Goal: Task Accomplishment & Management: Manage account settings

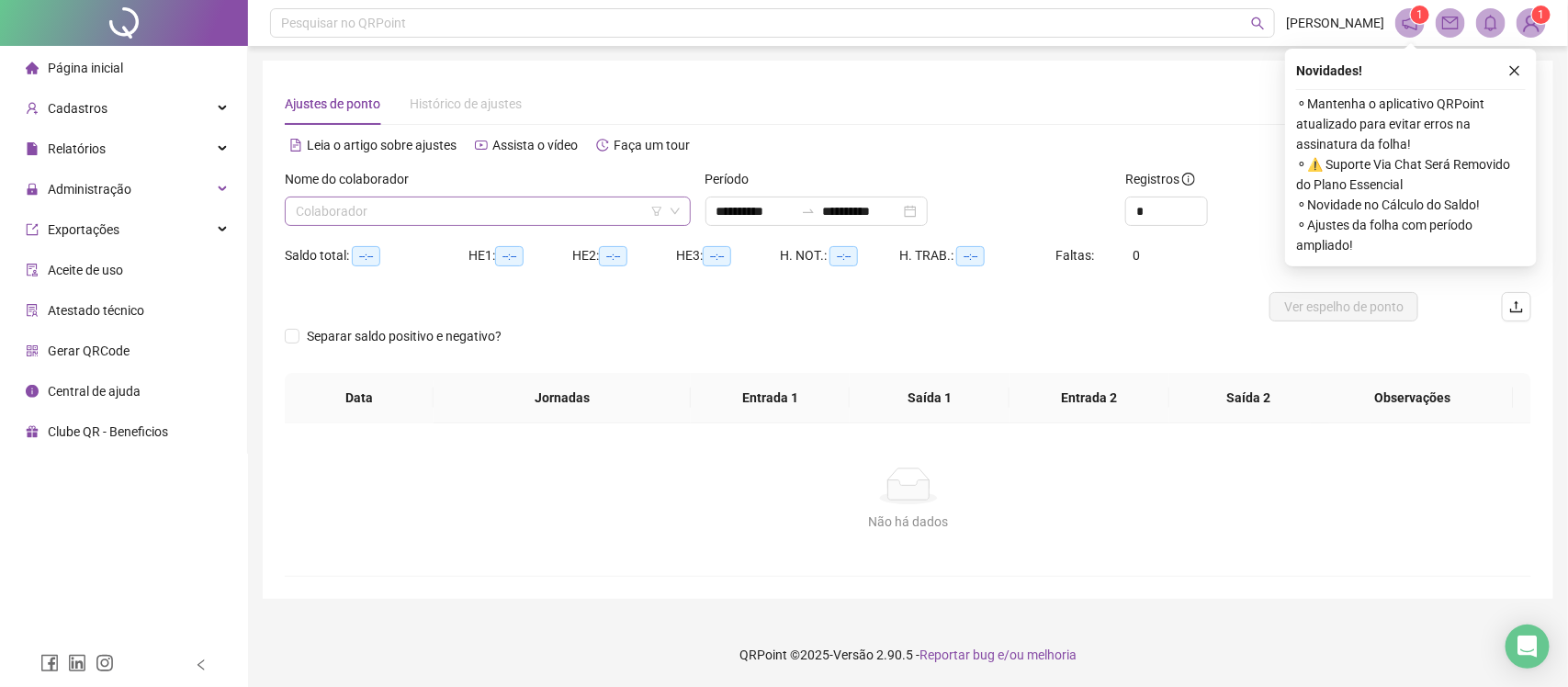
click at [398, 197] on input "search" at bounding box center [480, 211] width 368 height 28
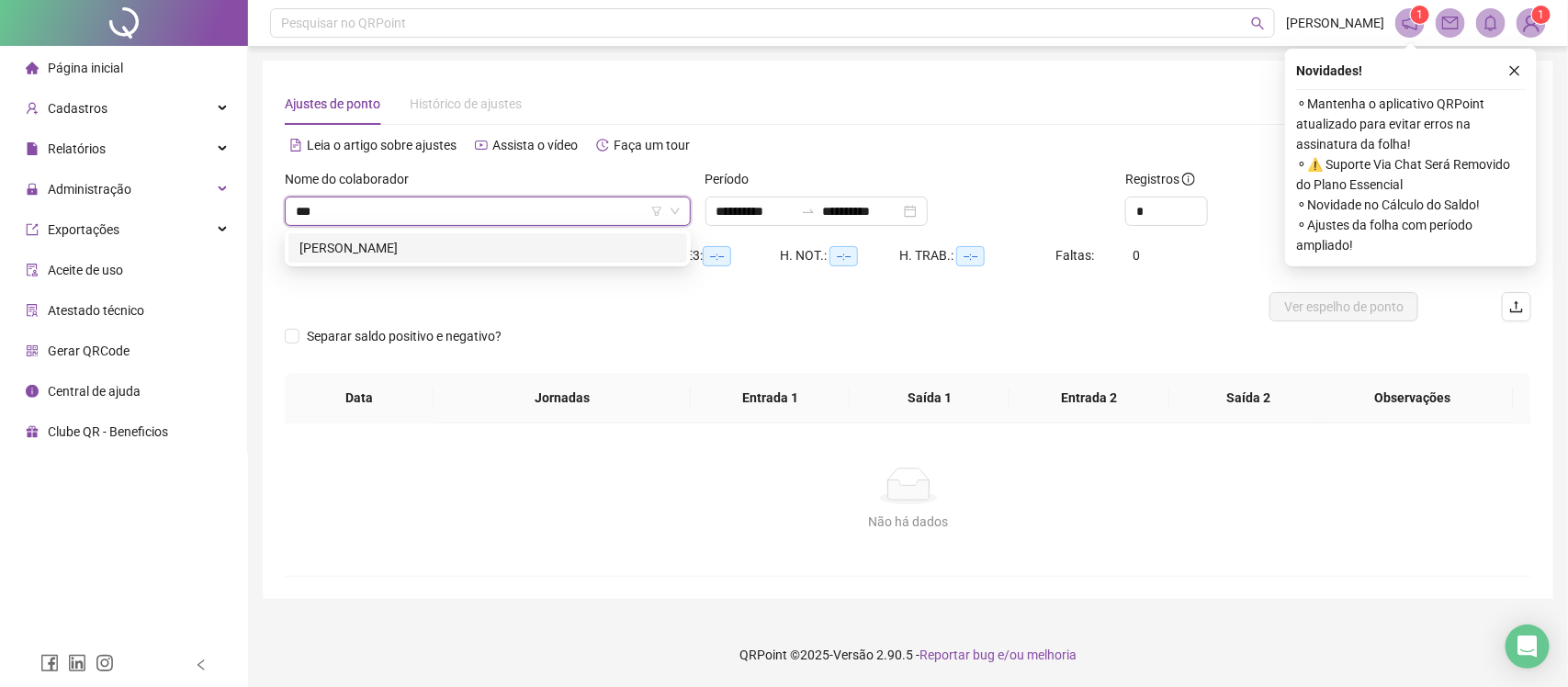
type input "****"
click at [384, 259] on div "[PERSON_NAME]" at bounding box center [488, 248] width 398 height 30
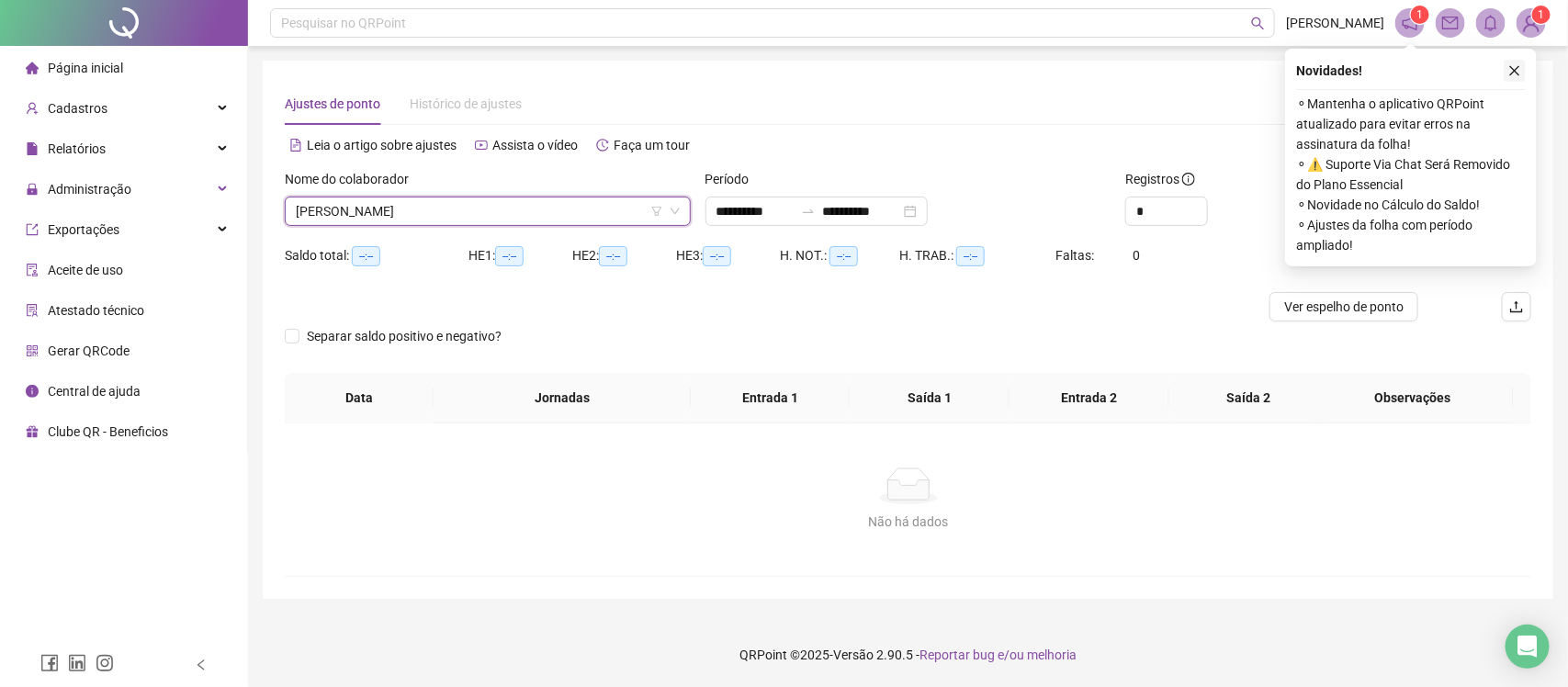
click at [1520, 70] on button "button" at bounding box center [1514, 70] width 22 height 22
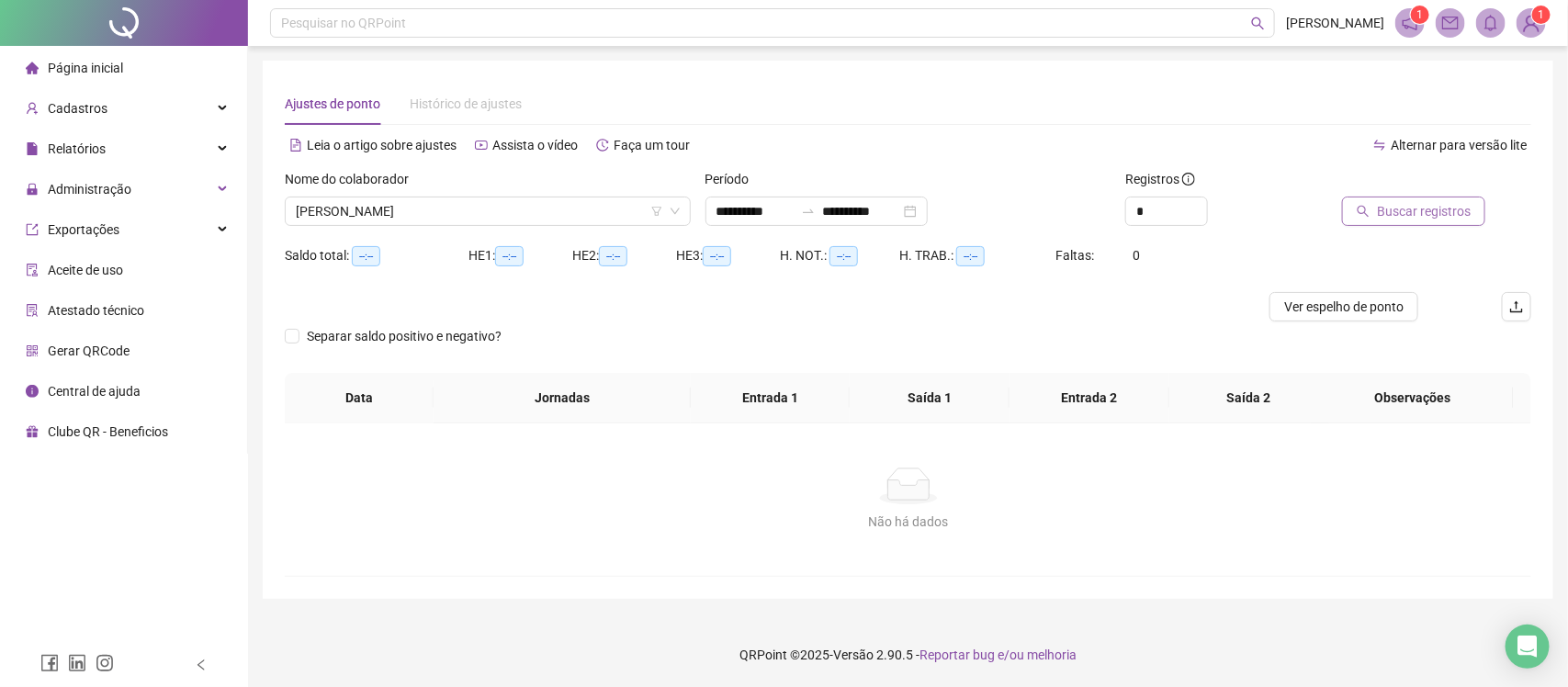
click at [1443, 214] on span "Buscar registros" at bounding box center [1424, 211] width 94 height 20
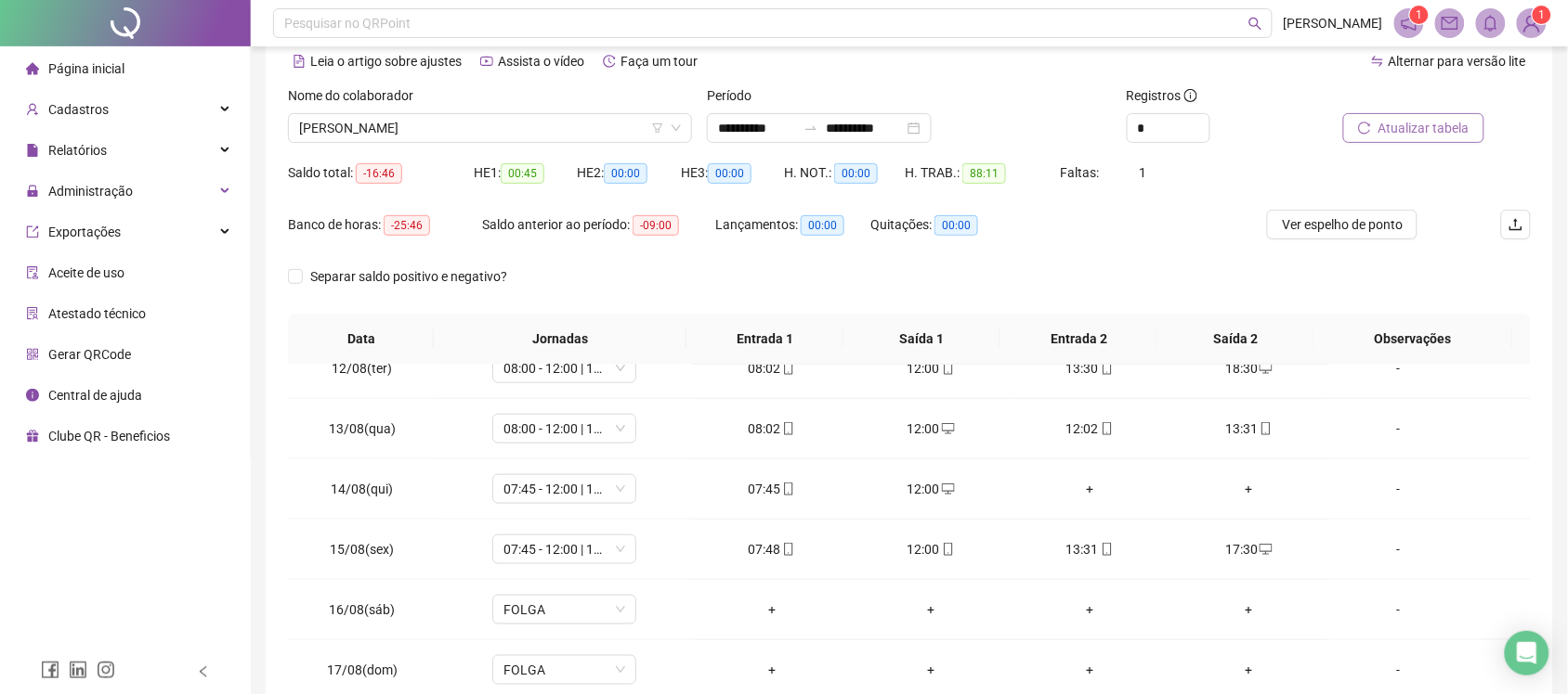
scroll to position [81, 0]
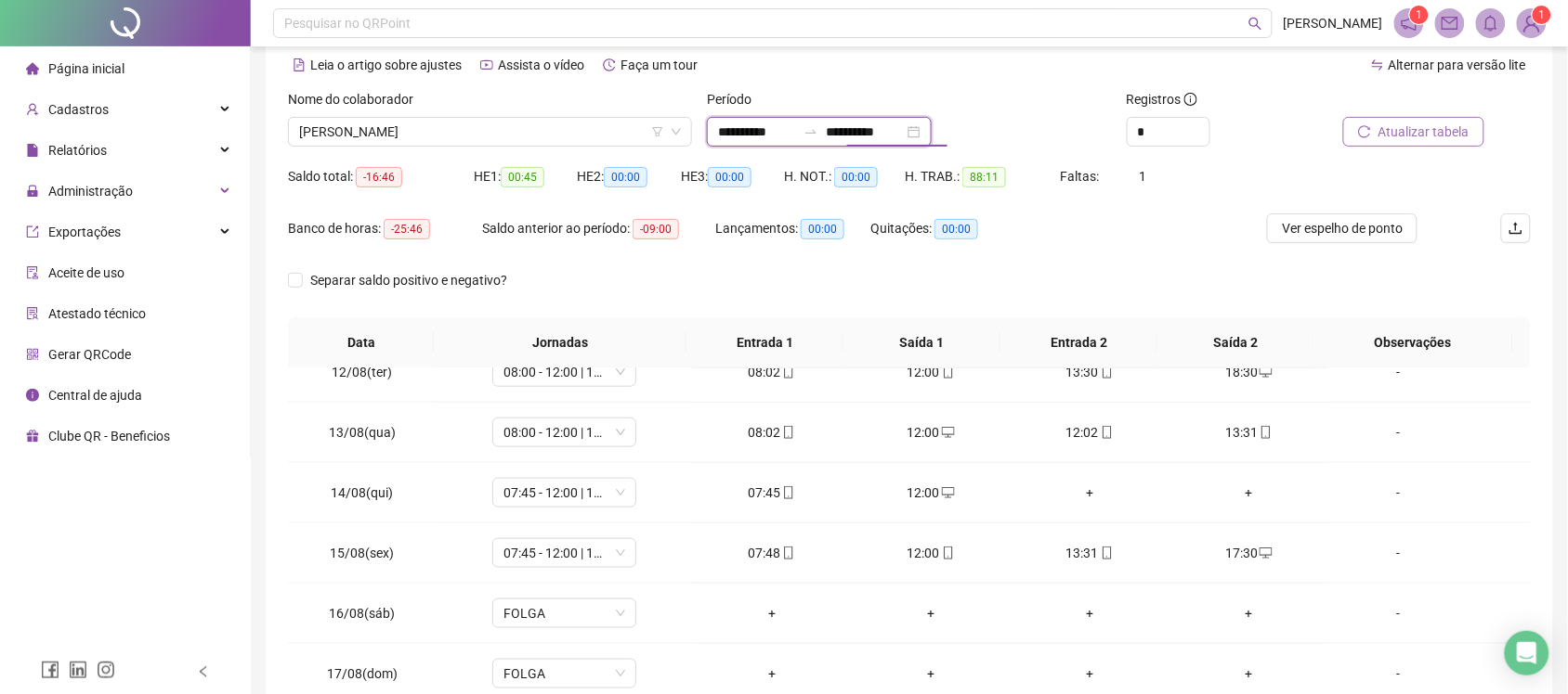
click at [876, 127] on input "**********" at bounding box center [865, 132] width 78 height 20
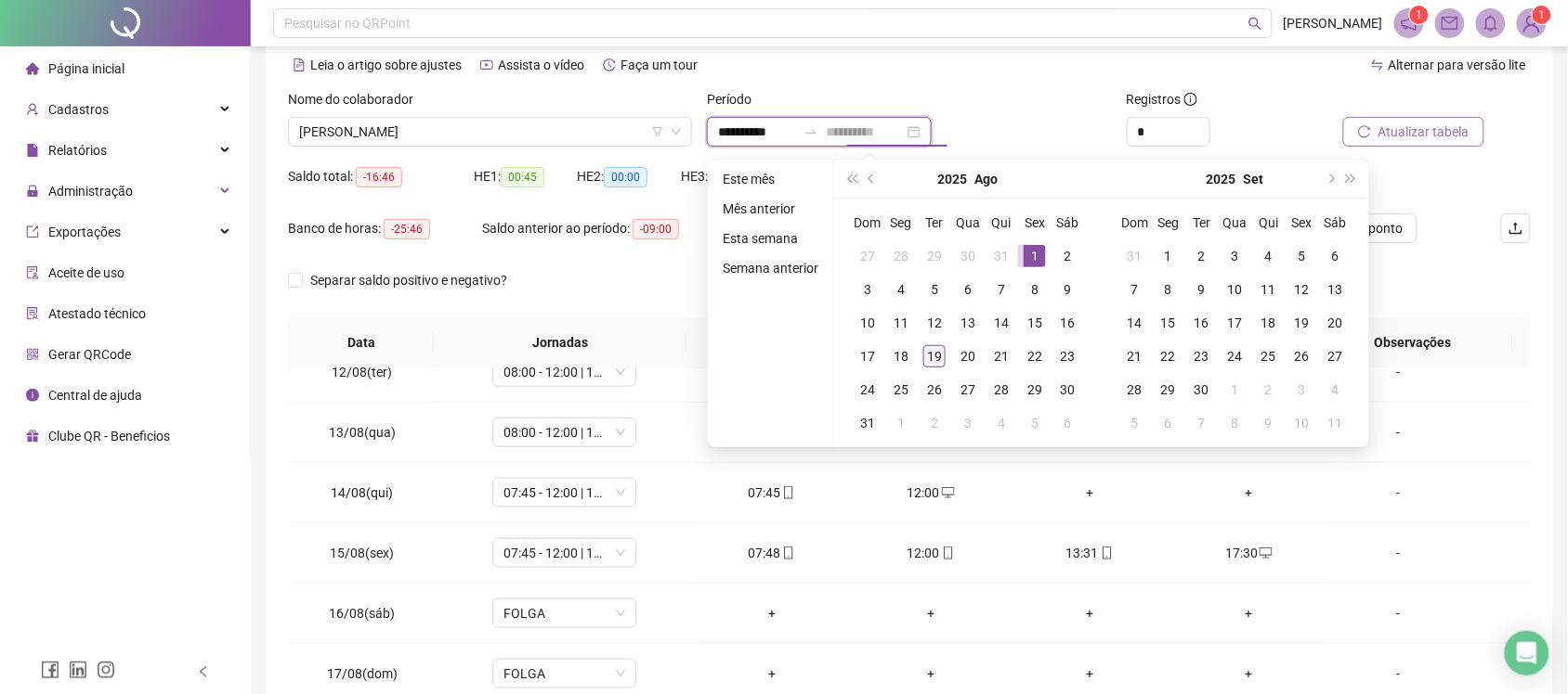
type input "**********"
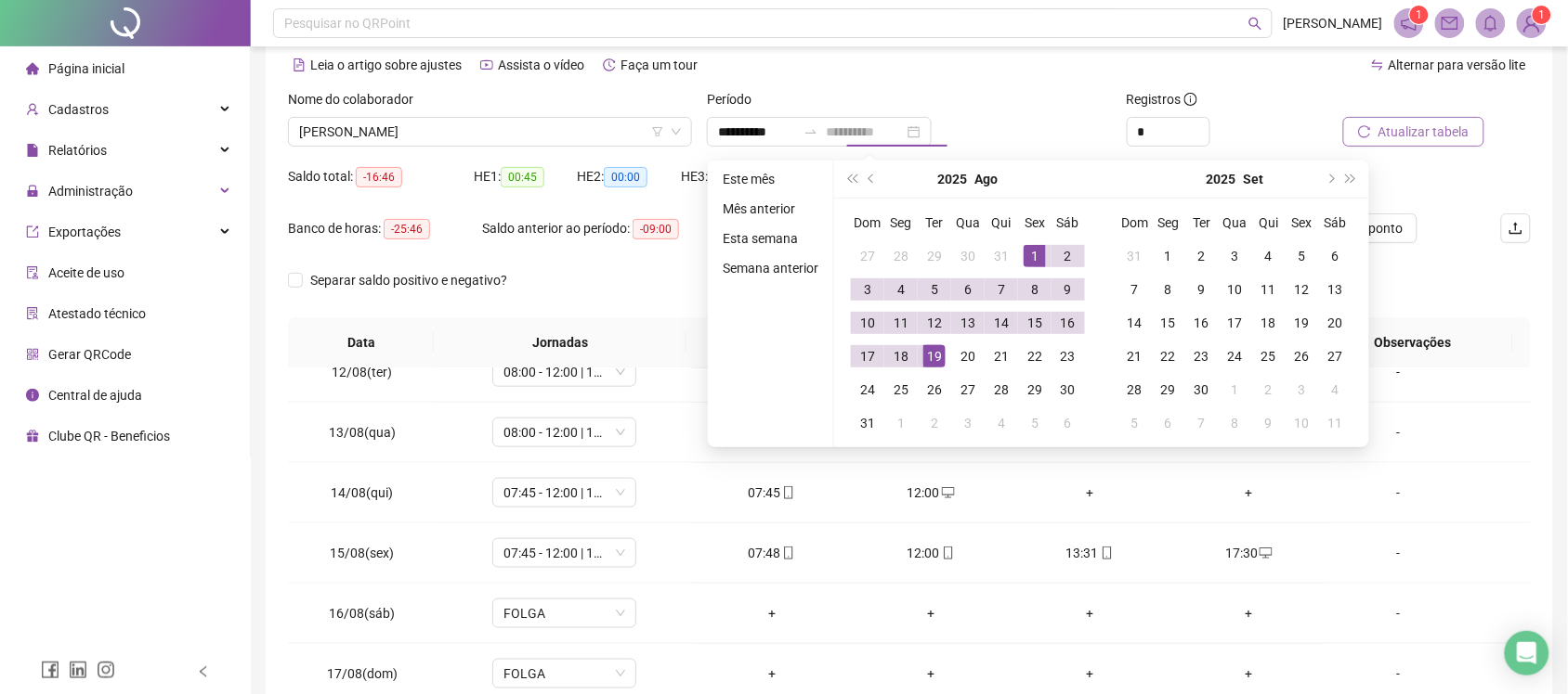
click at [931, 352] on div "19" at bounding box center [934, 356] width 22 height 22
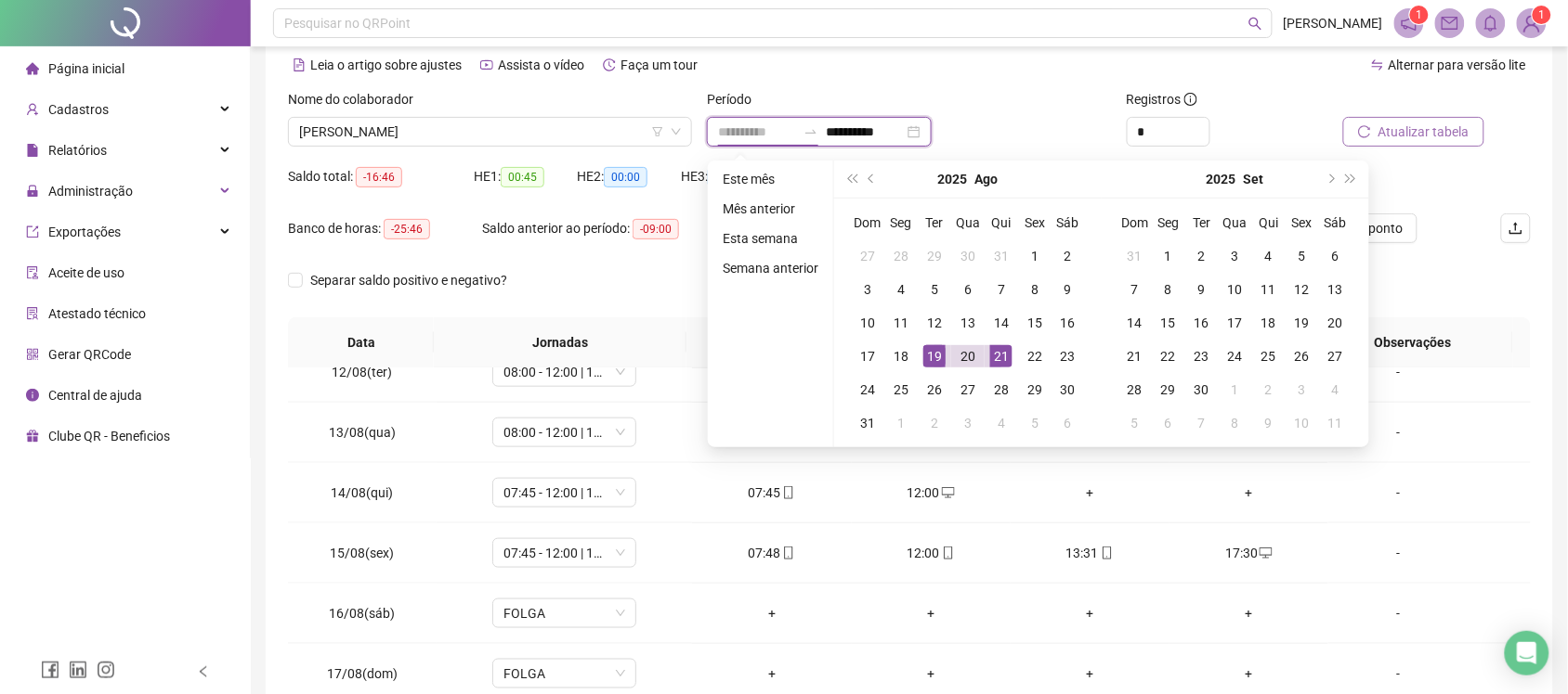
type input "**********"
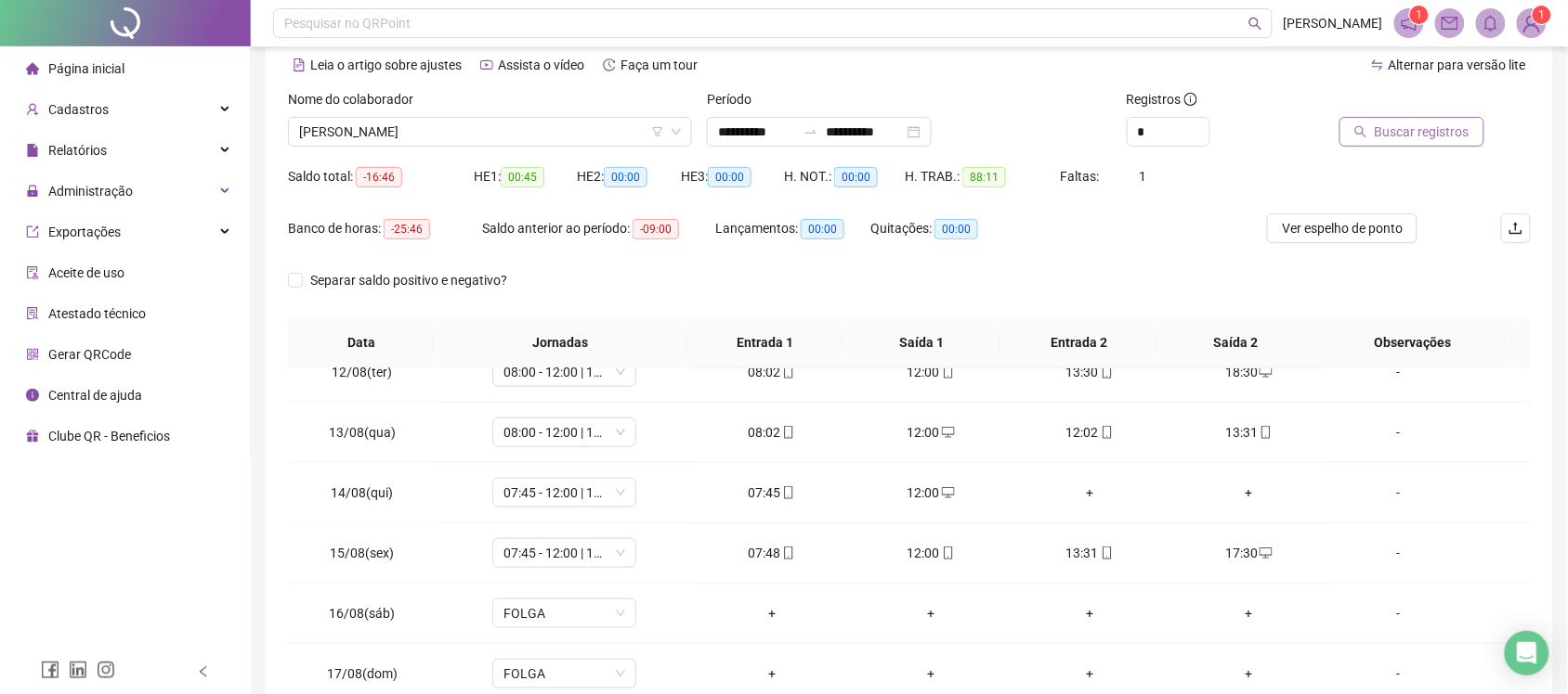
click at [1423, 127] on span "Buscar registros" at bounding box center [1422, 132] width 95 height 20
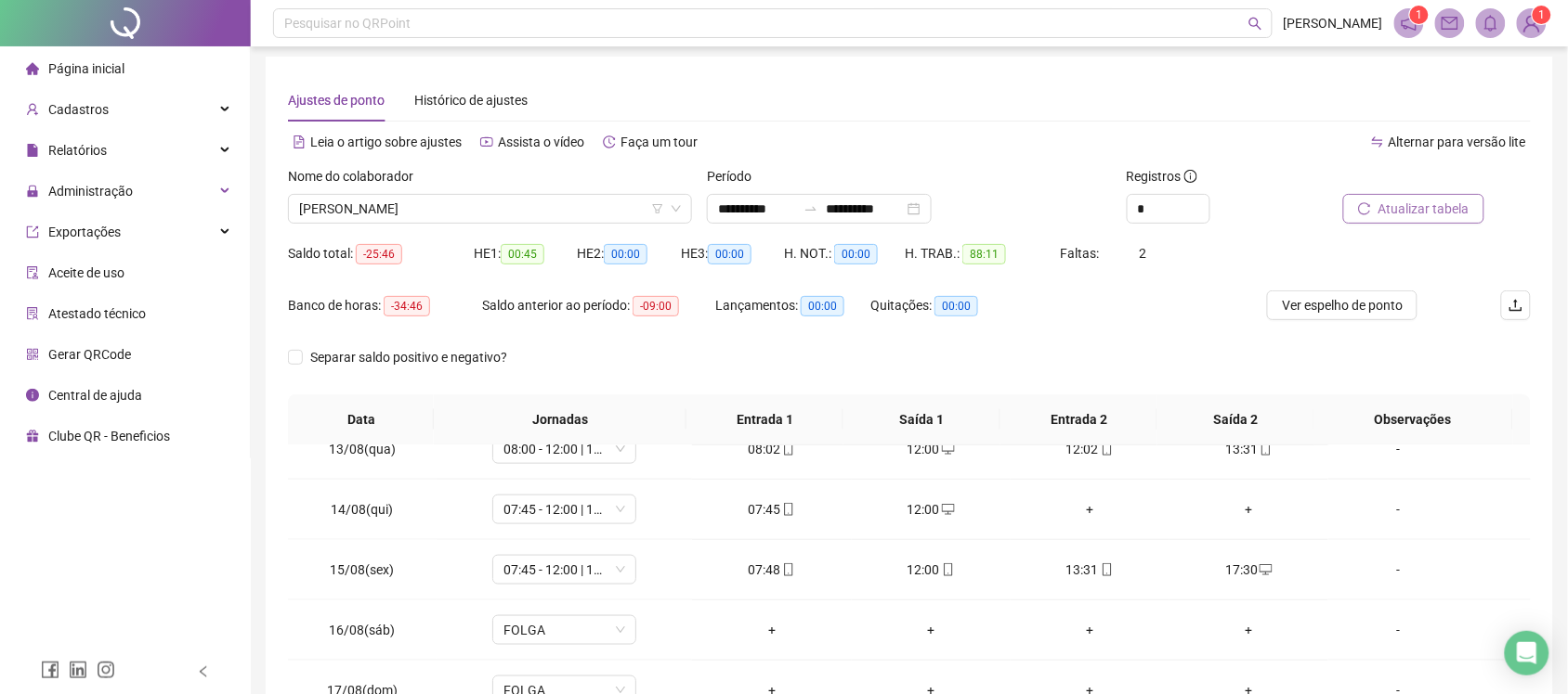
scroll to position [0, 0]
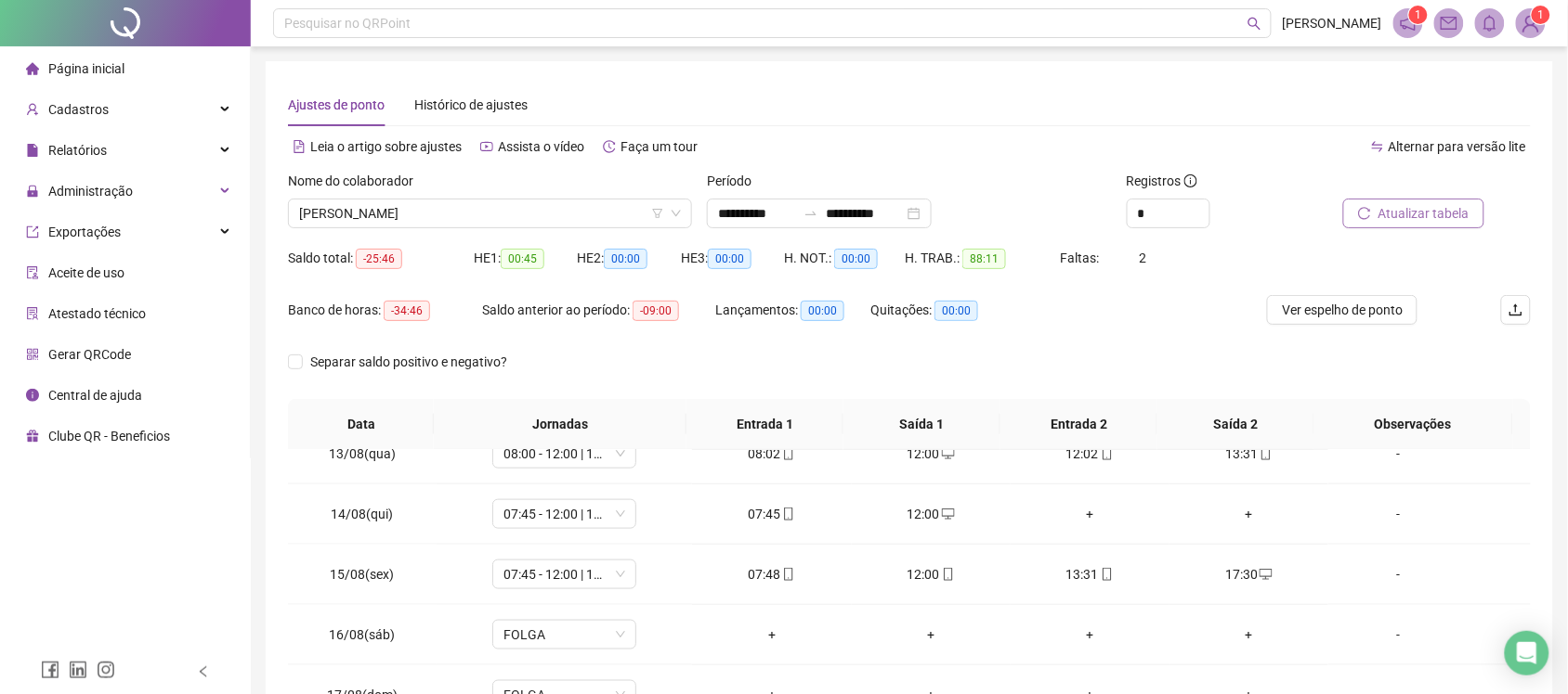
click at [885, 142] on div "Leia o artigo sobre ajustes Assista o vídeo Faça um tour" at bounding box center [599, 146] width 622 height 30
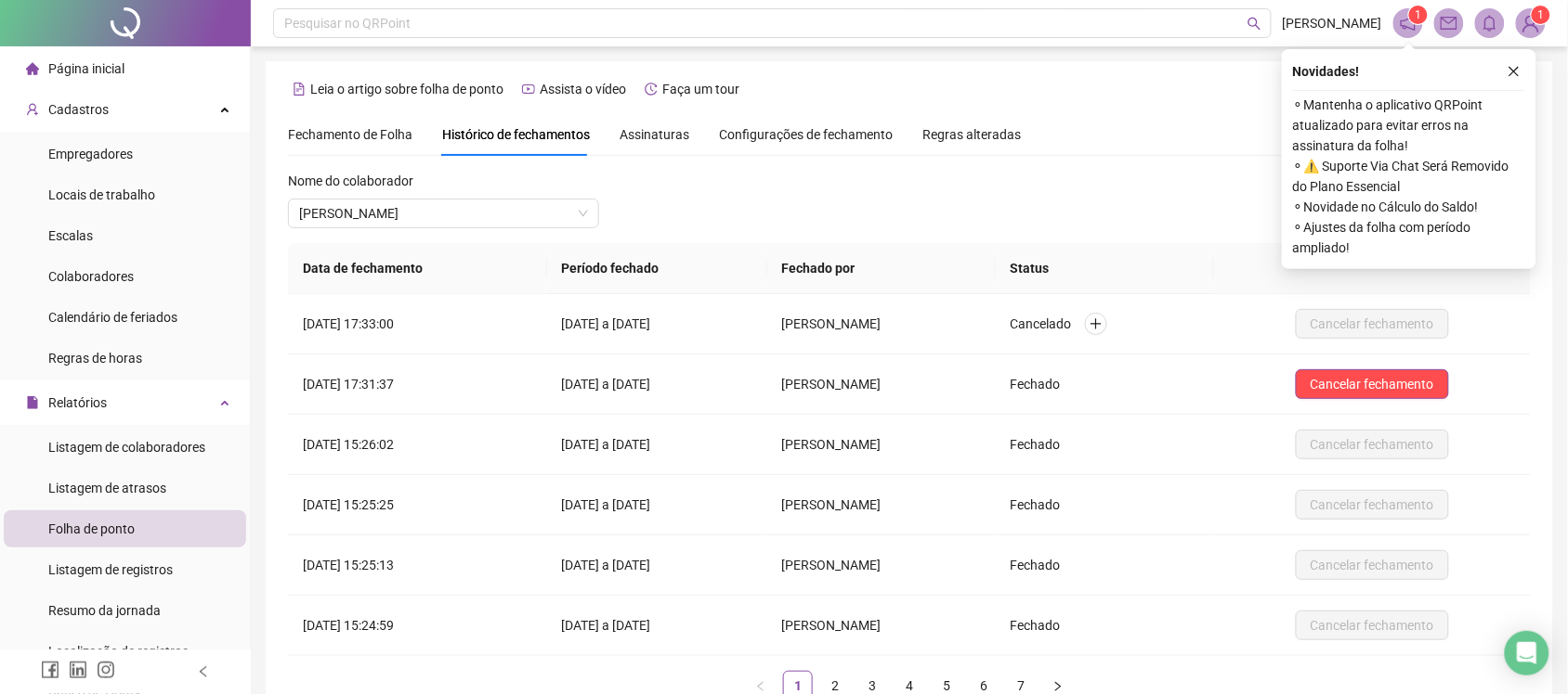
click at [351, 145] on div "Fechamento de Folha" at bounding box center [350, 135] width 125 height 43
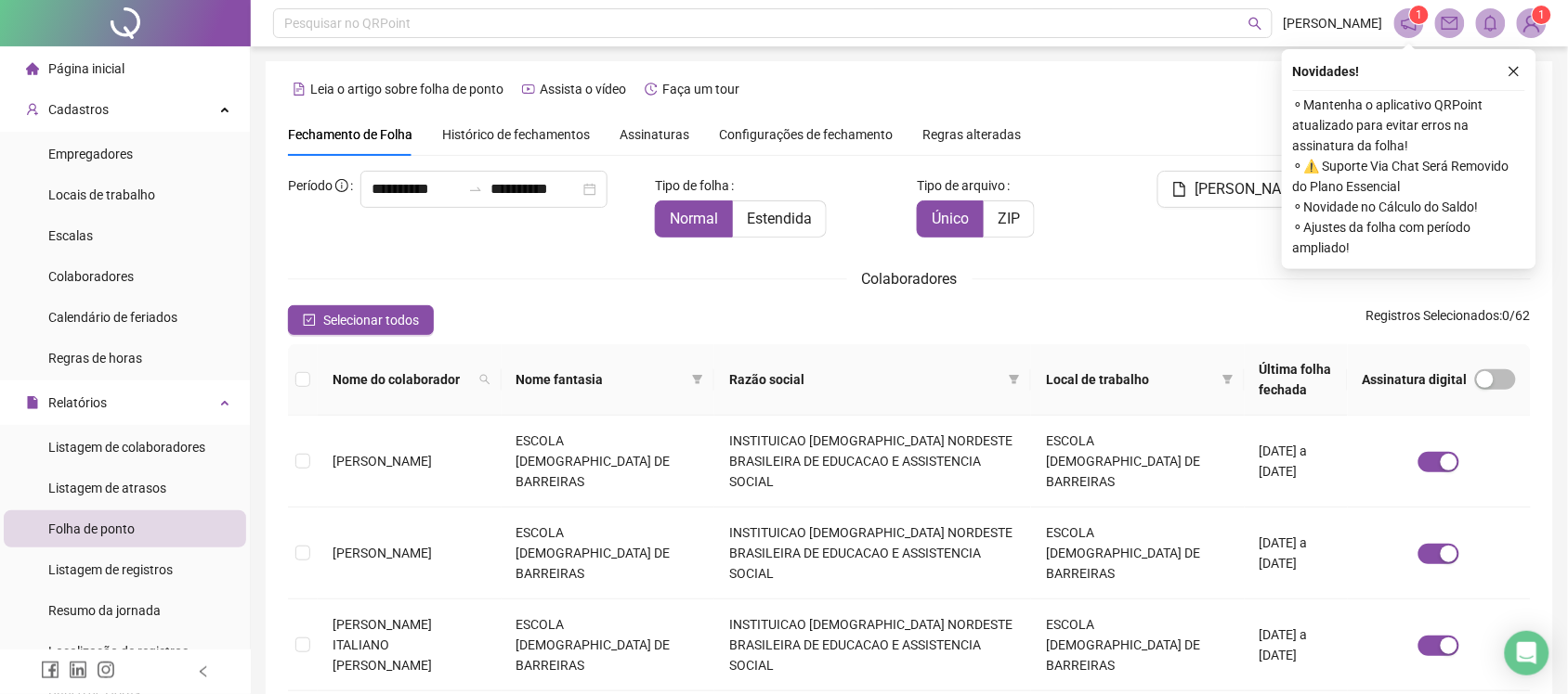
scroll to position [34, 0]
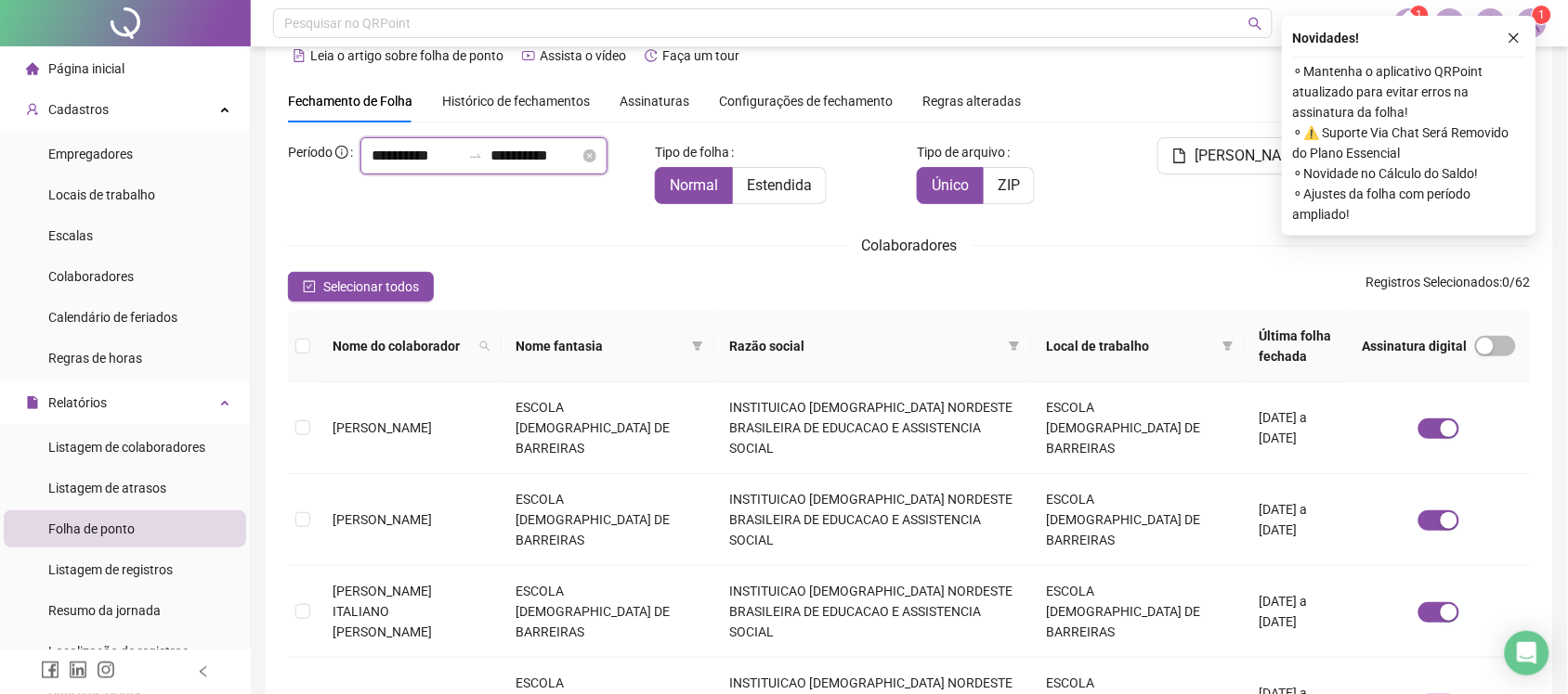
click at [372, 167] on input "**********" at bounding box center [416, 156] width 89 height 22
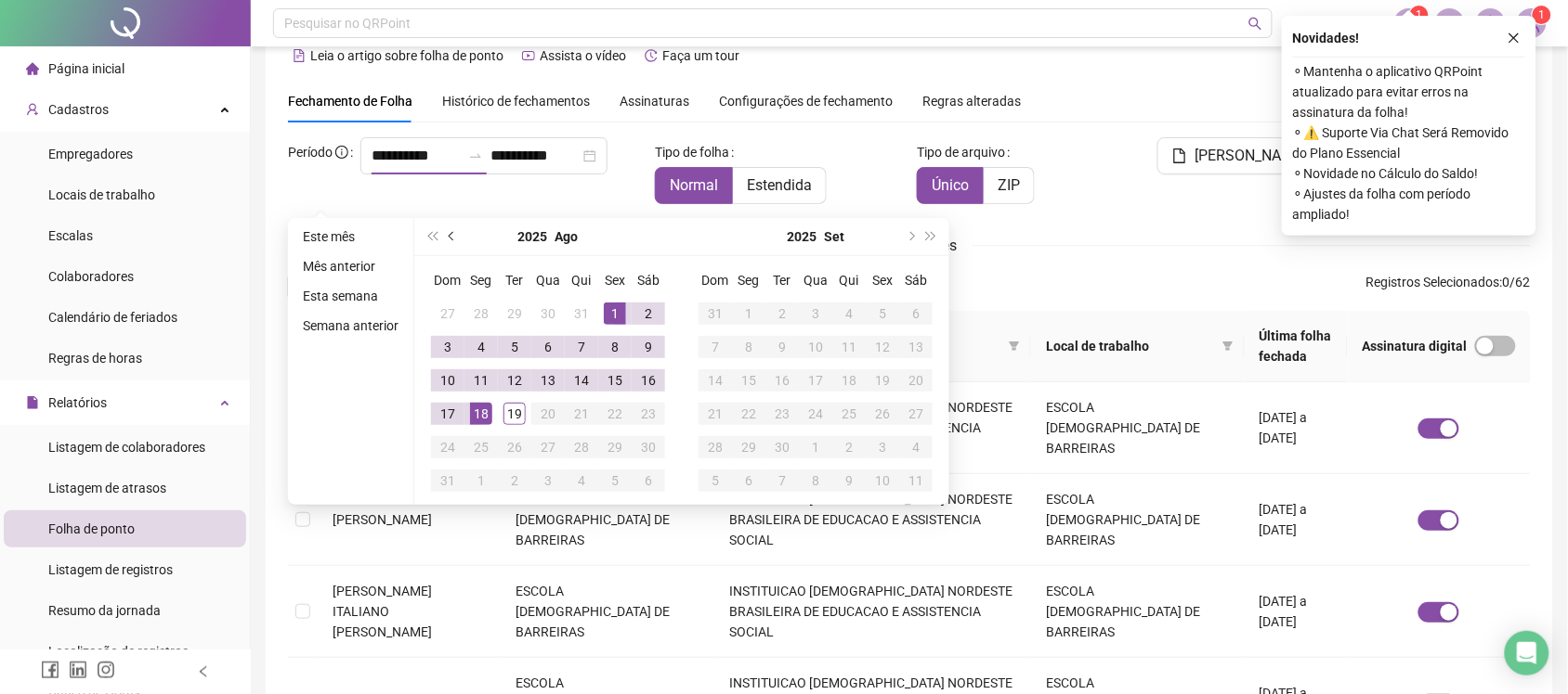
click at [443, 238] on button "prev-year" at bounding box center [452, 236] width 20 height 37
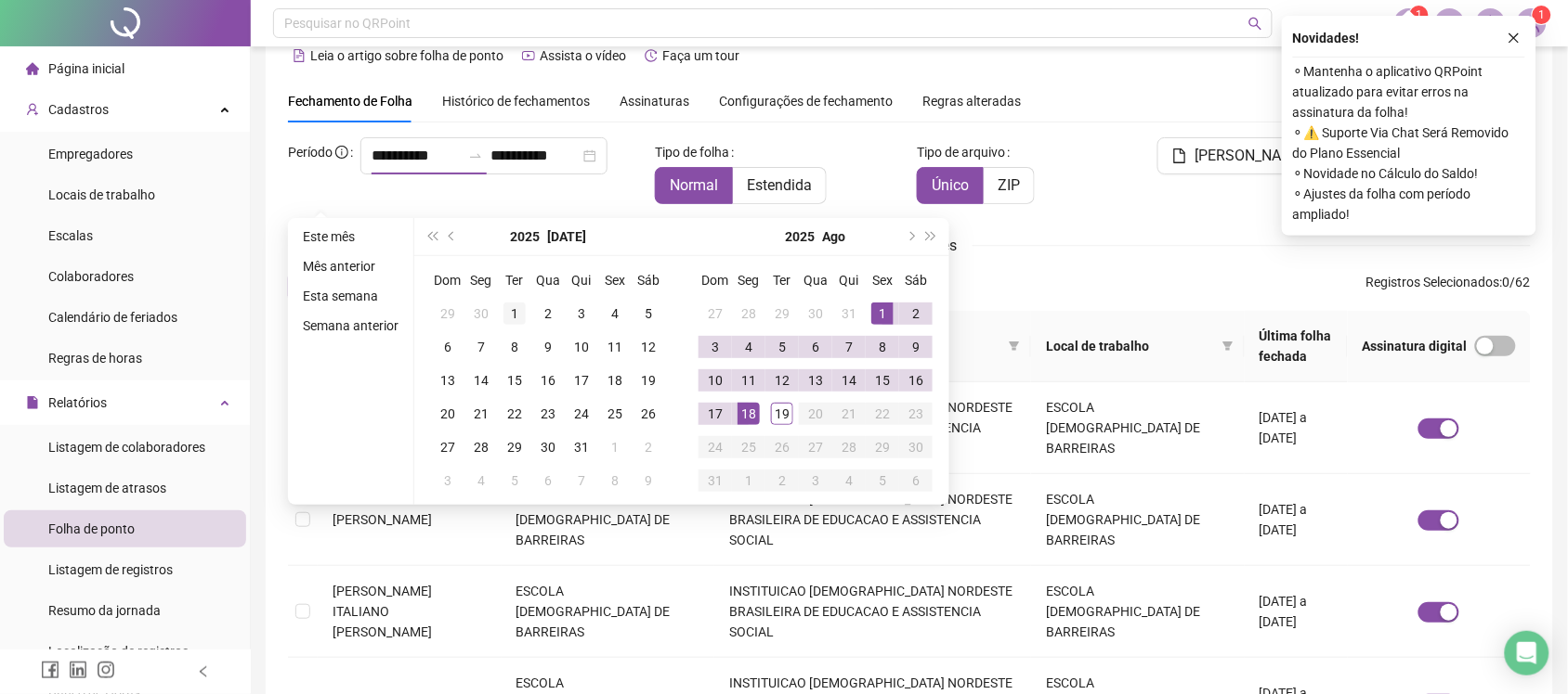
type input "**********"
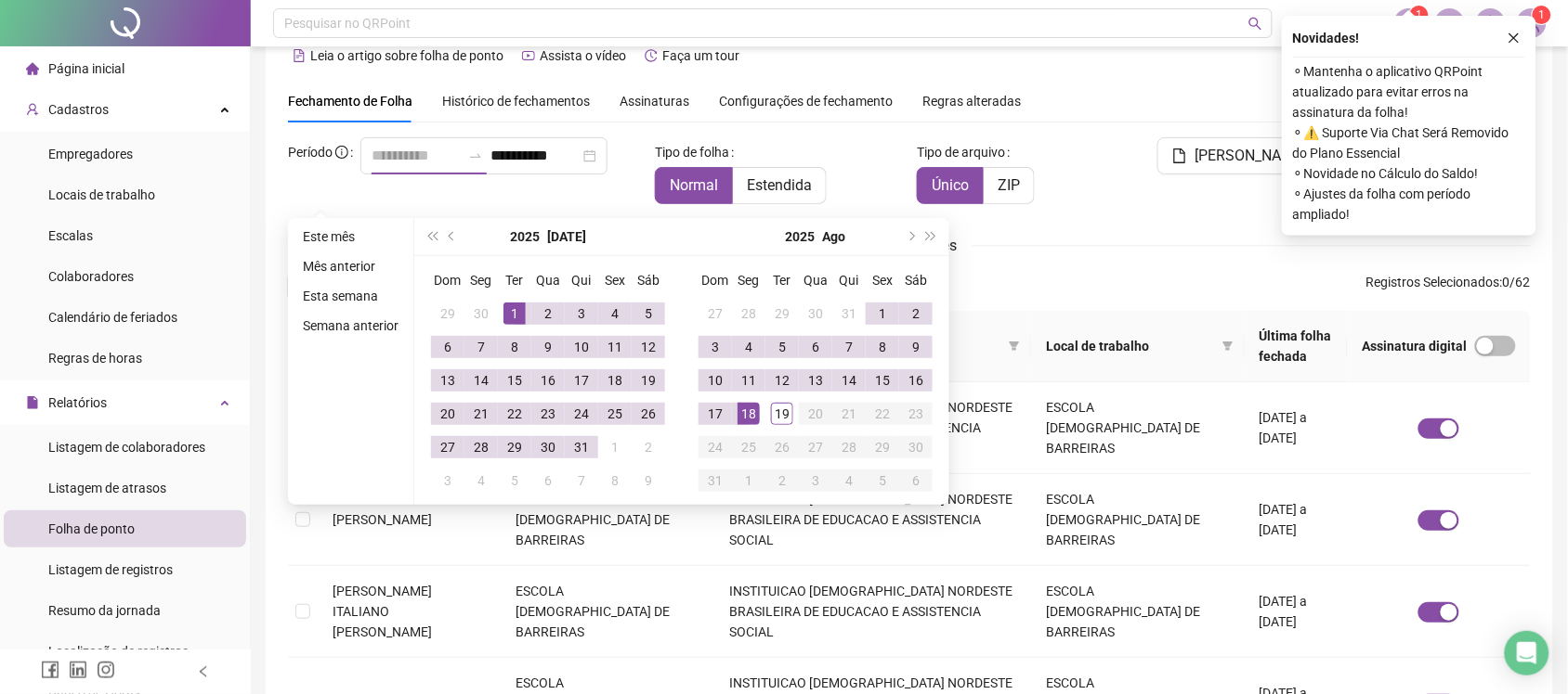
click at [504, 317] on div "1" at bounding box center [514, 314] width 22 height 22
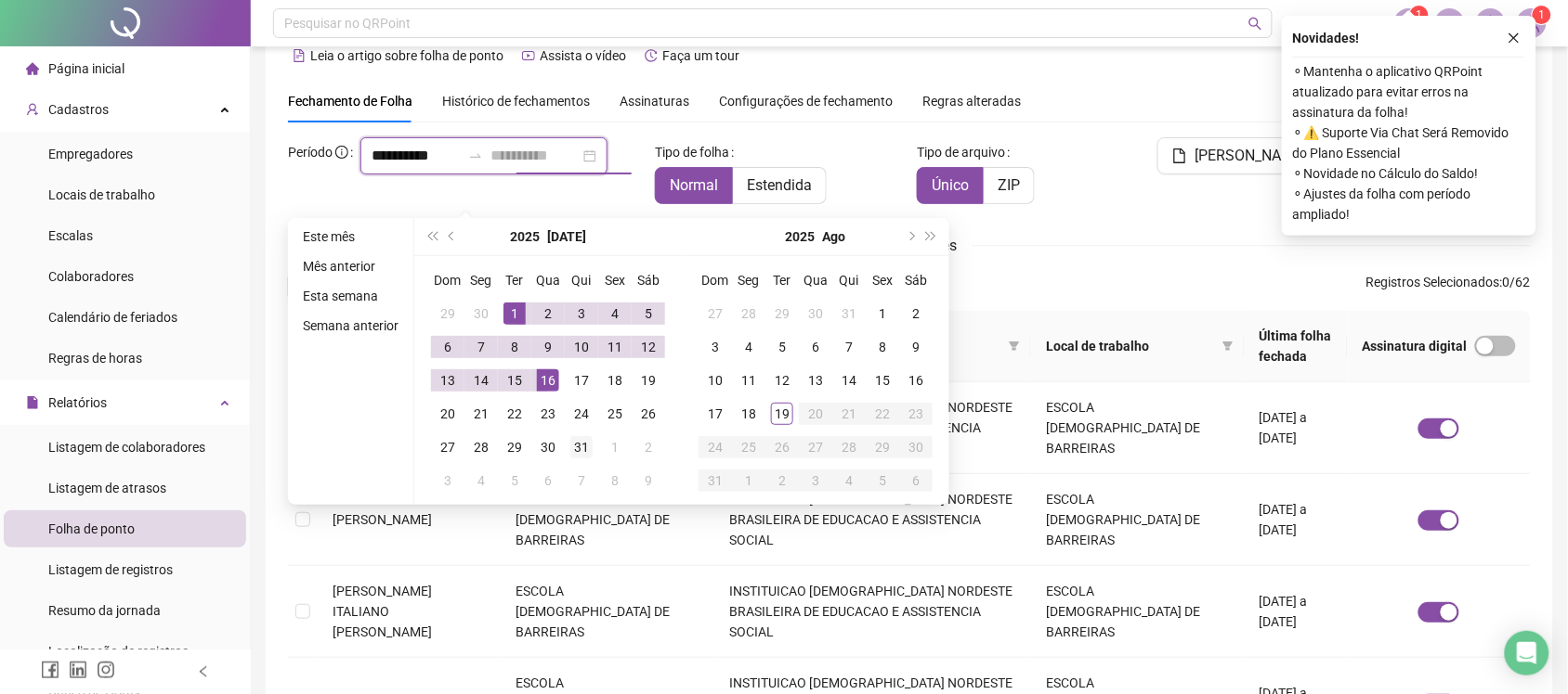
type input "**********"
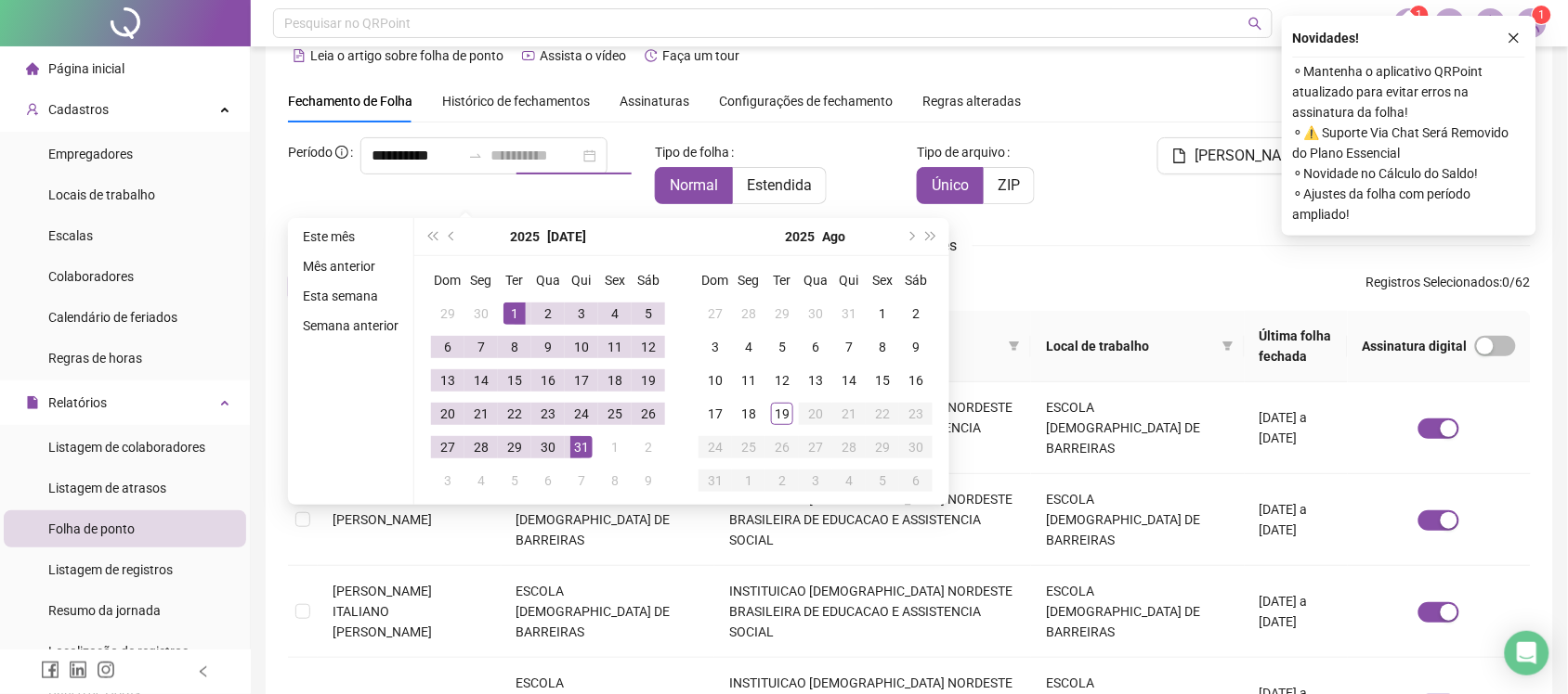
click at [581, 448] on div "31" at bounding box center [581, 447] width 22 height 22
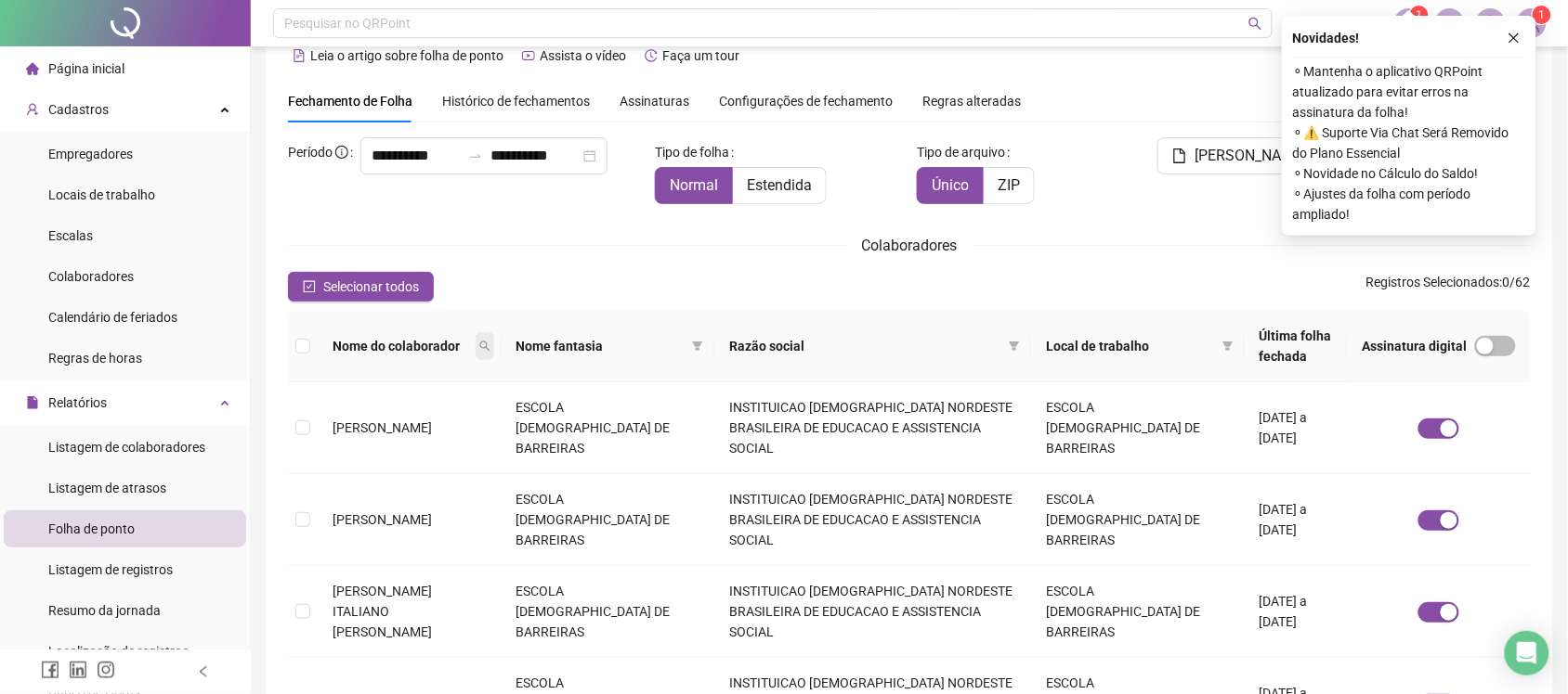
click at [490, 341] on icon "search" at bounding box center [485, 347] width 12 height 12
type input "*****"
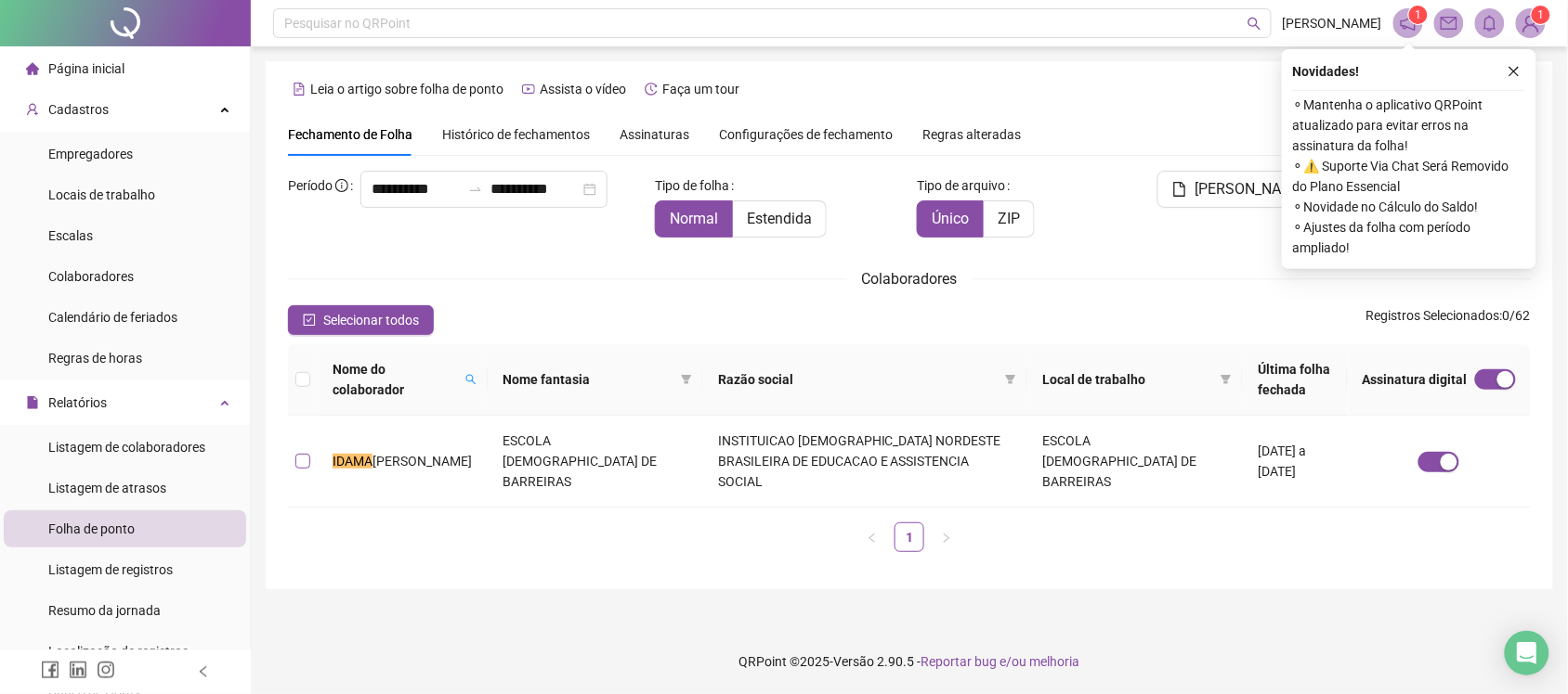
click at [300, 460] on label at bounding box center [302, 461] width 15 height 20
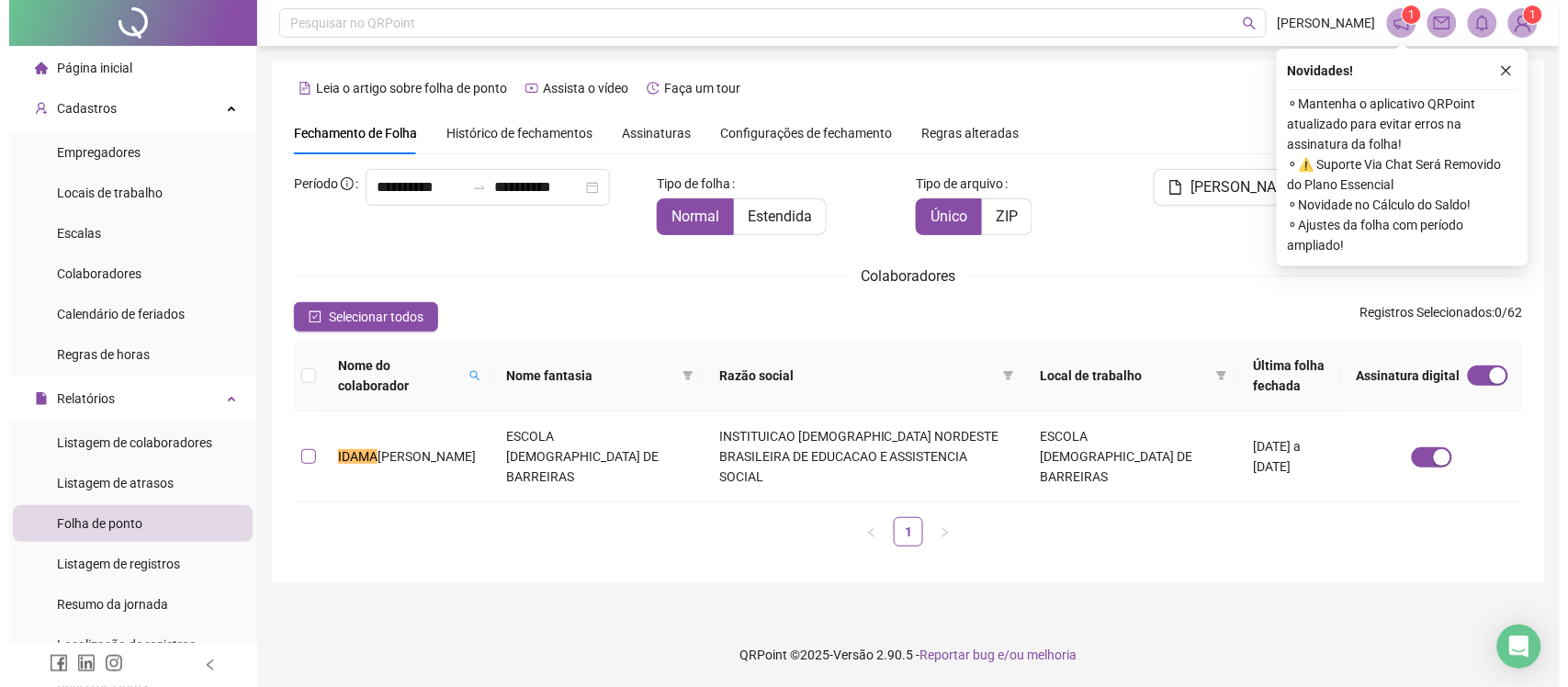
scroll to position [0, 0]
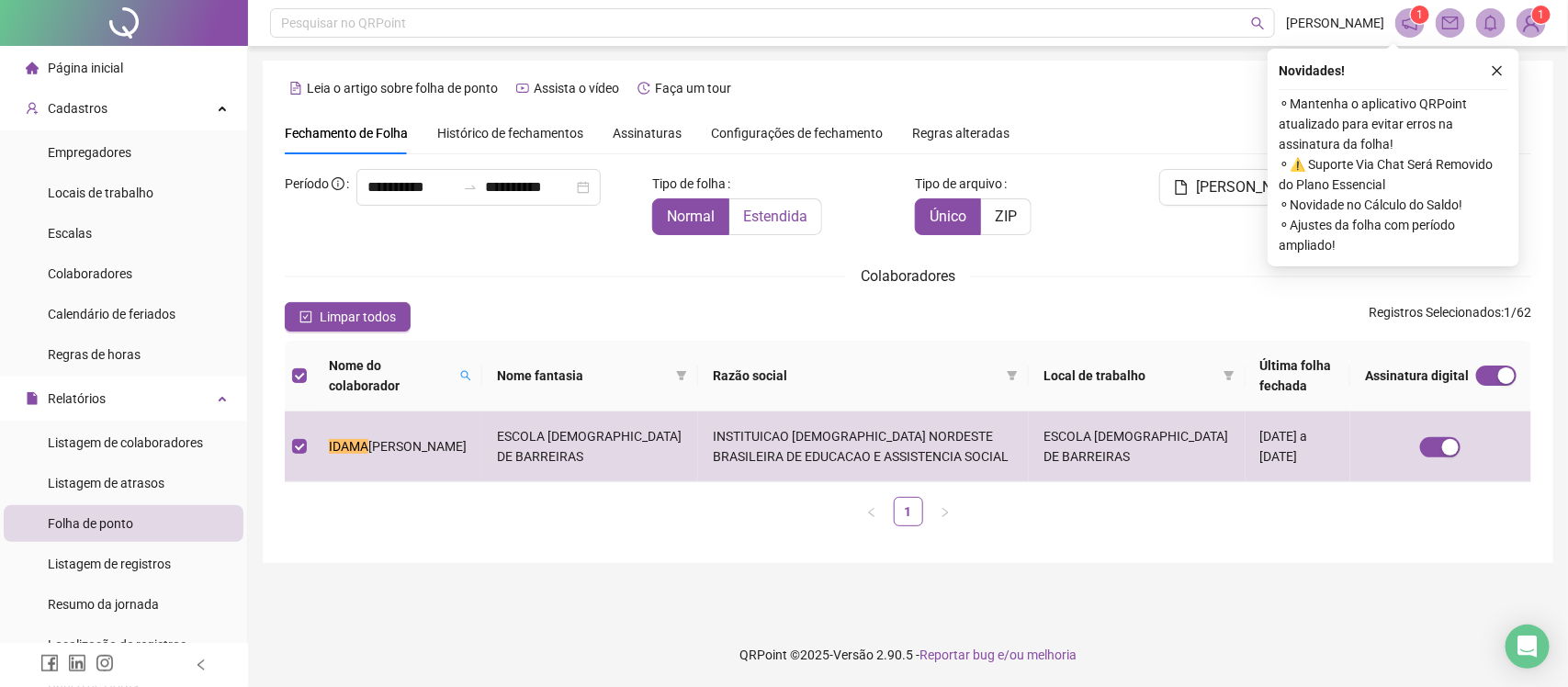
click at [799, 221] on span "Estendida" at bounding box center [775, 217] width 64 height 17
click at [1499, 69] on icon "close" at bounding box center [1498, 71] width 11 height 11
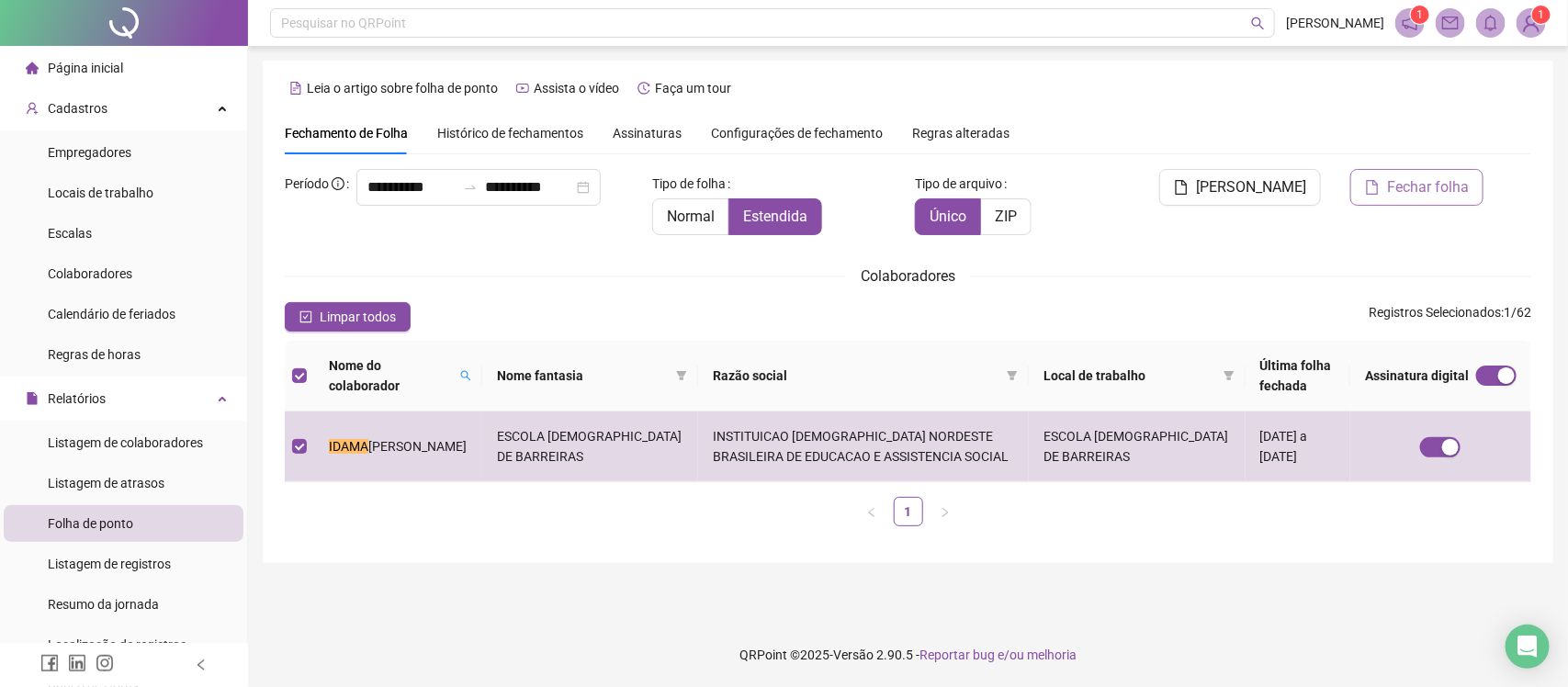
click at [1408, 187] on span "Fechar folha" at bounding box center [1427, 187] width 81 height 22
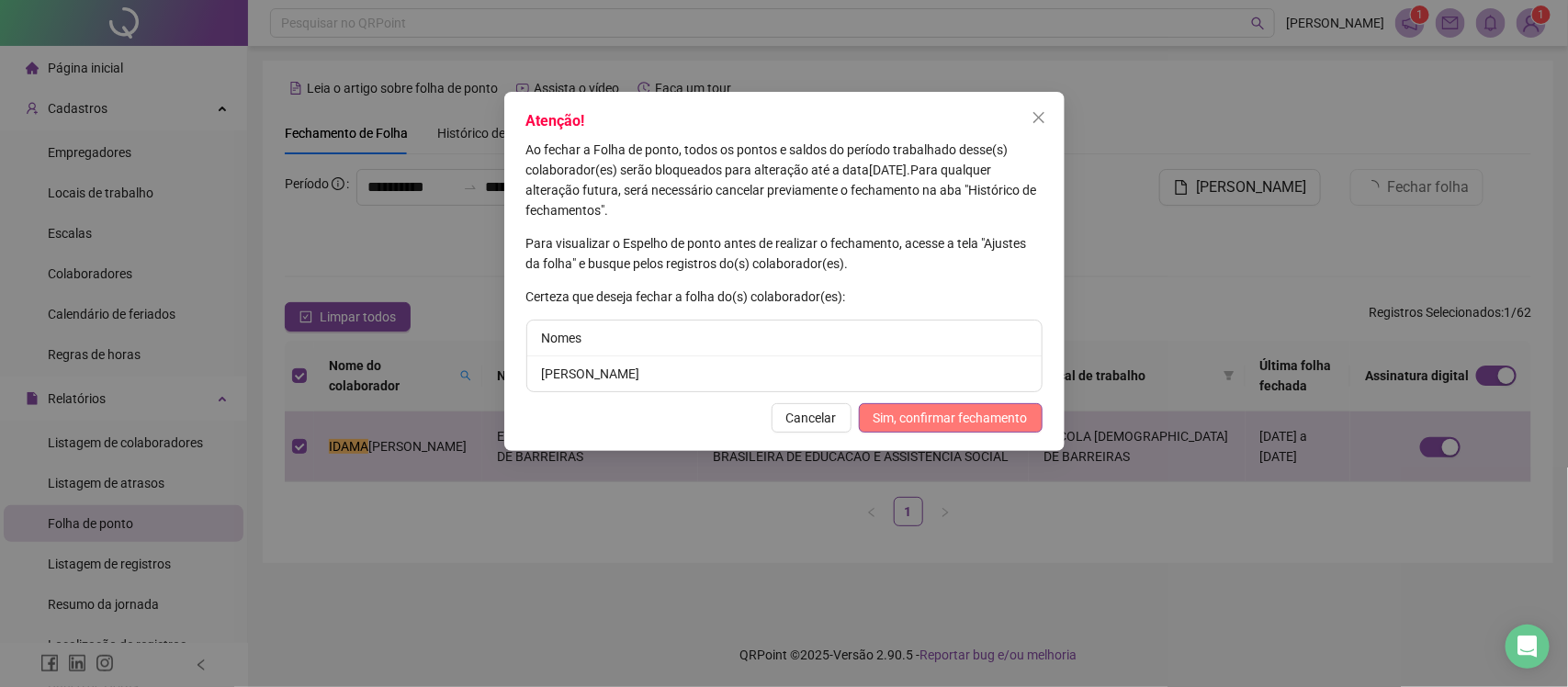
click at [916, 420] on span "Sim, confirmar fechamento" at bounding box center [950, 418] width 154 height 20
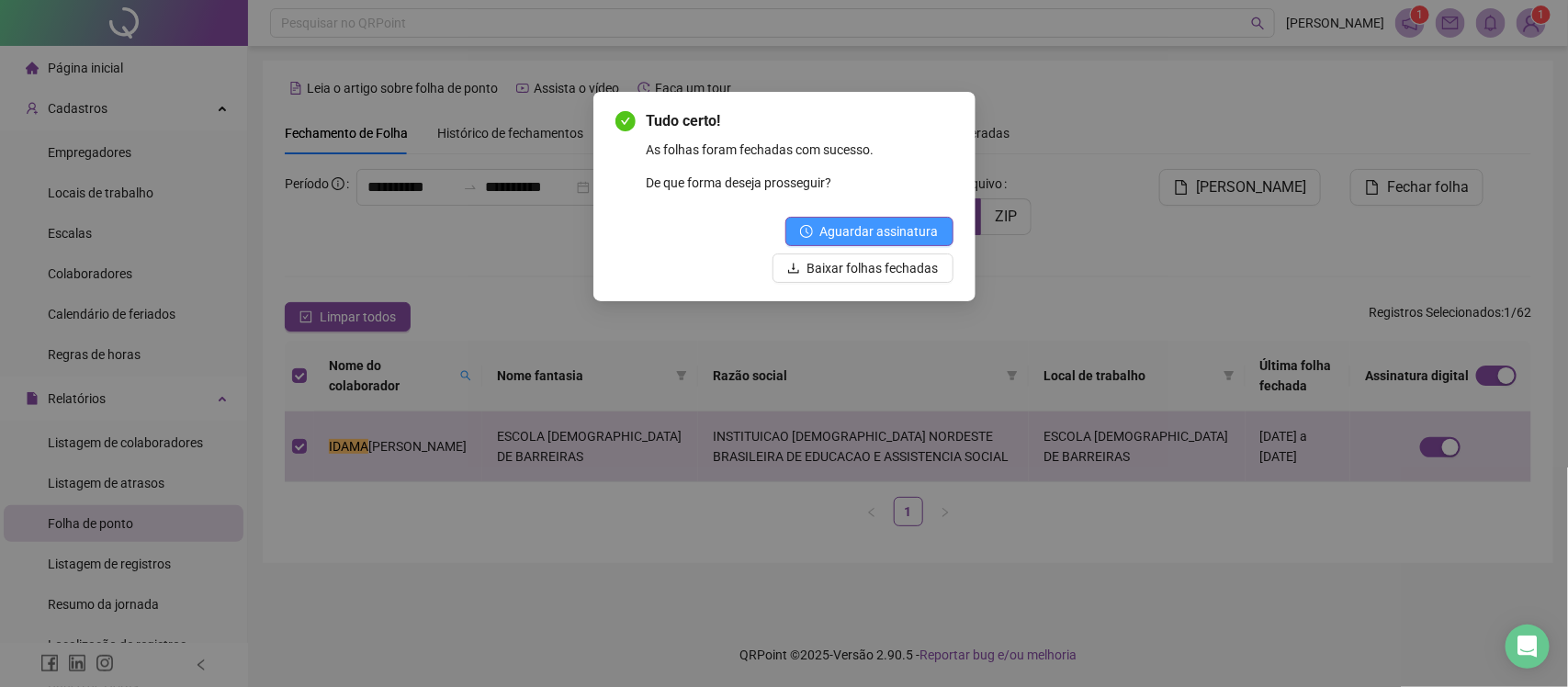
click at [866, 233] on span "Aguardar assinatura" at bounding box center [879, 231] width 119 height 20
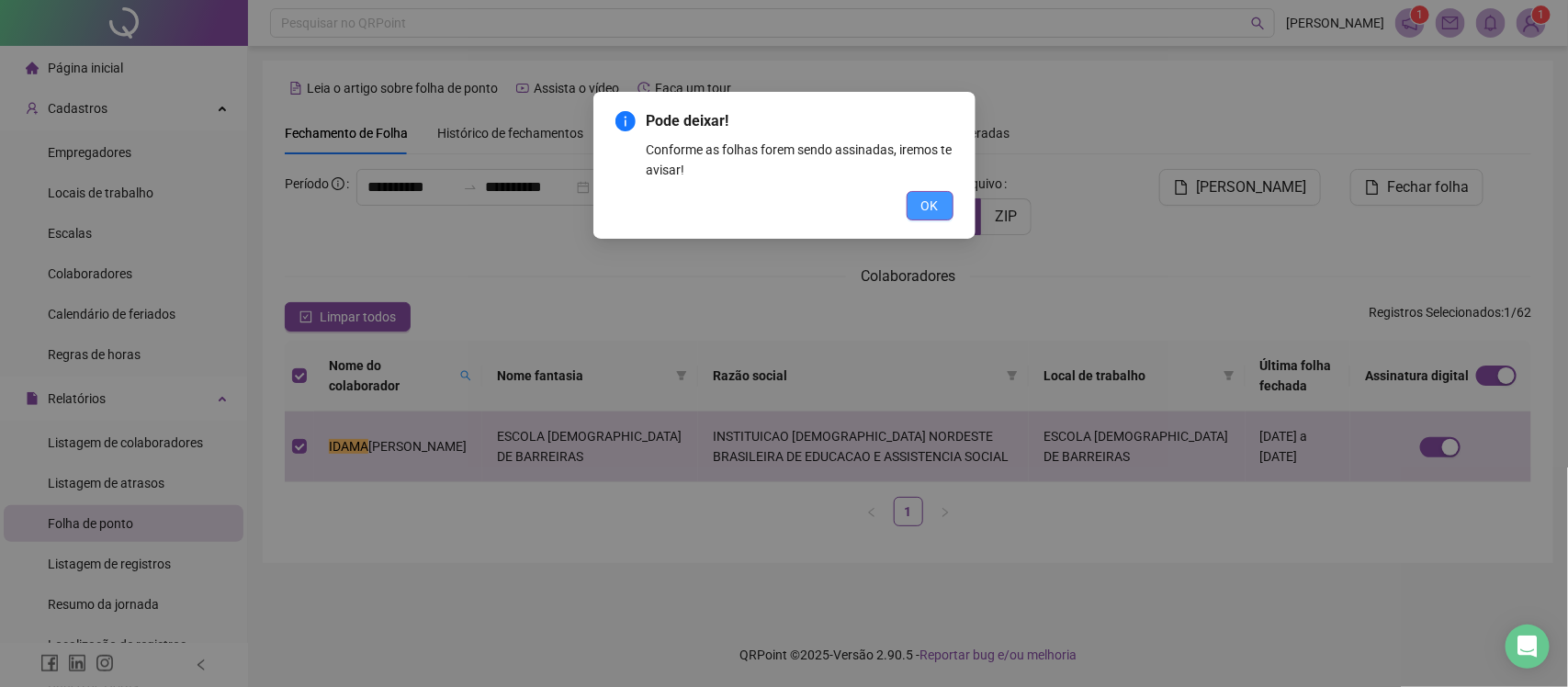
click at [917, 205] on button "OK" at bounding box center [930, 205] width 47 height 30
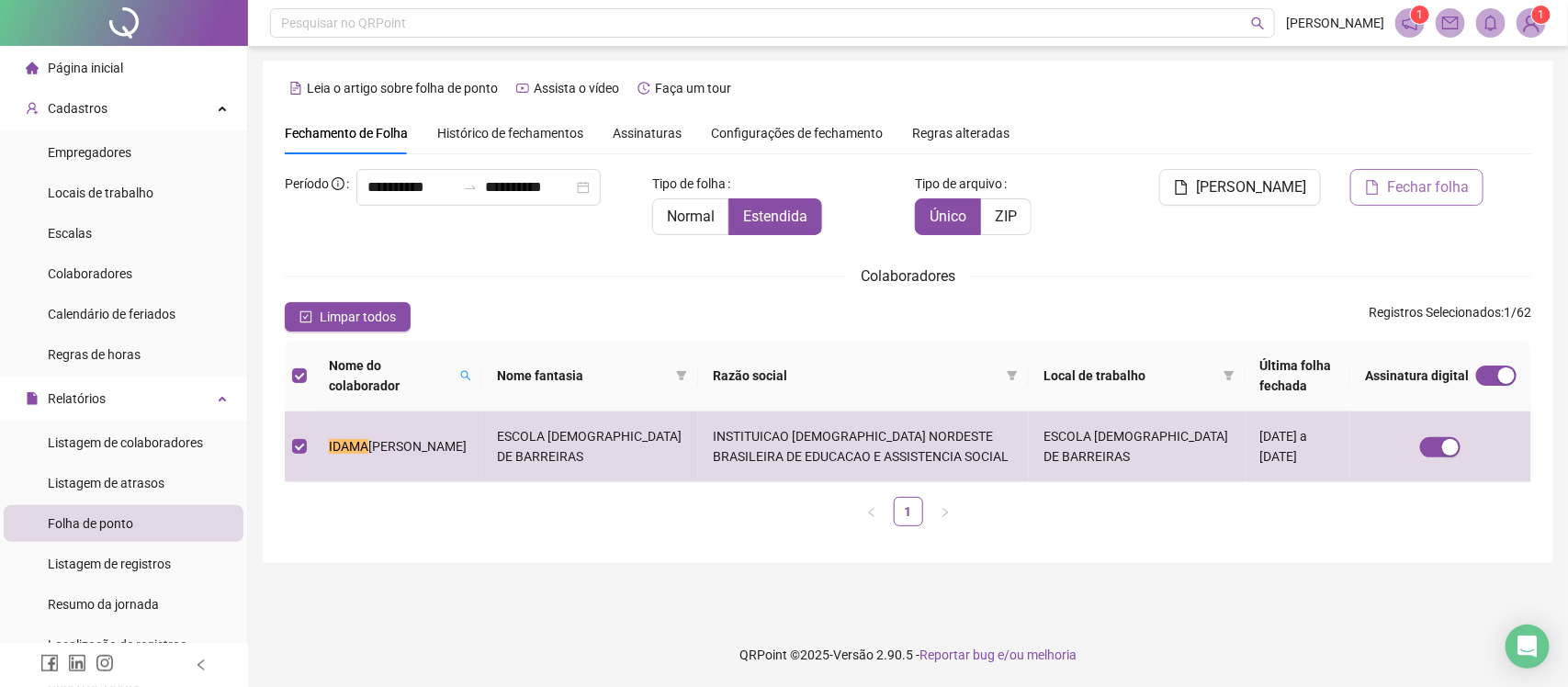
click at [1404, 190] on span "Fechar folha" at bounding box center [1427, 187] width 81 height 22
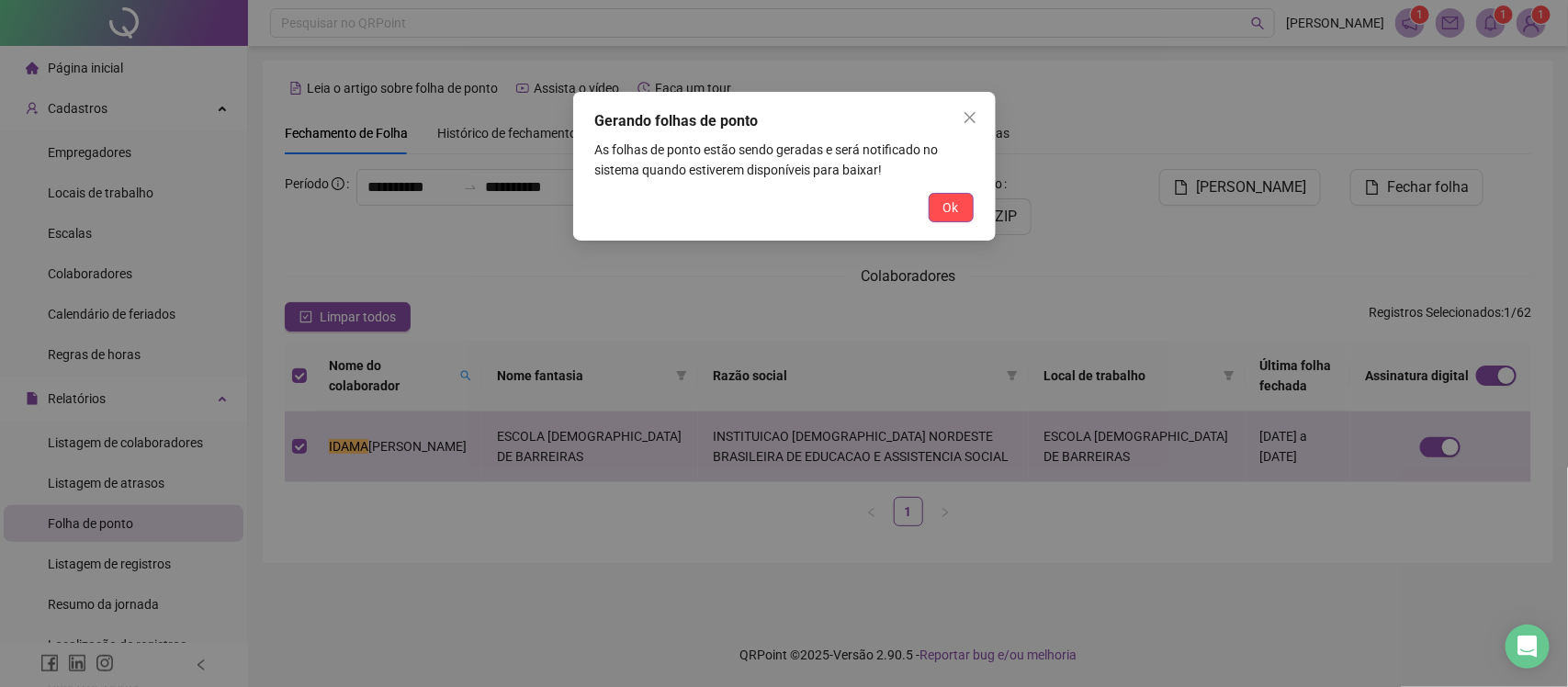
drag, startPoint x: 960, startPoint y: 203, endPoint x: 974, endPoint y: 202, distance: 14.0
click at [960, 202] on button "Ok" at bounding box center [951, 207] width 45 height 30
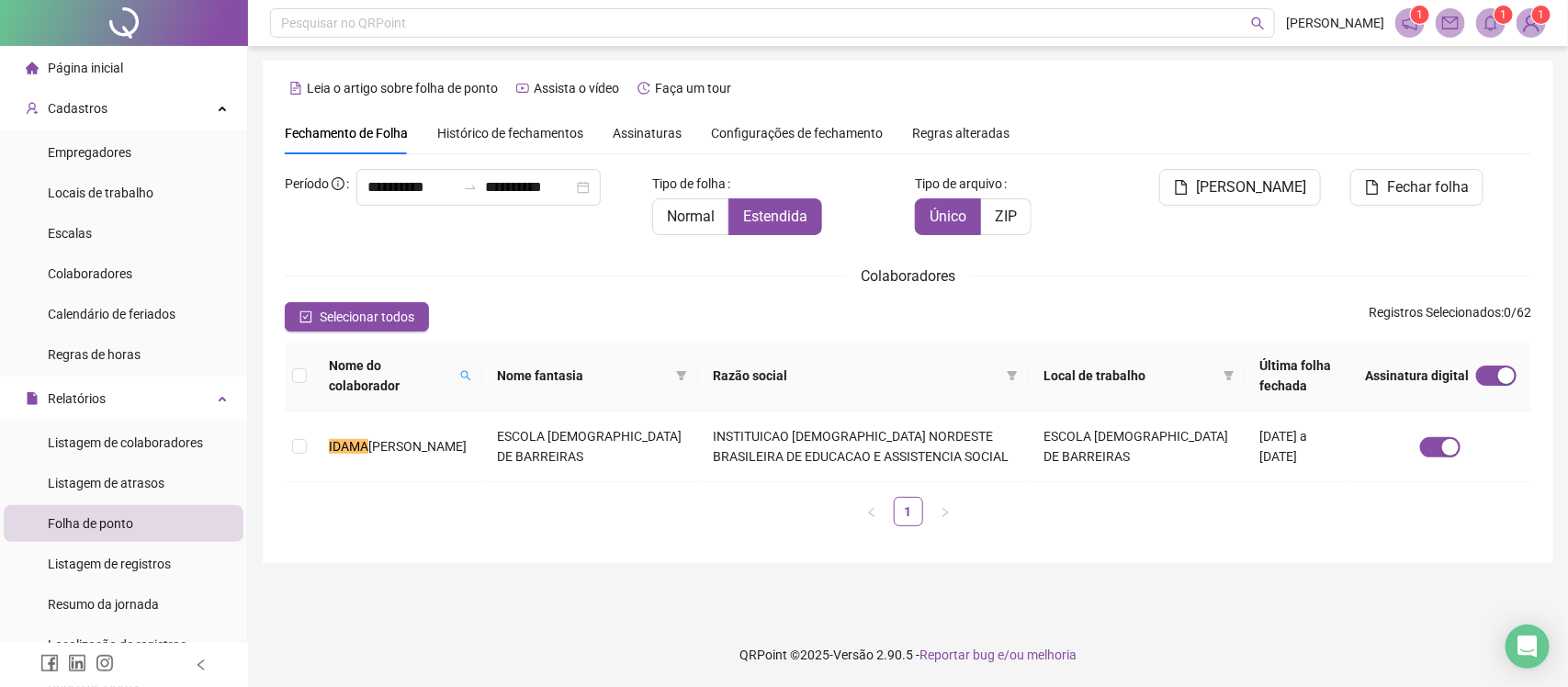
click at [1491, 30] on icon "bell" at bounding box center [1490, 22] width 16 height 16
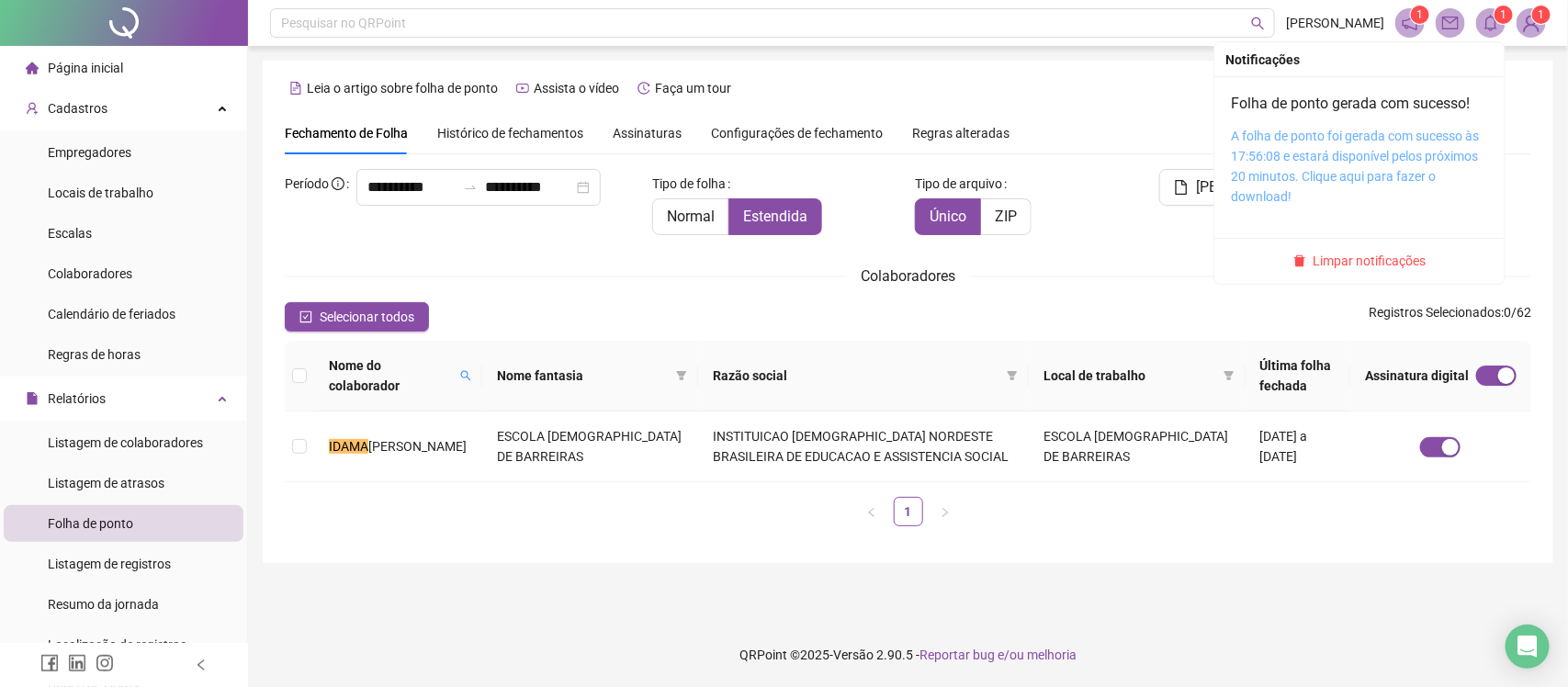
click at [1329, 153] on link "A folha de ponto foi gerada com sucesso às 17:56:08 e estará disponível pelos p…" at bounding box center [1354, 166] width 248 height 76
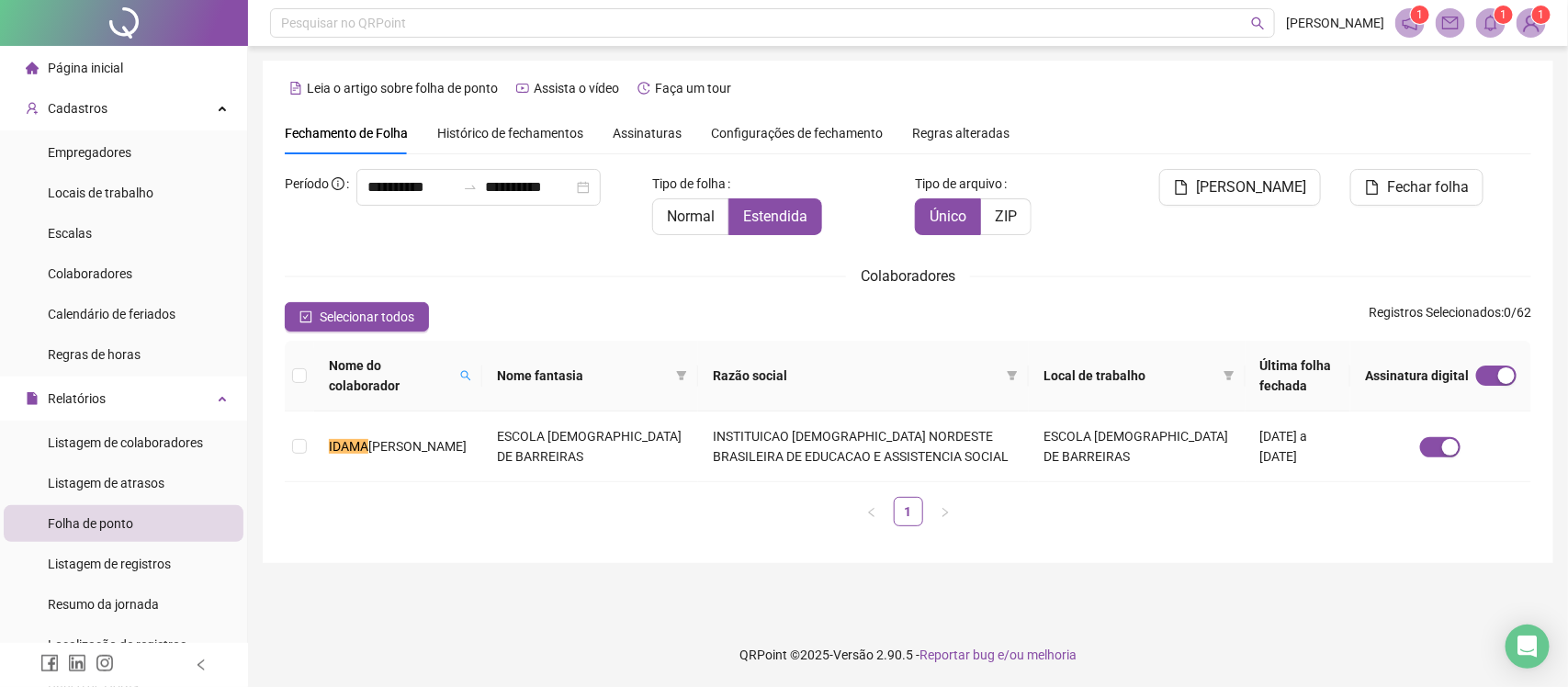
click at [654, 131] on span "Assinaturas" at bounding box center [648, 132] width 69 height 12
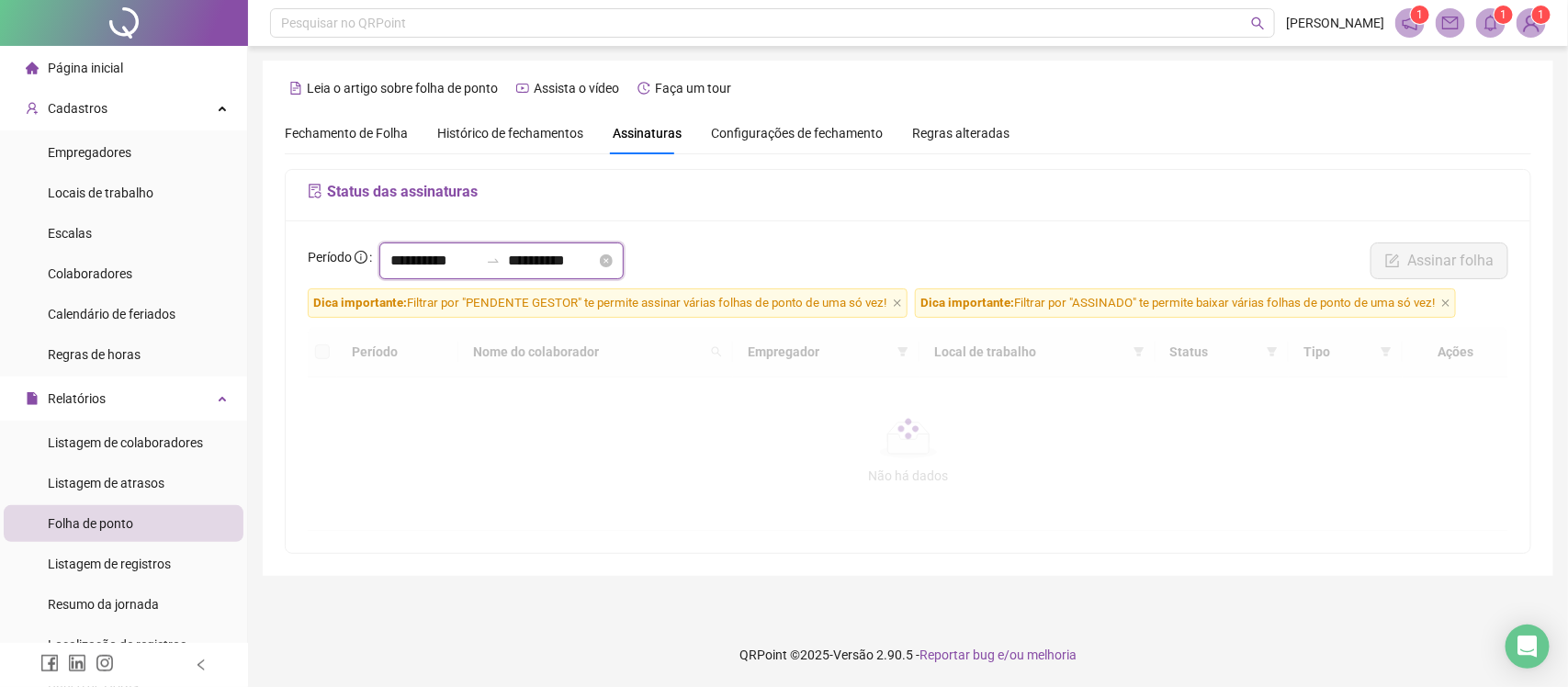
click at [566, 260] on input "**********" at bounding box center [552, 261] width 88 height 22
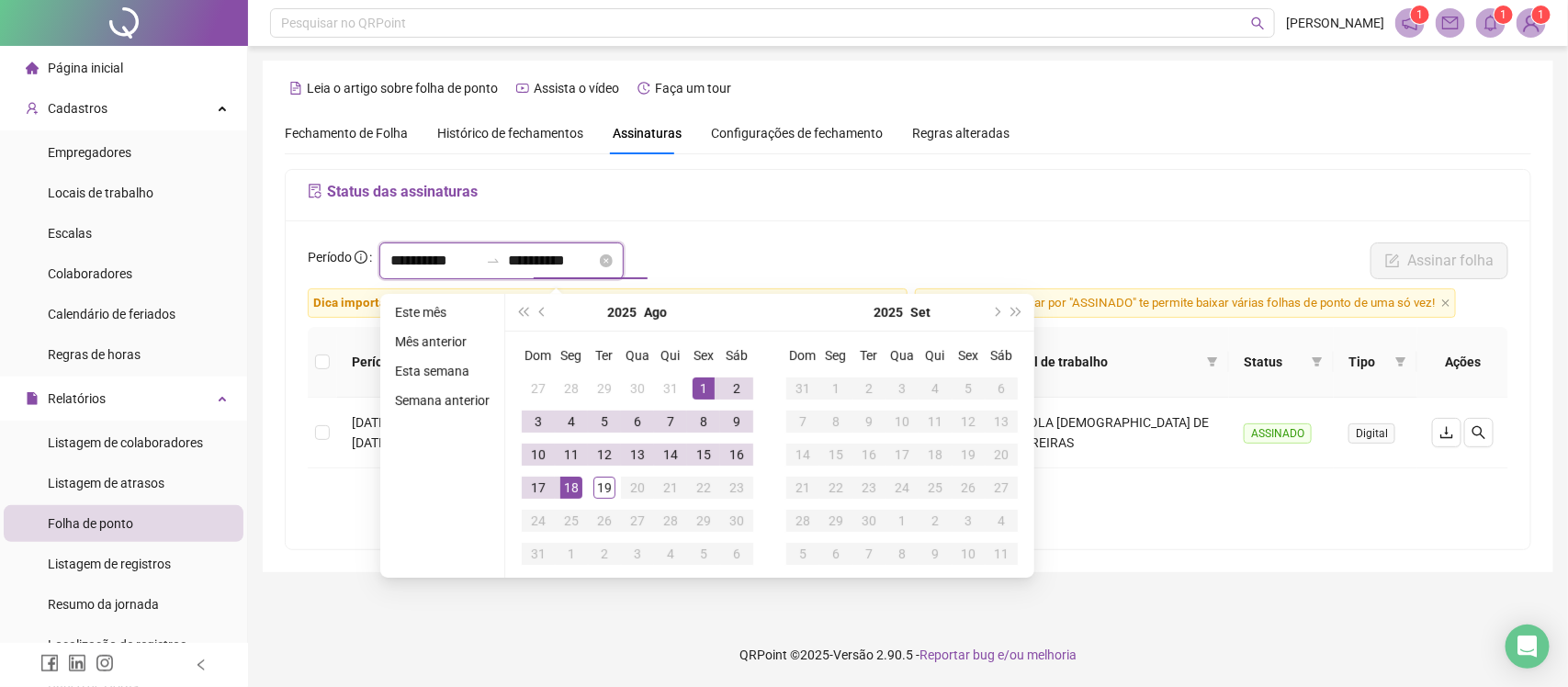
click at [566, 260] on input "**********" at bounding box center [552, 261] width 88 height 22
click at [543, 314] on span "prev-year" at bounding box center [544, 312] width 10 height 10
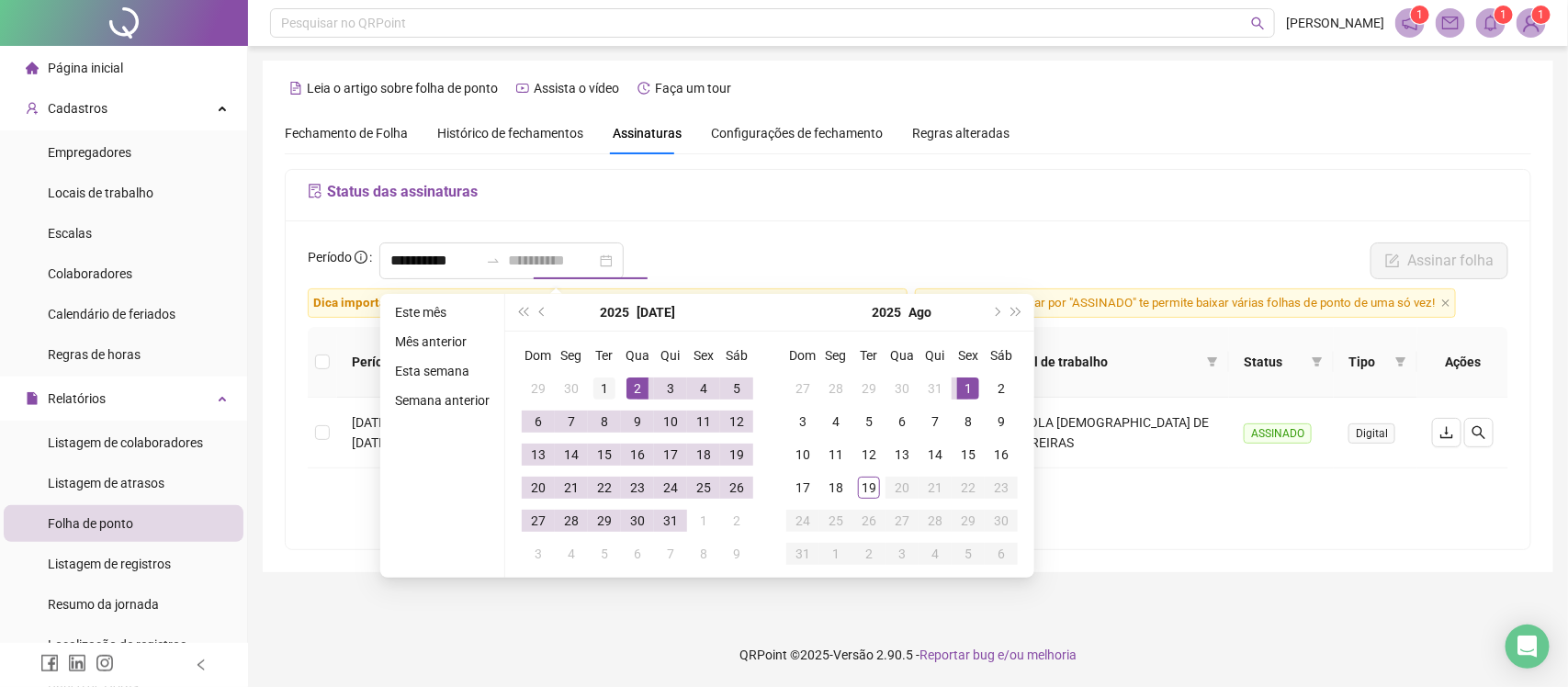
type input "**********"
click at [602, 391] on div "1" at bounding box center [604, 388] width 22 height 22
click at [669, 519] on div "31" at bounding box center [670, 520] width 22 height 22
type input "**********"
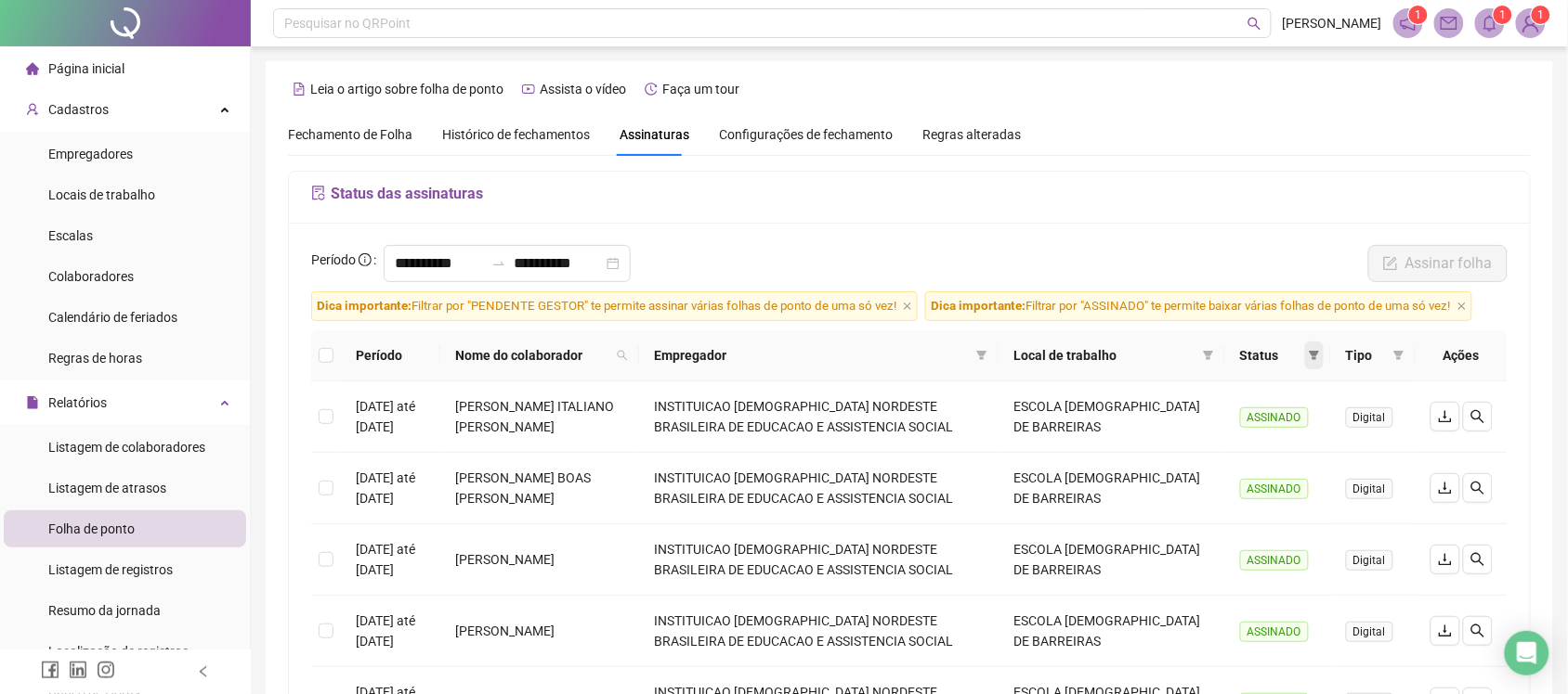
click at [1309, 359] on icon "filter" at bounding box center [1314, 356] width 12 height 12
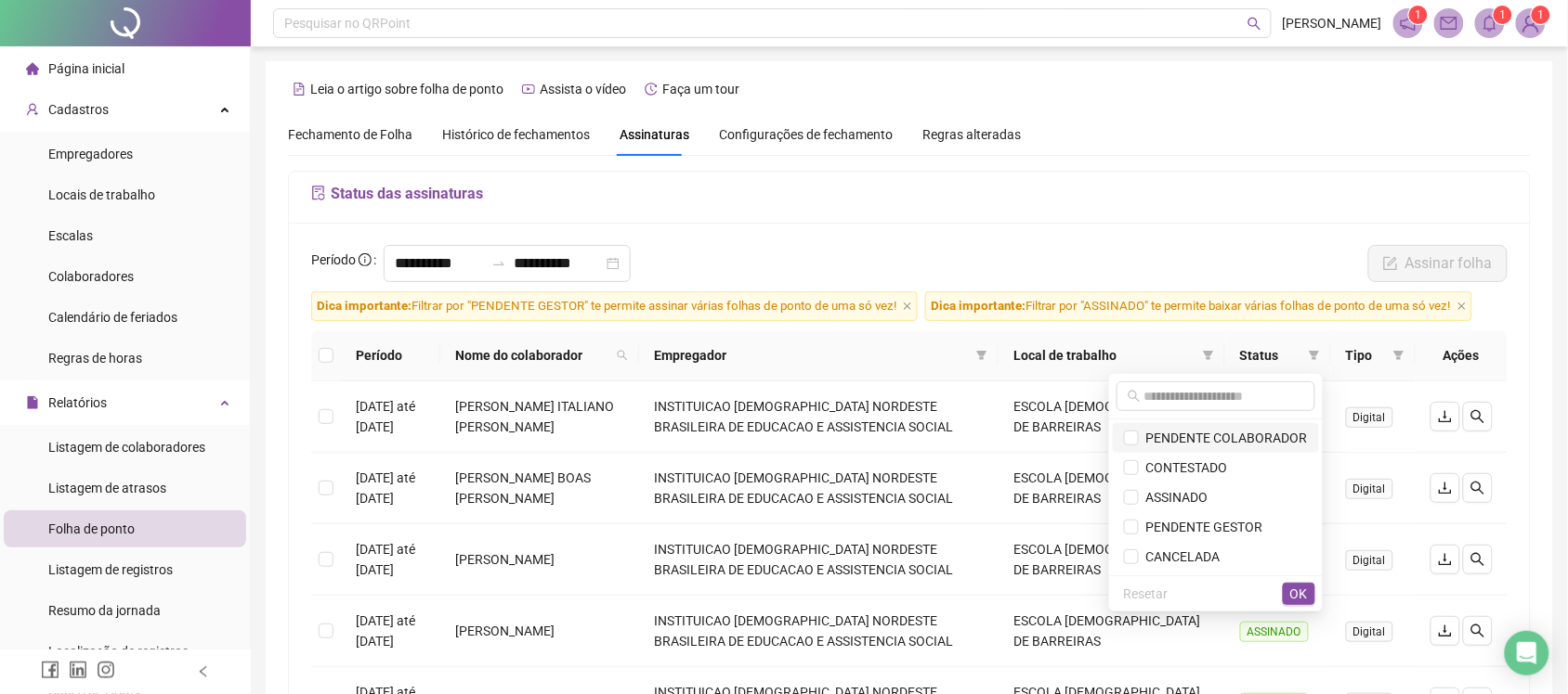
click at [1221, 435] on span "PENDENTE COLABORADOR" at bounding box center [1223, 438] width 169 height 15
click at [1181, 527] on span "PENDENTE GESTOR" at bounding box center [1201, 527] width 125 height 15
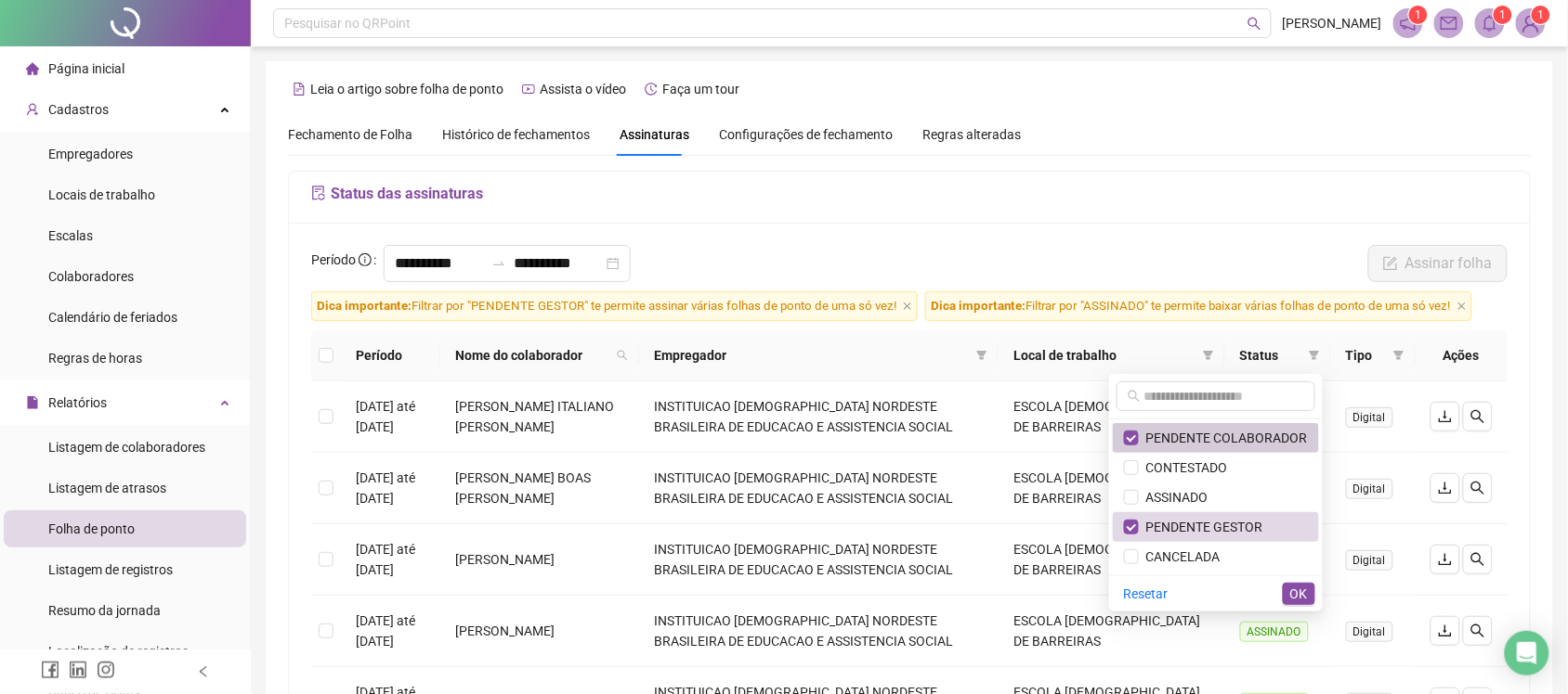
click at [1169, 438] on span "PENDENTE COLABORADOR" at bounding box center [1223, 438] width 169 height 15
click at [1293, 590] on span "OK" at bounding box center [1299, 593] width 17 height 20
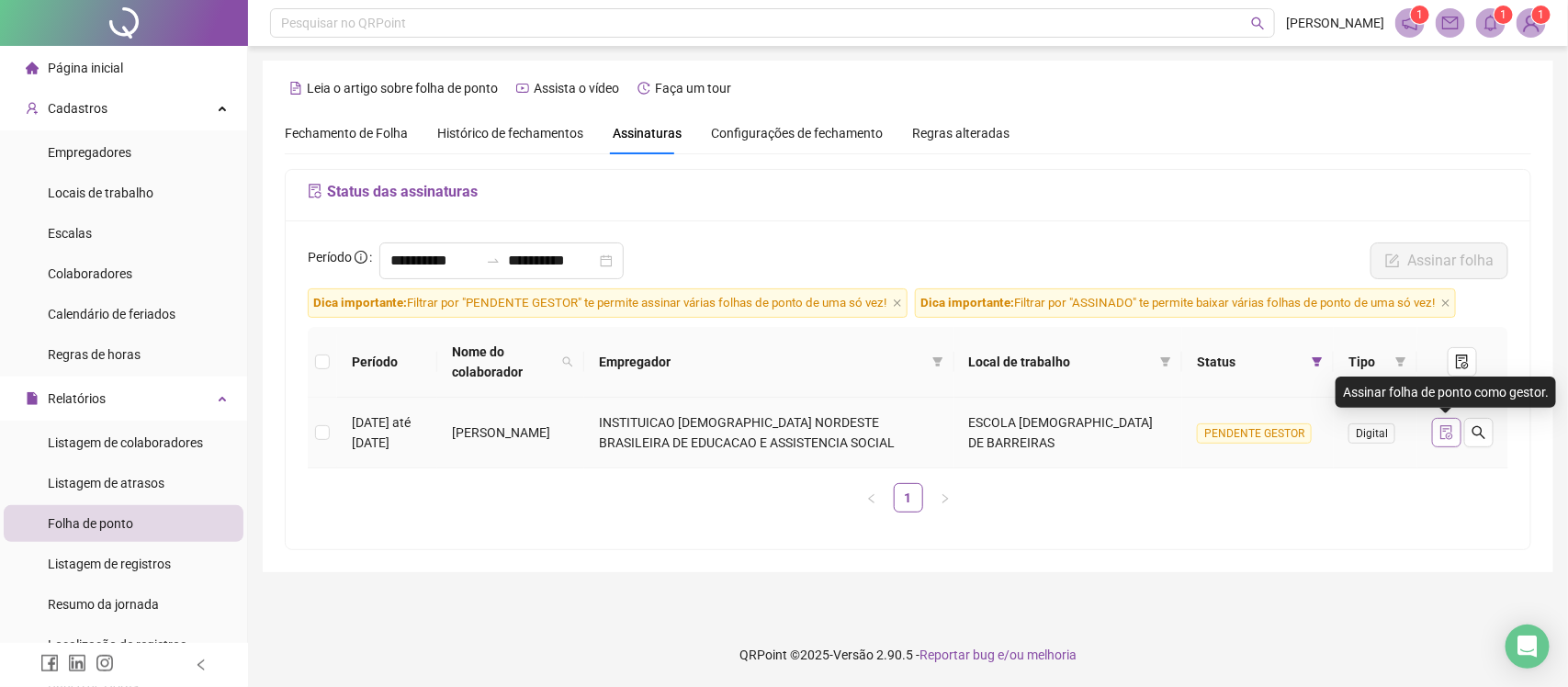
click at [1443, 444] on button "button" at bounding box center [1446, 432] width 30 height 30
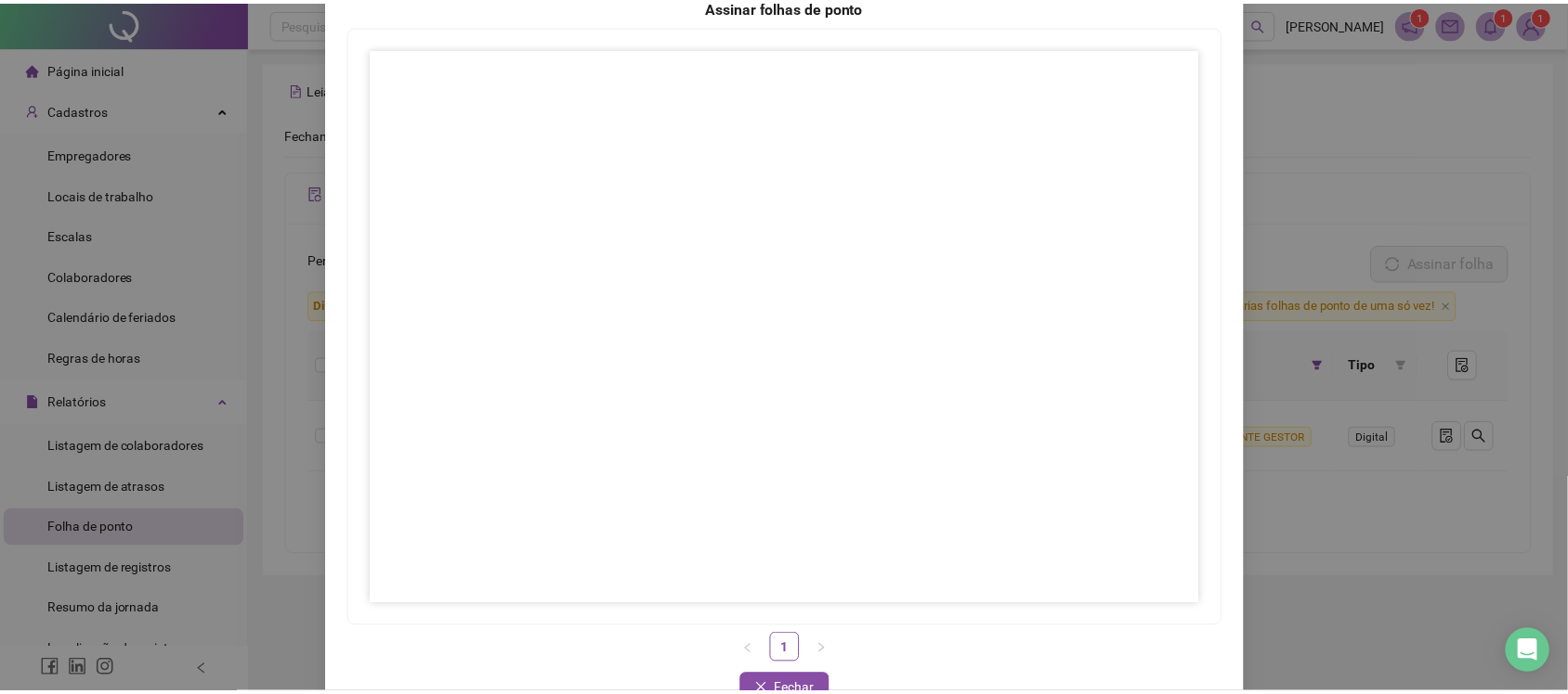
scroll to position [168, 0]
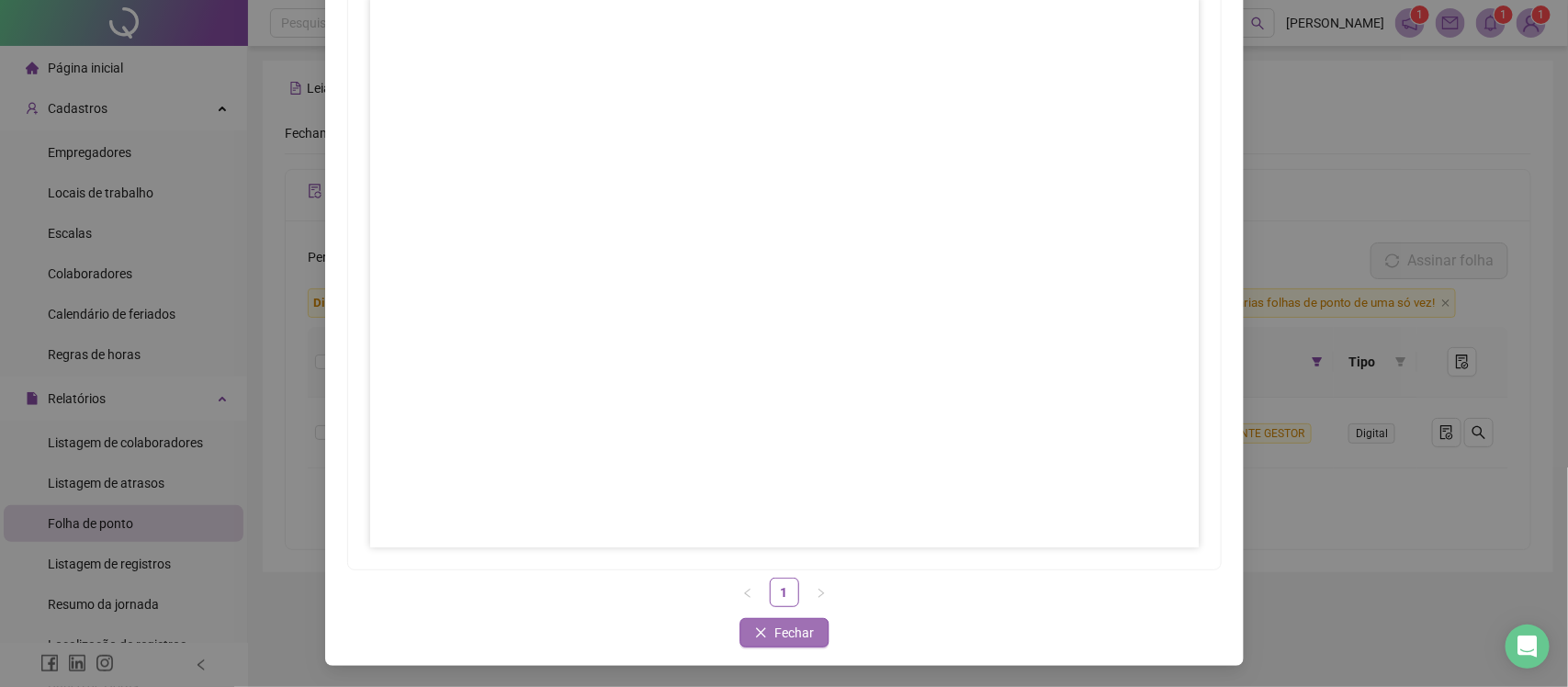
click at [798, 635] on span "Fechar" at bounding box center [794, 632] width 39 height 20
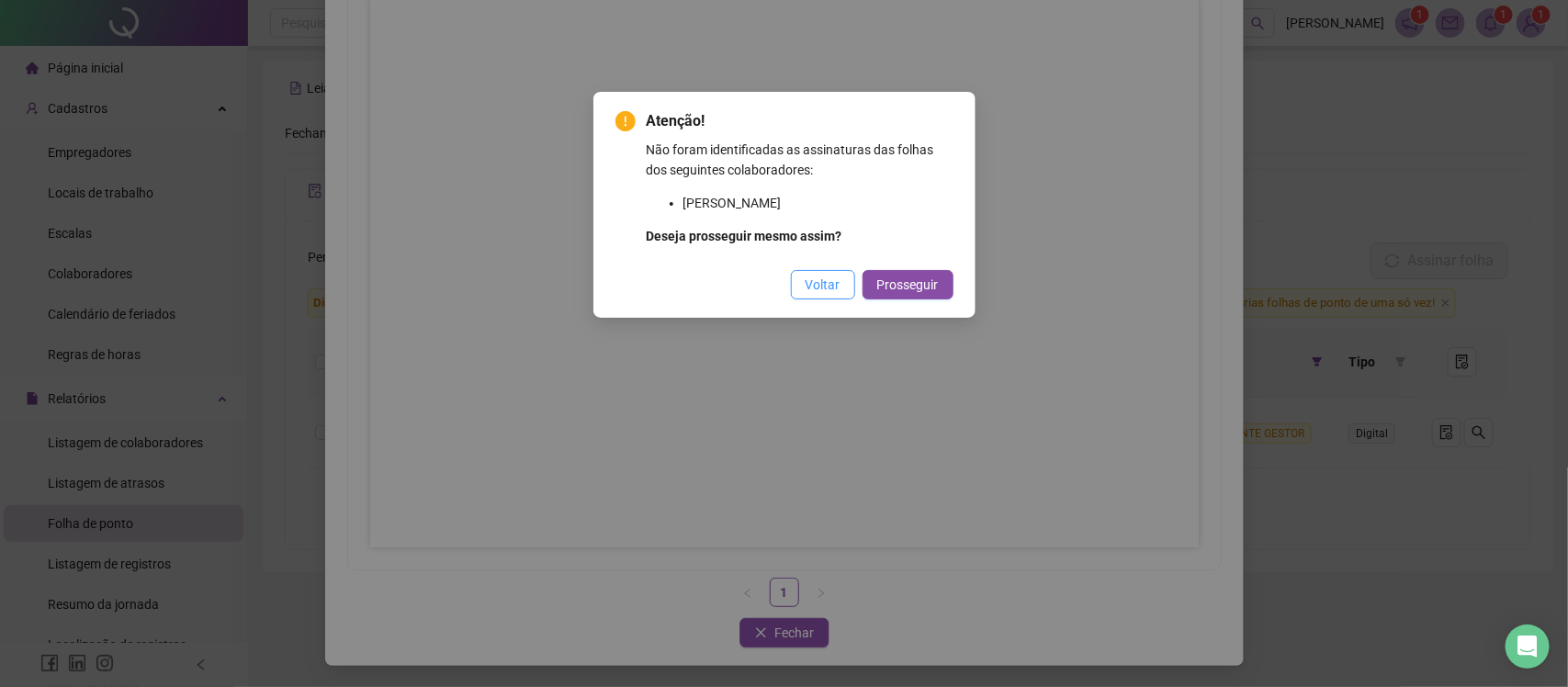
click at [847, 294] on button "Voltar" at bounding box center [823, 285] width 64 height 30
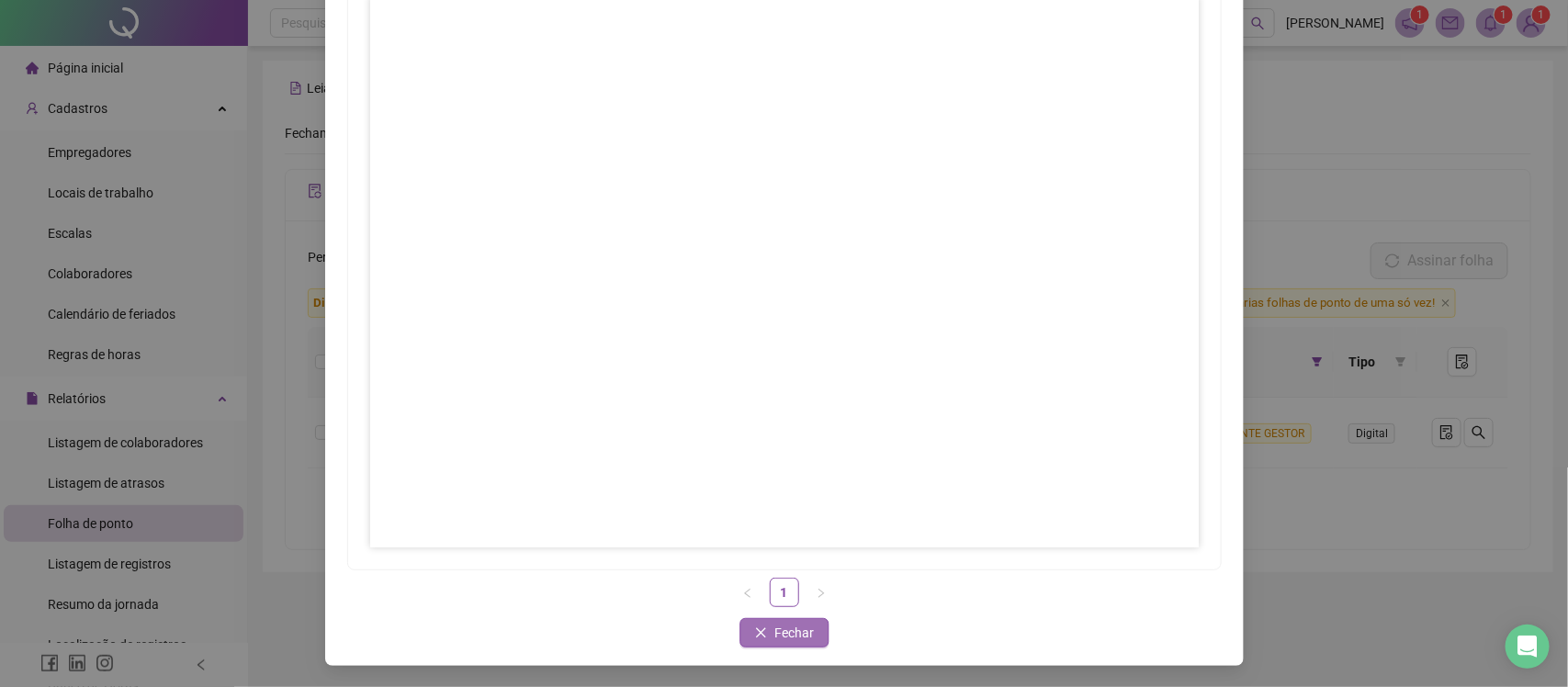
click at [795, 630] on span "Fechar" at bounding box center [794, 632] width 39 height 20
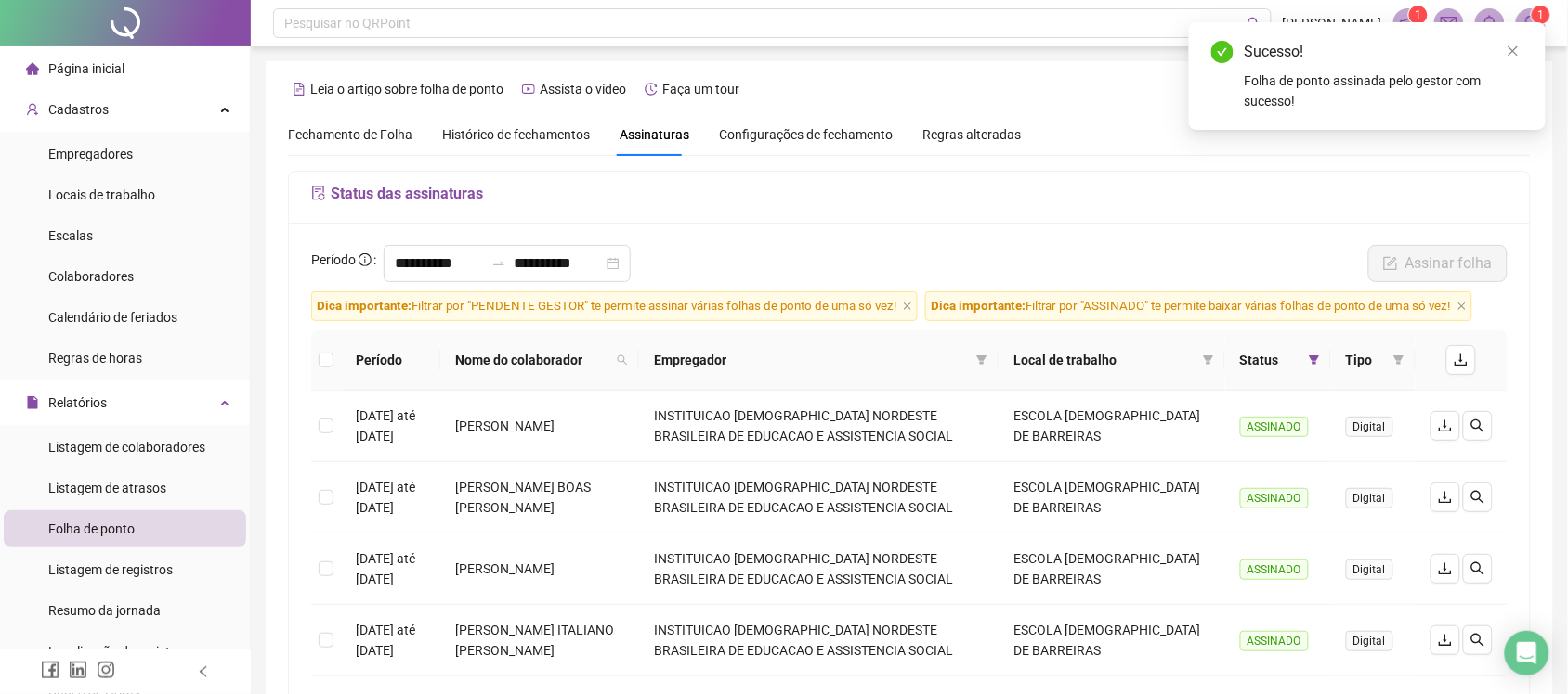
click at [522, 144] on div "Histórico de fechamentos" at bounding box center [516, 135] width 147 height 20
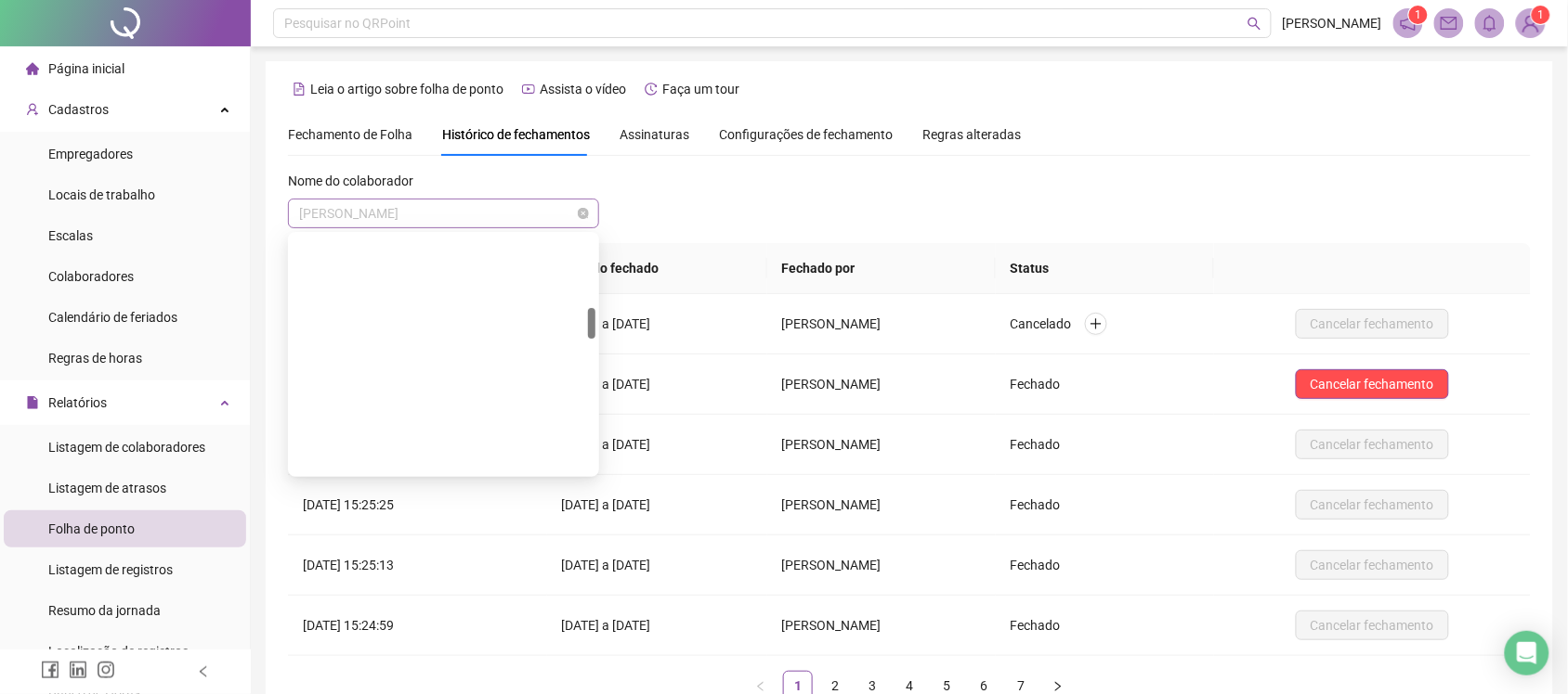
scroll to position [563, 0]
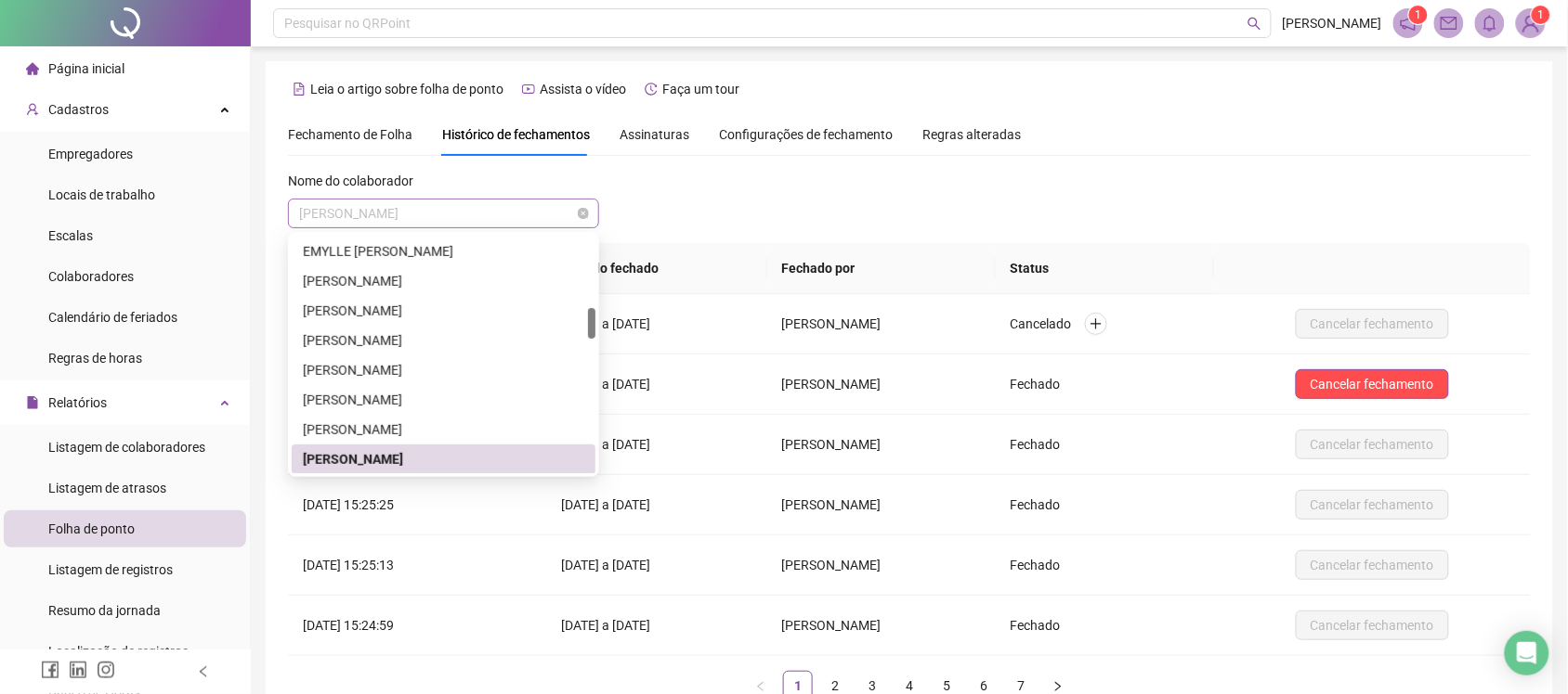
click at [461, 223] on span "IDAMARIA DA SILVA SANTOS" at bounding box center [444, 213] width 289 height 28
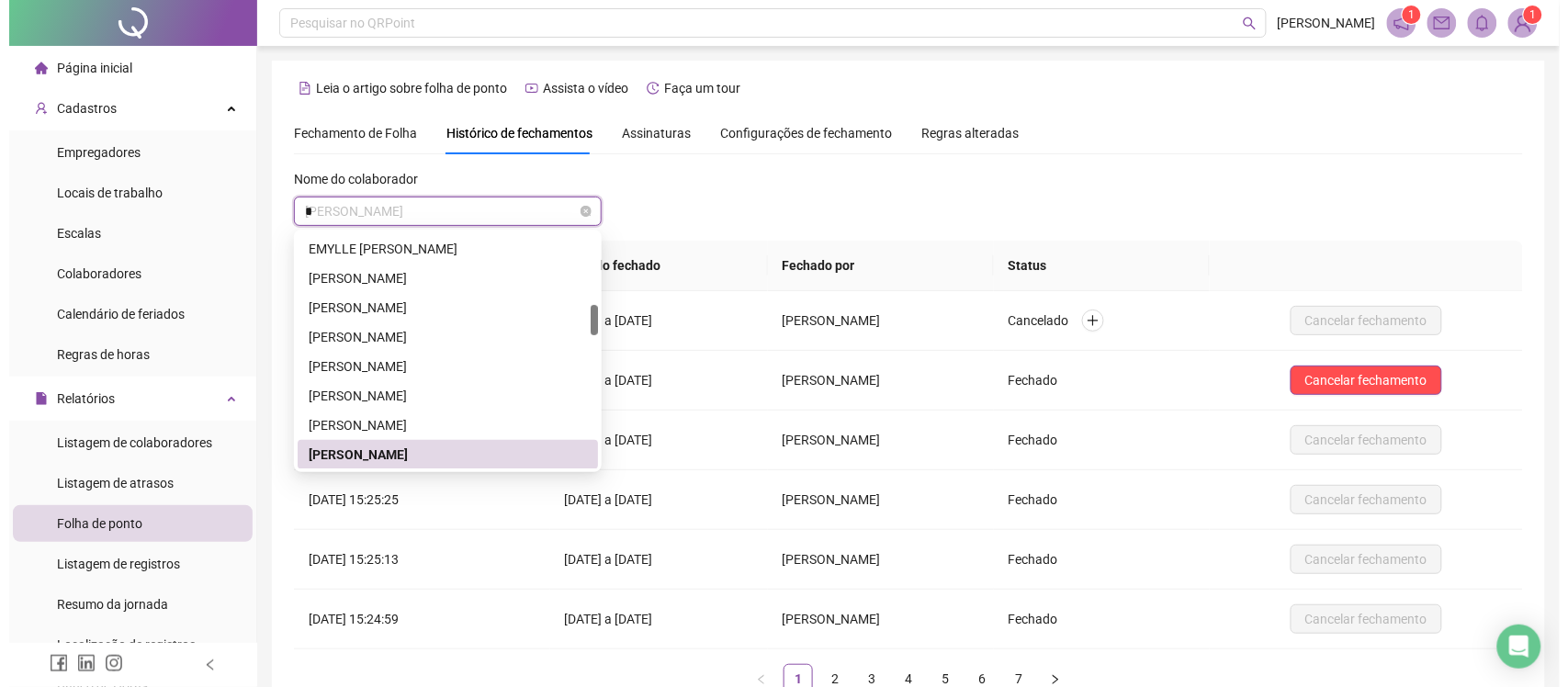
scroll to position [0, 0]
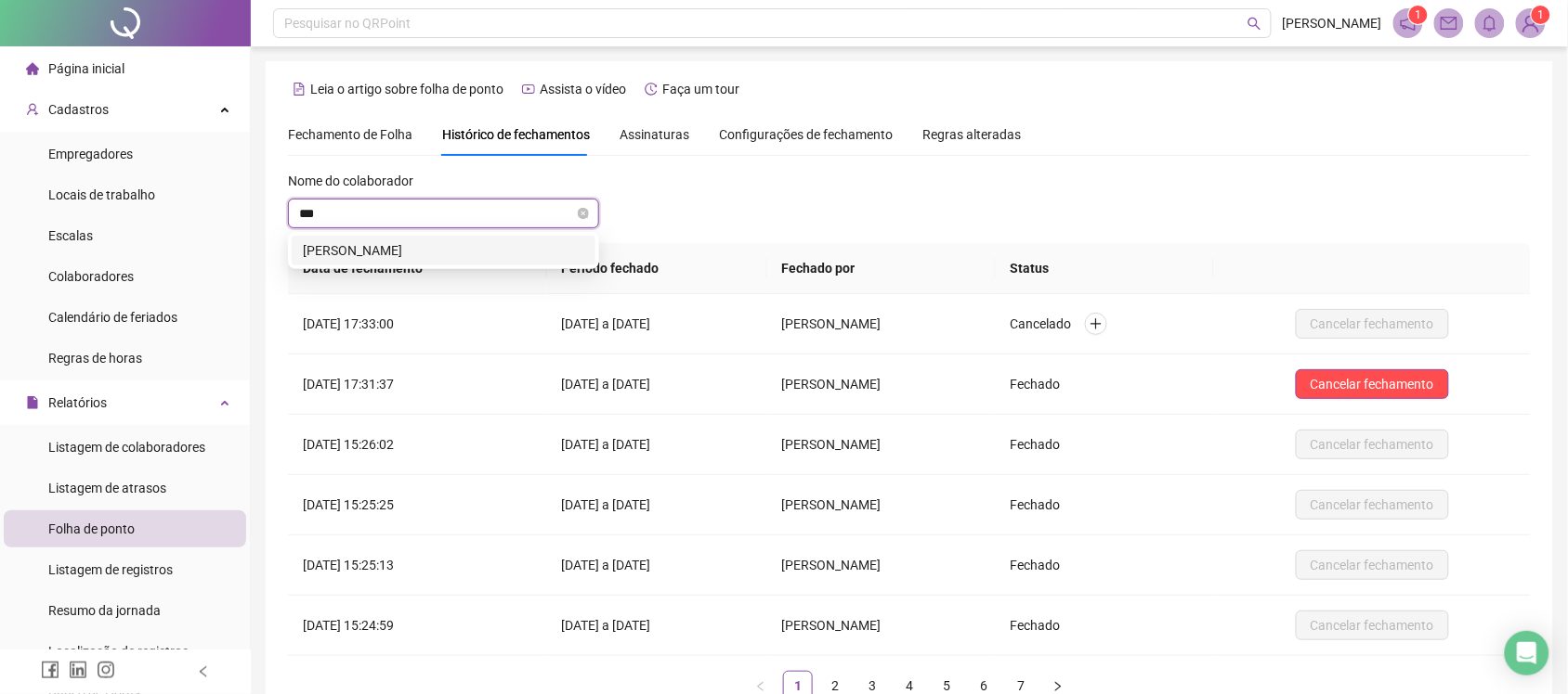
type input "****"
click at [469, 249] on div "JULLY MIRLEY DA SILVEIRA PEDROZA" at bounding box center [444, 250] width 282 height 20
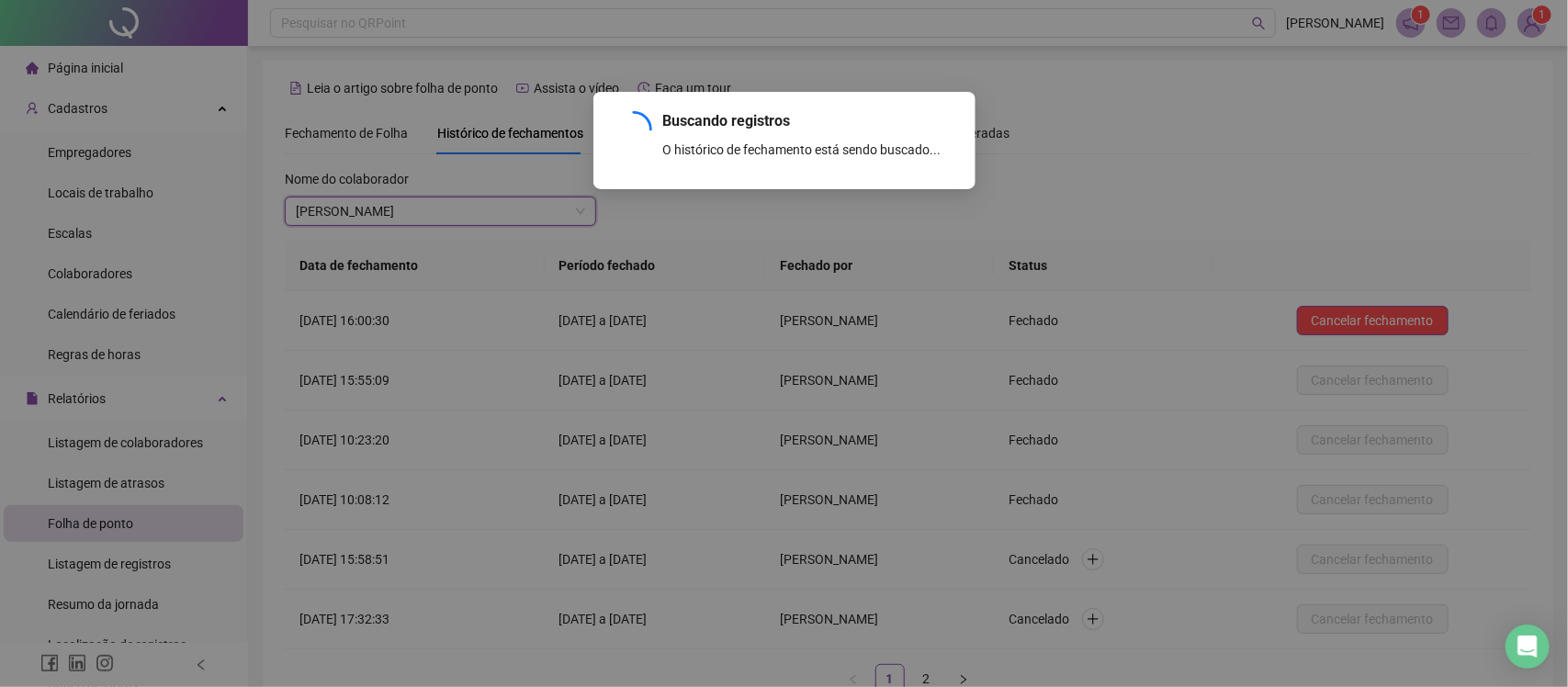
scroll to position [123, 0]
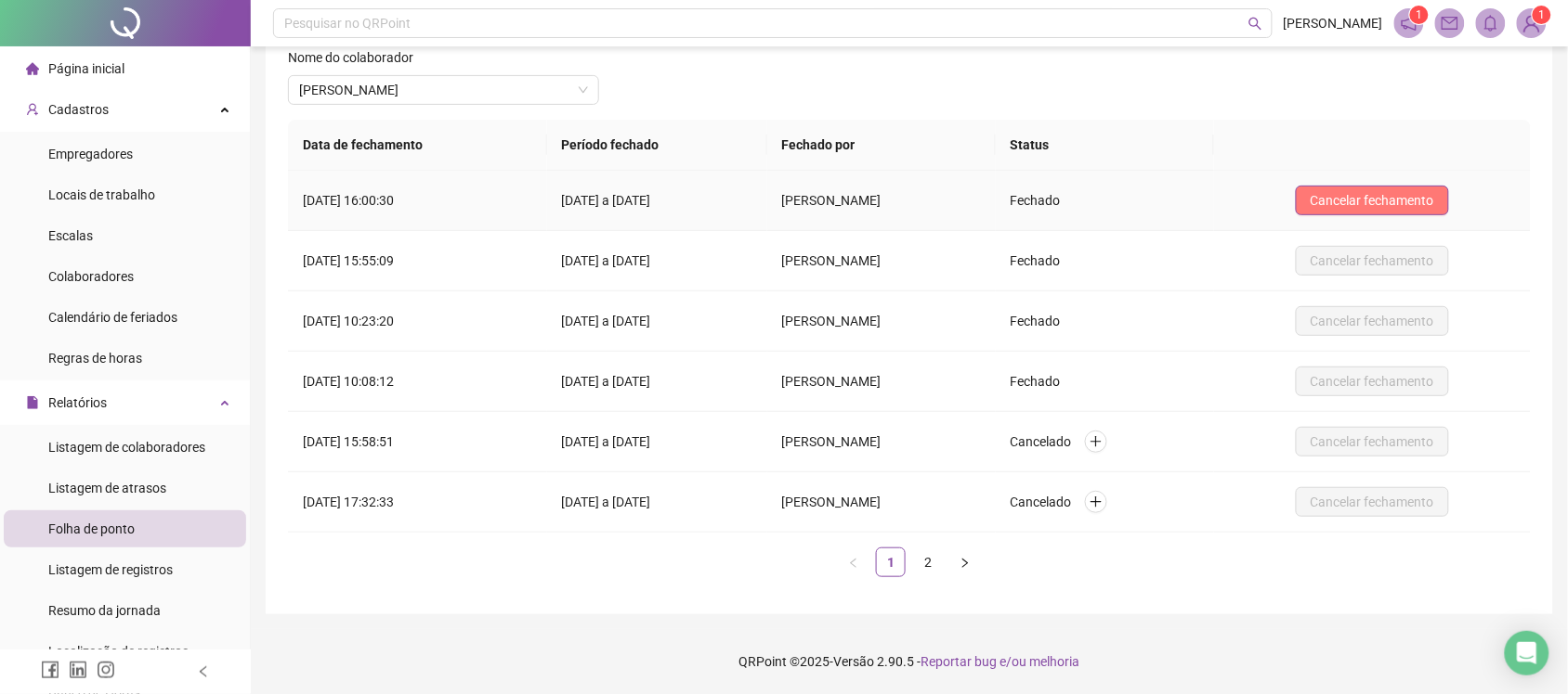
click at [1431, 186] on button "Cancelar fechamento" at bounding box center [1372, 200] width 153 height 30
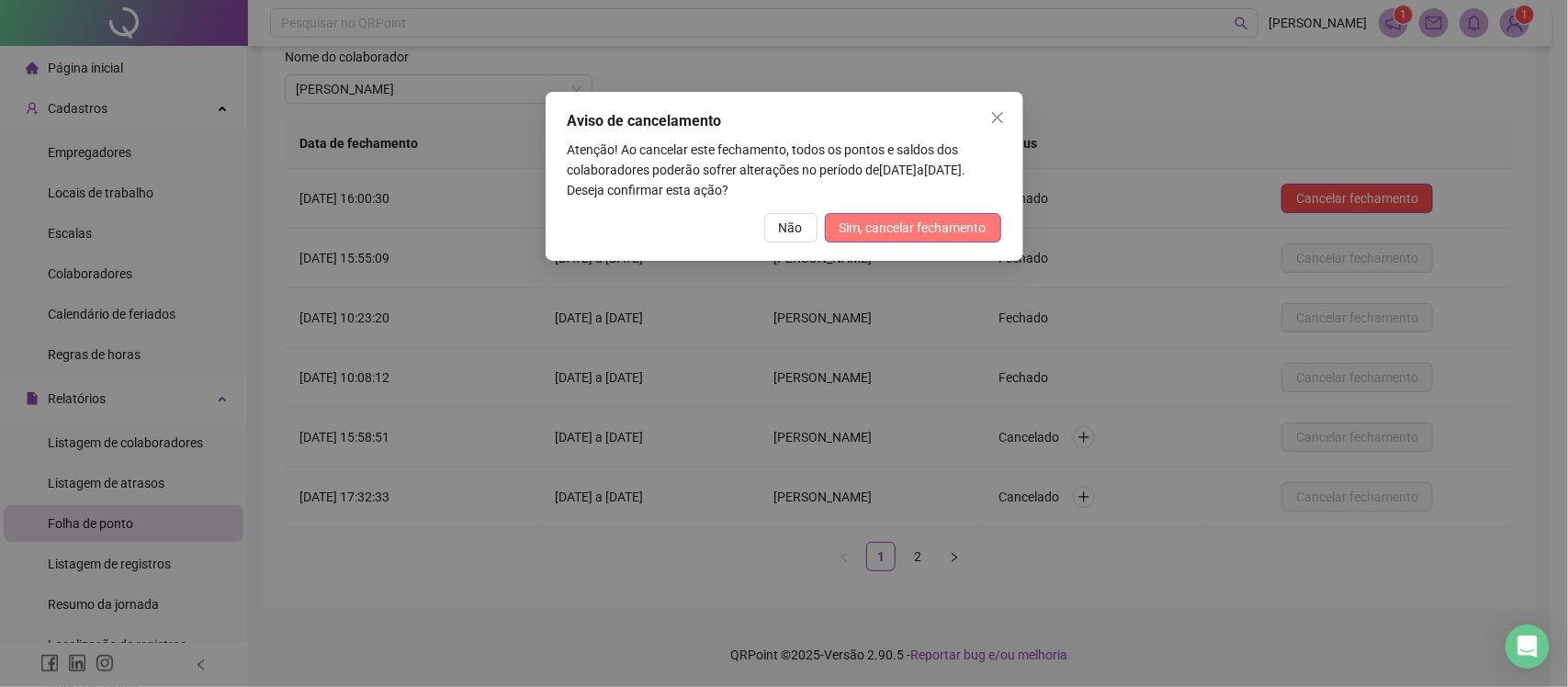
click at [888, 237] on span "Sim, cancelar fechamento" at bounding box center [913, 227] width 147 height 20
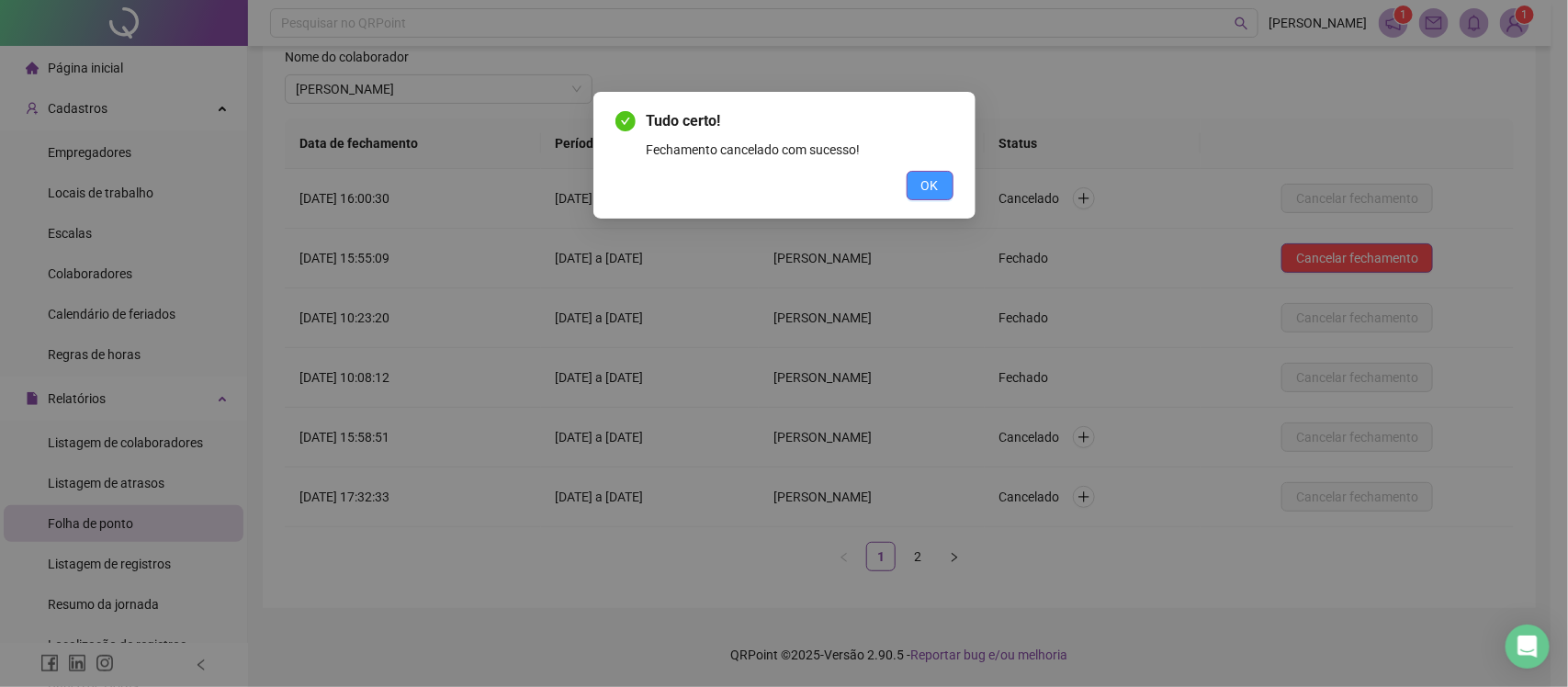
click at [942, 187] on button "OK" at bounding box center [930, 185] width 47 height 30
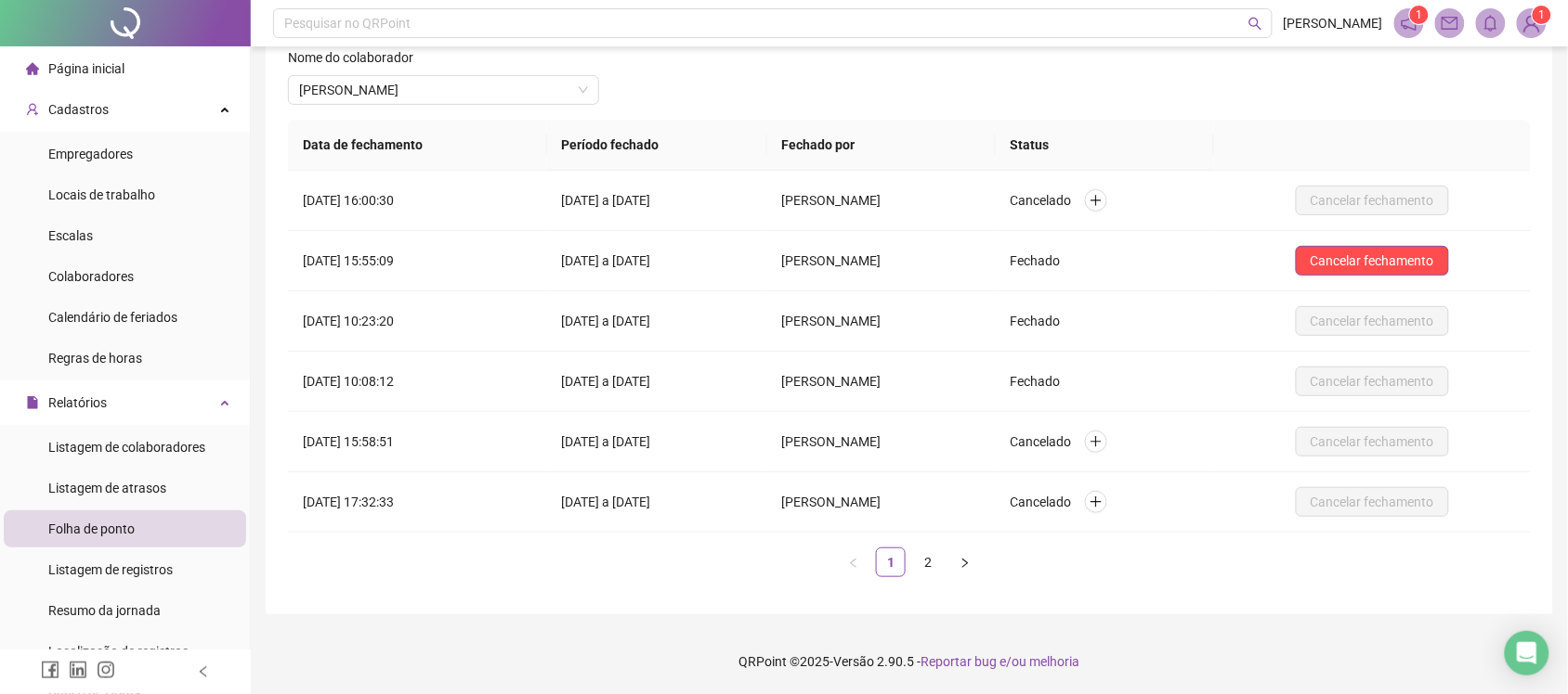
scroll to position [0, 0]
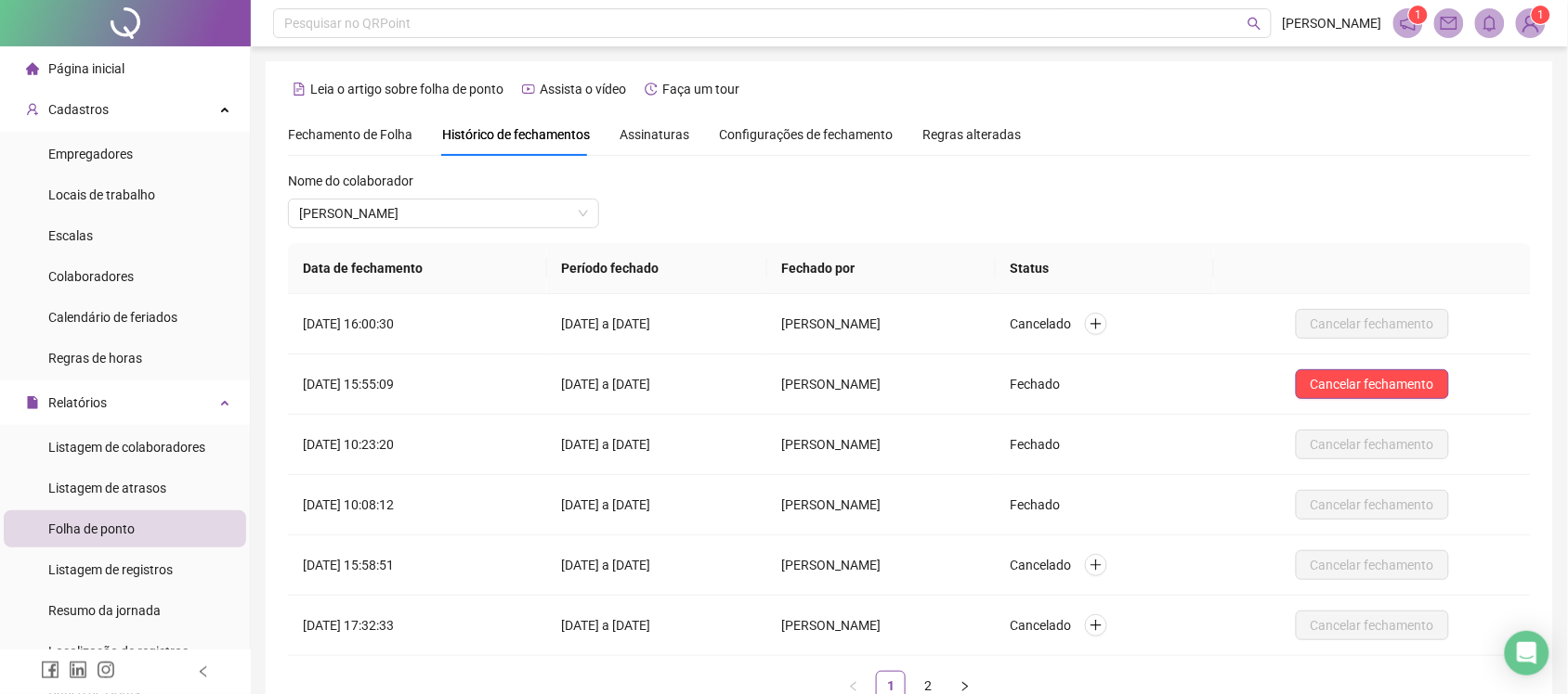
drag, startPoint x: 355, startPoint y: 150, endPoint x: 442, endPoint y: 226, distance: 115.5
click at [354, 149] on div "Fechamento de Folha" at bounding box center [350, 135] width 125 height 43
click at [354, 127] on span "Fechamento de Folha" at bounding box center [350, 134] width 125 height 15
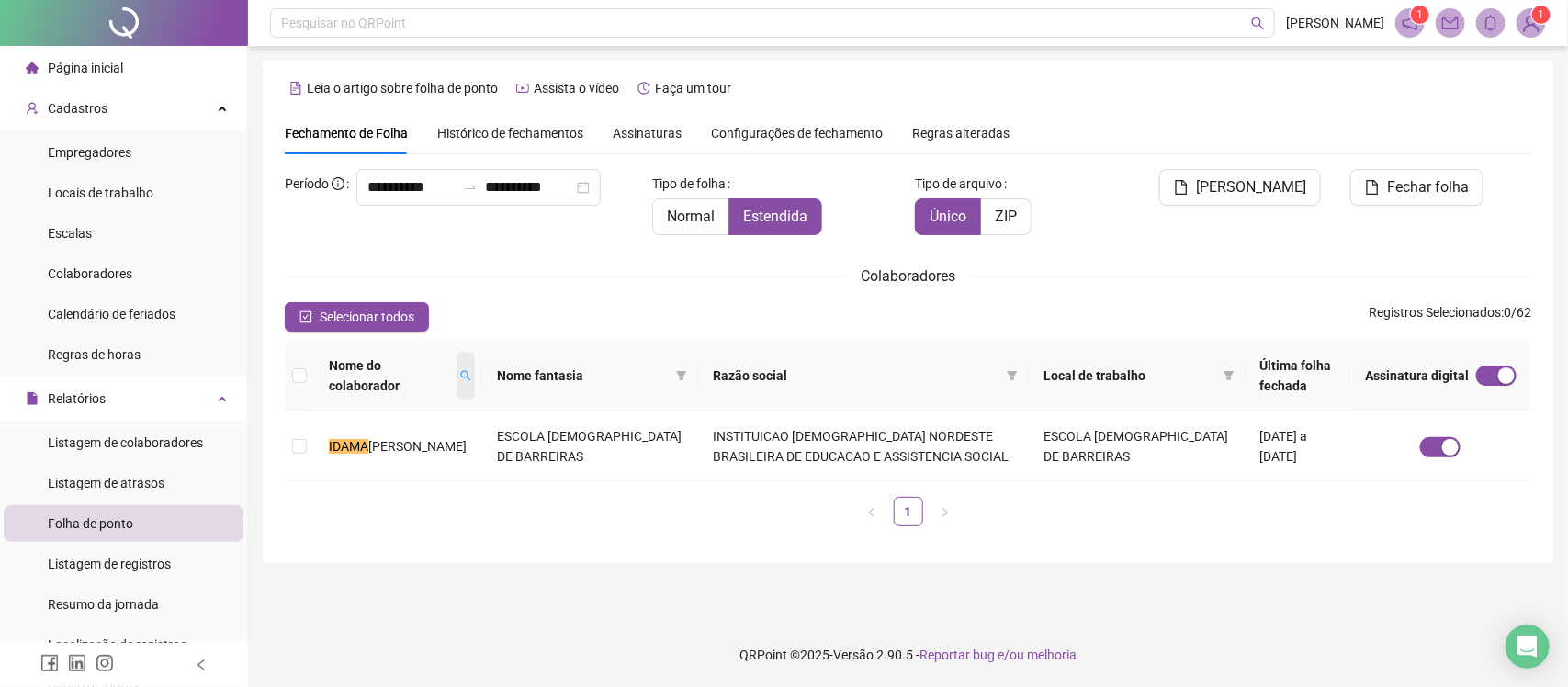
type input "**********"
click at [457, 383] on span at bounding box center [466, 376] width 18 height 48
type input "*****"
click at [336, 448] on span "Buscar" at bounding box center [348, 450] width 40 height 20
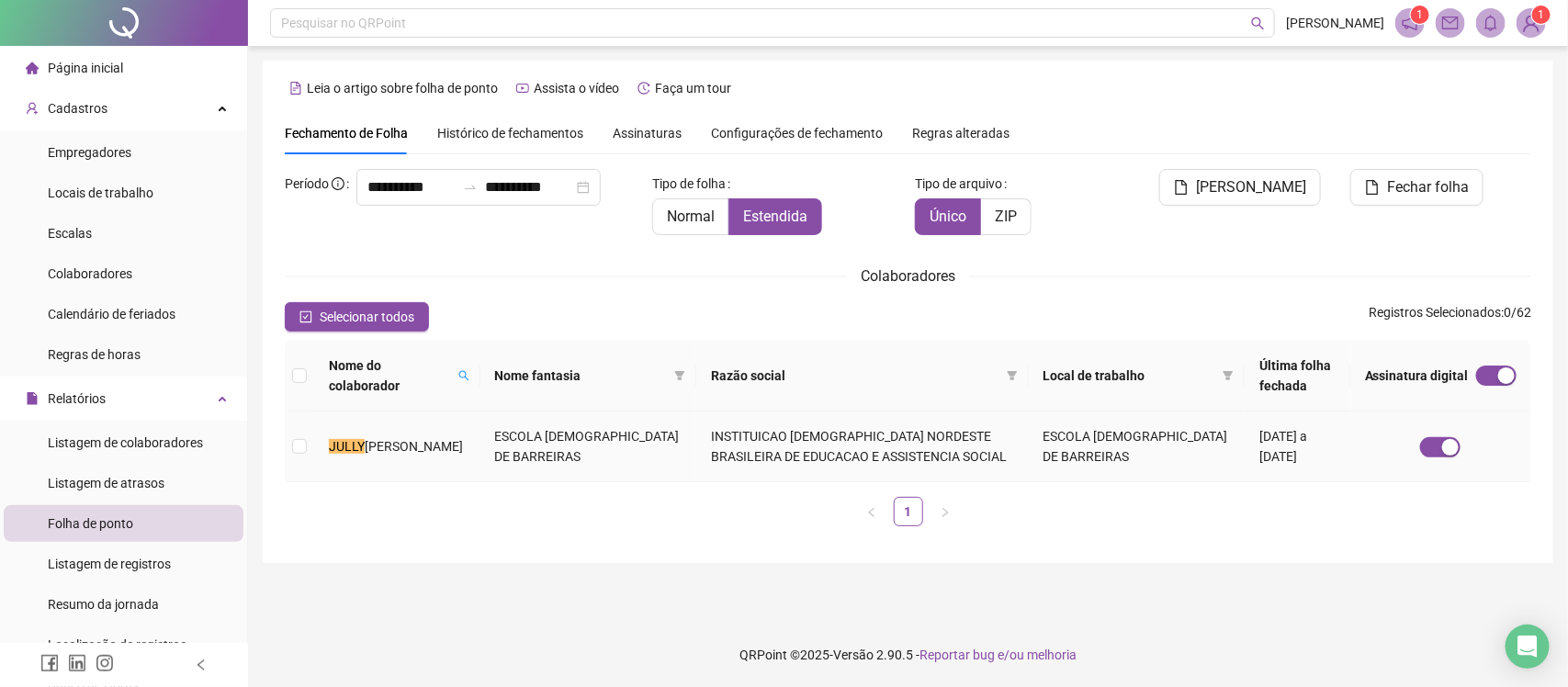
click at [448, 520] on ul "1" at bounding box center [908, 512] width 1247 height 30
click at [306, 456] on label at bounding box center [299, 447] width 14 height 20
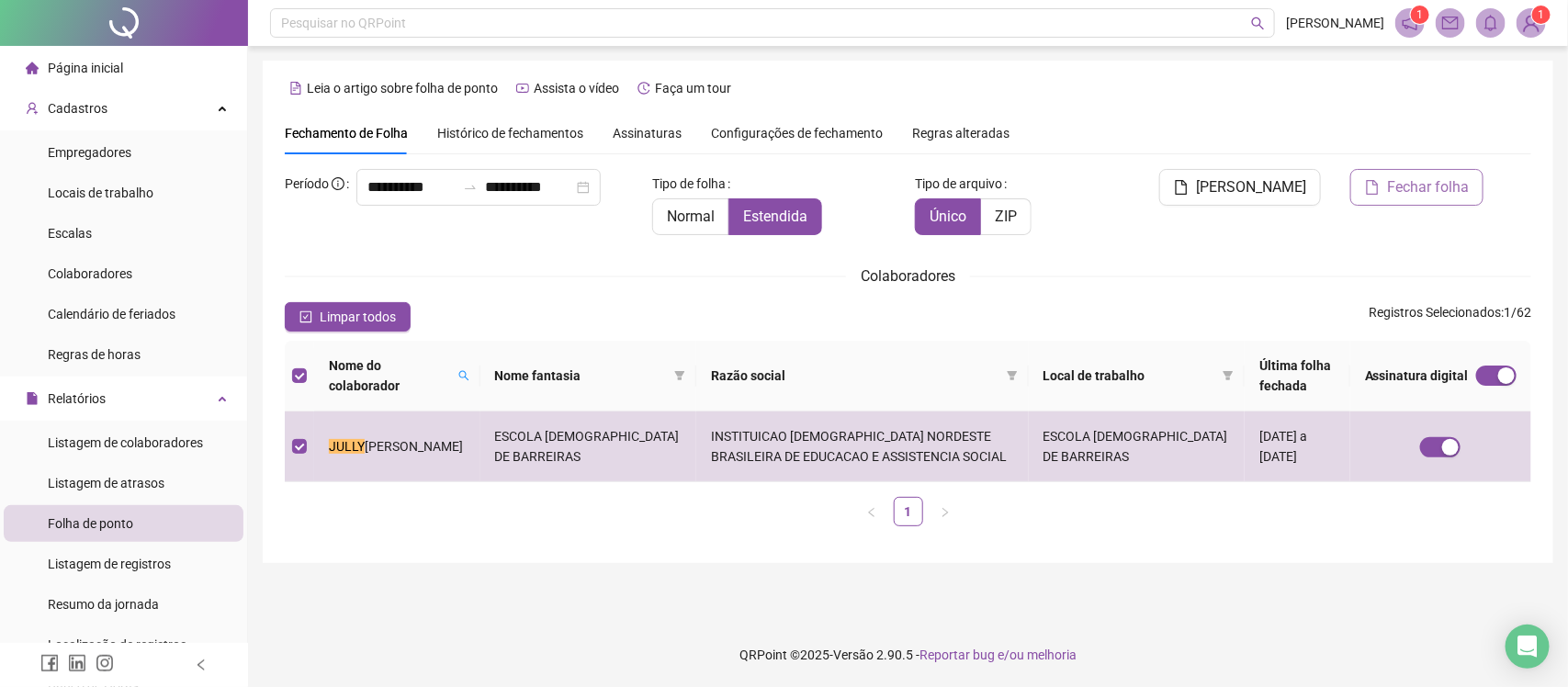
click at [1397, 179] on span "Fechar folha" at bounding box center [1427, 187] width 81 height 22
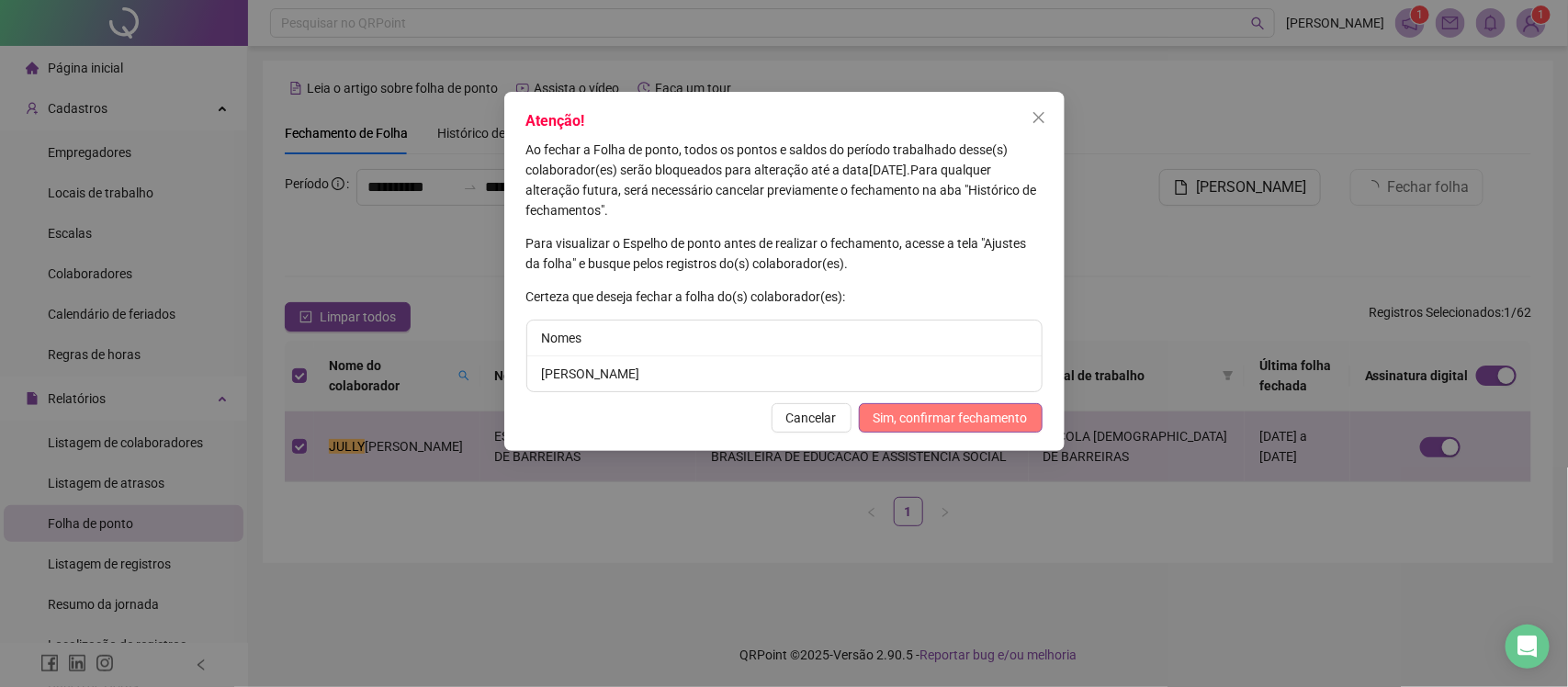
click at [903, 421] on span "Sim, confirmar fechamento" at bounding box center [950, 418] width 154 height 20
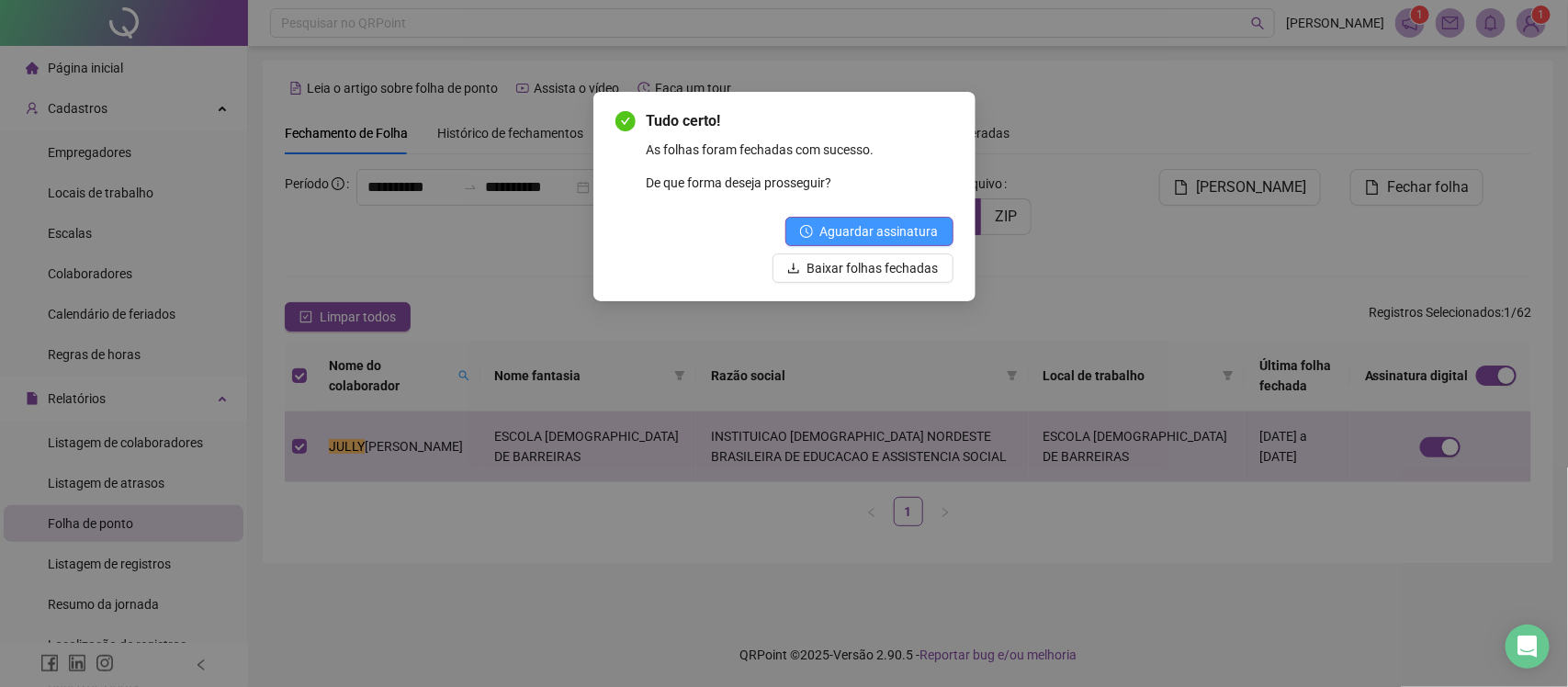
click at [866, 222] on span "Aguardar assinatura" at bounding box center [879, 231] width 119 height 20
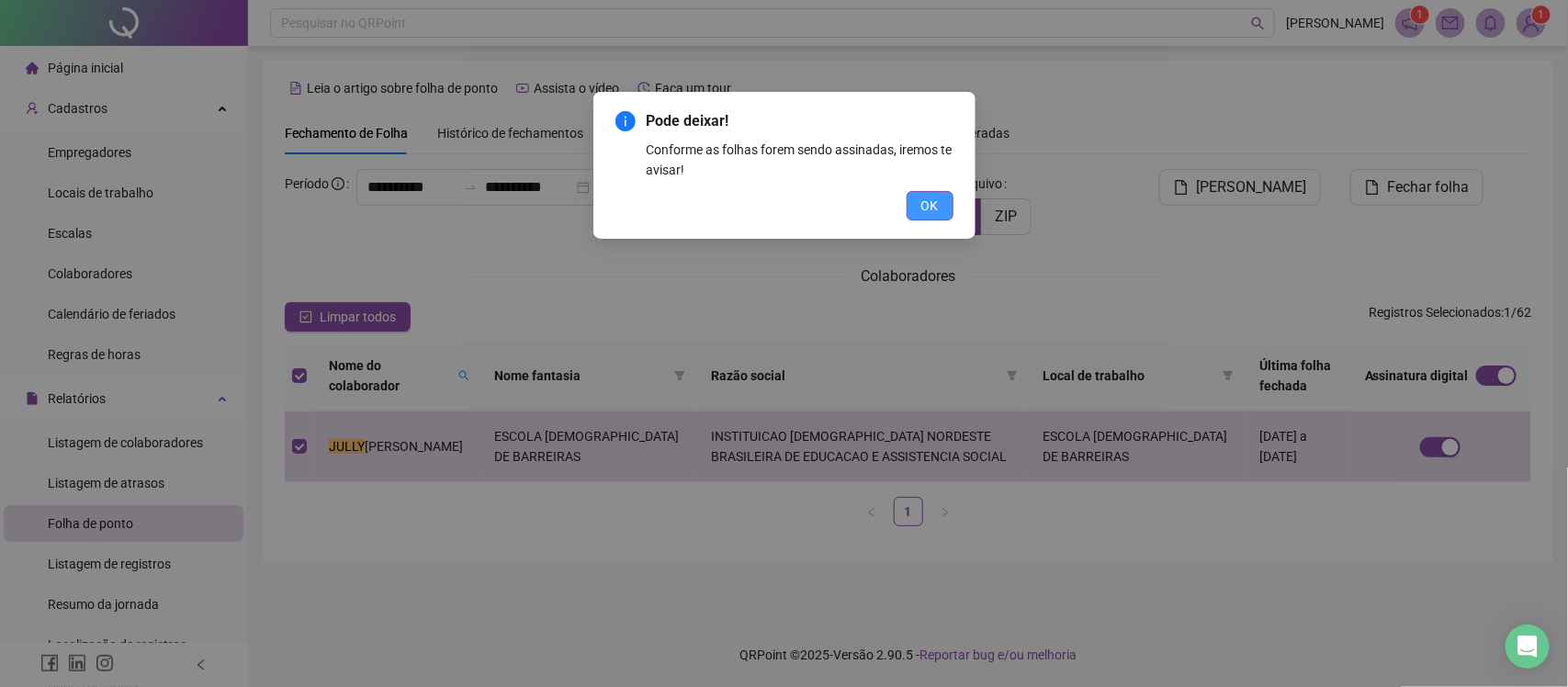
click at [934, 195] on span "OK" at bounding box center [930, 205] width 17 height 20
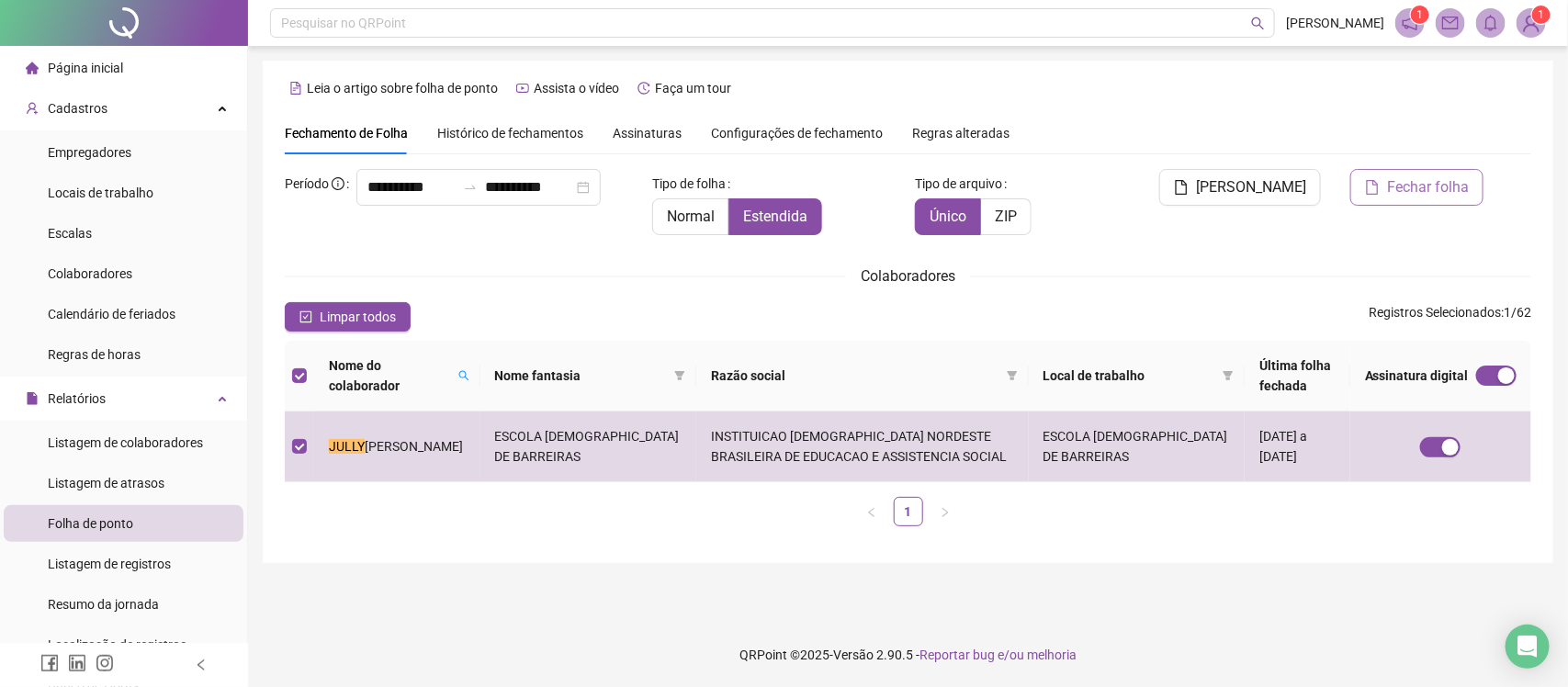
click at [1390, 194] on span "Fechar folha" at bounding box center [1427, 187] width 81 height 22
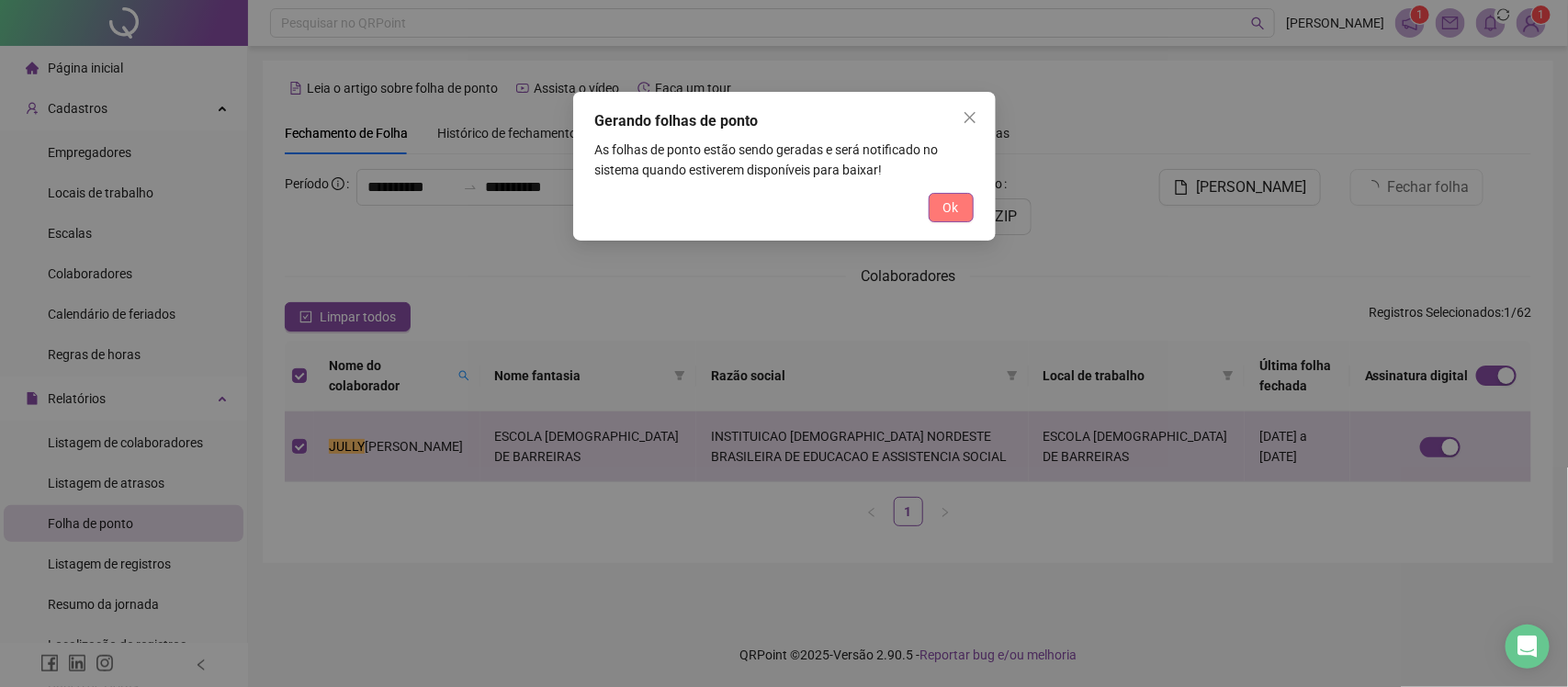
click at [956, 204] on span "Ok" at bounding box center [951, 207] width 15 height 20
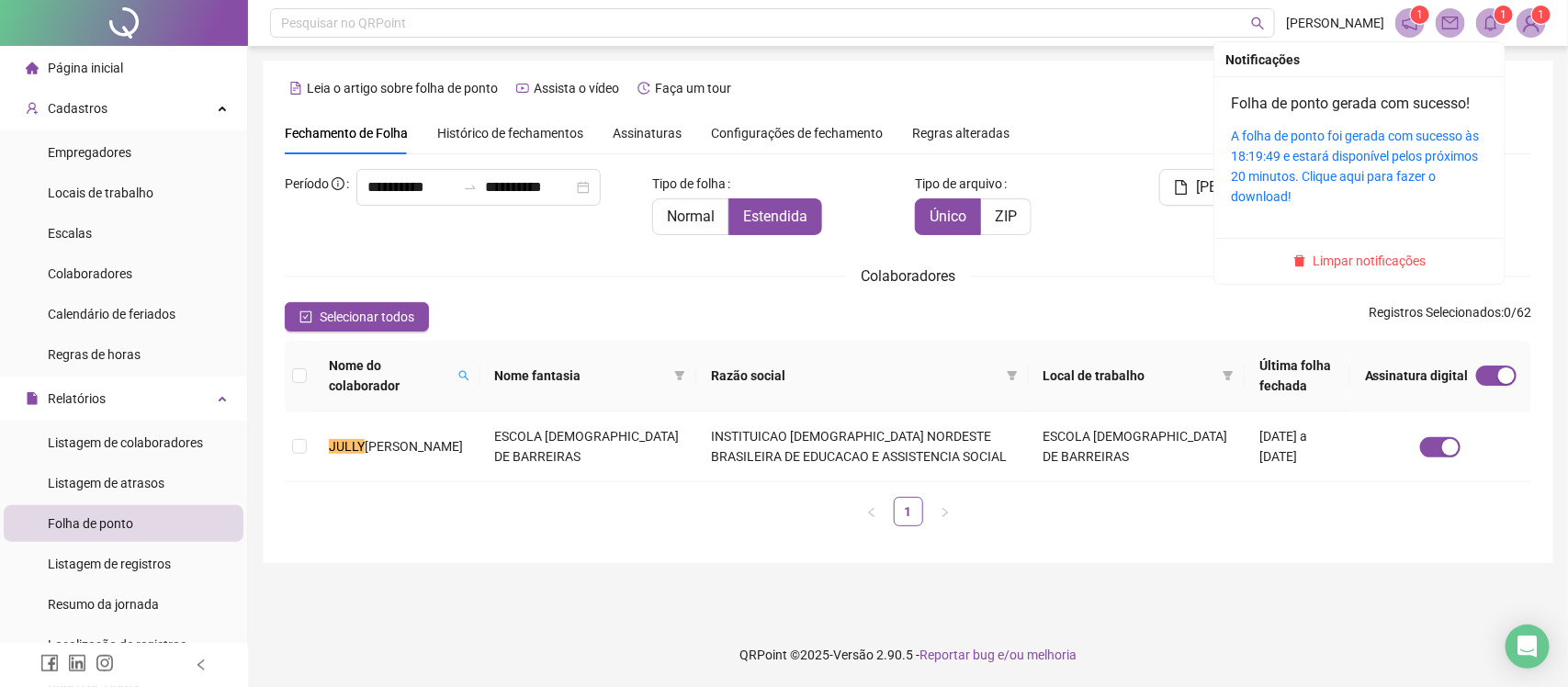
click at [1483, 21] on icon "bell" at bounding box center [1490, 22] width 16 height 16
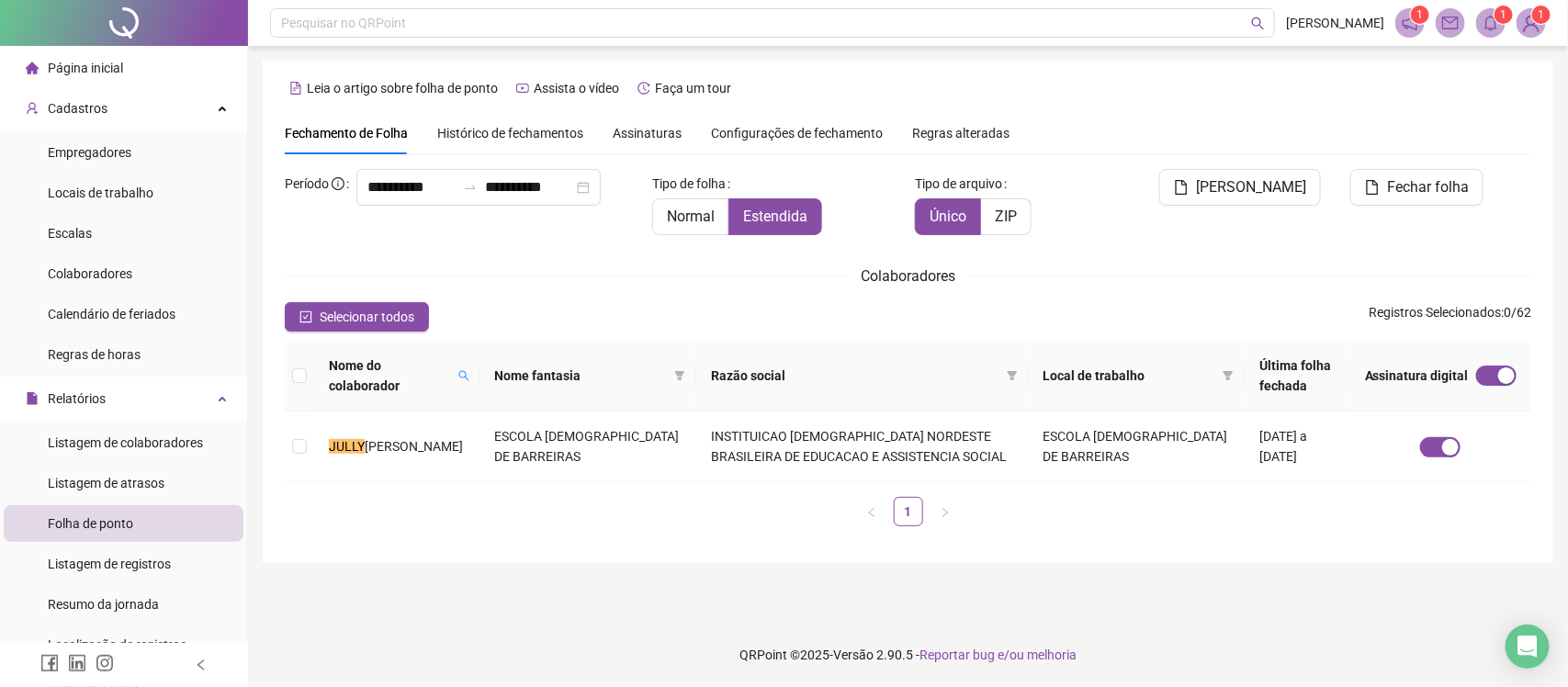
click at [535, 141] on span "Histórico de fechamentos" at bounding box center [511, 132] width 146 height 14
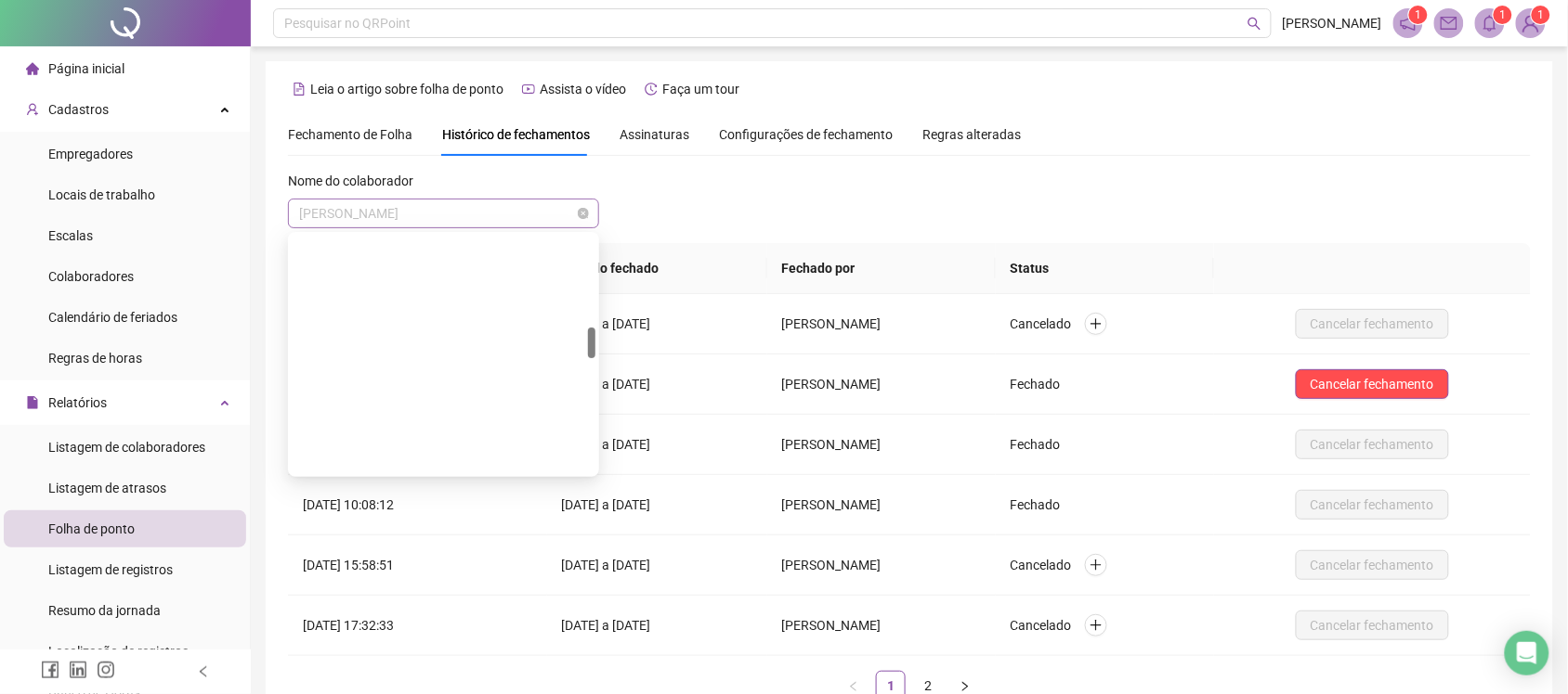
click at [539, 215] on span "JULLY MIRLEY DA SILVEIRA PEDROZA" at bounding box center [444, 213] width 289 height 28
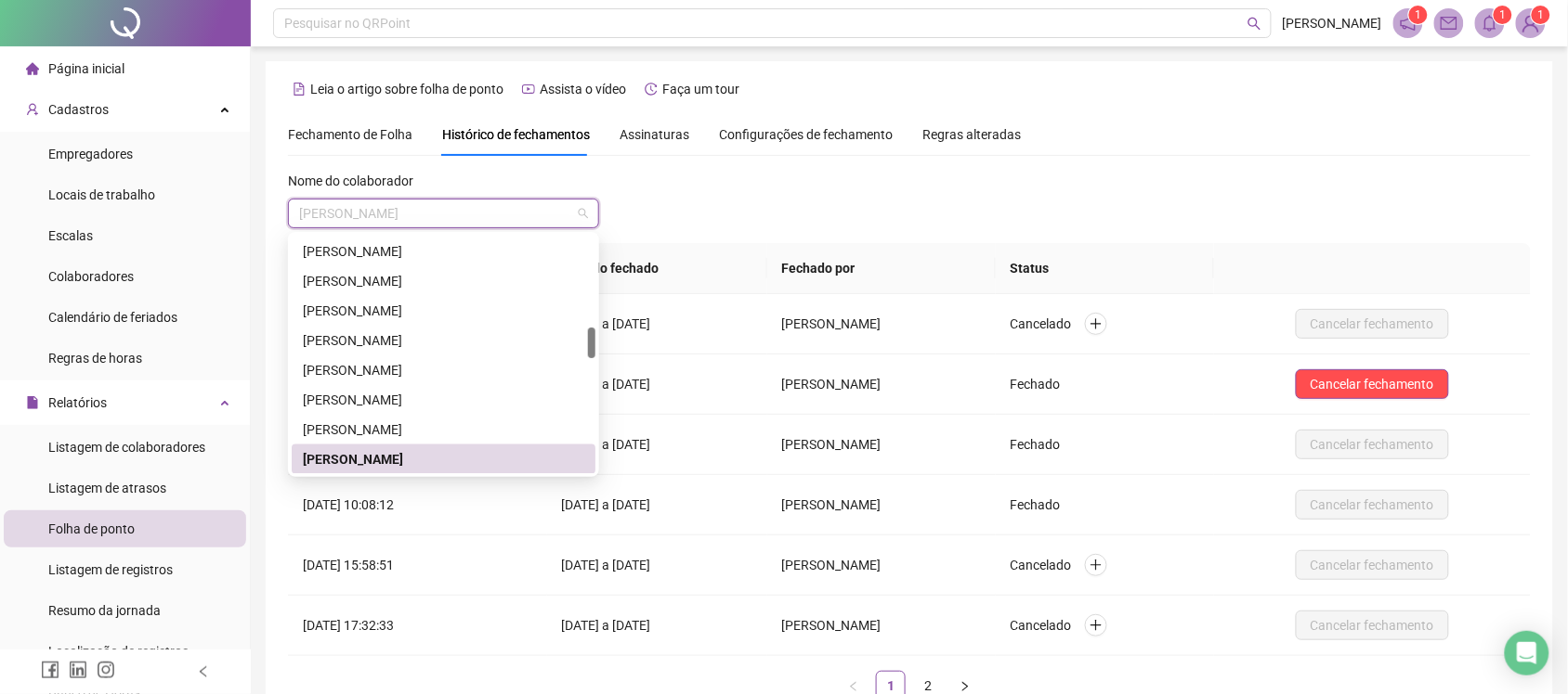
click at [425, 456] on div "JULLY MIRLEY DA SILVEIRA PEDROZA" at bounding box center [444, 459] width 282 height 20
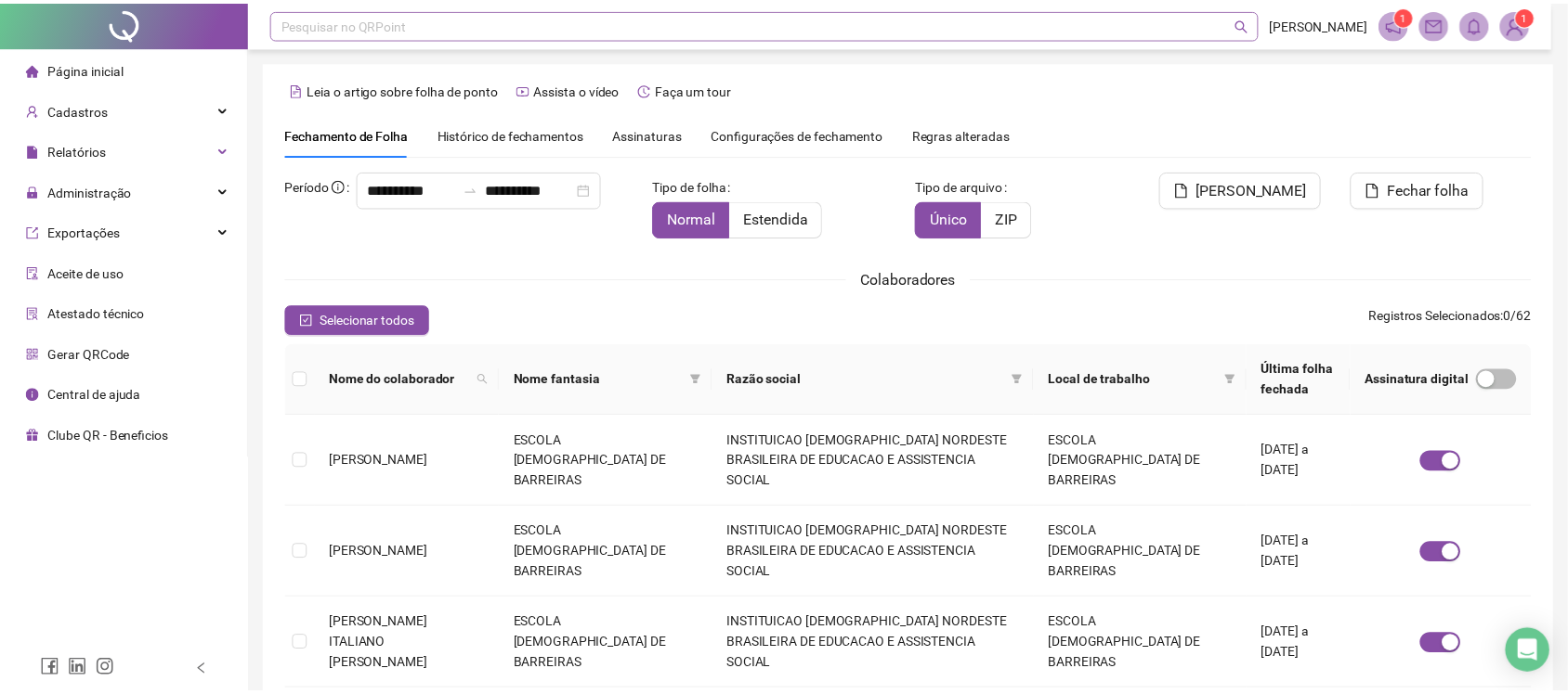
scroll to position [34, 0]
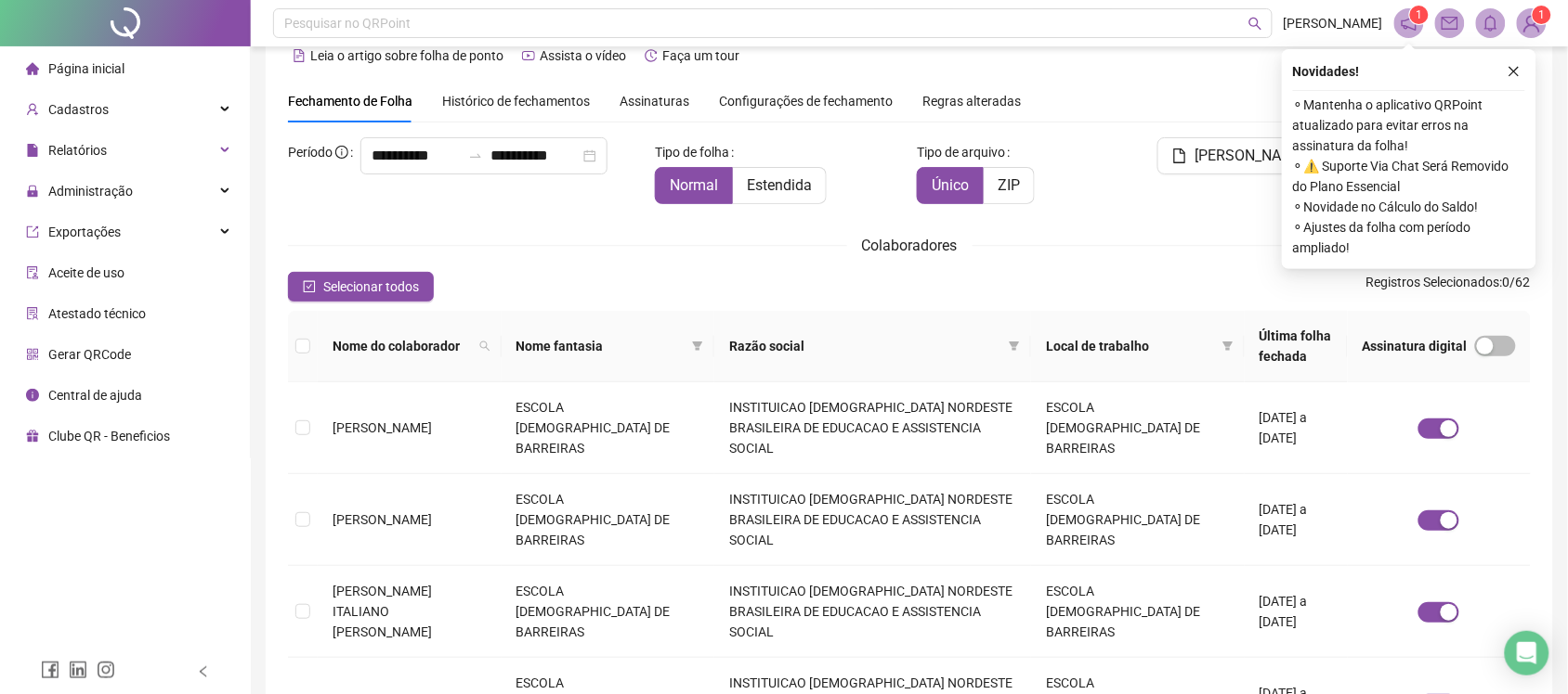
click at [562, 100] on span "Histórico de fechamentos" at bounding box center [516, 101] width 147 height 15
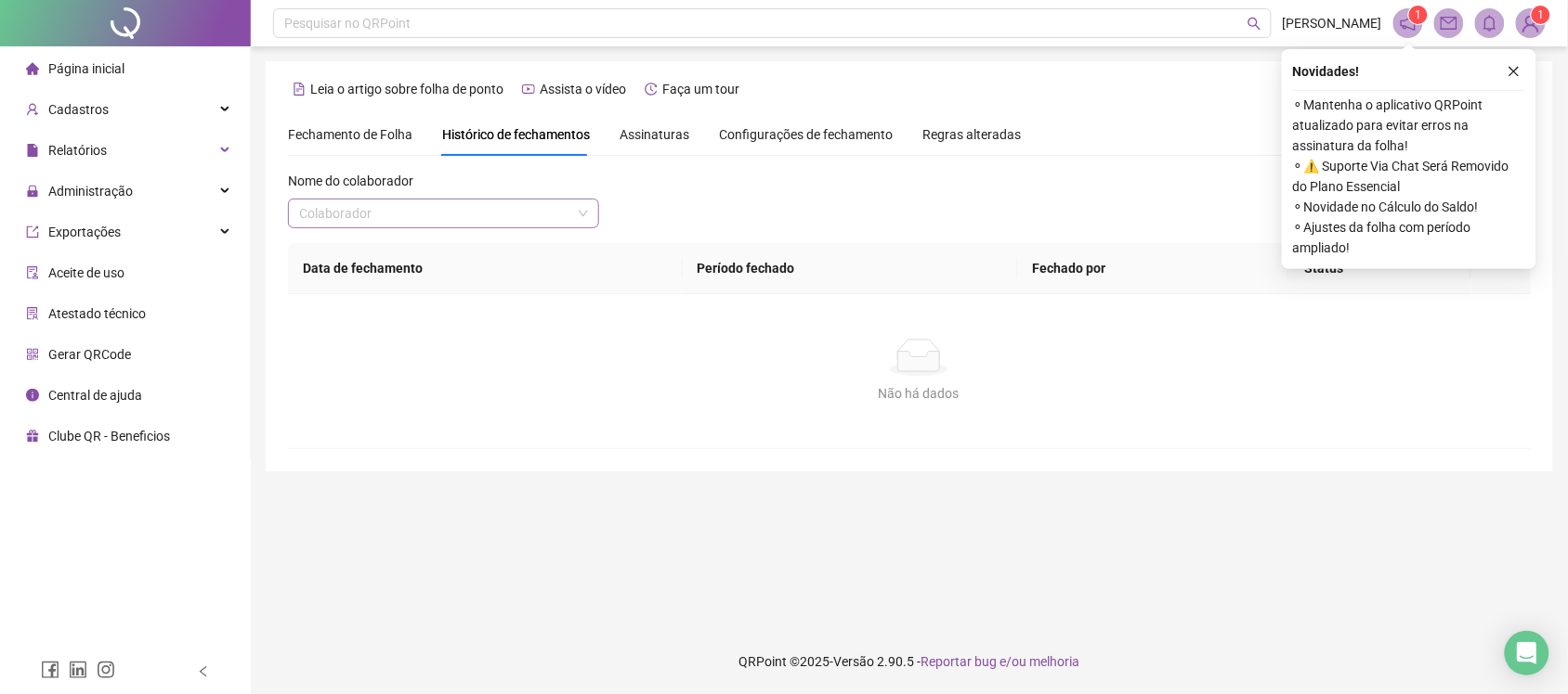
click at [505, 201] on input "search" at bounding box center [435, 213] width 272 height 28
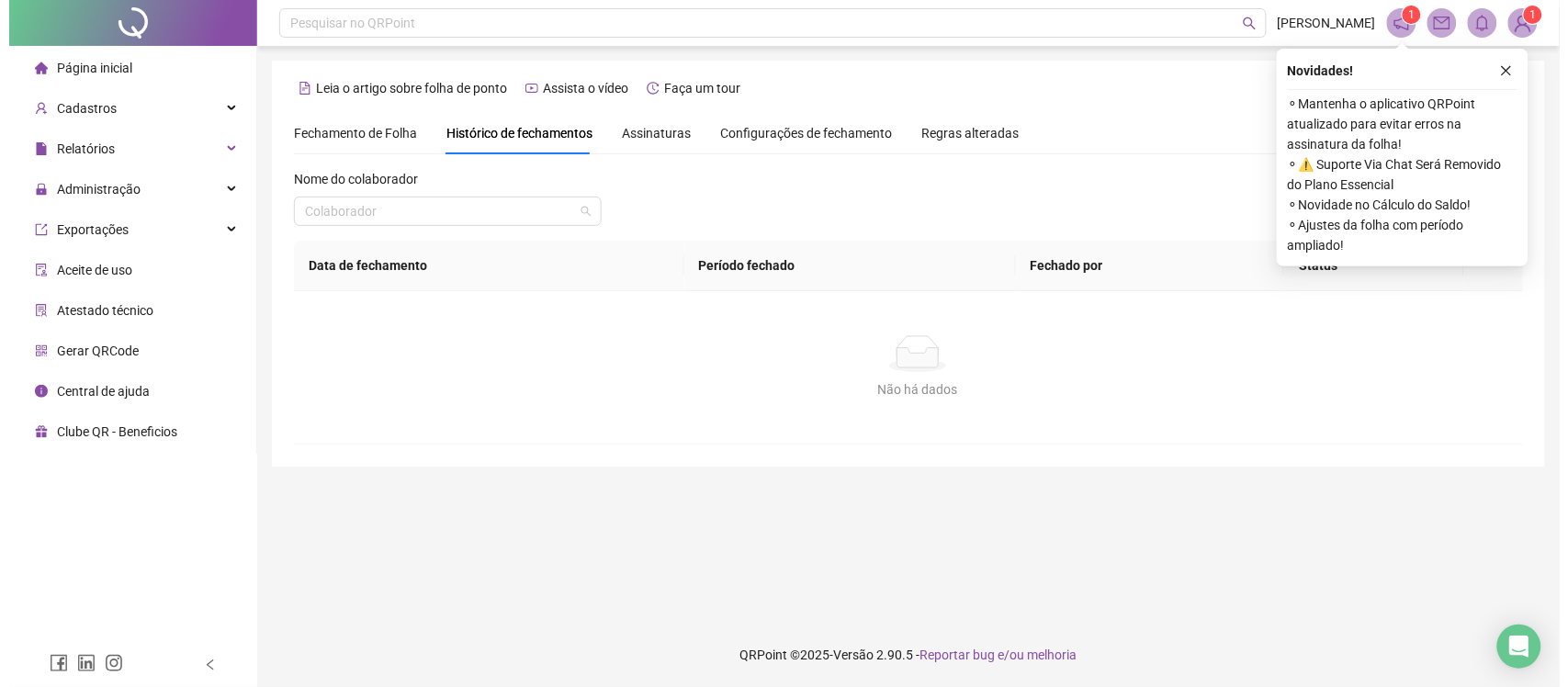
scroll to position [0, 0]
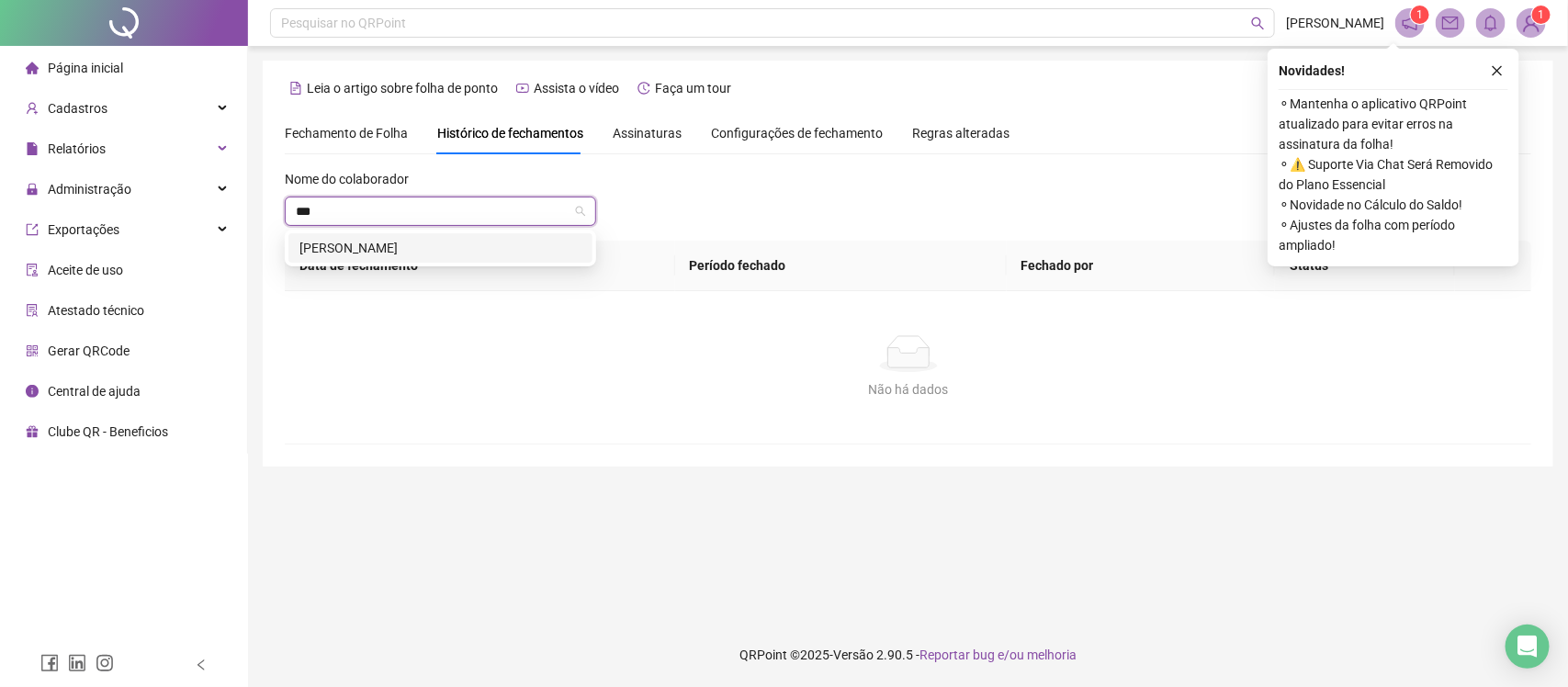
type input "****"
click at [511, 256] on div "[PERSON_NAME]" at bounding box center [441, 247] width 282 height 20
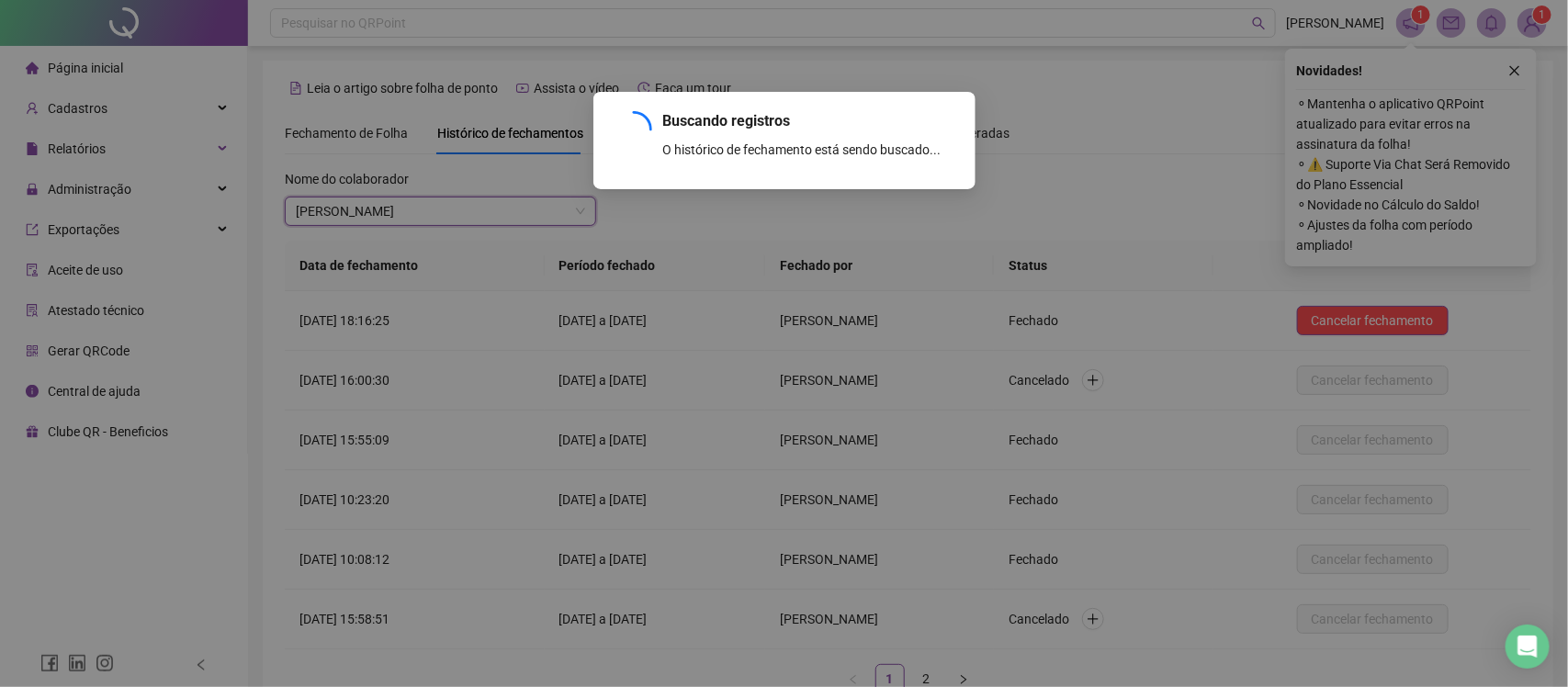
scroll to position [123, 0]
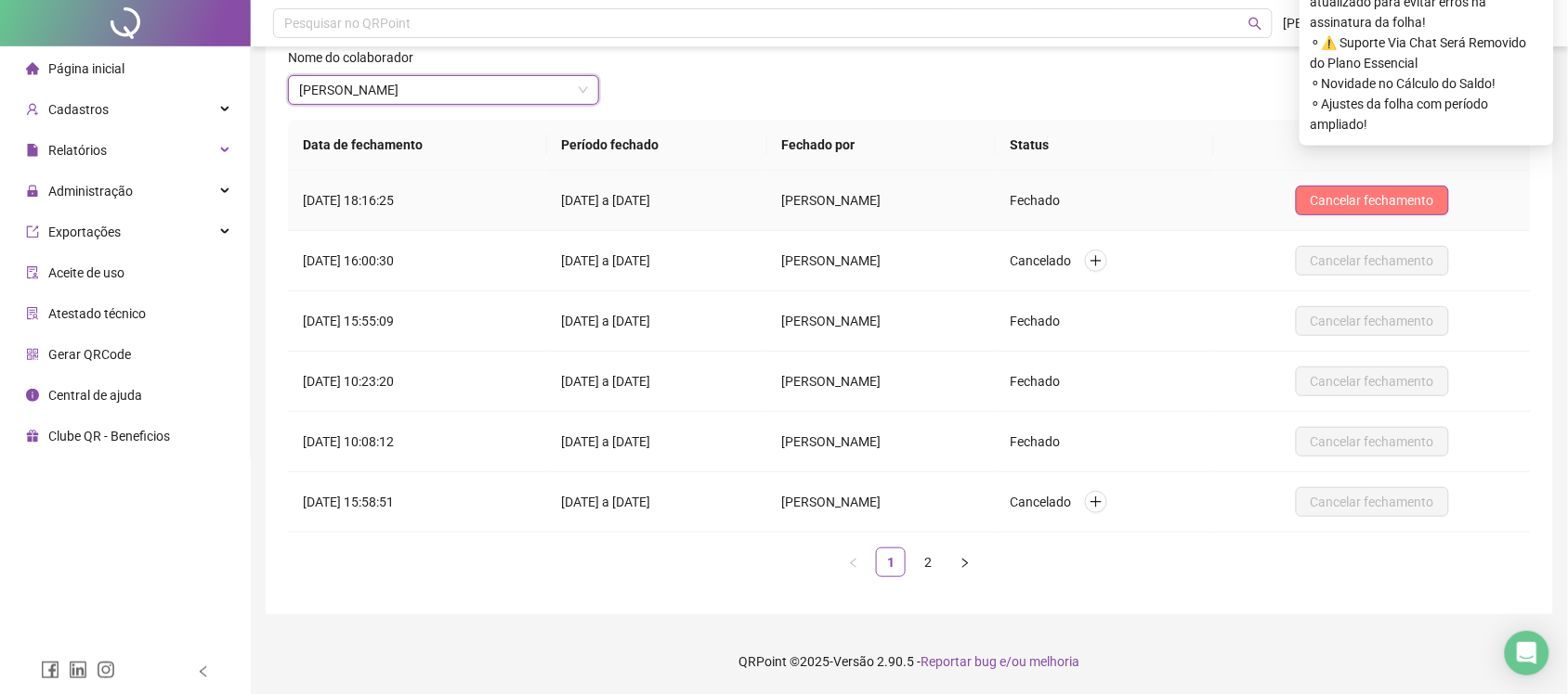
click at [1381, 204] on span "Cancelar fechamento" at bounding box center [1372, 200] width 124 height 20
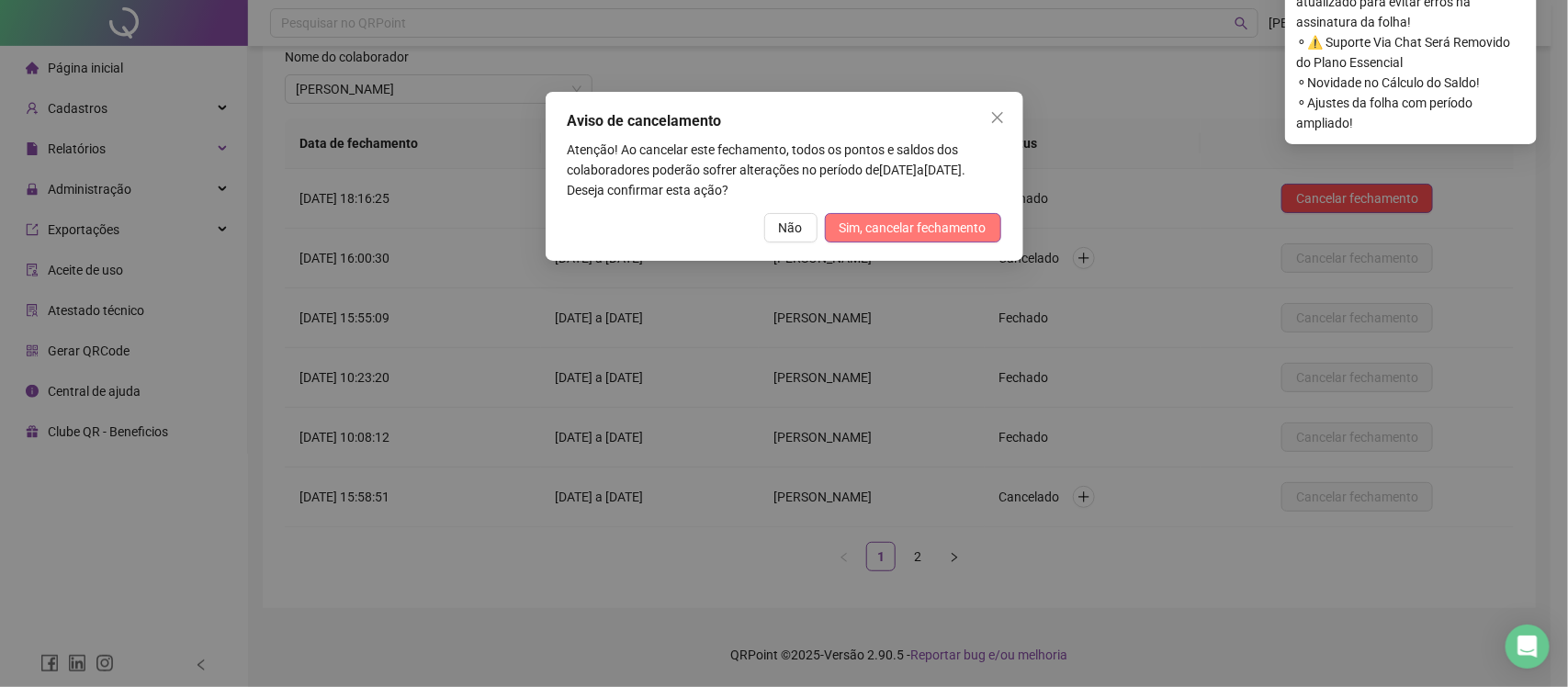
click at [908, 236] on span "Sim, cancelar fechamento" at bounding box center [913, 227] width 147 height 20
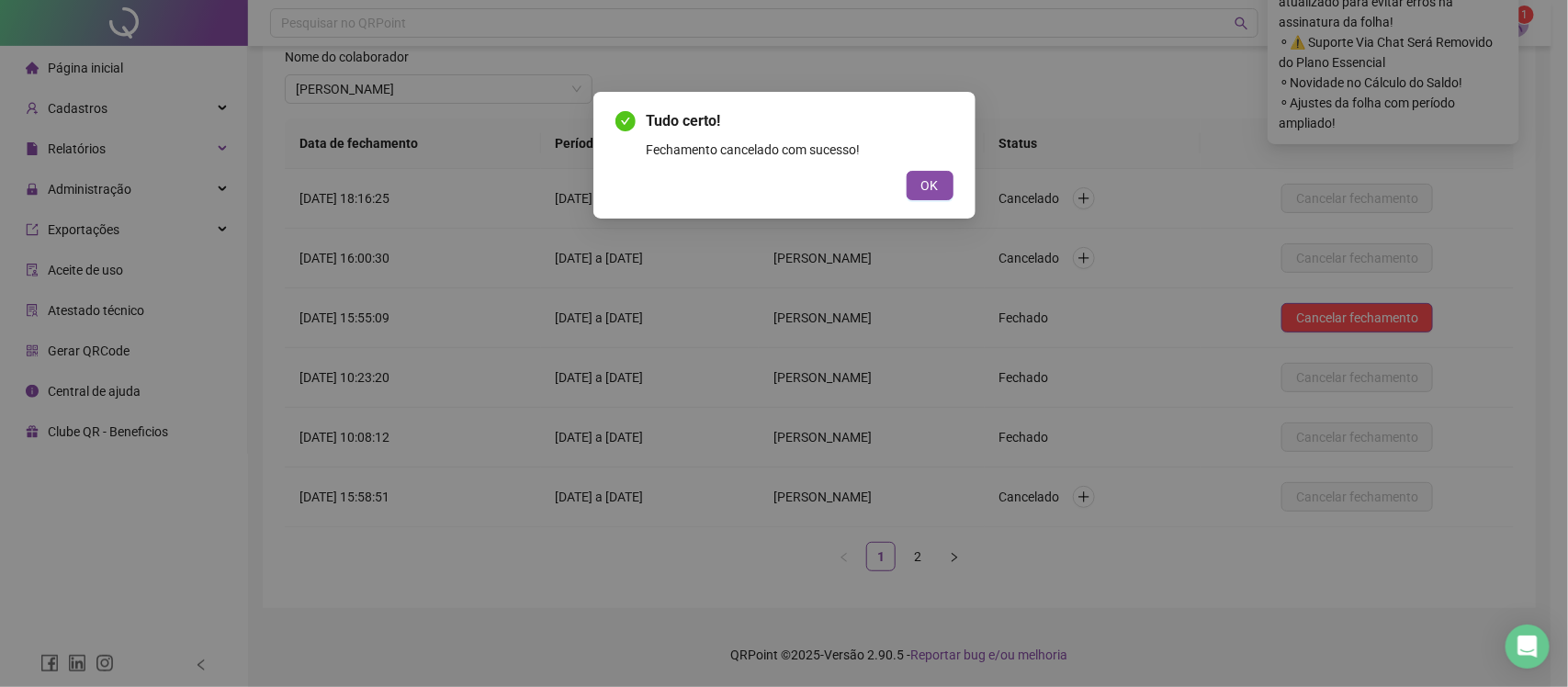
click at [931, 176] on div "Atualizando tabela Atualizando e reorganizando o histórico... OK" at bounding box center [784, 343] width 1568 height 687
click at [931, 189] on span "OK" at bounding box center [930, 185] width 17 height 20
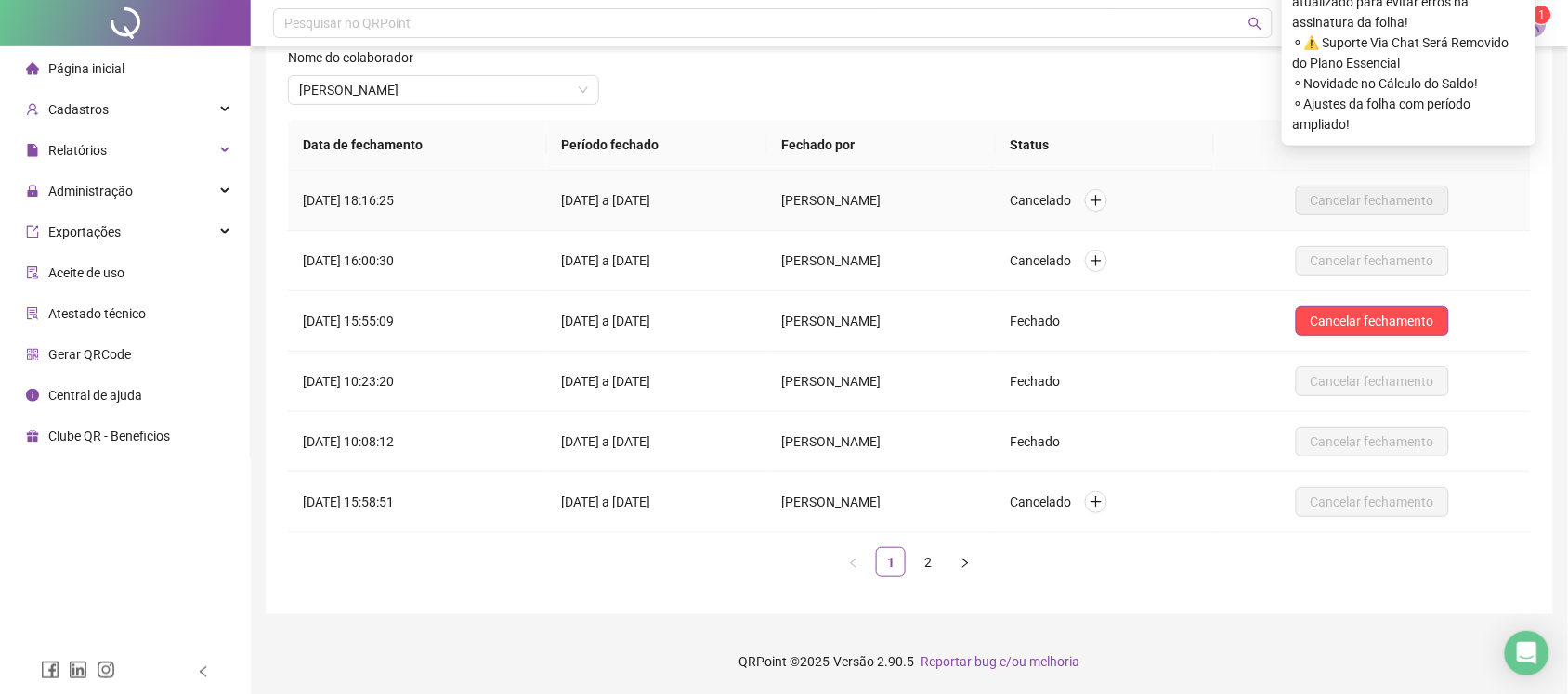
scroll to position [0, 0]
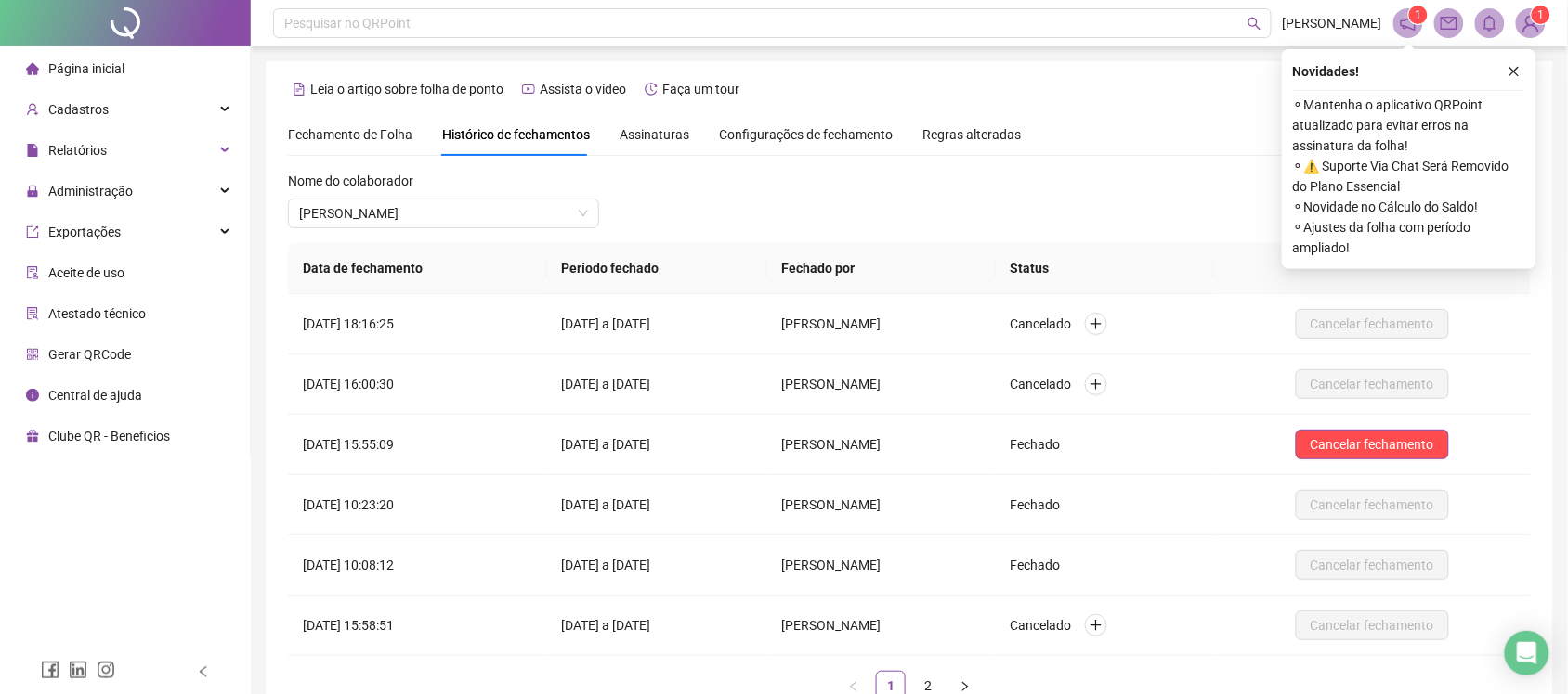
click at [373, 130] on span "Fechamento de Folha" at bounding box center [350, 134] width 125 height 15
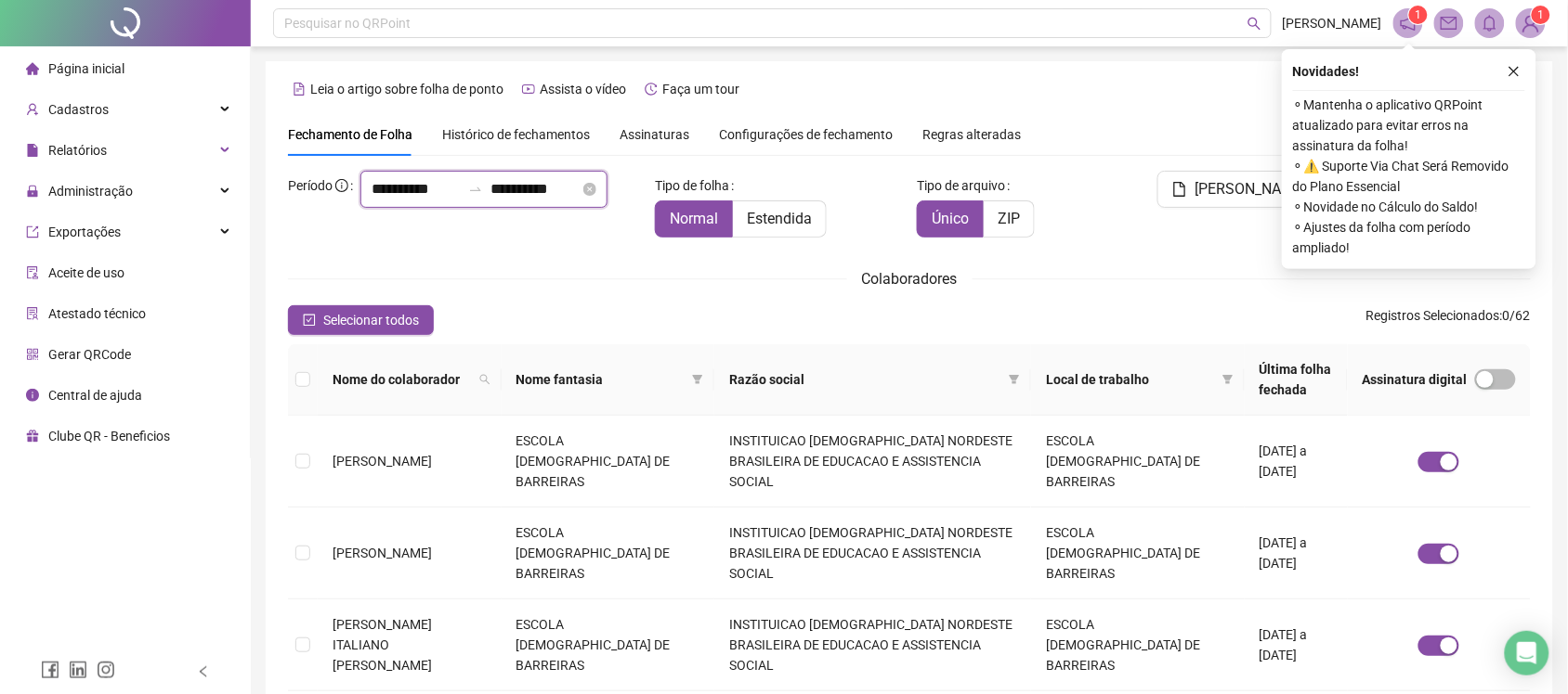
click at [490, 200] on input "**********" at bounding box center [535, 189] width 89 height 22
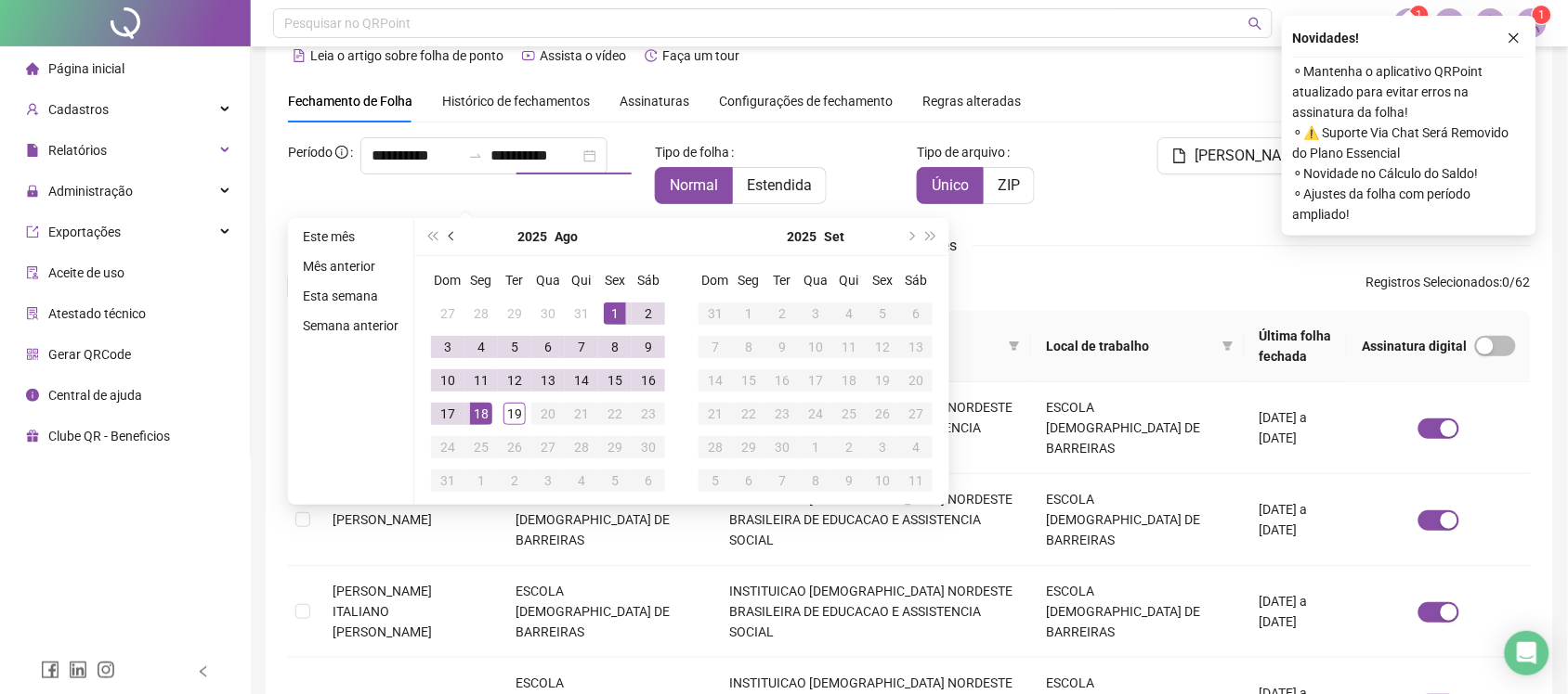
click at [446, 241] on button "prev-year" at bounding box center [452, 236] width 20 height 37
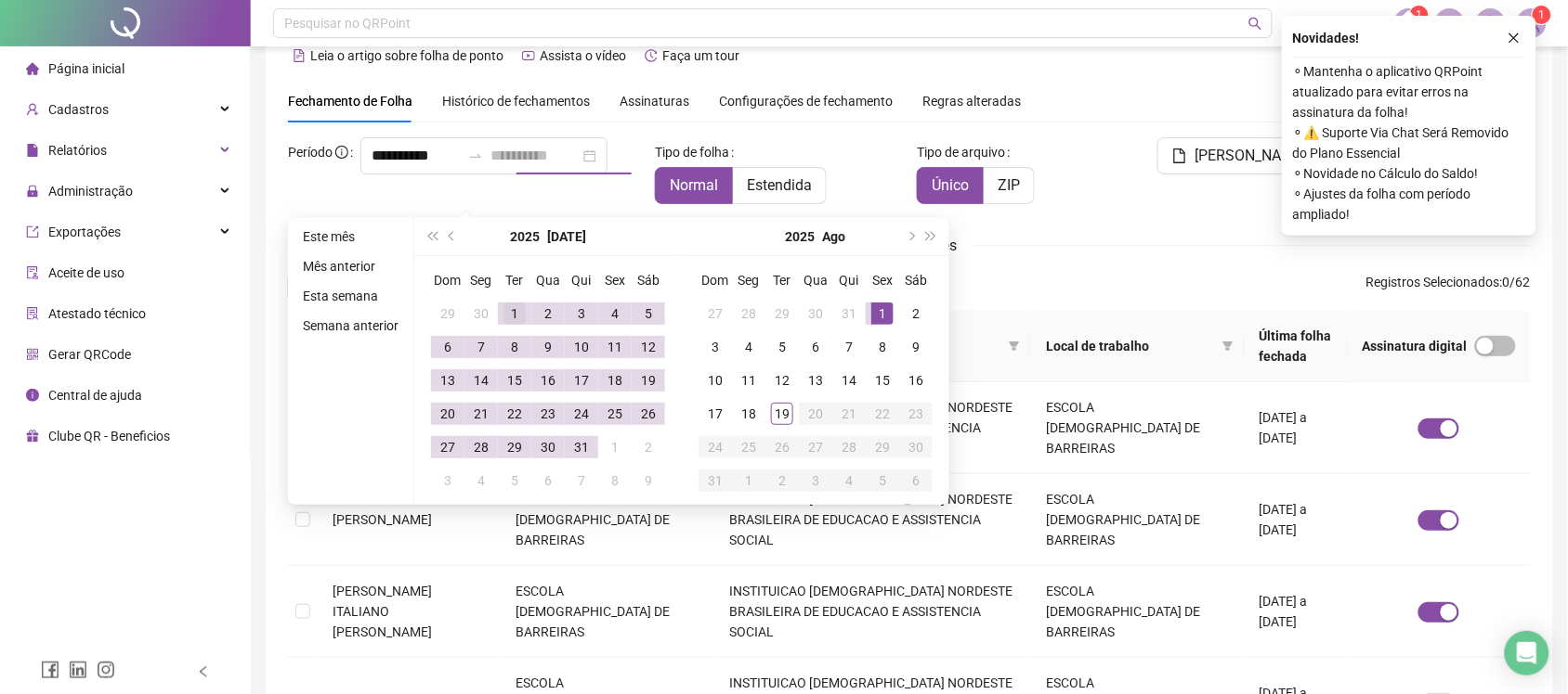
type input "**********"
click at [515, 308] on div "1" at bounding box center [514, 314] width 22 height 22
click at [579, 447] on div "31" at bounding box center [581, 447] width 22 height 22
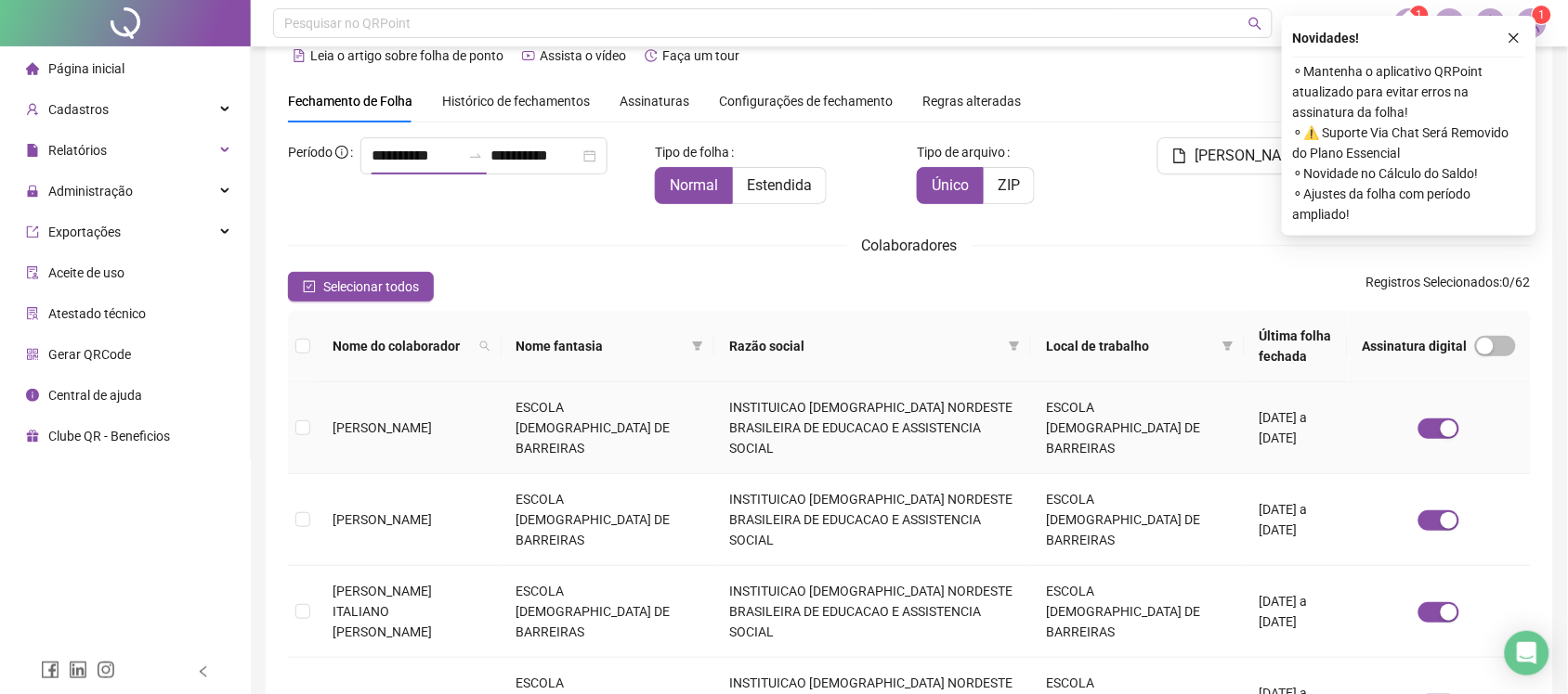
type input "**********"
click at [502, 327] on th "Nome do colaborador" at bounding box center [410, 347] width 184 height 72
click at [490, 345] on icon "search" at bounding box center [485, 347] width 12 height 12
type input "****"
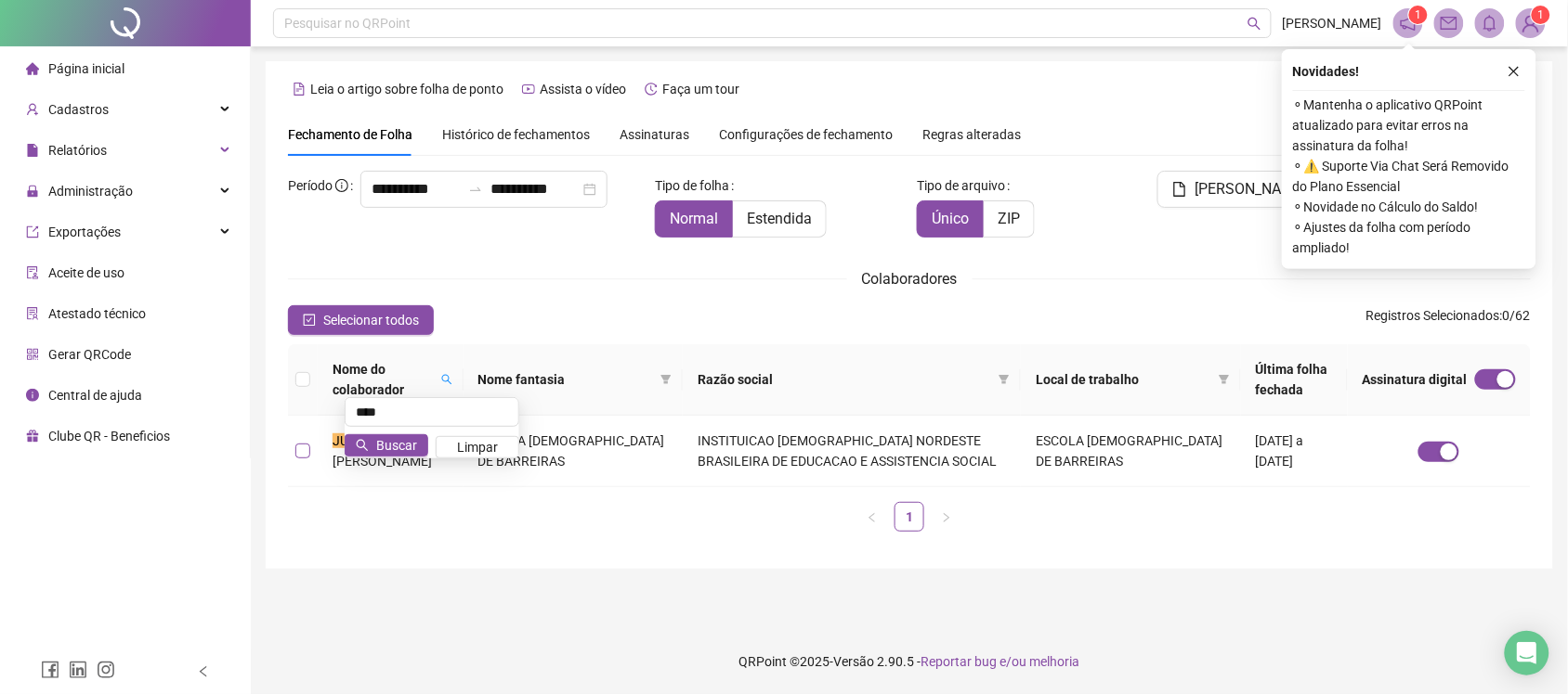
scroll to position [0, 0]
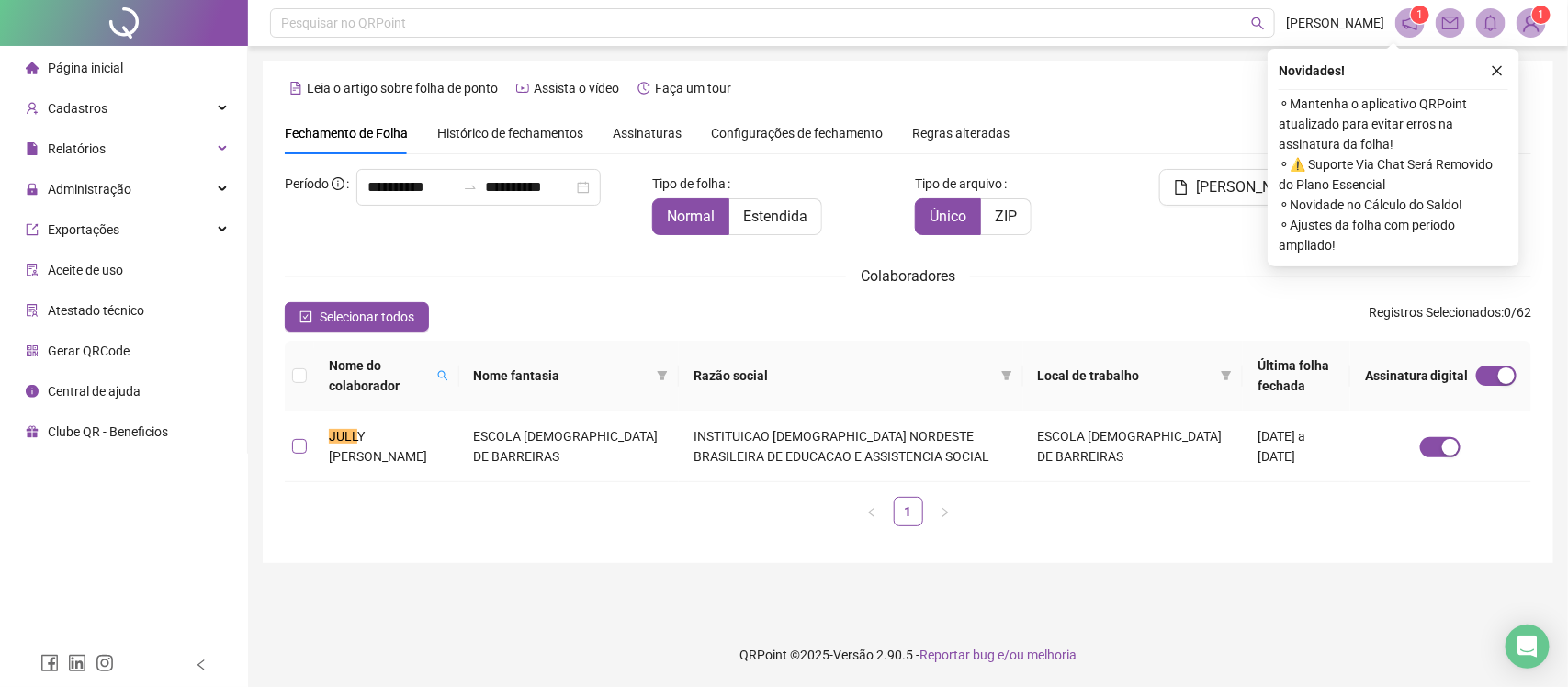
click at [304, 437] on label at bounding box center [299, 447] width 14 height 20
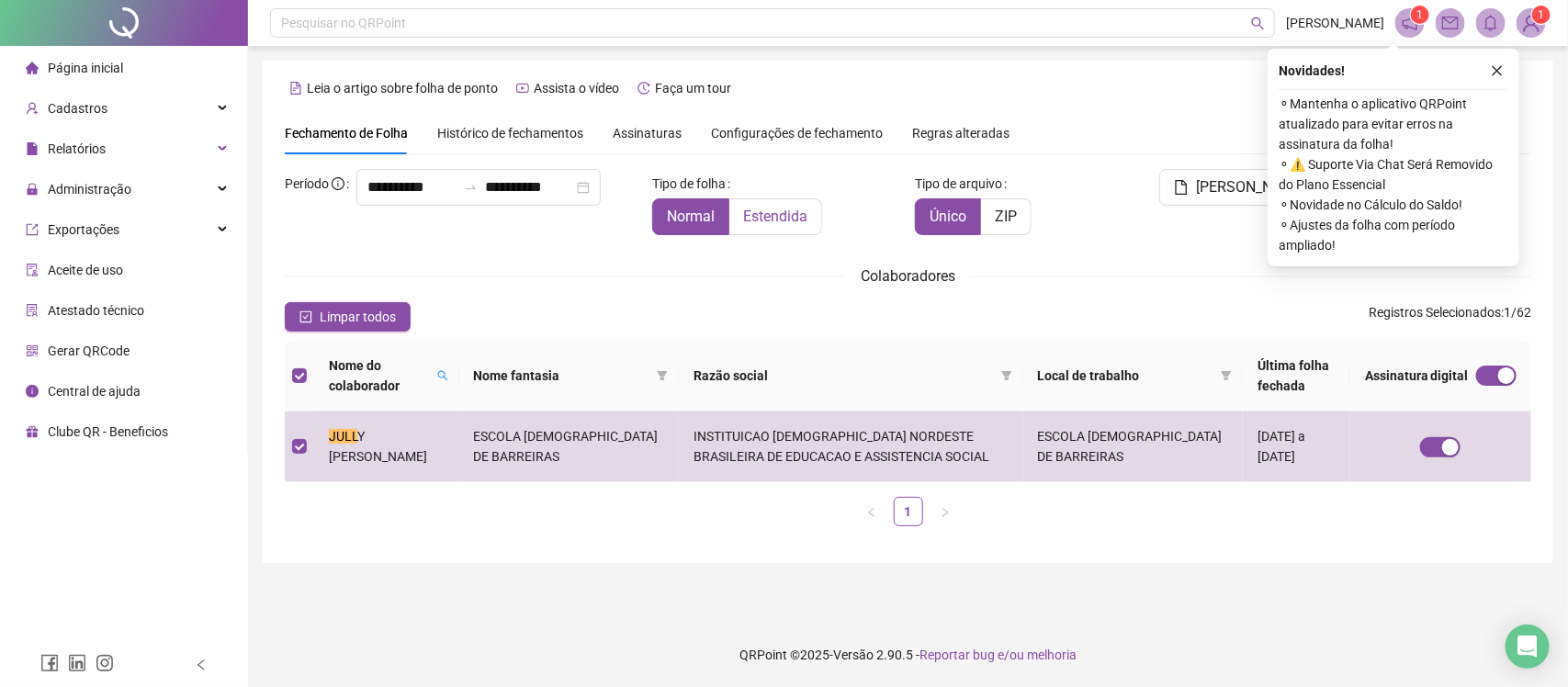
click at [796, 212] on span "Estendida" at bounding box center [775, 217] width 64 height 17
click at [1507, 59] on div "Novidades !" at bounding box center [1394, 70] width 230 height 22
click at [1491, 65] on icon "close" at bounding box center [1497, 70] width 12 height 12
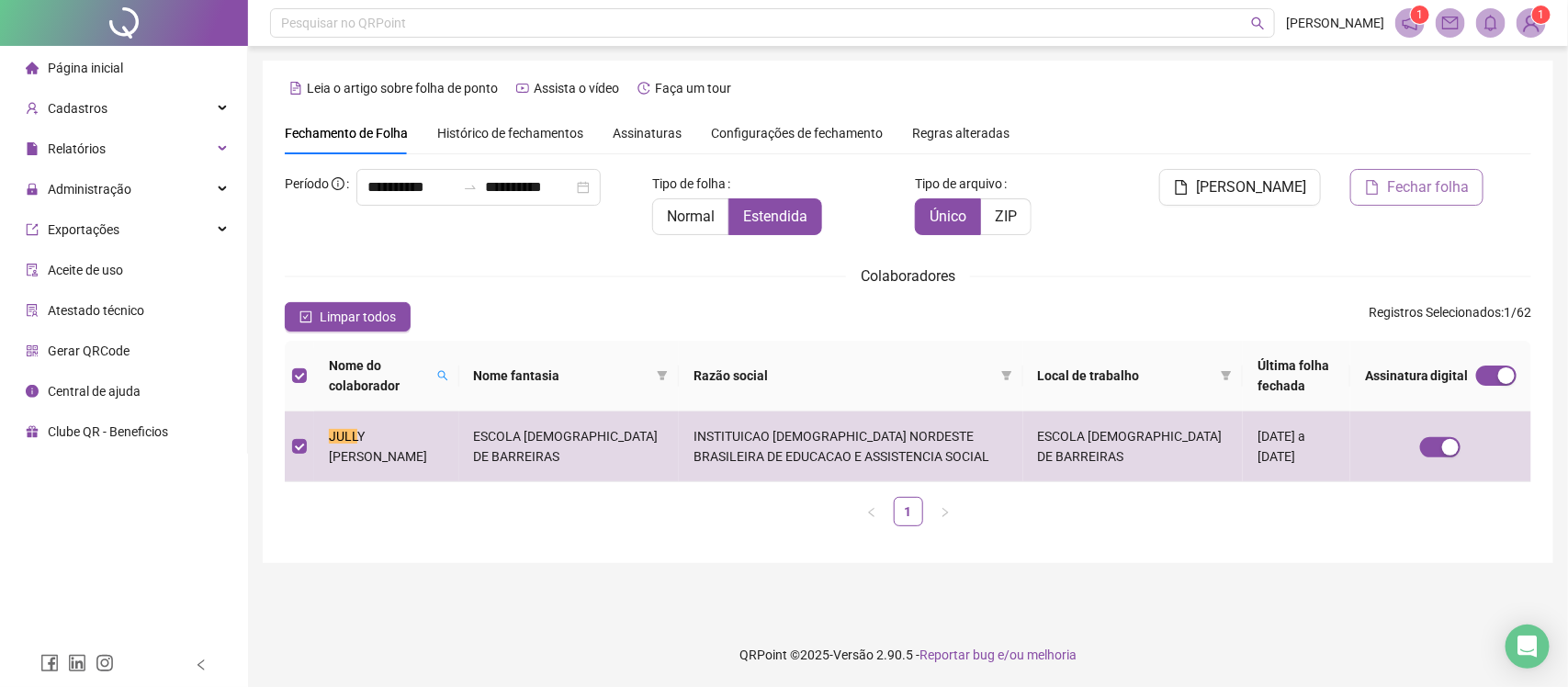
click at [1430, 198] on button "Fechar folha" at bounding box center [1417, 187] width 133 height 36
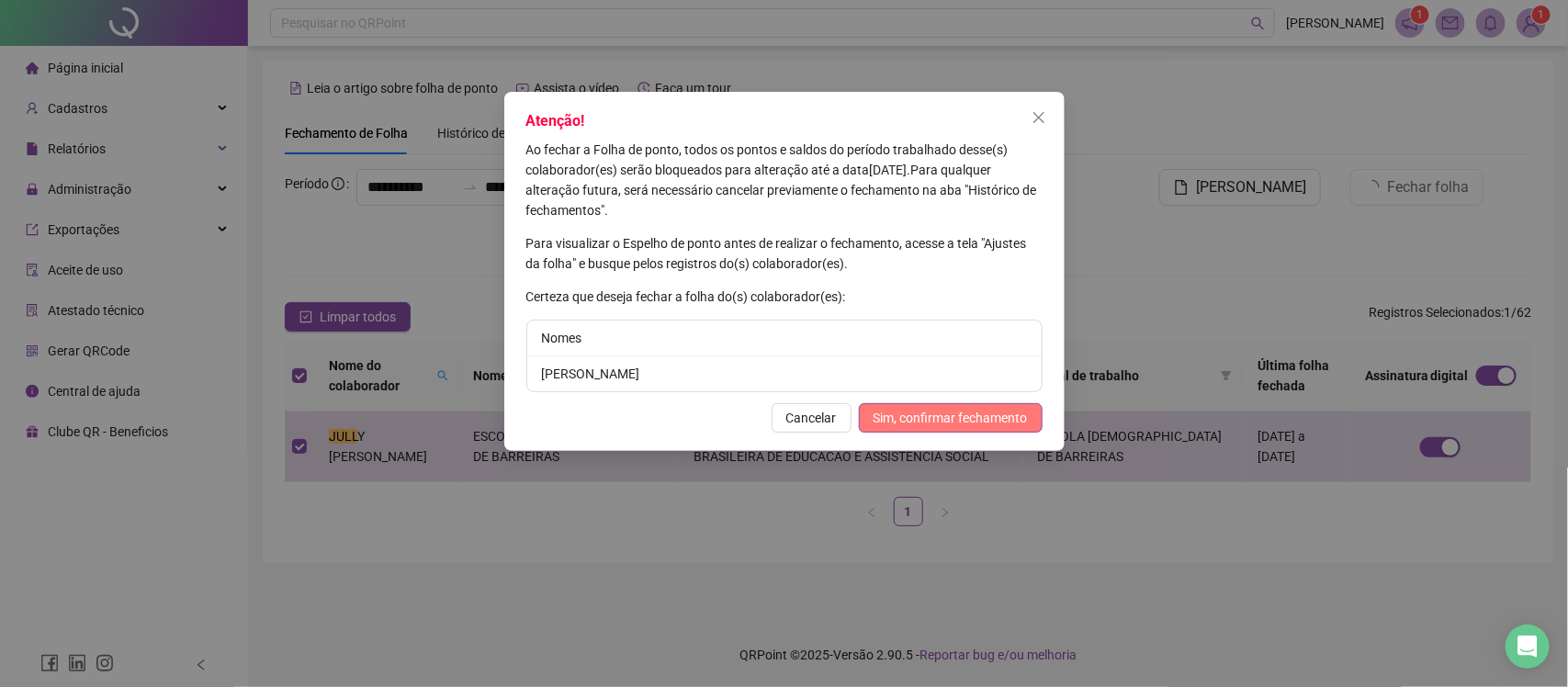
click at [921, 428] on span "Sim, confirmar fechamento" at bounding box center [950, 418] width 154 height 20
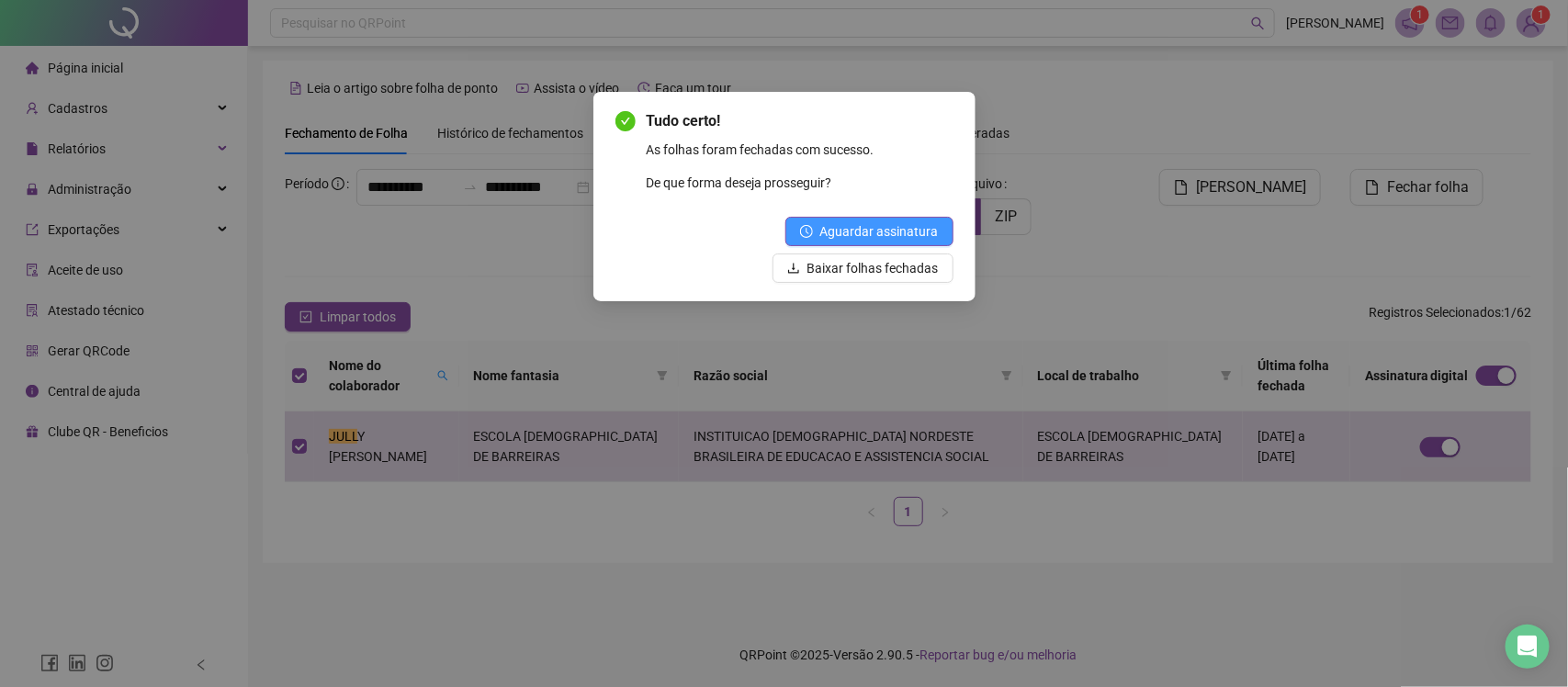
click at [838, 228] on span "Aguardar assinatura" at bounding box center [879, 231] width 119 height 20
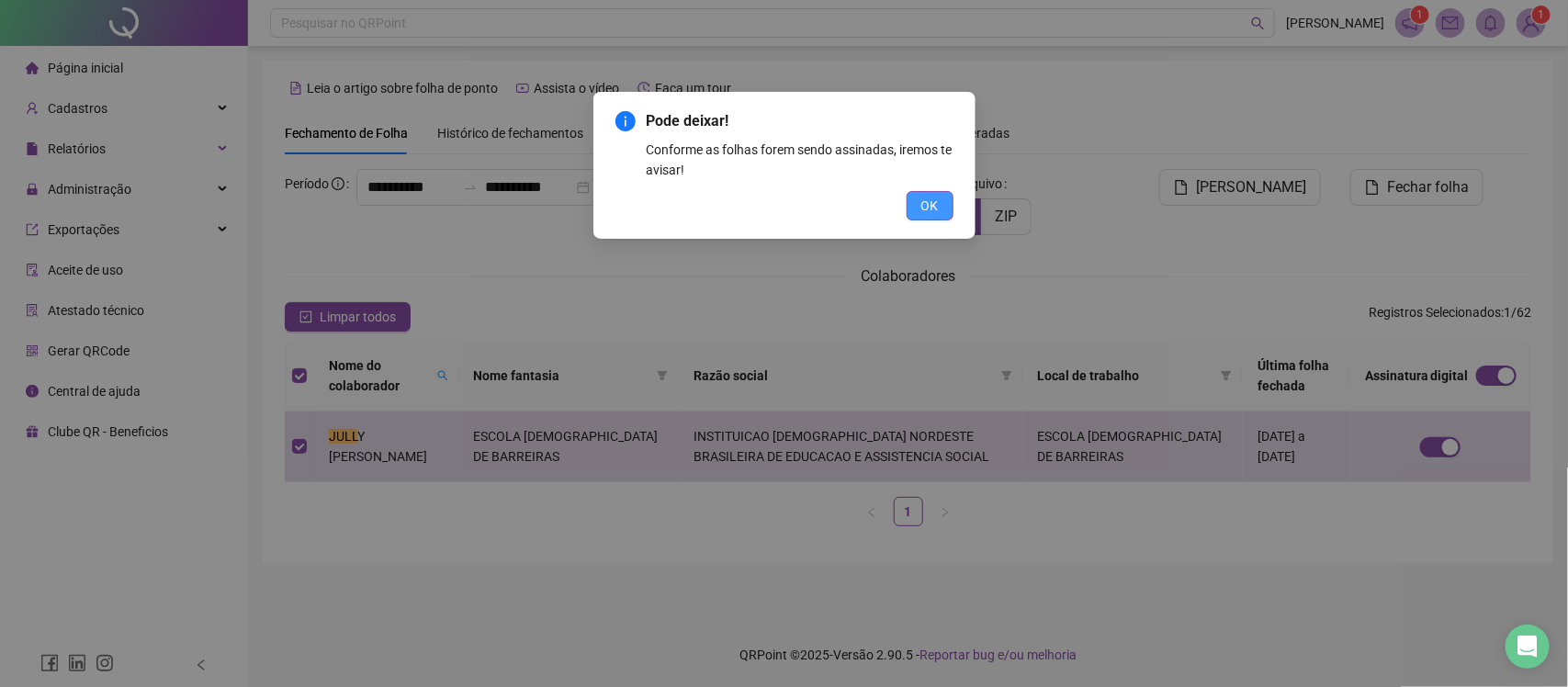
click at [939, 214] on button "OK" at bounding box center [930, 205] width 47 height 30
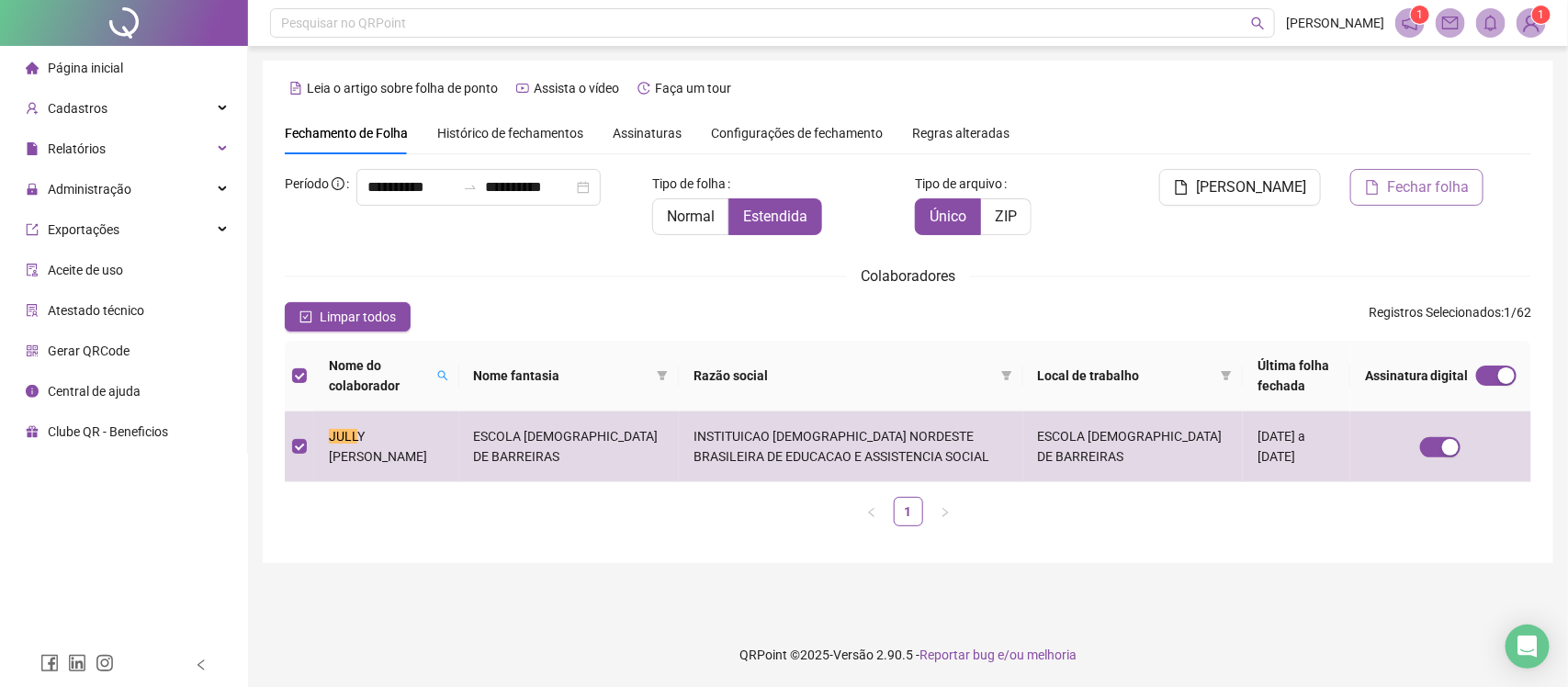
click at [1401, 170] on button "Fechar folha" at bounding box center [1417, 187] width 133 height 36
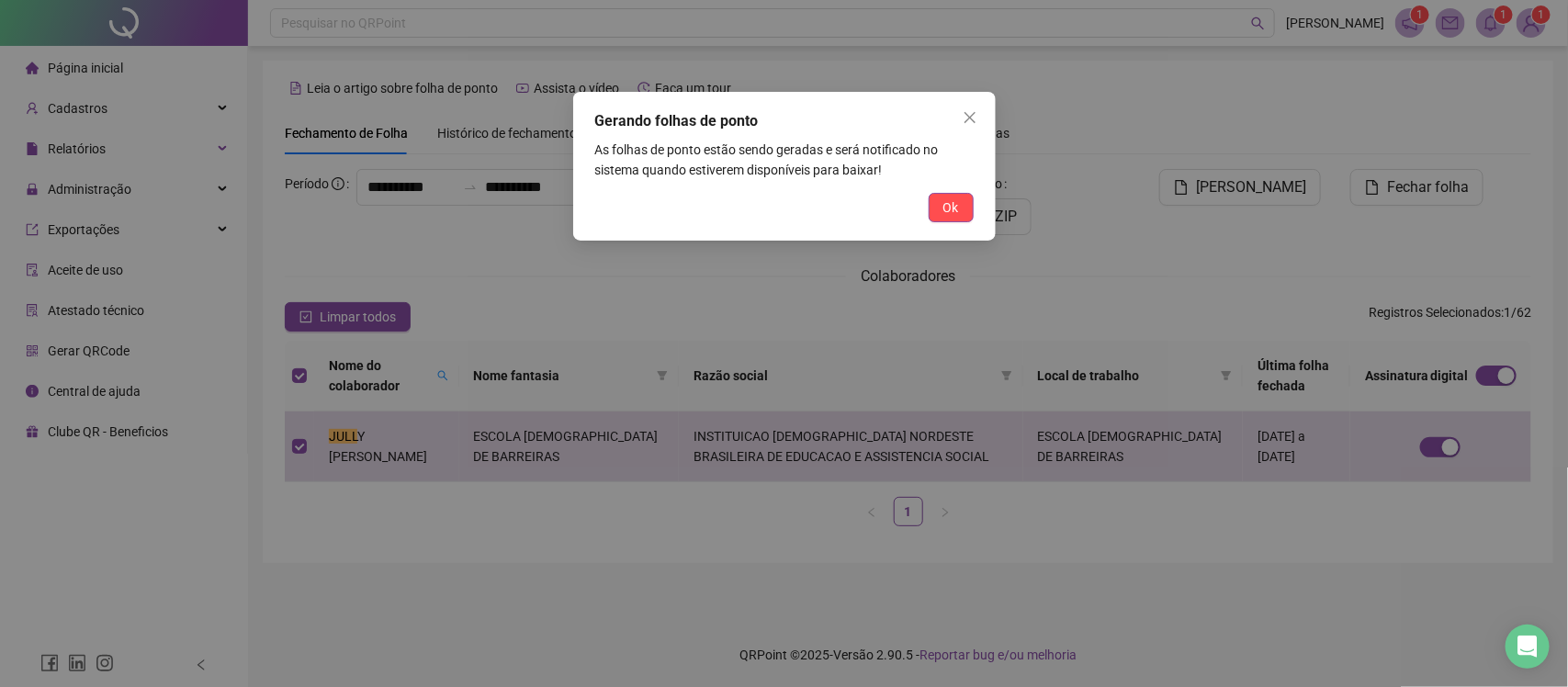
drag, startPoint x: 961, startPoint y: 207, endPoint x: 768, endPoint y: 213, distance: 193.1
click at [960, 207] on button "Ok" at bounding box center [951, 207] width 45 height 30
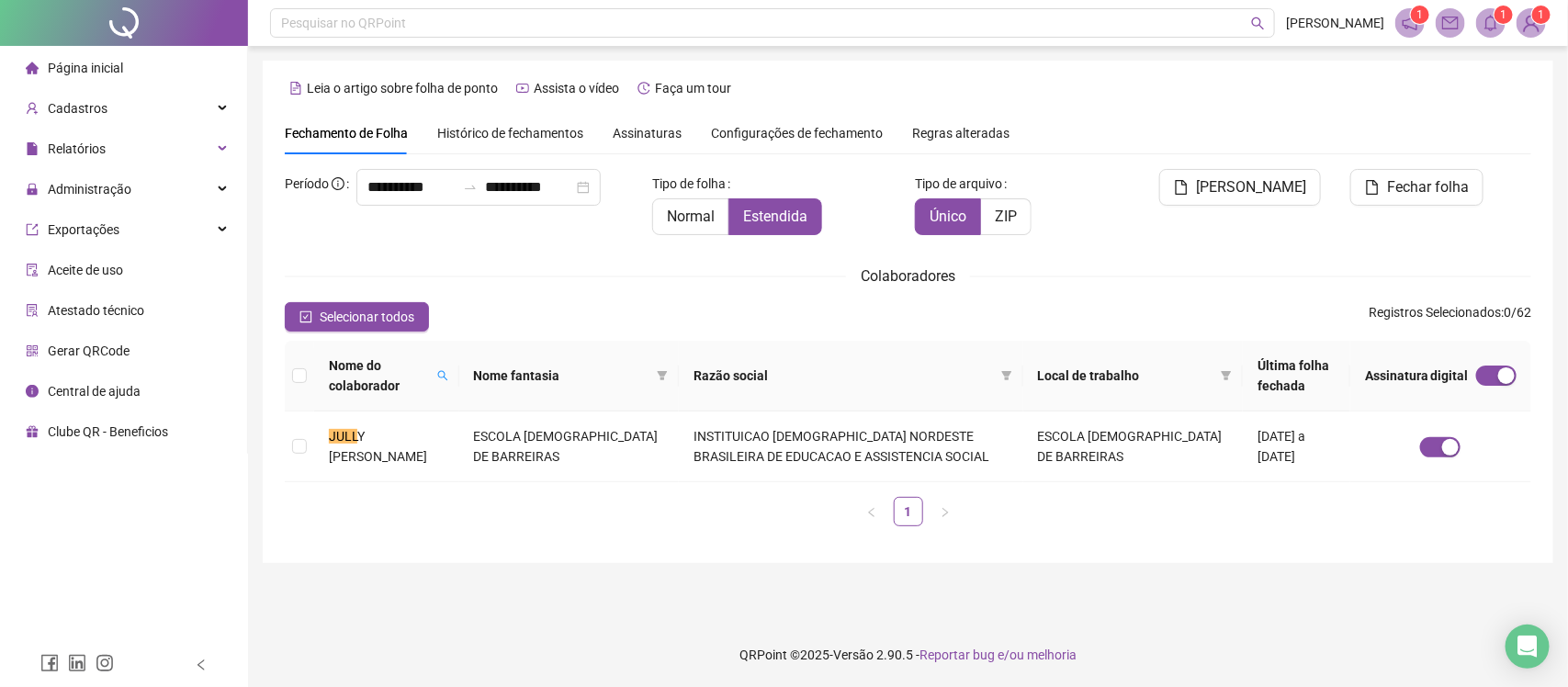
click at [675, 131] on div "Gerando folhas de ponto As folhas de ponto estão sendo geradas e será notificad…" at bounding box center [784, 343] width 1568 height 687
click at [664, 131] on span "Assinaturas" at bounding box center [648, 132] width 69 height 12
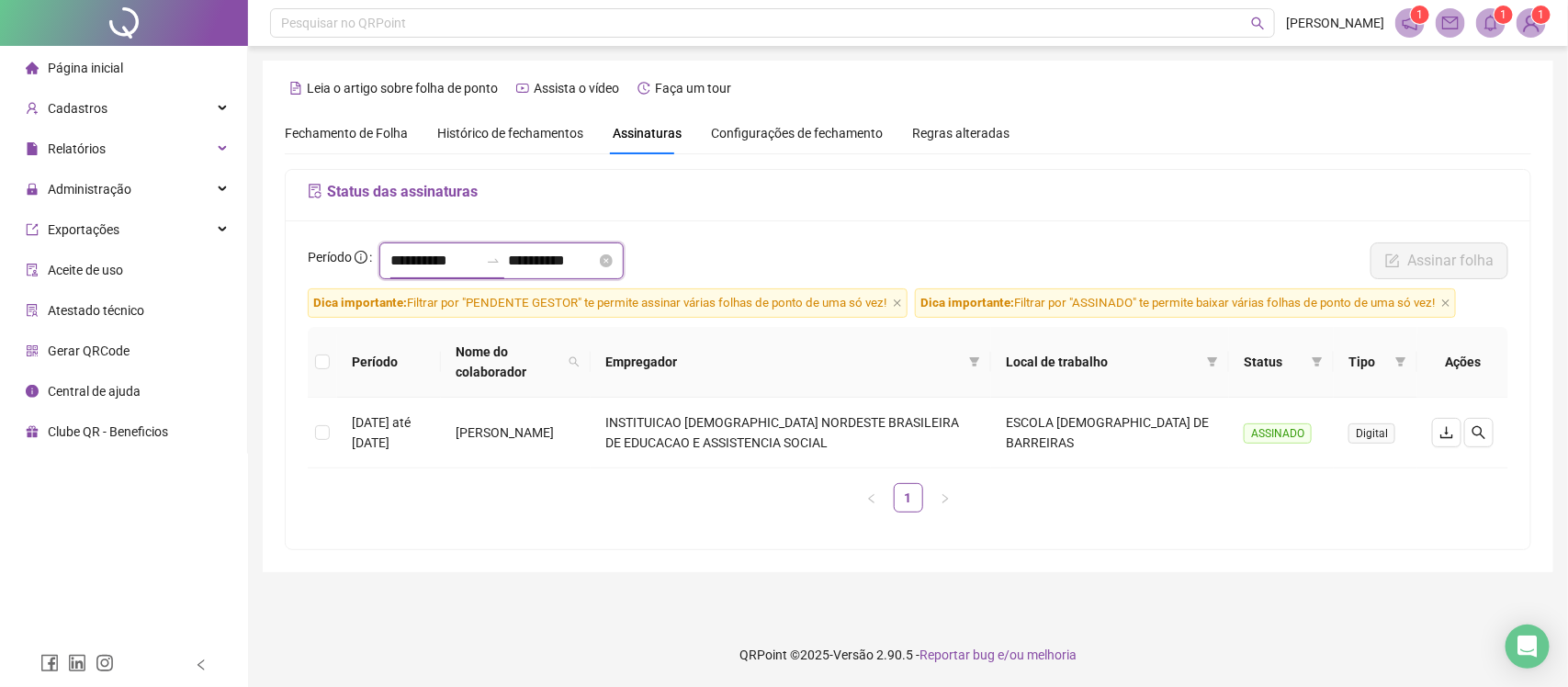
click at [479, 263] on input "**********" at bounding box center [435, 261] width 88 height 22
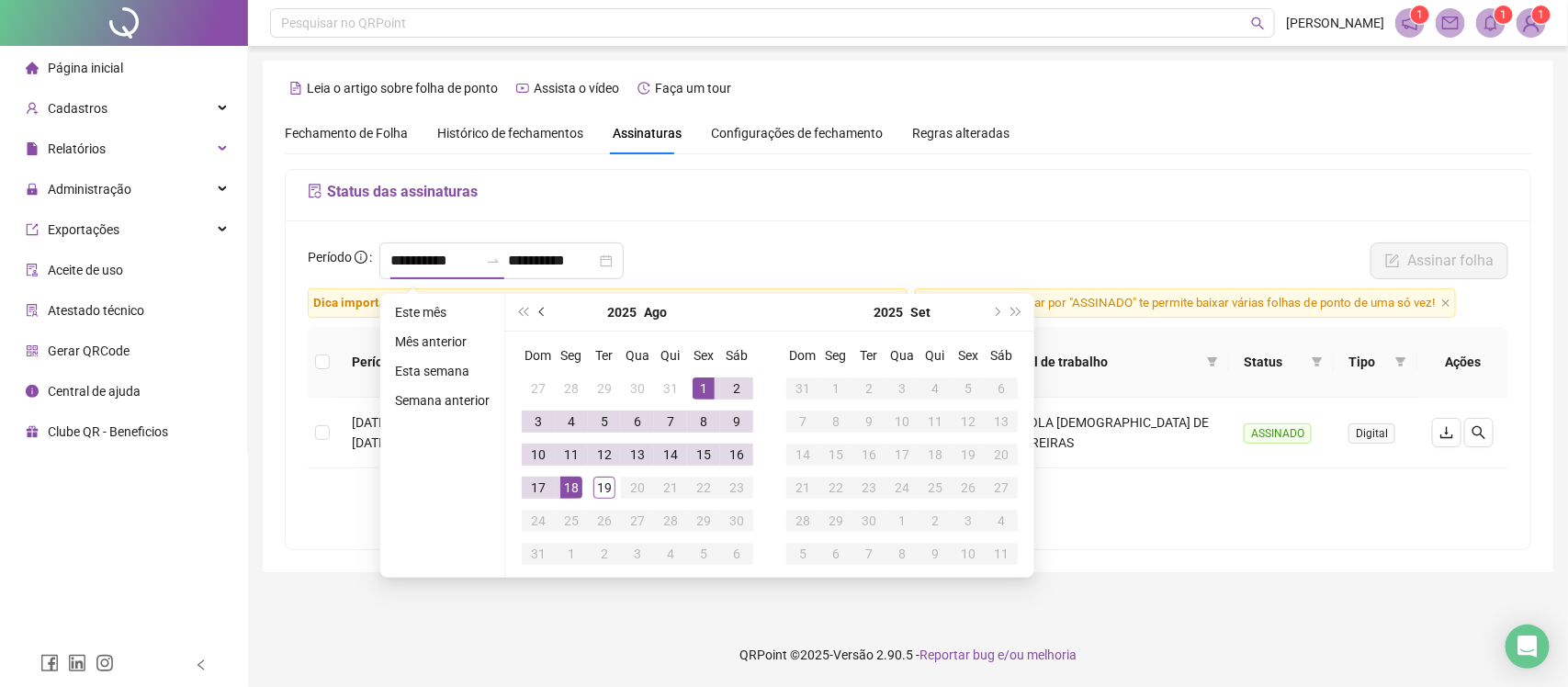
click at [547, 310] on button "prev-year" at bounding box center [542, 312] width 20 height 36
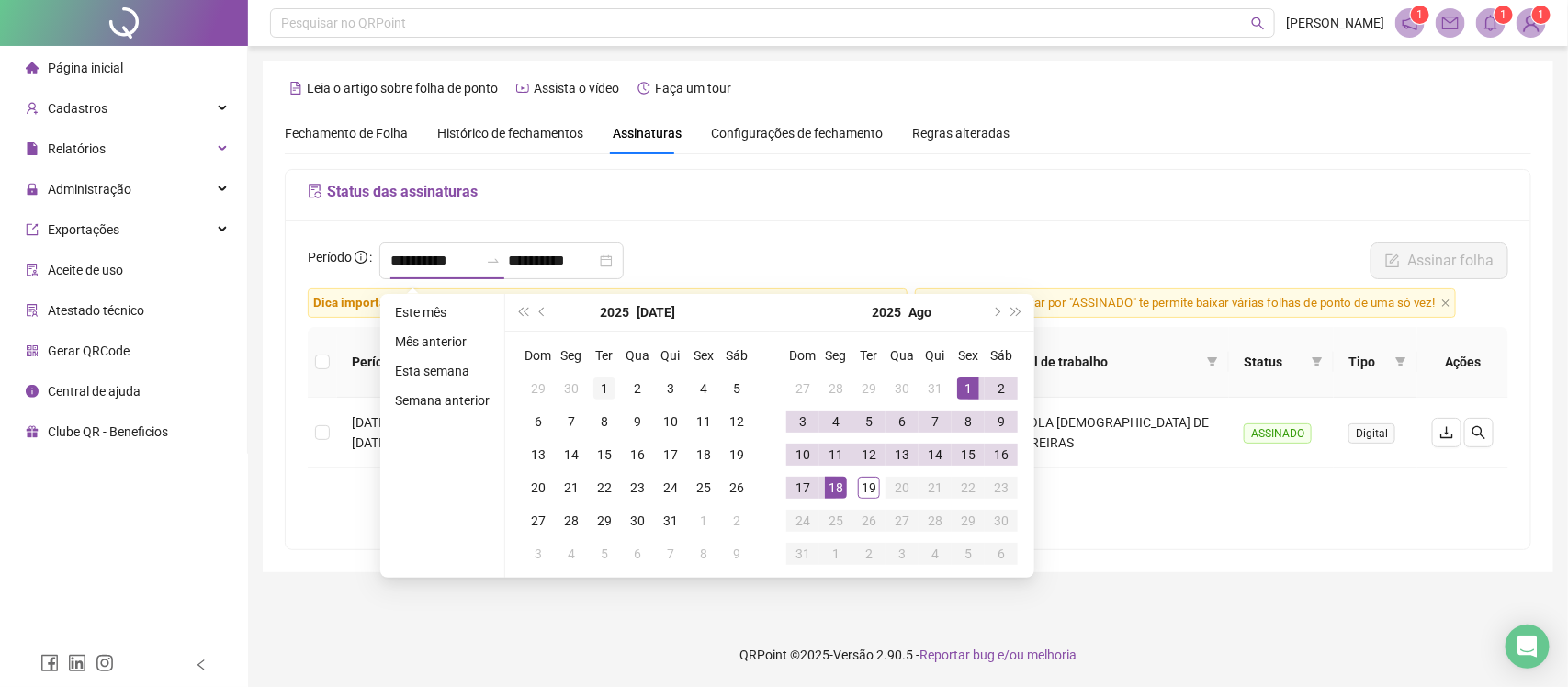
type input "**********"
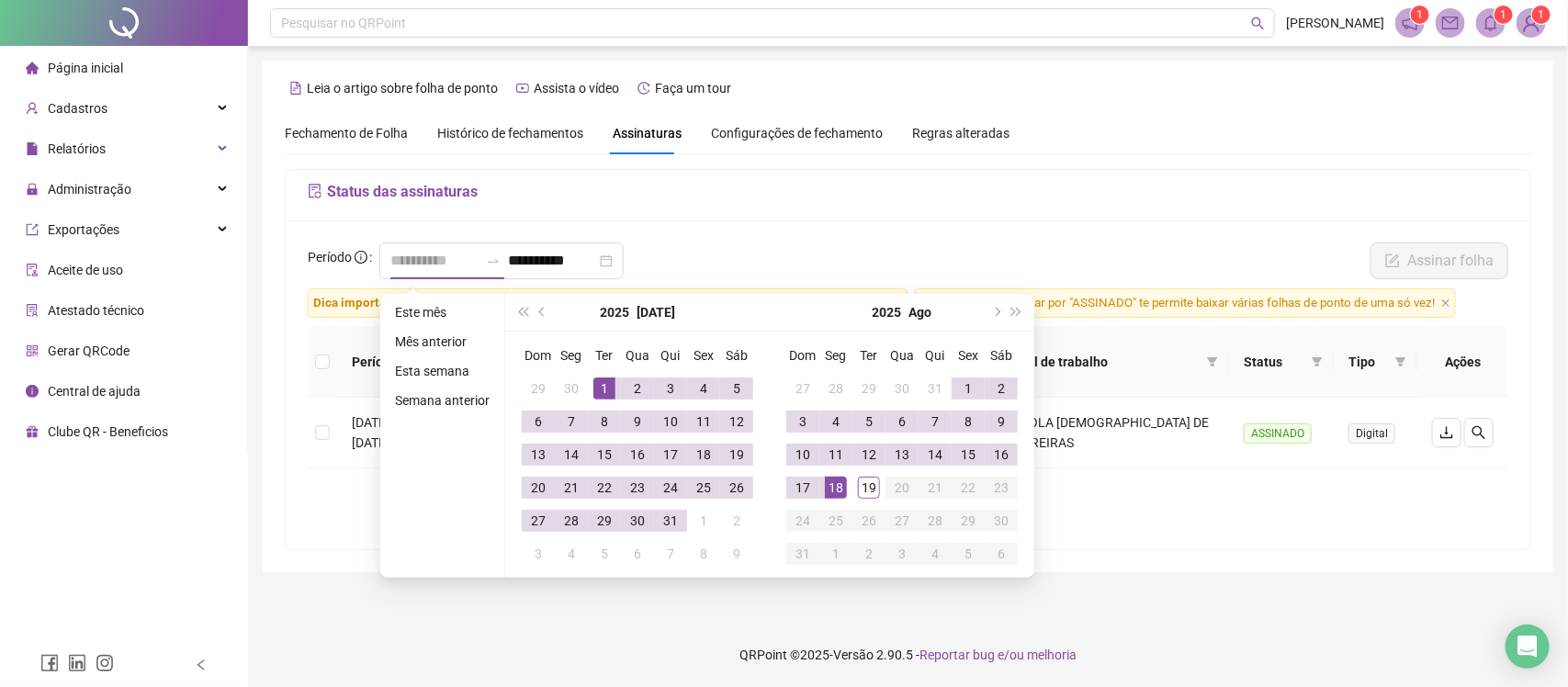
click at [609, 388] on div "1" at bounding box center [604, 388] width 22 height 22
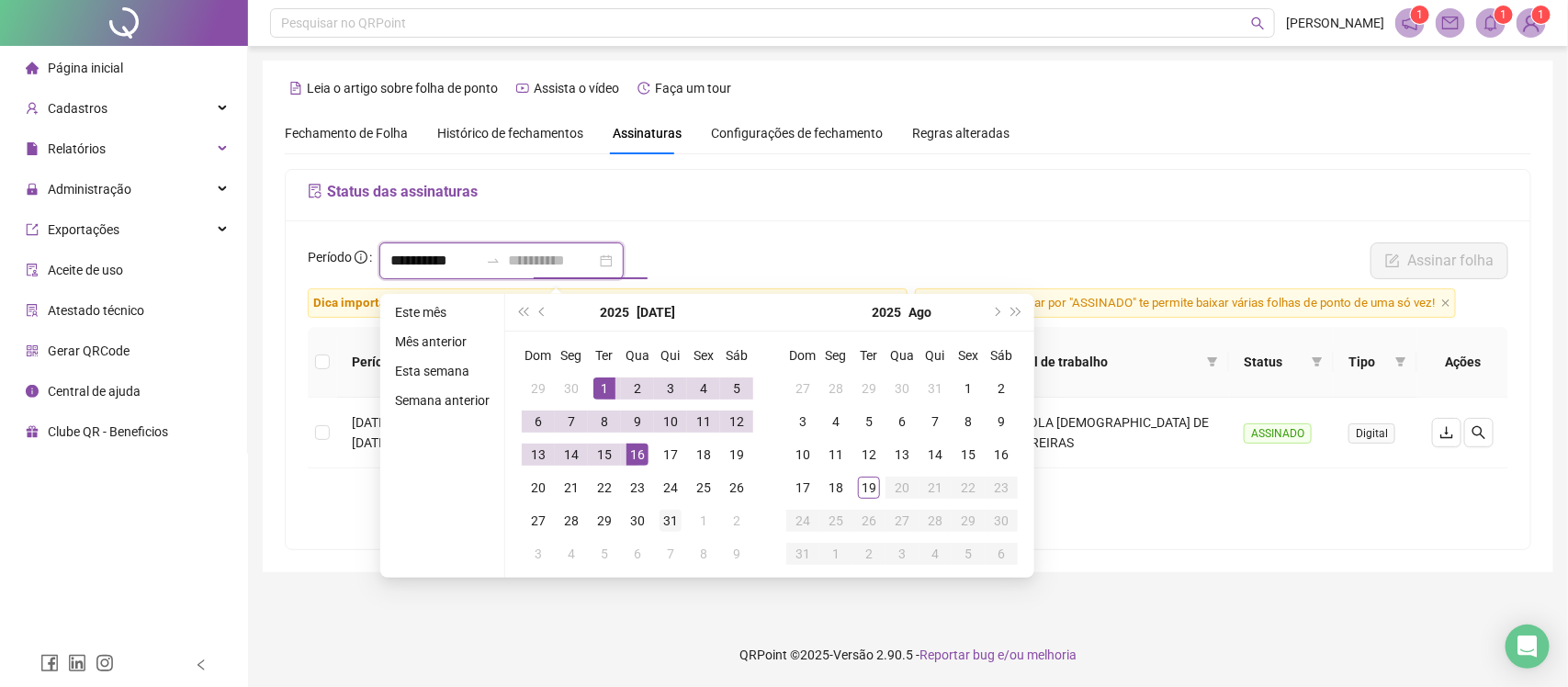
type input "**********"
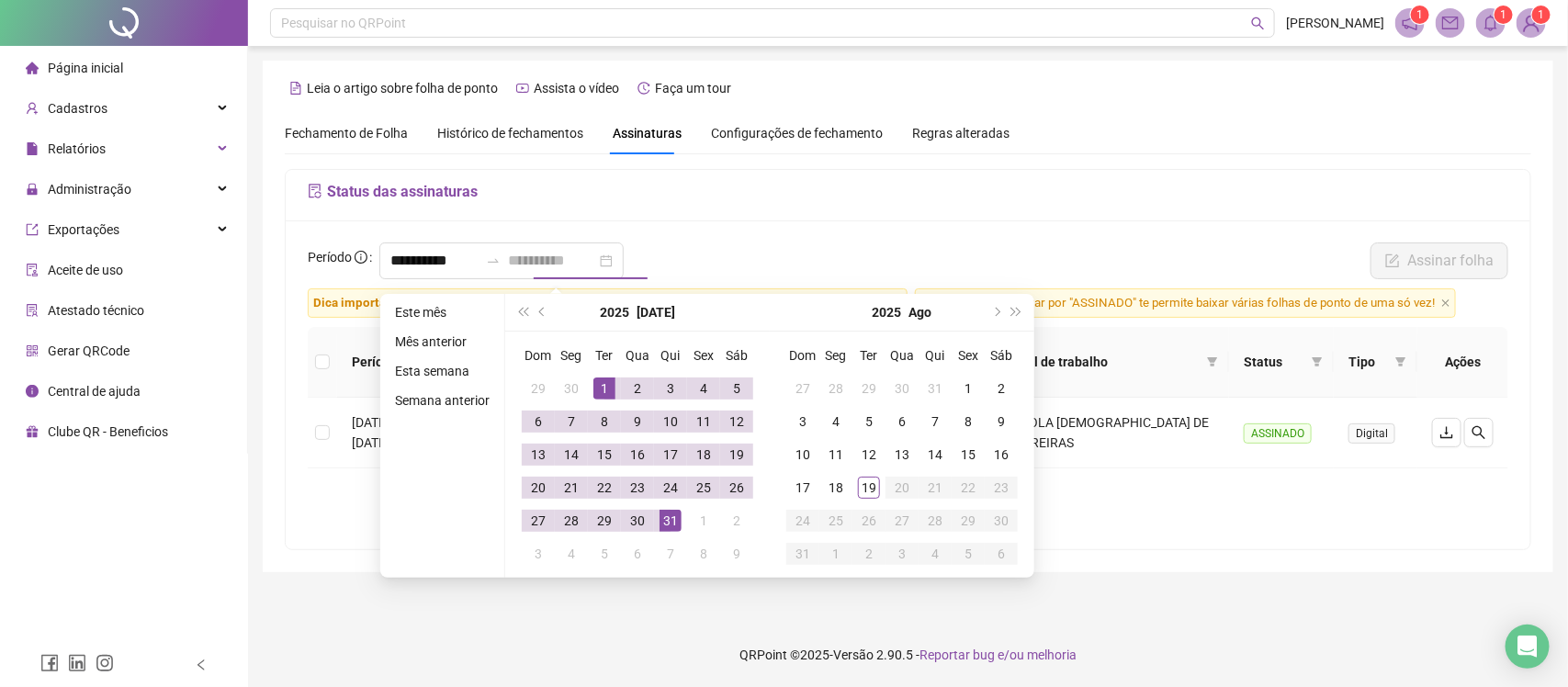
click at [663, 524] on div "31" at bounding box center [670, 520] width 22 height 22
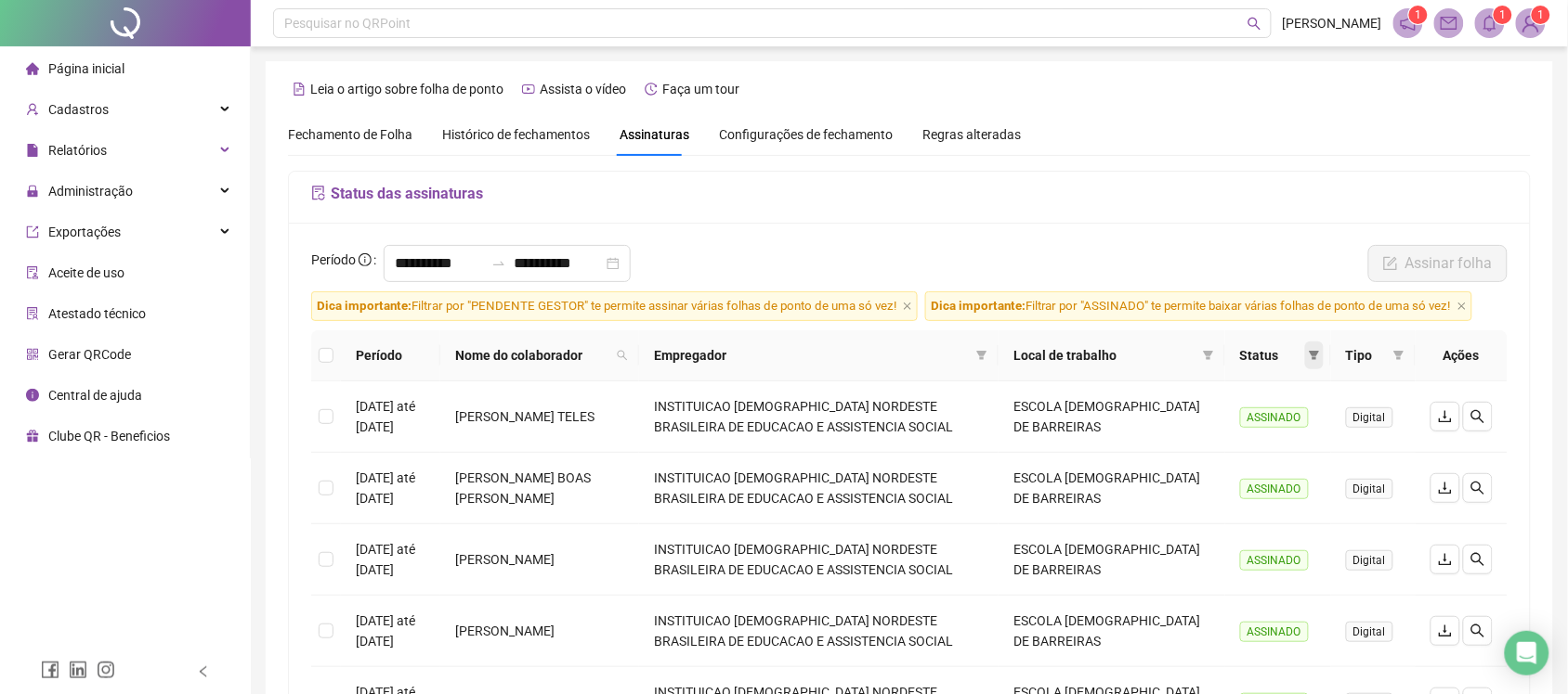
click at [1312, 349] on span at bounding box center [1314, 355] width 18 height 28
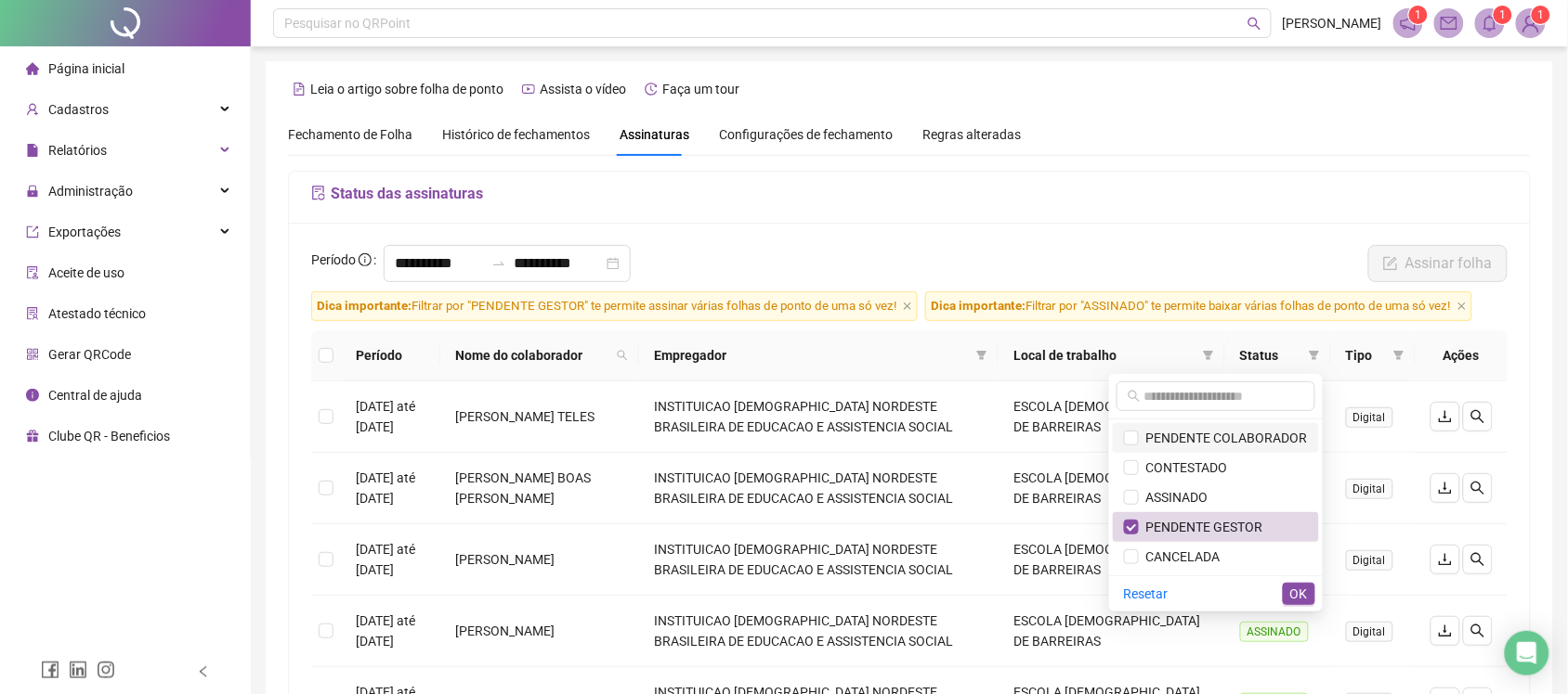
click at [1214, 435] on span "PENDENTE COLABORADOR" at bounding box center [1223, 438] width 169 height 15
click at [1206, 530] on span "PENDENTE GESTOR" at bounding box center [1201, 527] width 125 height 15
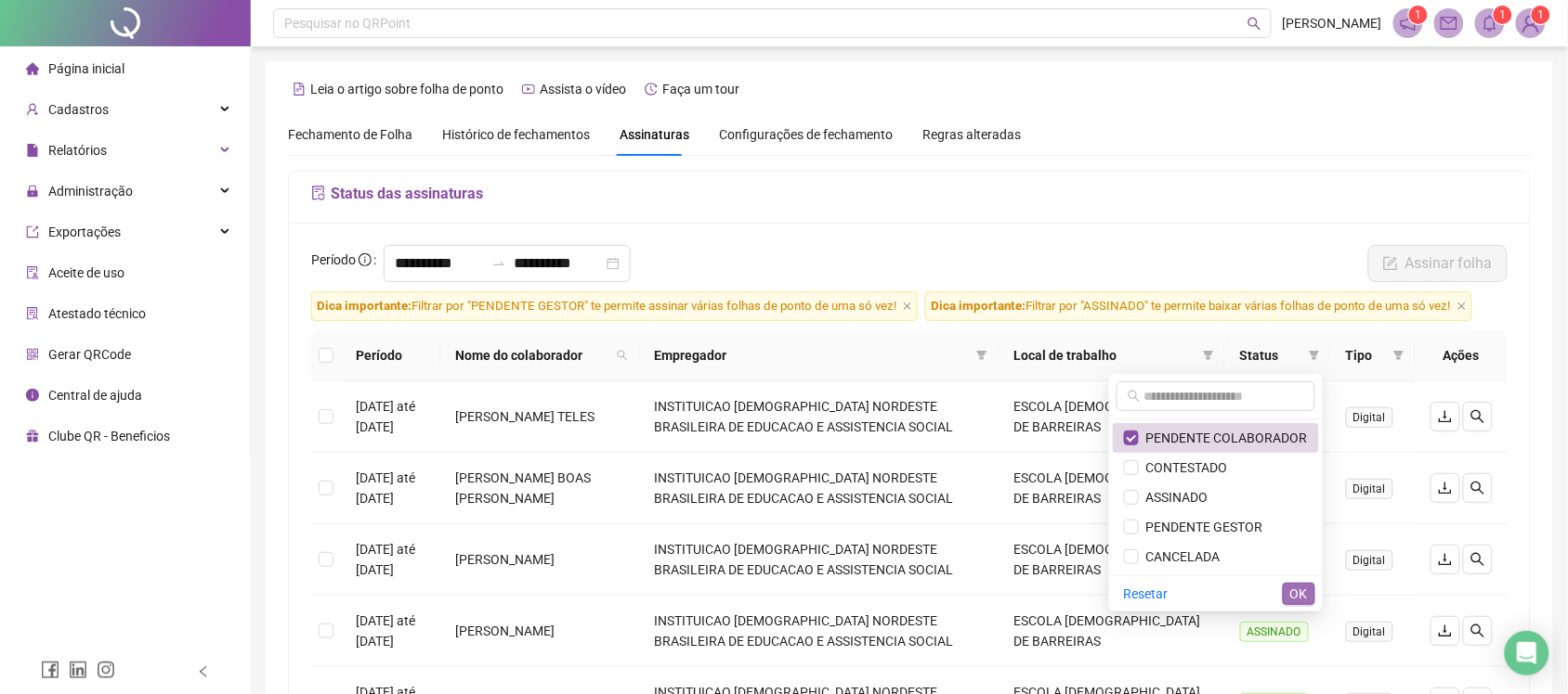
click at [1302, 597] on span "OK" at bounding box center [1299, 593] width 17 height 20
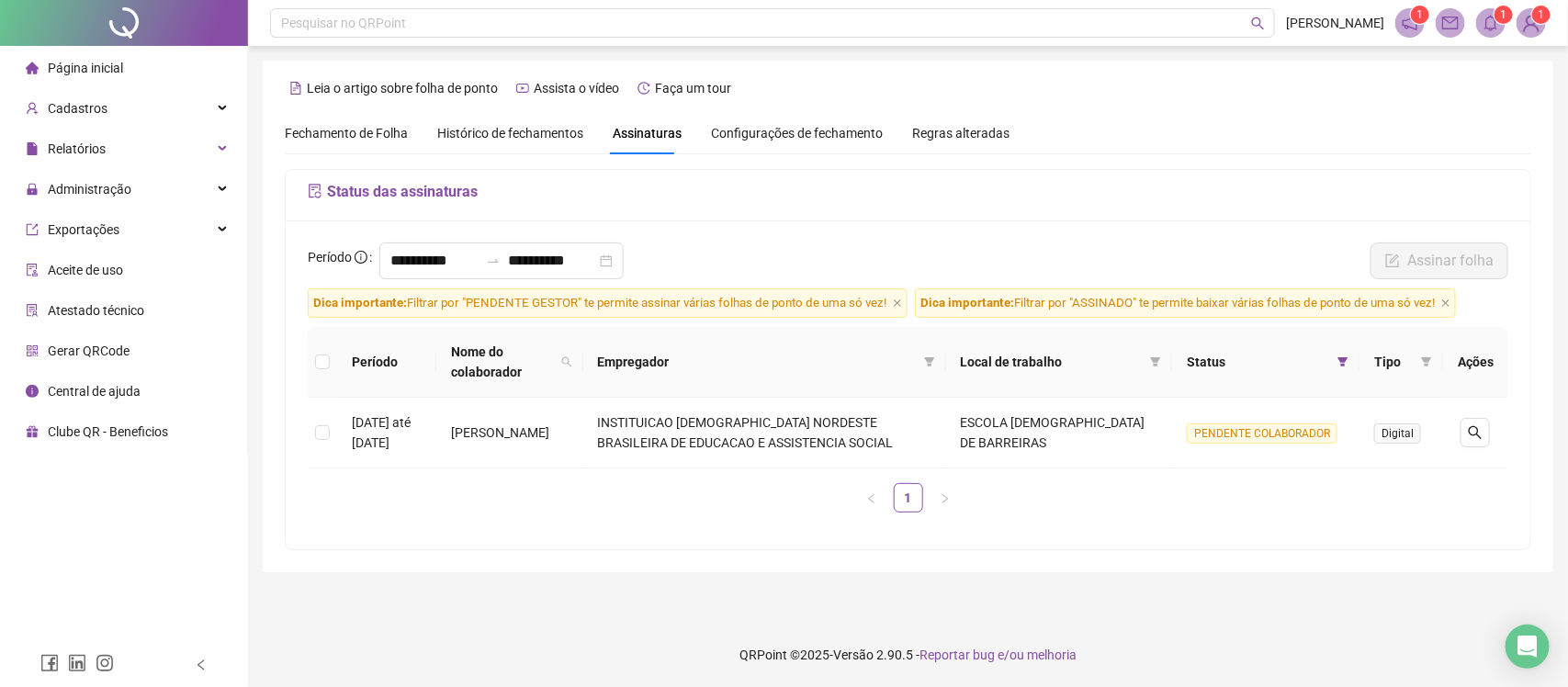
click at [540, 133] on span "Histórico de fechamentos" at bounding box center [511, 132] width 146 height 14
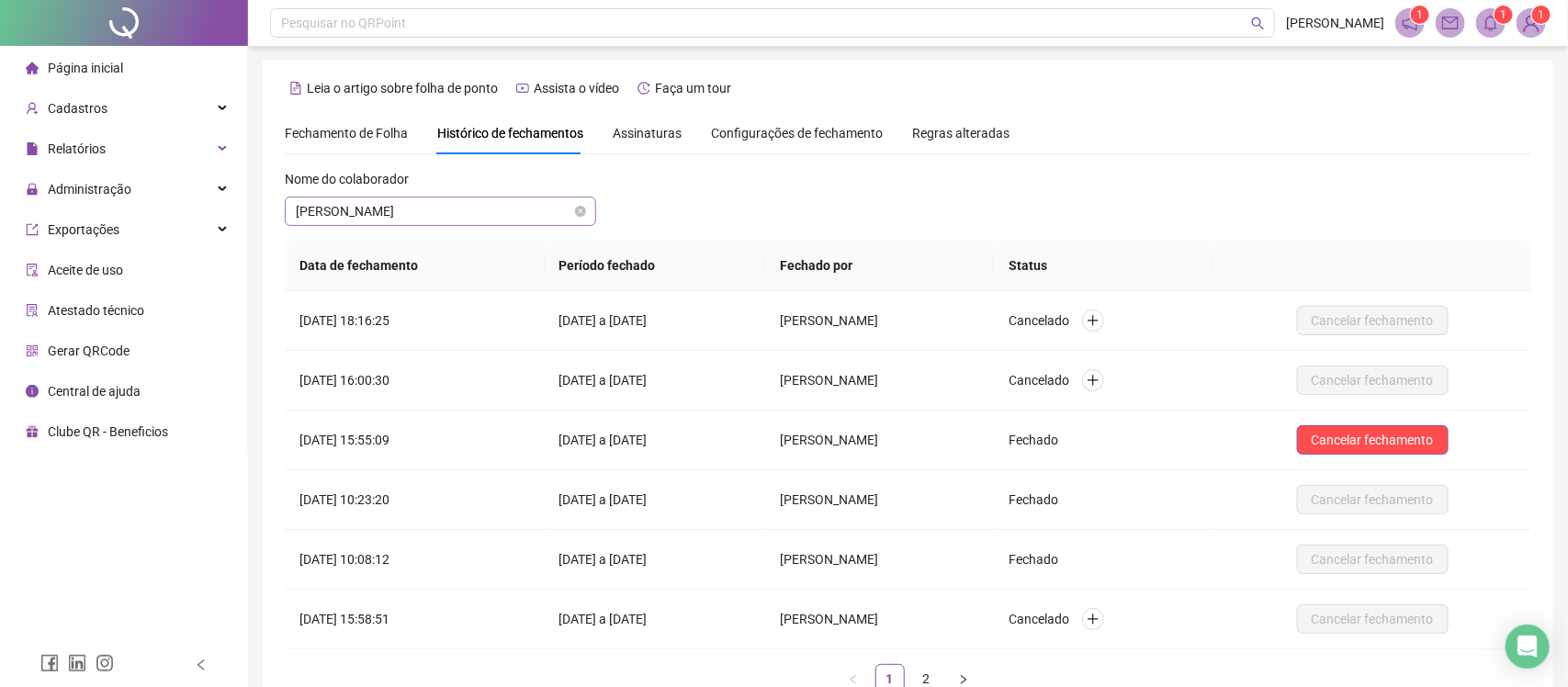
click at [501, 217] on span "JULLY MIRLEY DA SILVEIRA PEDROZA" at bounding box center [441, 211] width 289 height 28
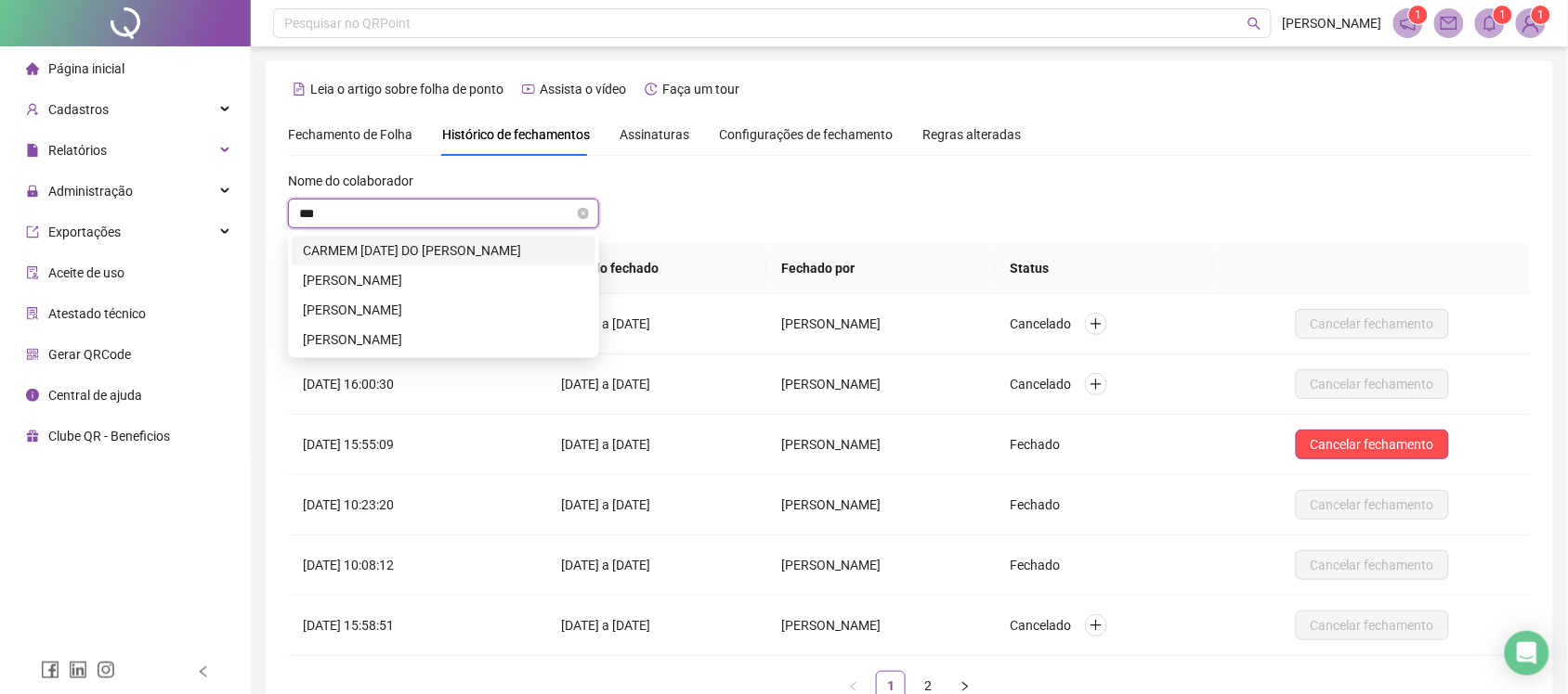
type input "****"
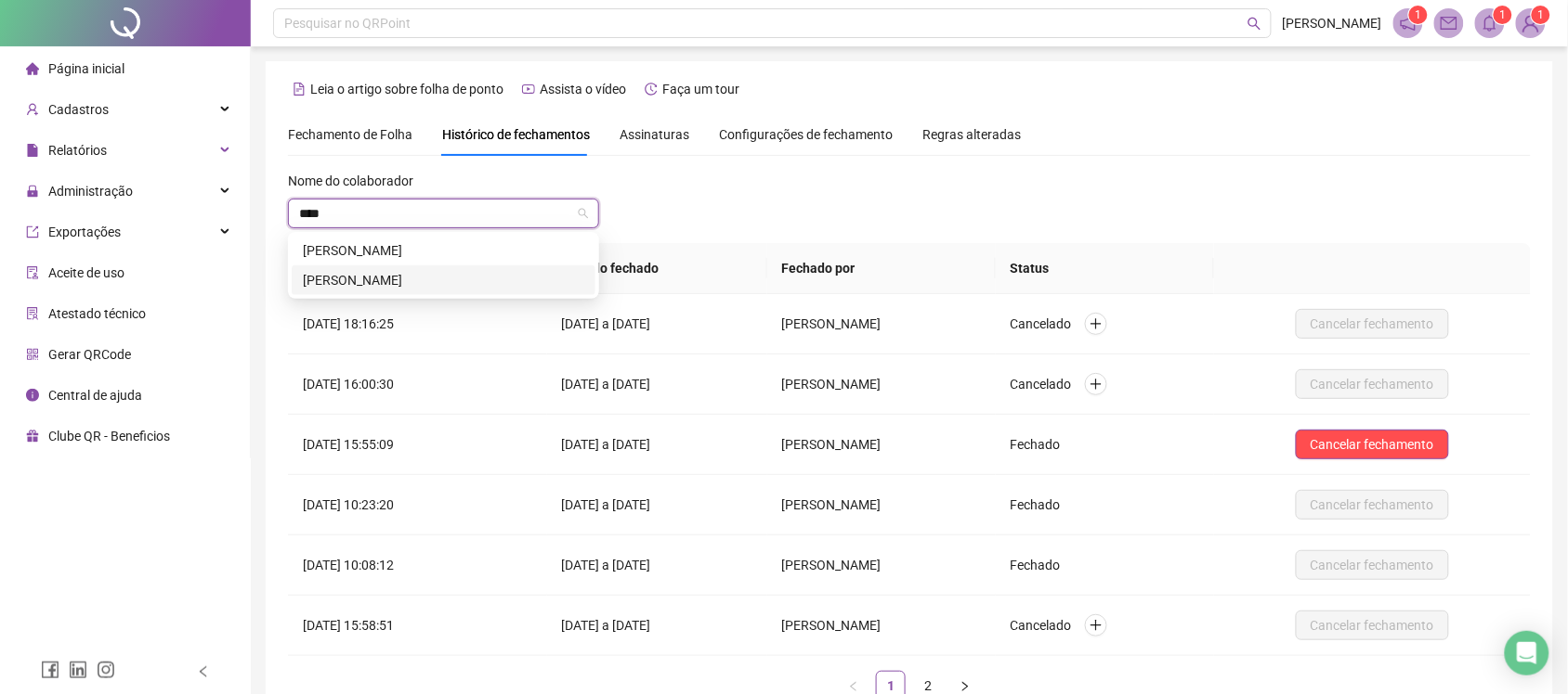
click at [438, 277] on div "LUCAS MIRANDA ALVES" at bounding box center [444, 280] width 282 height 20
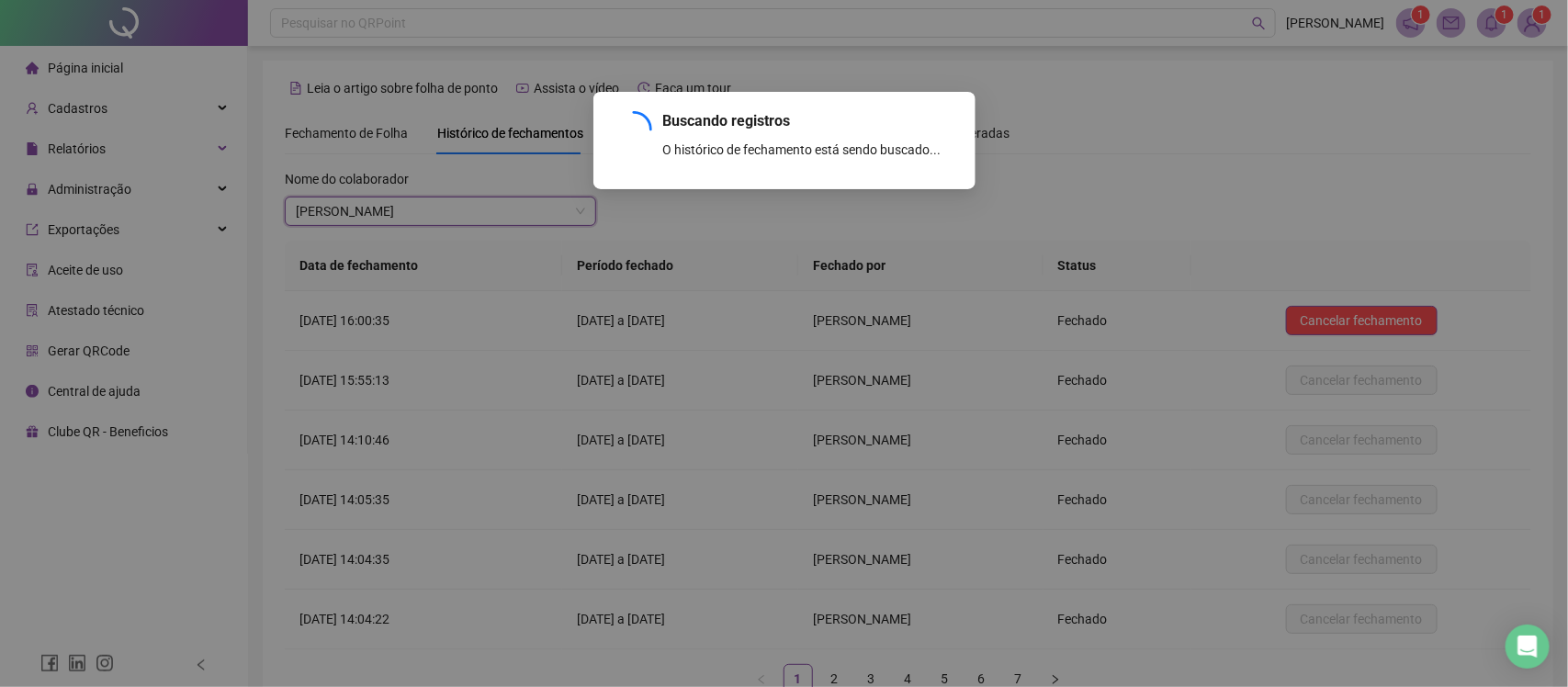
scroll to position [123, 0]
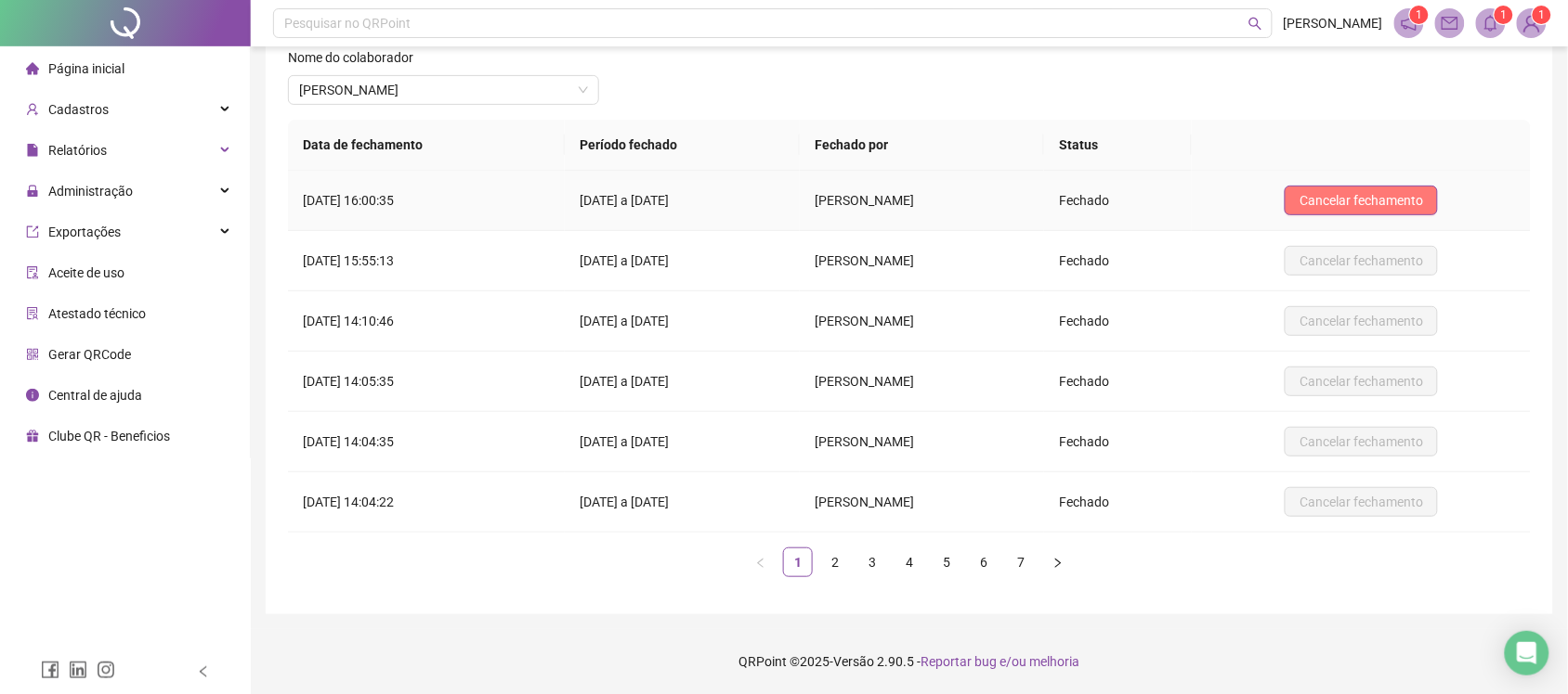
click at [1352, 200] on span "Cancelar fechamento" at bounding box center [1362, 200] width 124 height 20
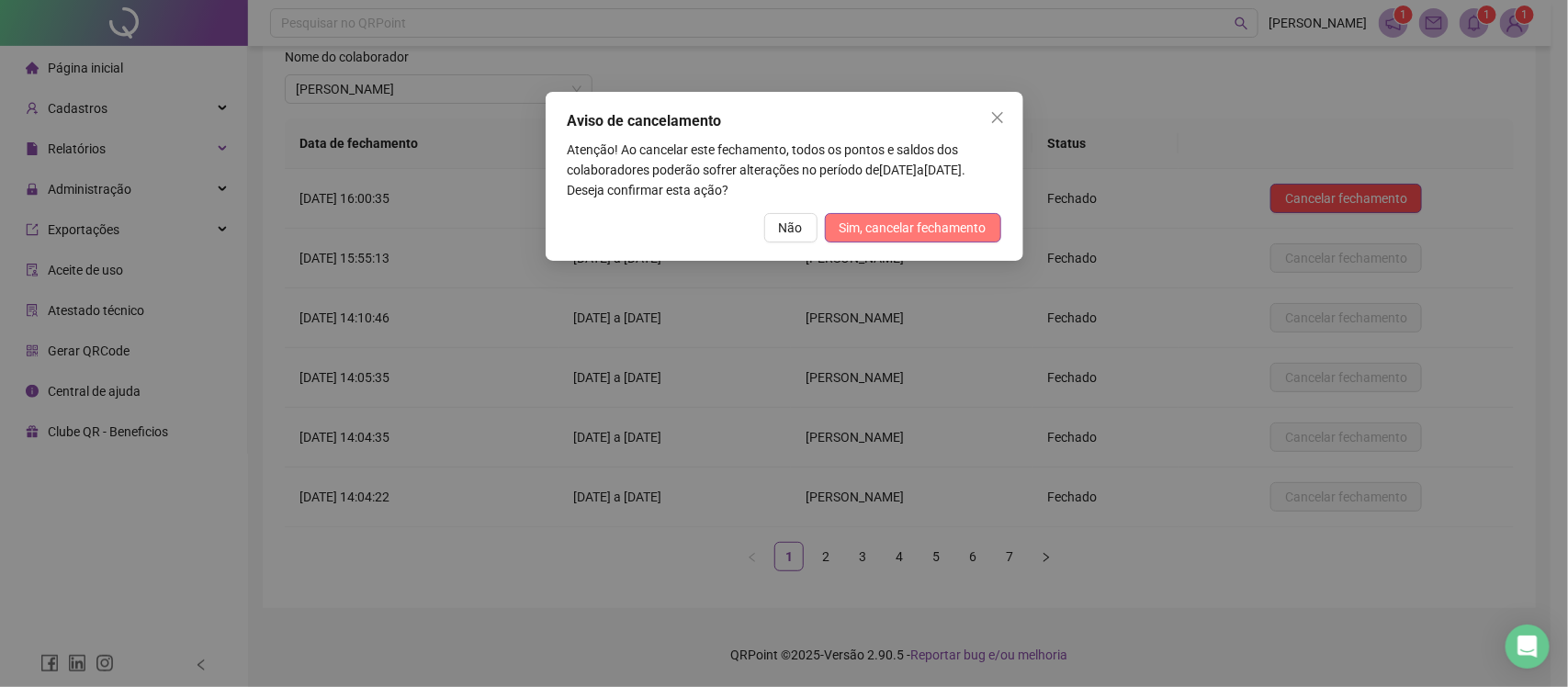
click at [859, 233] on span "Sim, cancelar fechamento" at bounding box center [913, 227] width 147 height 20
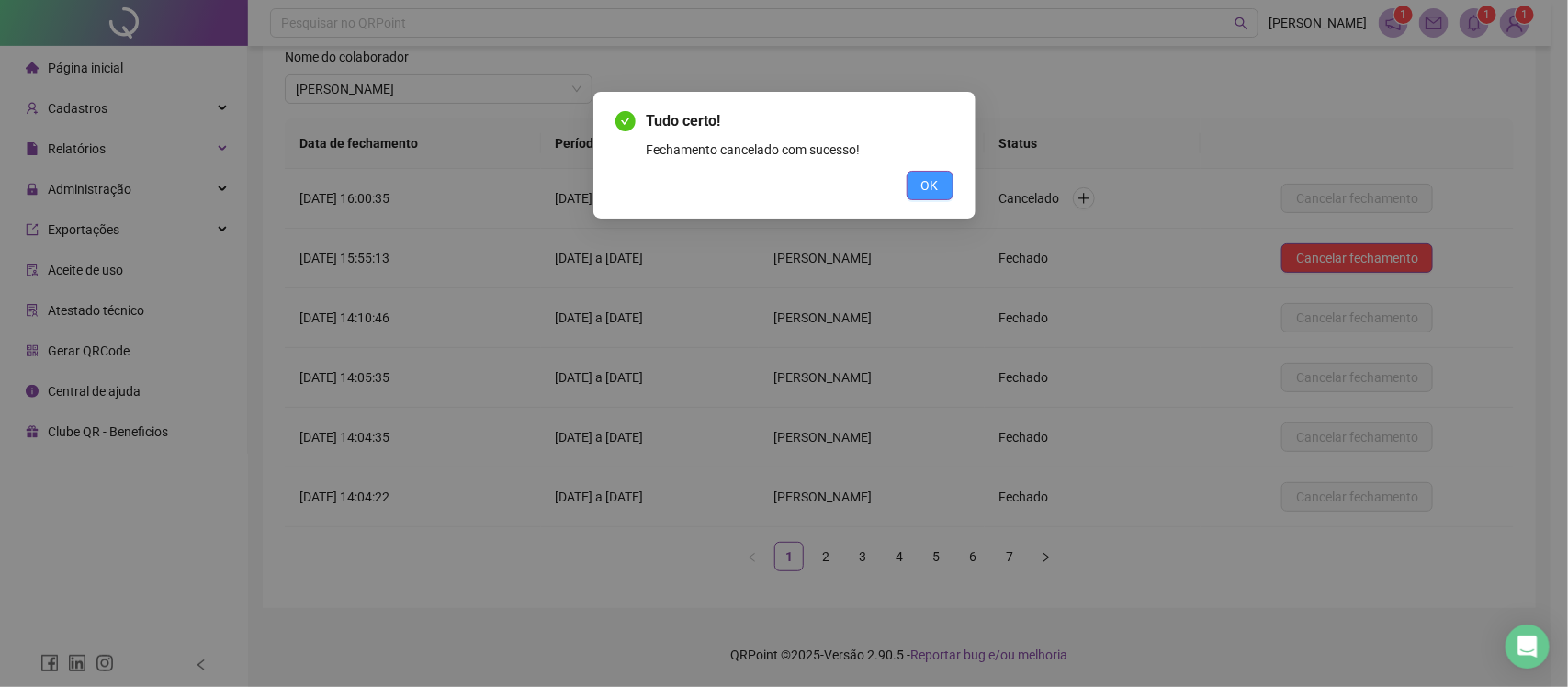
click at [926, 187] on span "OK" at bounding box center [930, 185] width 17 height 20
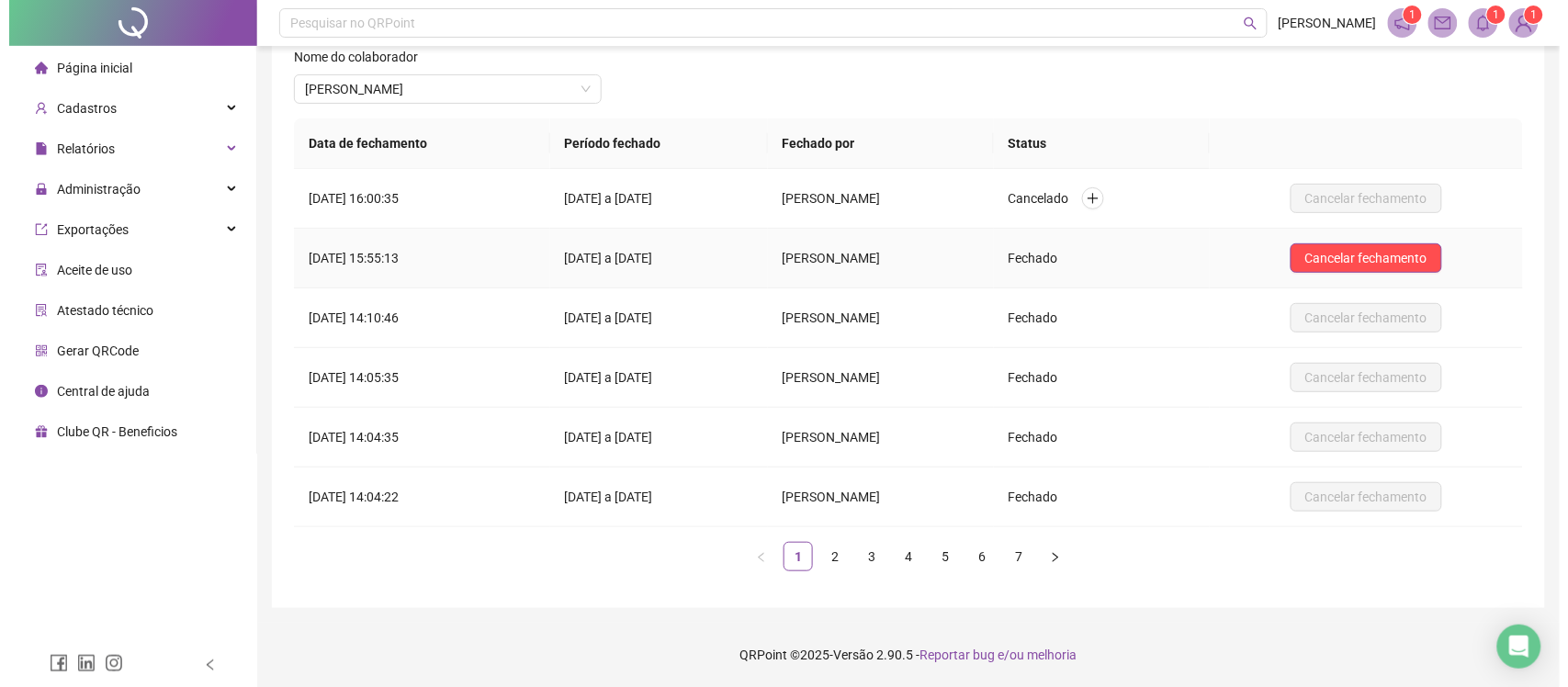
scroll to position [0, 0]
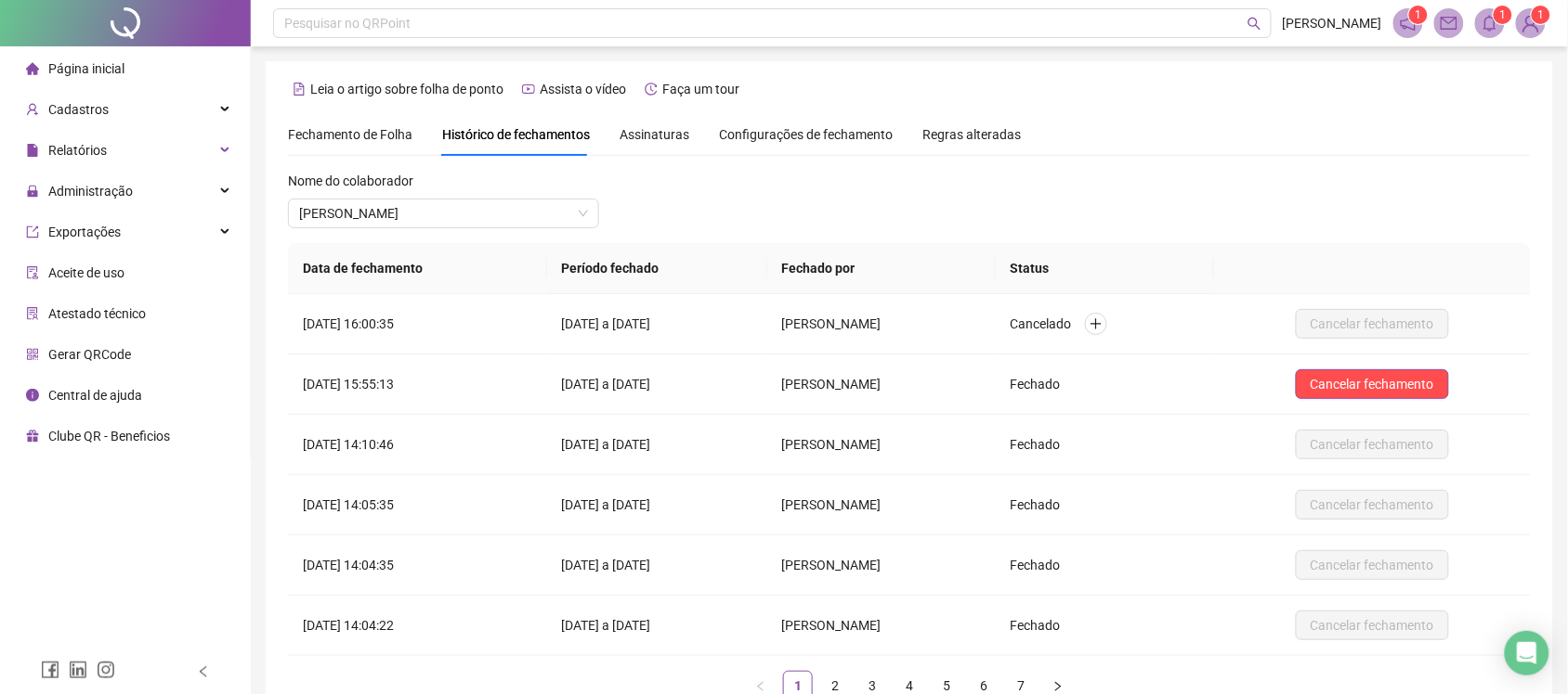
click at [365, 141] on span "Fechamento de Folha" at bounding box center [350, 134] width 125 height 15
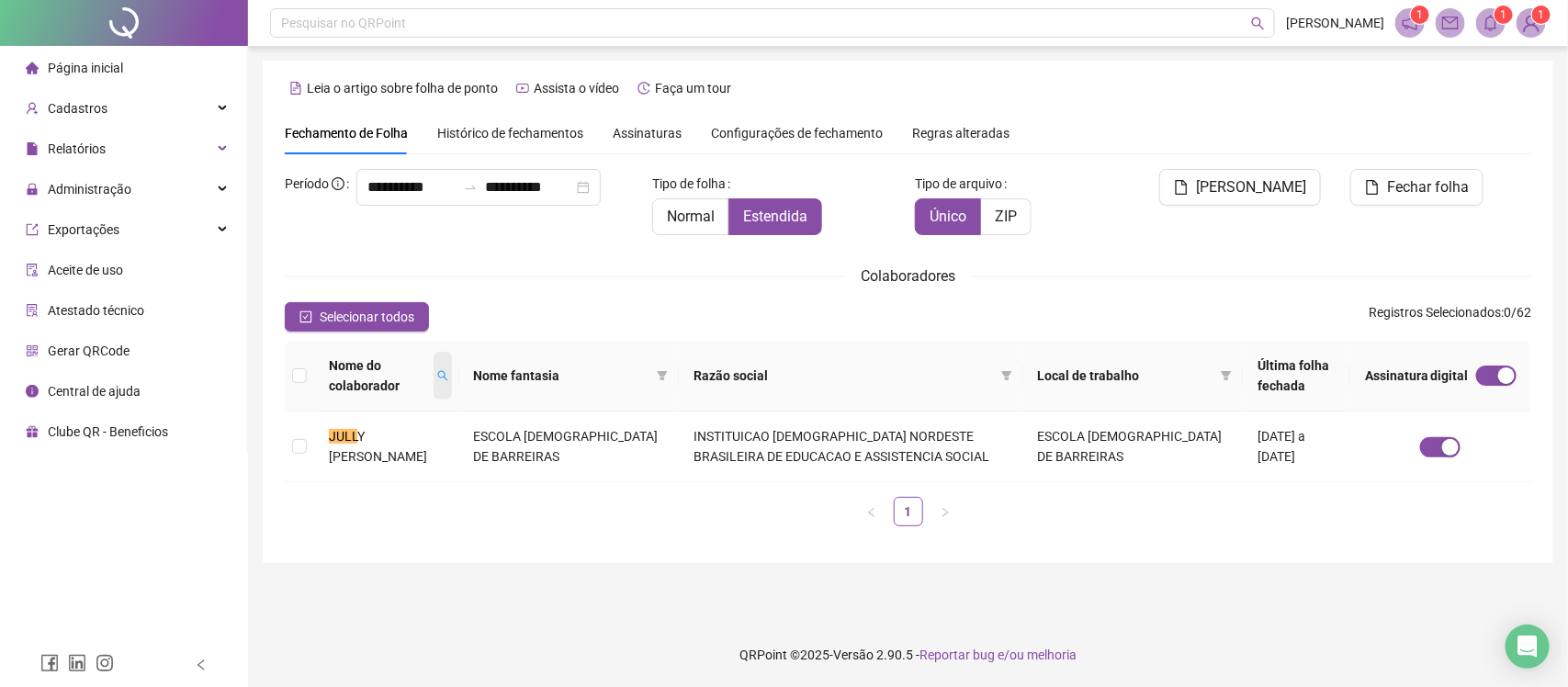
type input "**********"
click at [448, 371] on icon "search" at bounding box center [443, 377] width 11 height 11
type input "****"
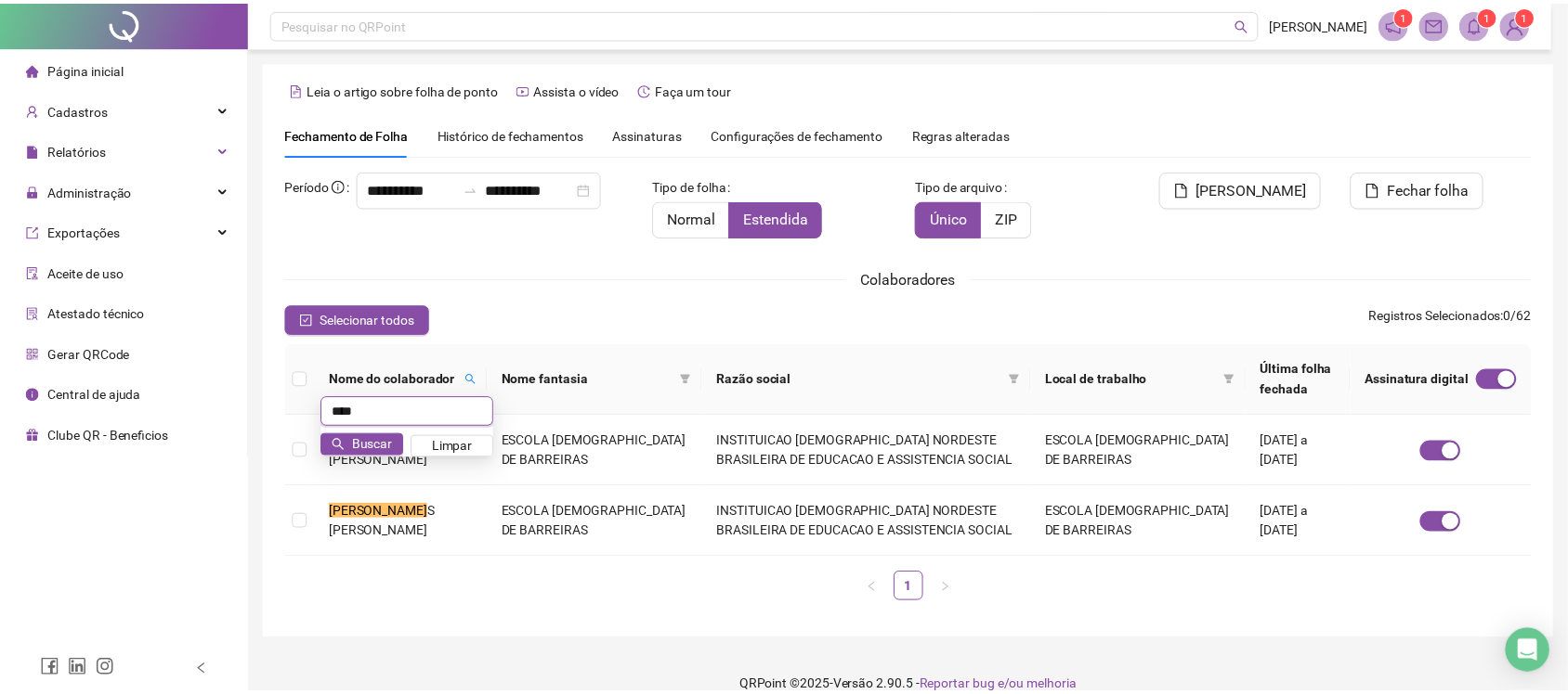
scroll to position [26, 0]
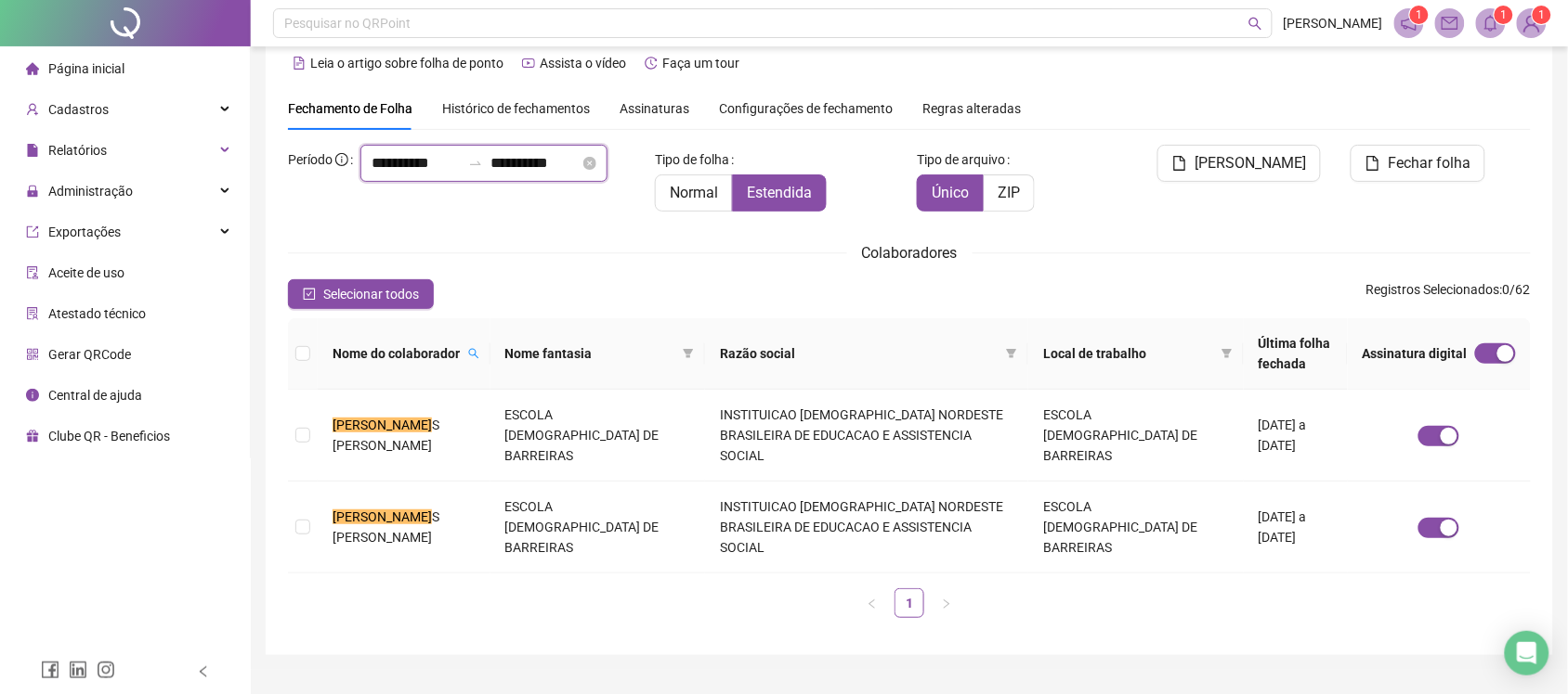
click at [490, 174] on input "**********" at bounding box center [535, 163] width 89 height 22
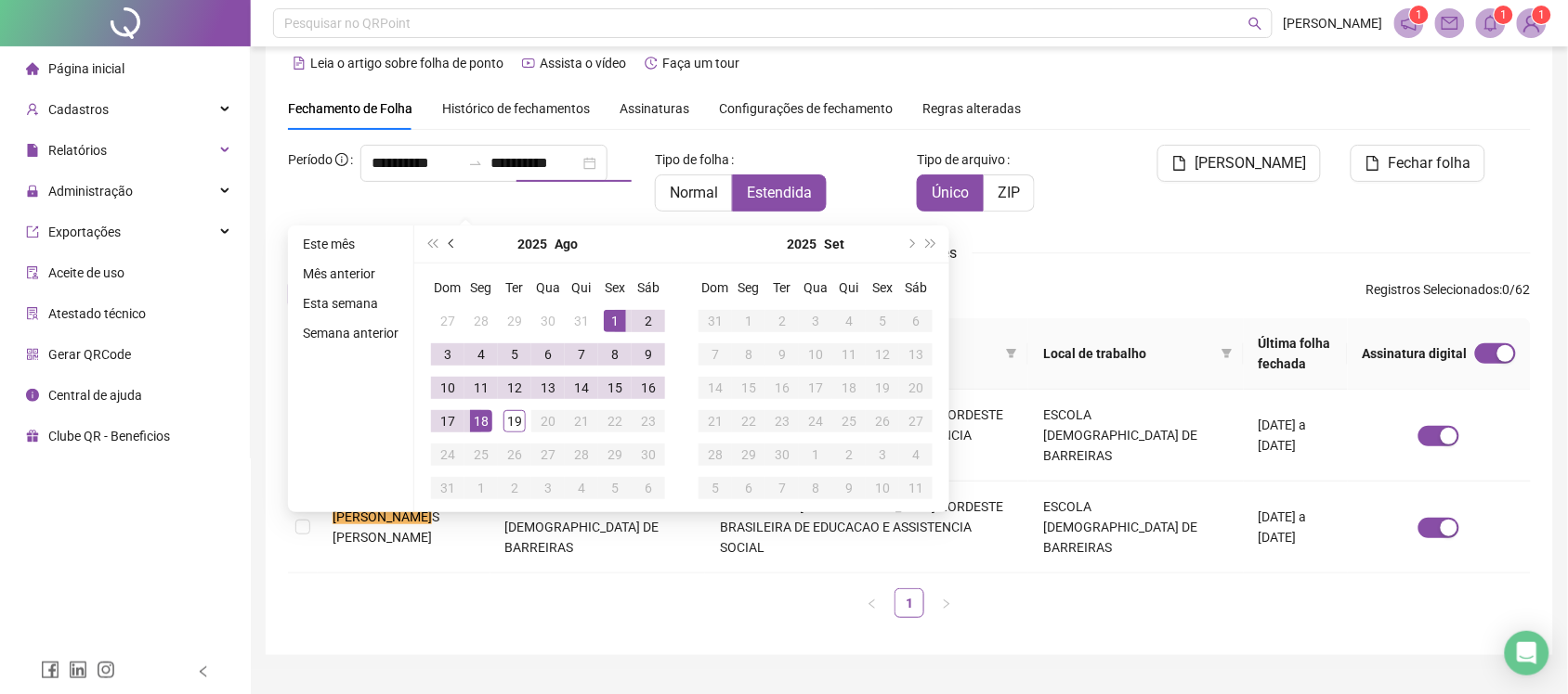
click at [448, 244] on span "prev-year" at bounding box center [453, 244] width 10 height 10
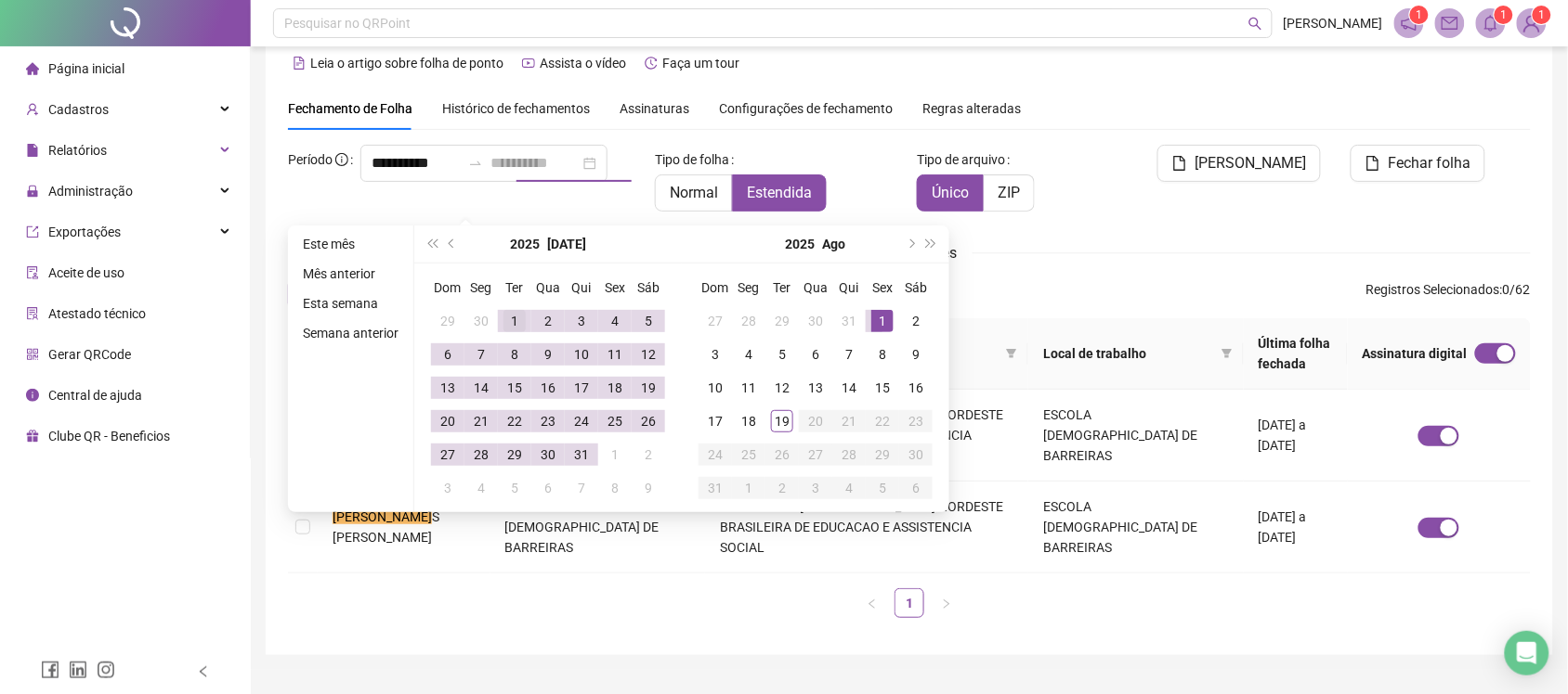
type input "**********"
click at [504, 318] on div "1" at bounding box center [514, 320] width 22 height 22
click at [585, 452] on div "31" at bounding box center [581, 454] width 22 height 22
type input "**********"
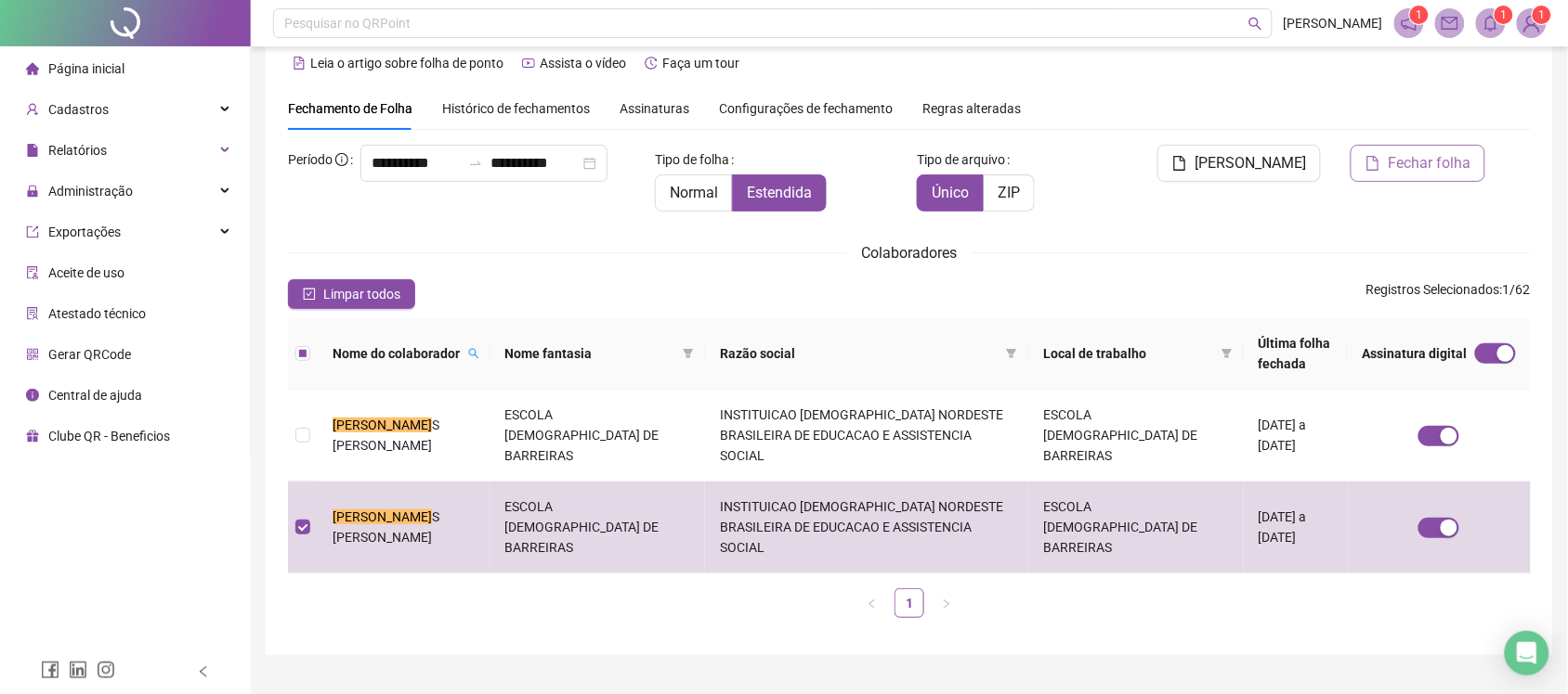
click at [1391, 156] on span "Fechar folha" at bounding box center [1429, 163] width 82 height 22
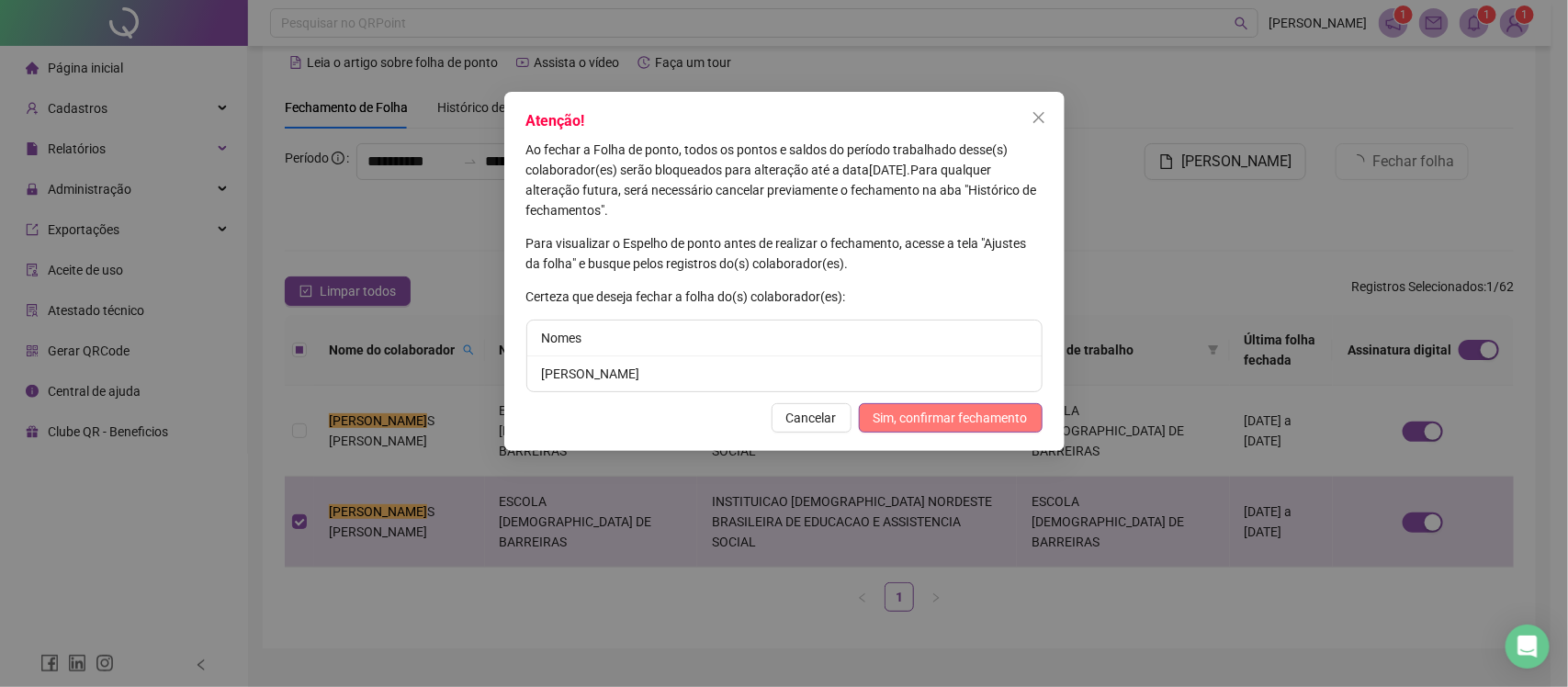
click at [965, 411] on span "Sim, confirmar fechamento" at bounding box center [950, 418] width 154 height 20
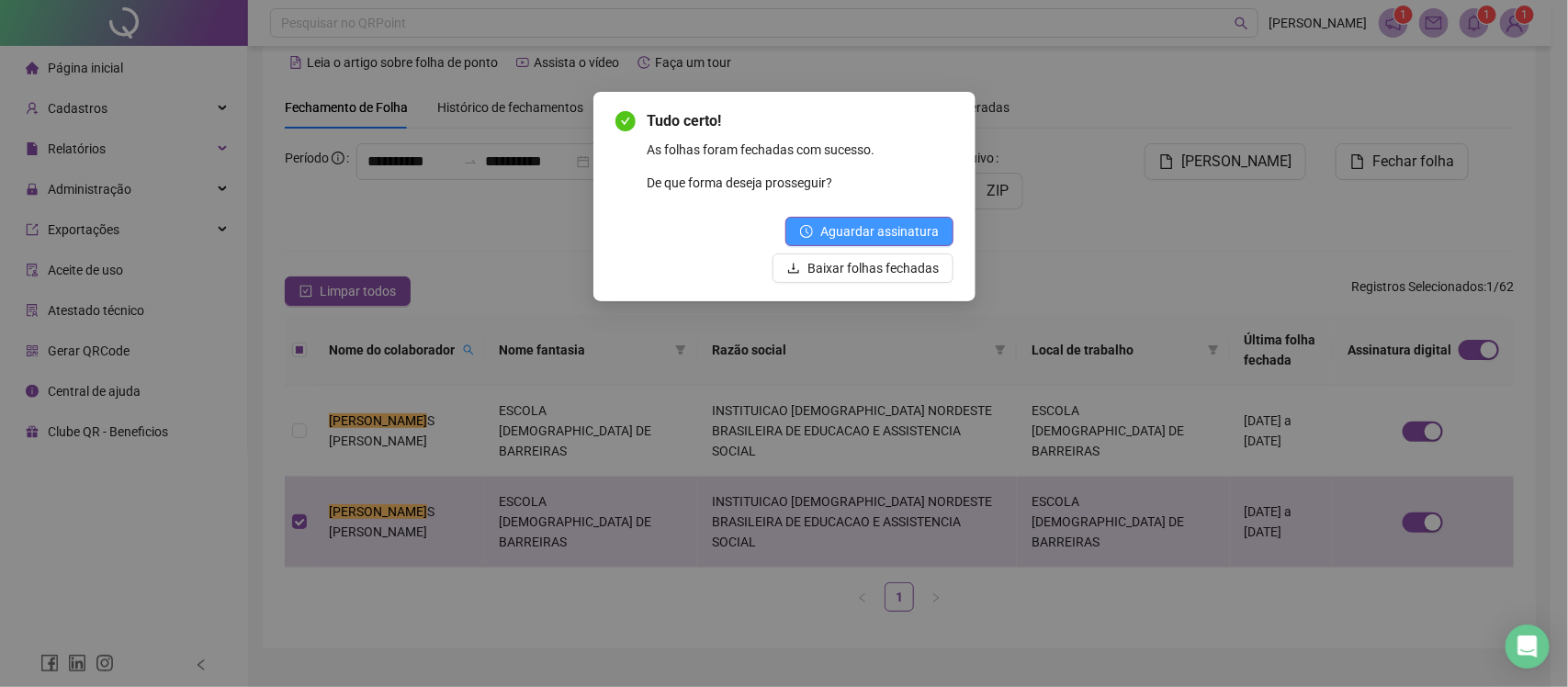
click at [828, 232] on span "Aguardar assinatura" at bounding box center [879, 231] width 119 height 20
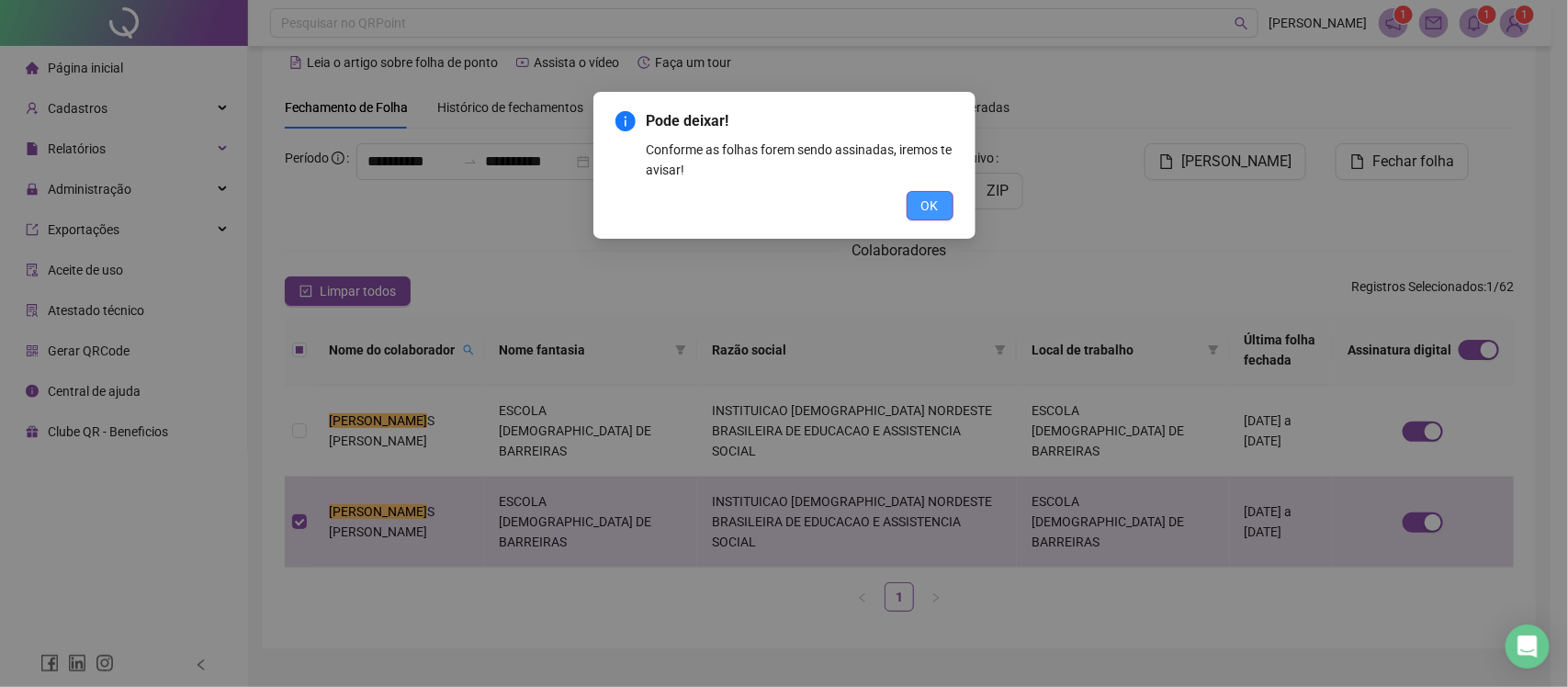
click at [939, 207] on button "OK" at bounding box center [930, 205] width 47 height 30
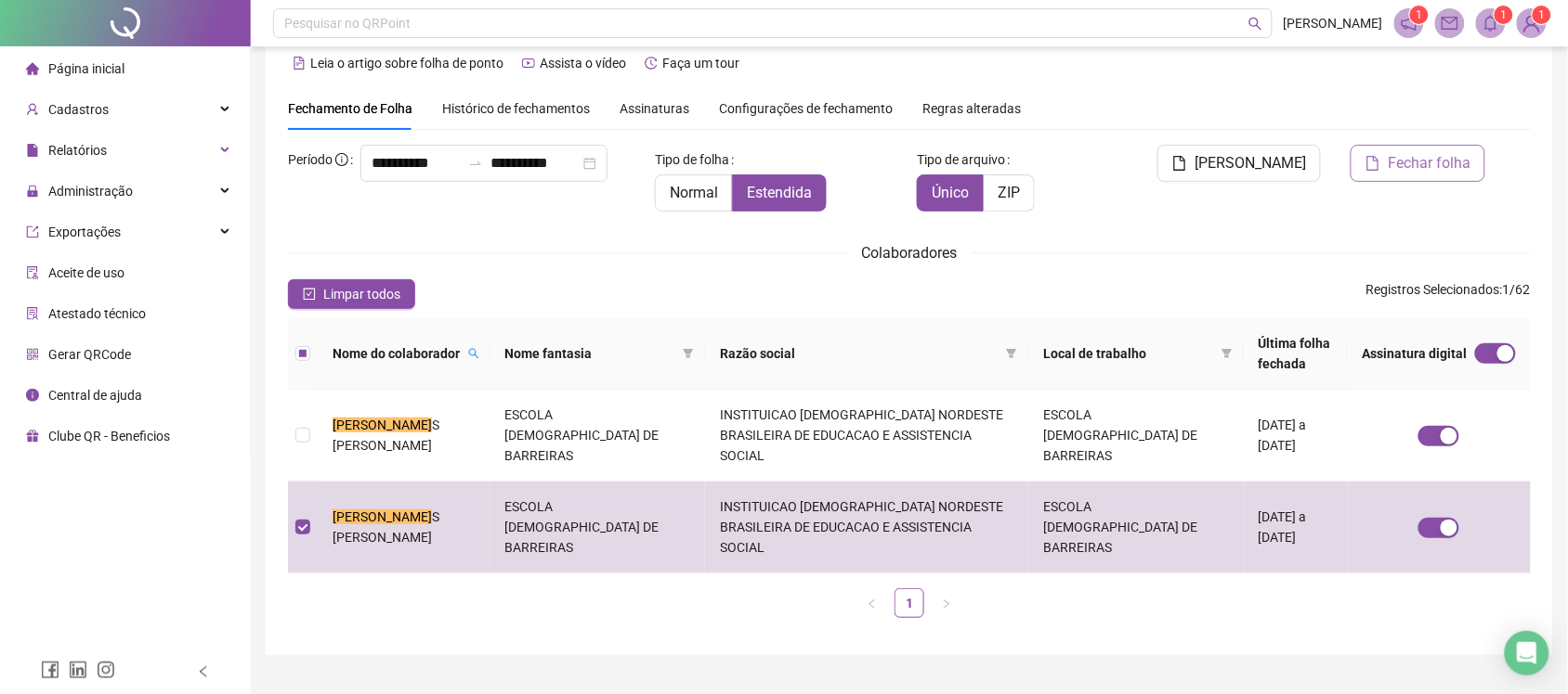
click at [1424, 163] on span "Fechar folha" at bounding box center [1429, 163] width 82 height 22
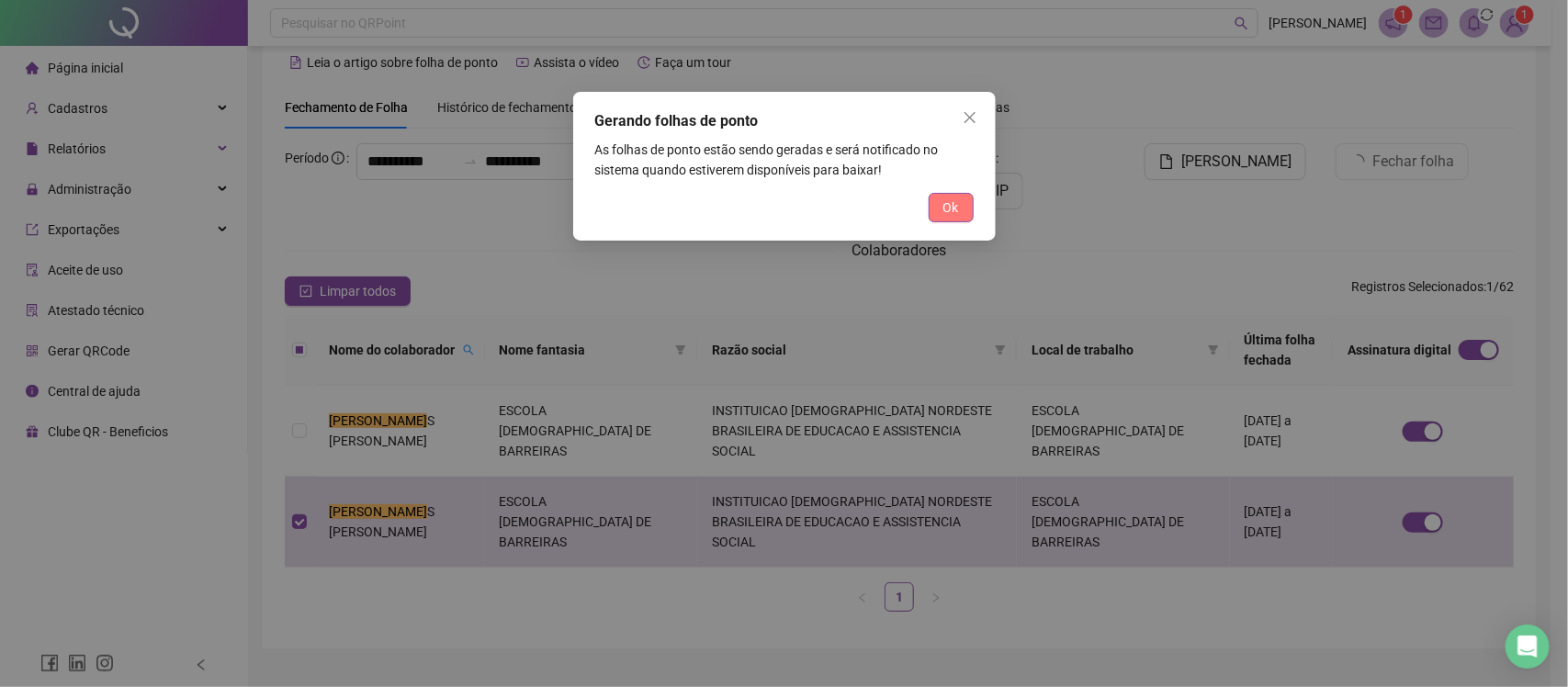
click at [958, 214] on button "Ok" at bounding box center [951, 207] width 45 height 30
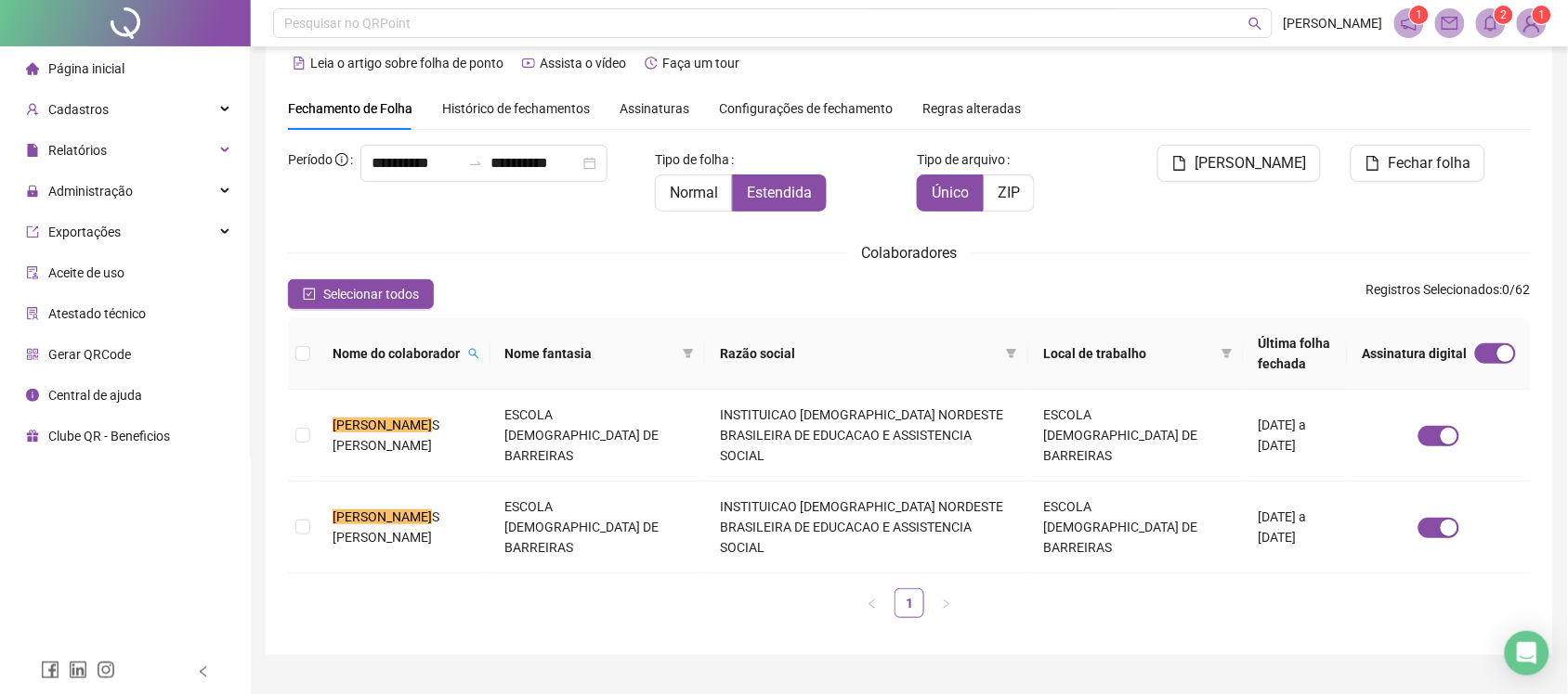
click at [673, 104] on span "Assinaturas" at bounding box center [655, 108] width 70 height 13
click at [657, 104] on div "**********" at bounding box center [908, 345] width 1287 height 620
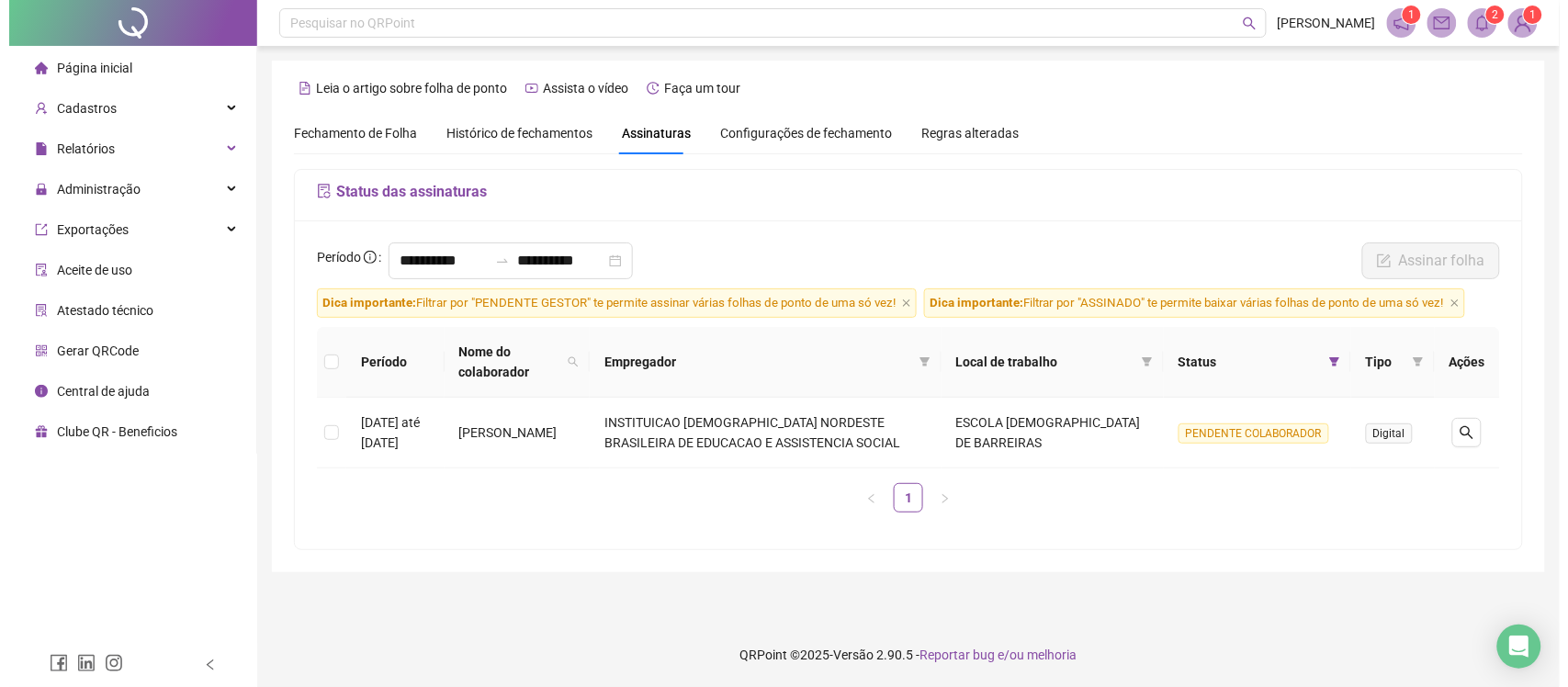
scroll to position [0, 0]
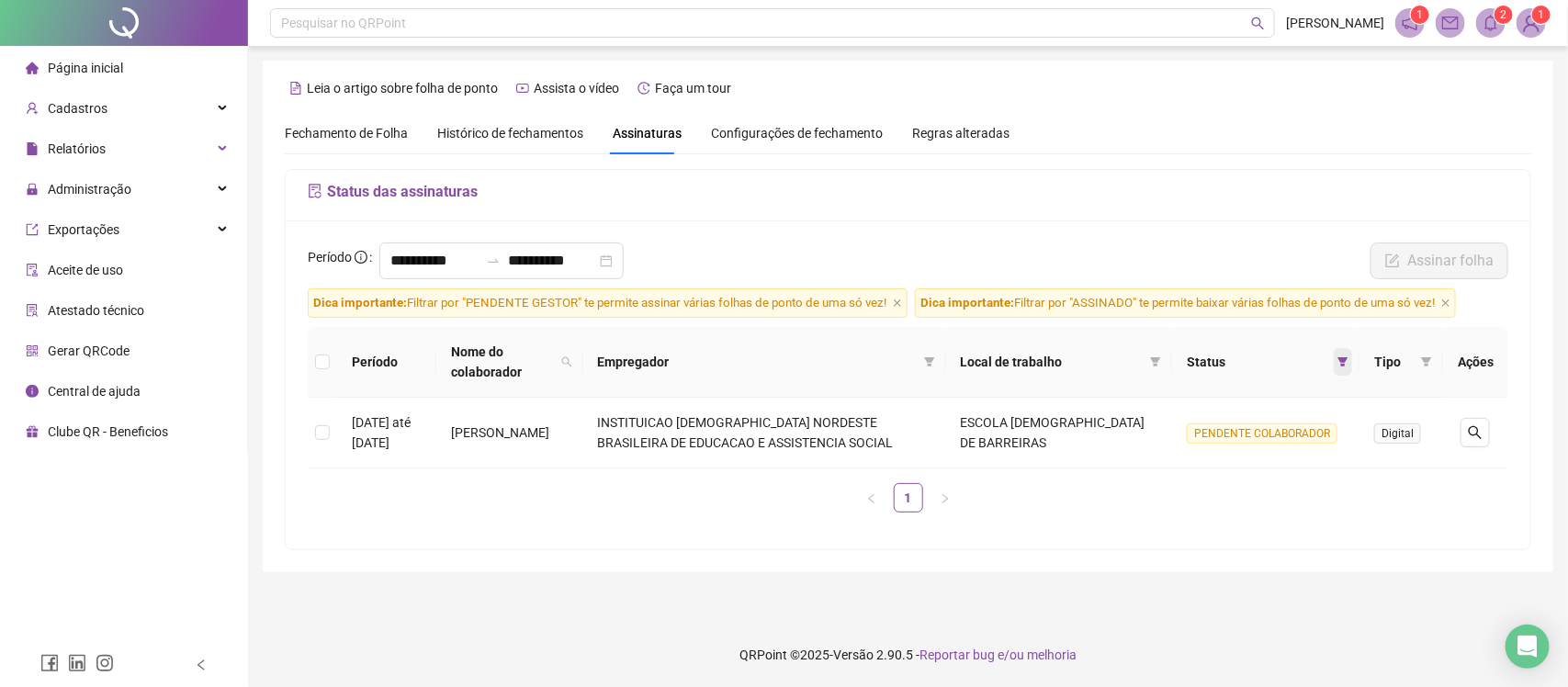
click at [1348, 357] on icon "filter" at bounding box center [1343, 362] width 11 height 10
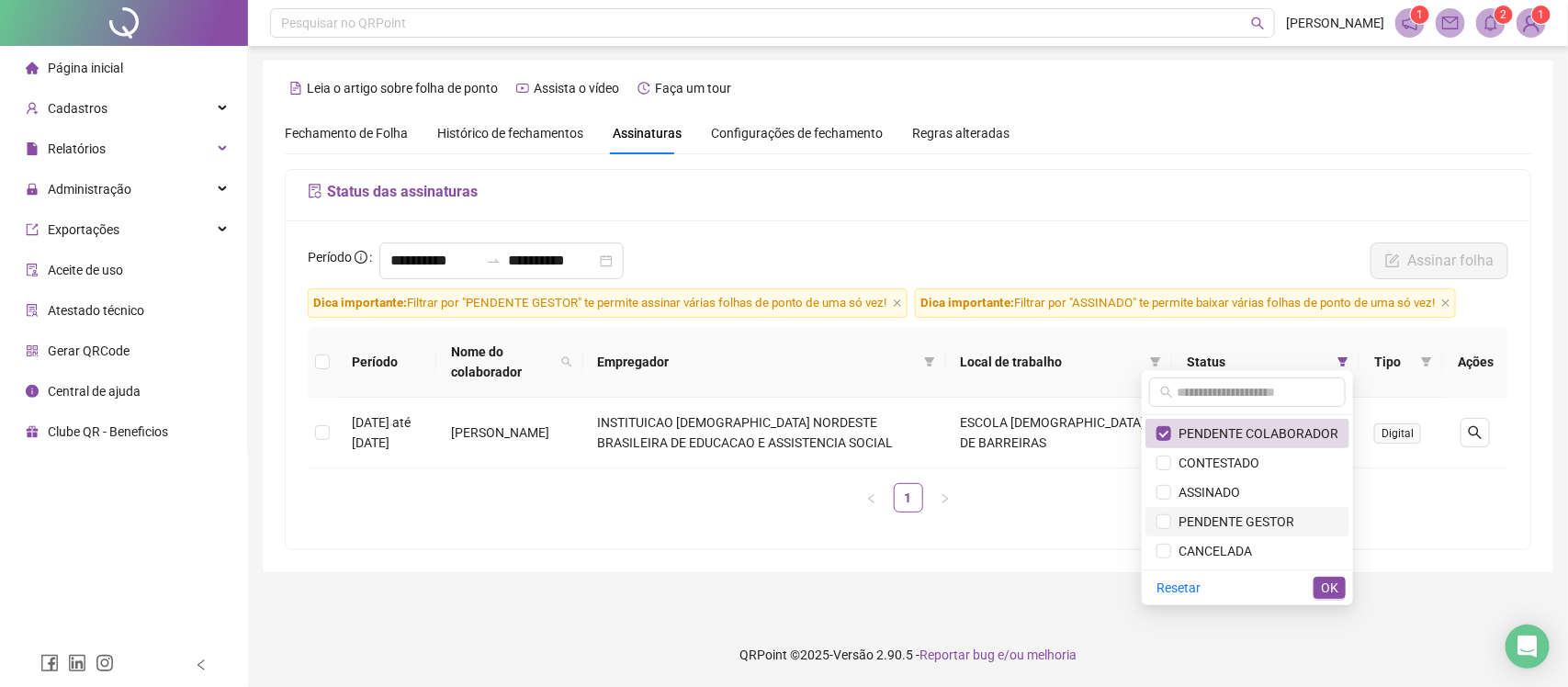
click at [1250, 519] on span "PENDENTE GESTOR" at bounding box center [1233, 521] width 124 height 14
click at [1251, 435] on span "PENDENTE COLABORADOR" at bounding box center [1255, 433] width 168 height 14
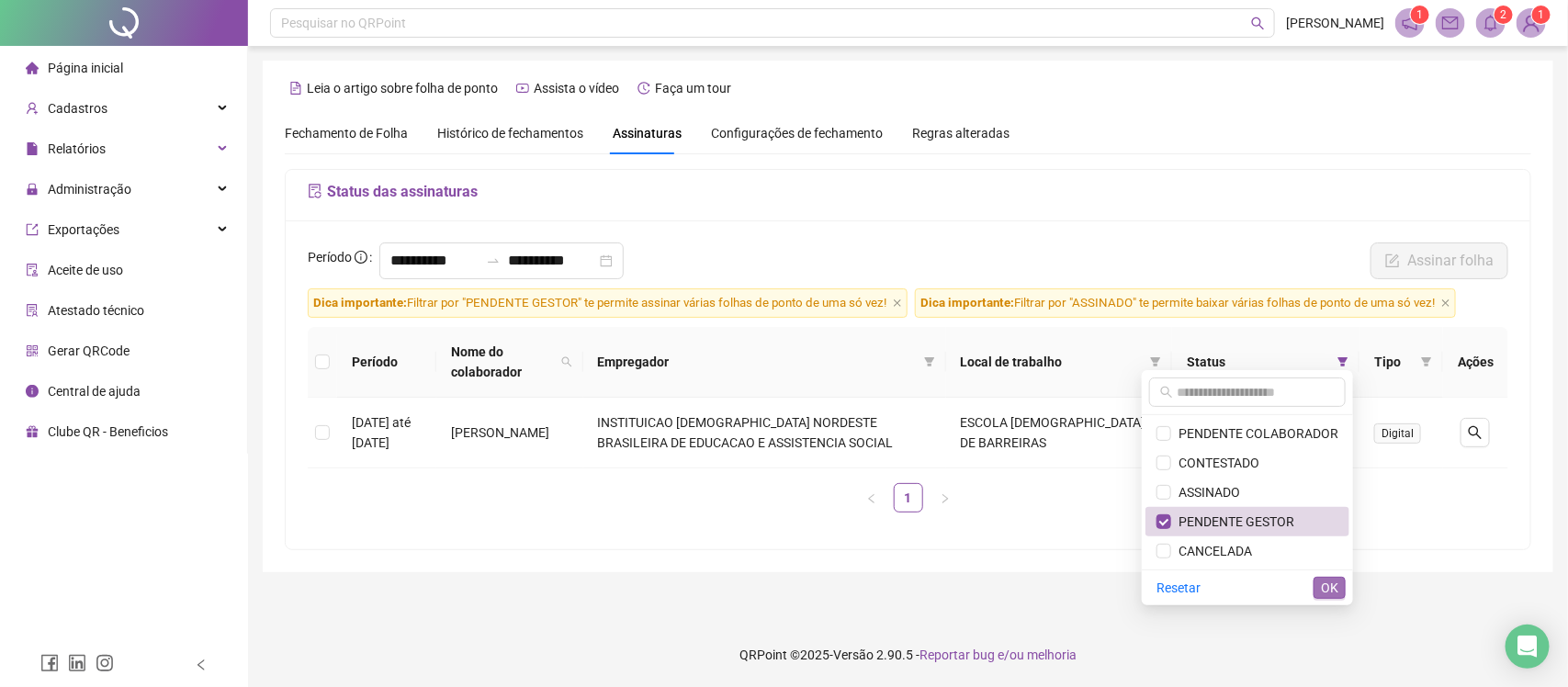
click at [1330, 586] on span "OK" at bounding box center [1329, 587] width 17 height 20
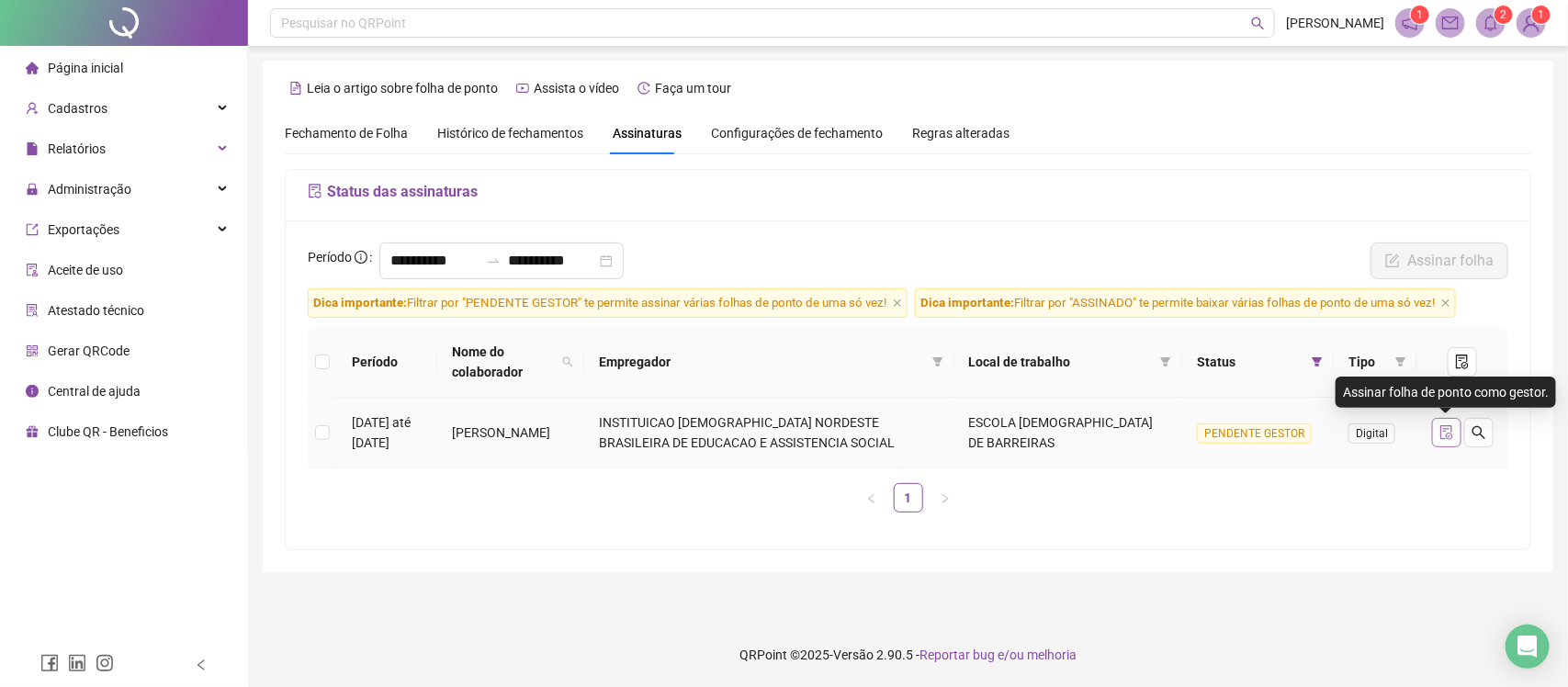
click at [1441, 437] on icon "file-done" at bounding box center [1446, 432] width 11 height 14
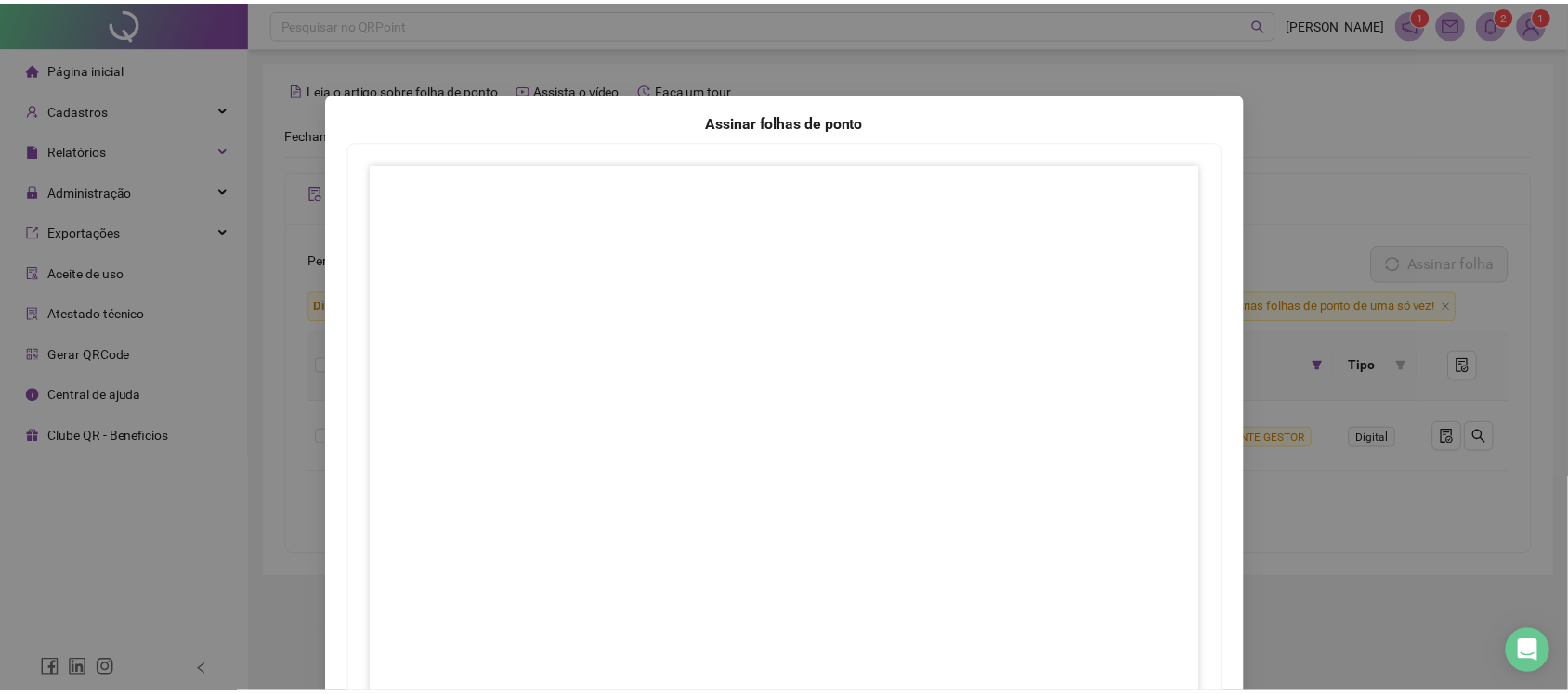
scroll to position [168, 0]
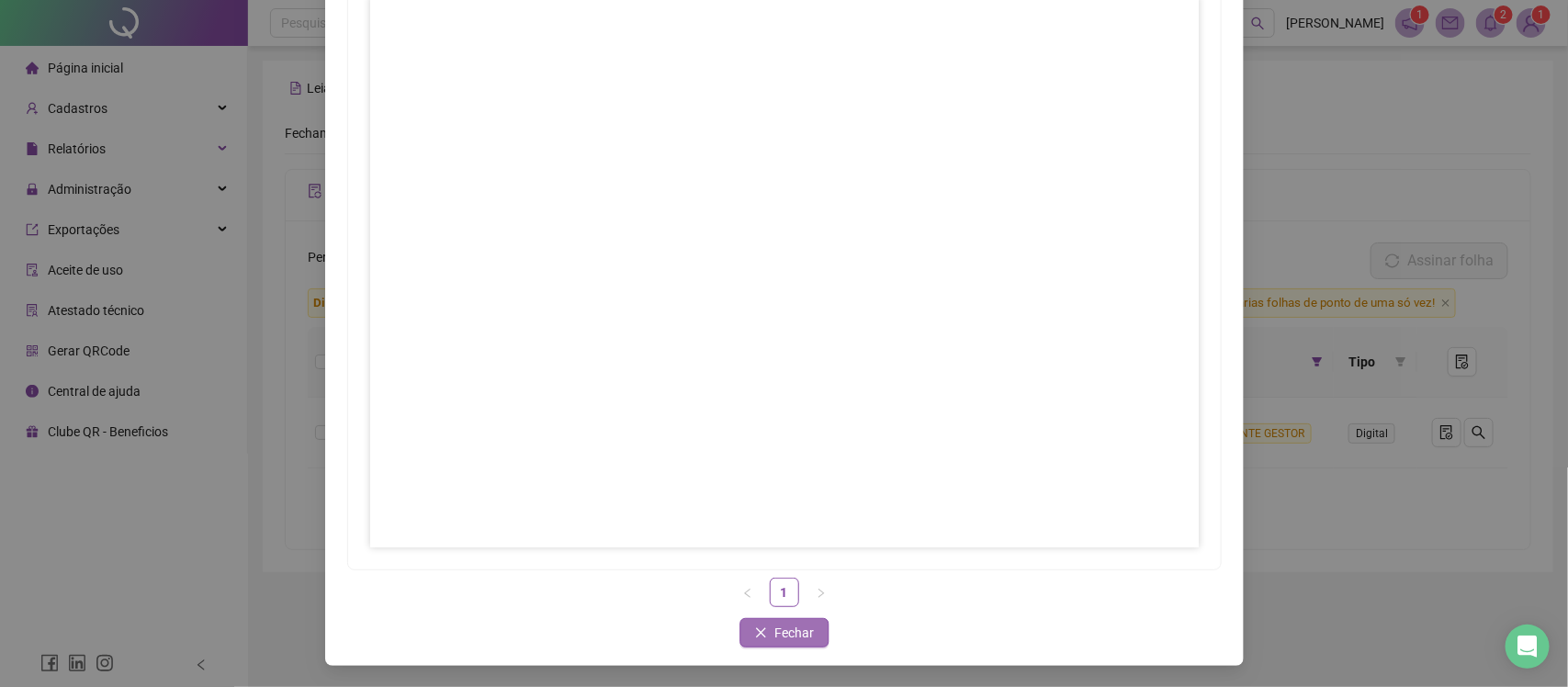
click at [763, 645] on button "Fechar" at bounding box center [784, 632] width 89 height 30
